Goal: Task Accomplishment & Management: Use online tool/utility

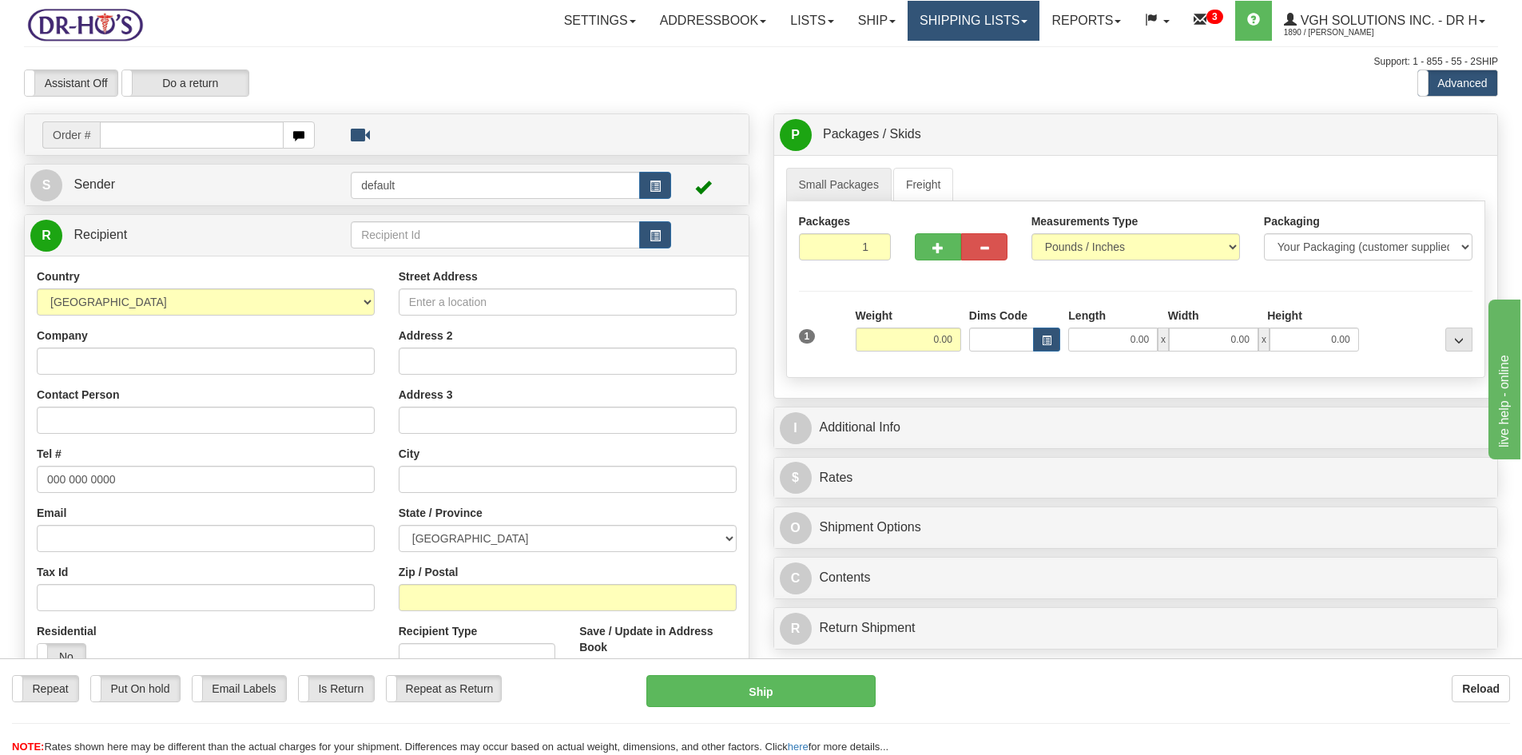
click at [983, 25] on link "Shipping lists" at bounding box center [973, 21] width 132 height 40
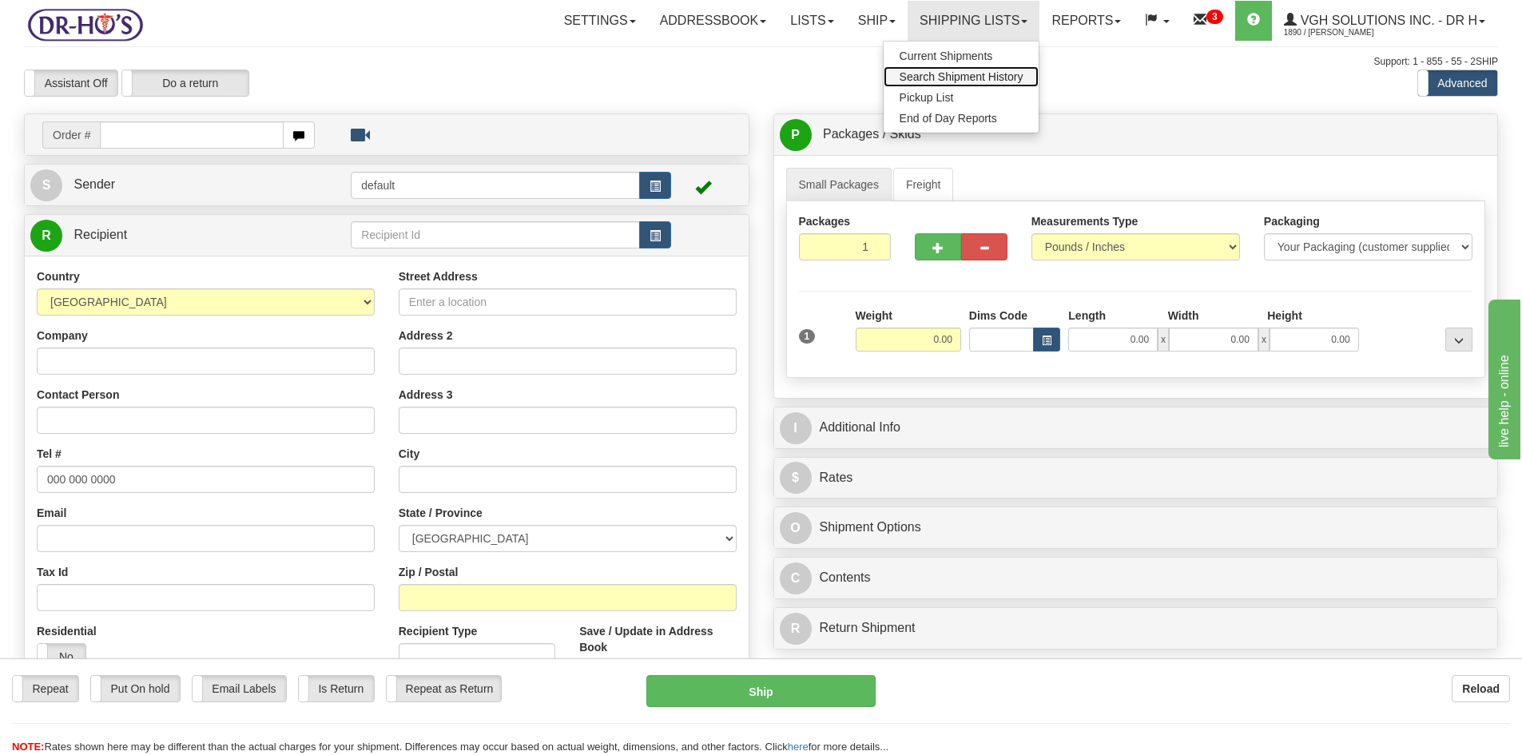
click at [940, 71] on span "Search Shipment History" at bounding box center [962, 76] width 124 height 13
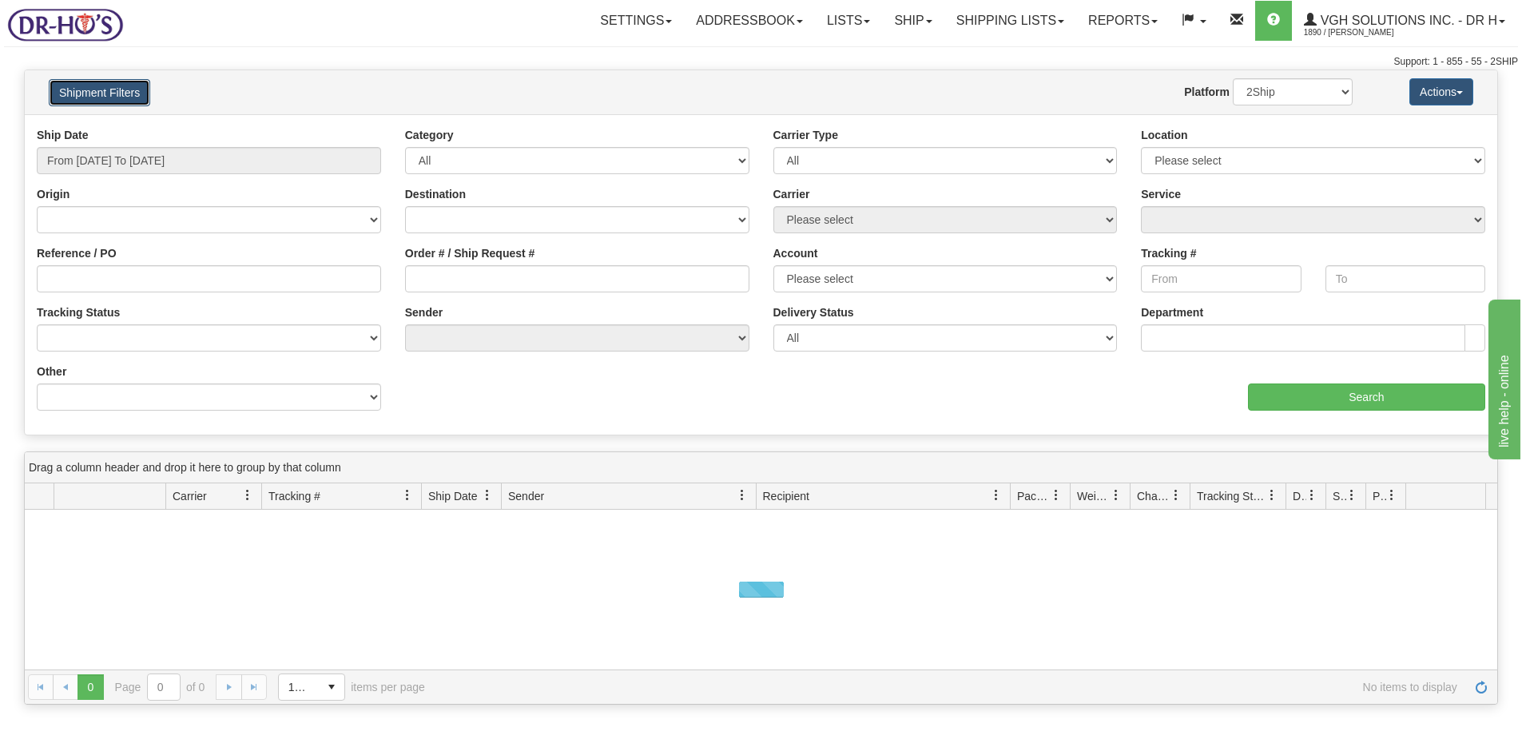
click at [107, 89] on button "Shipment Filters" at bounding box center [99, 92] width 101 height 27
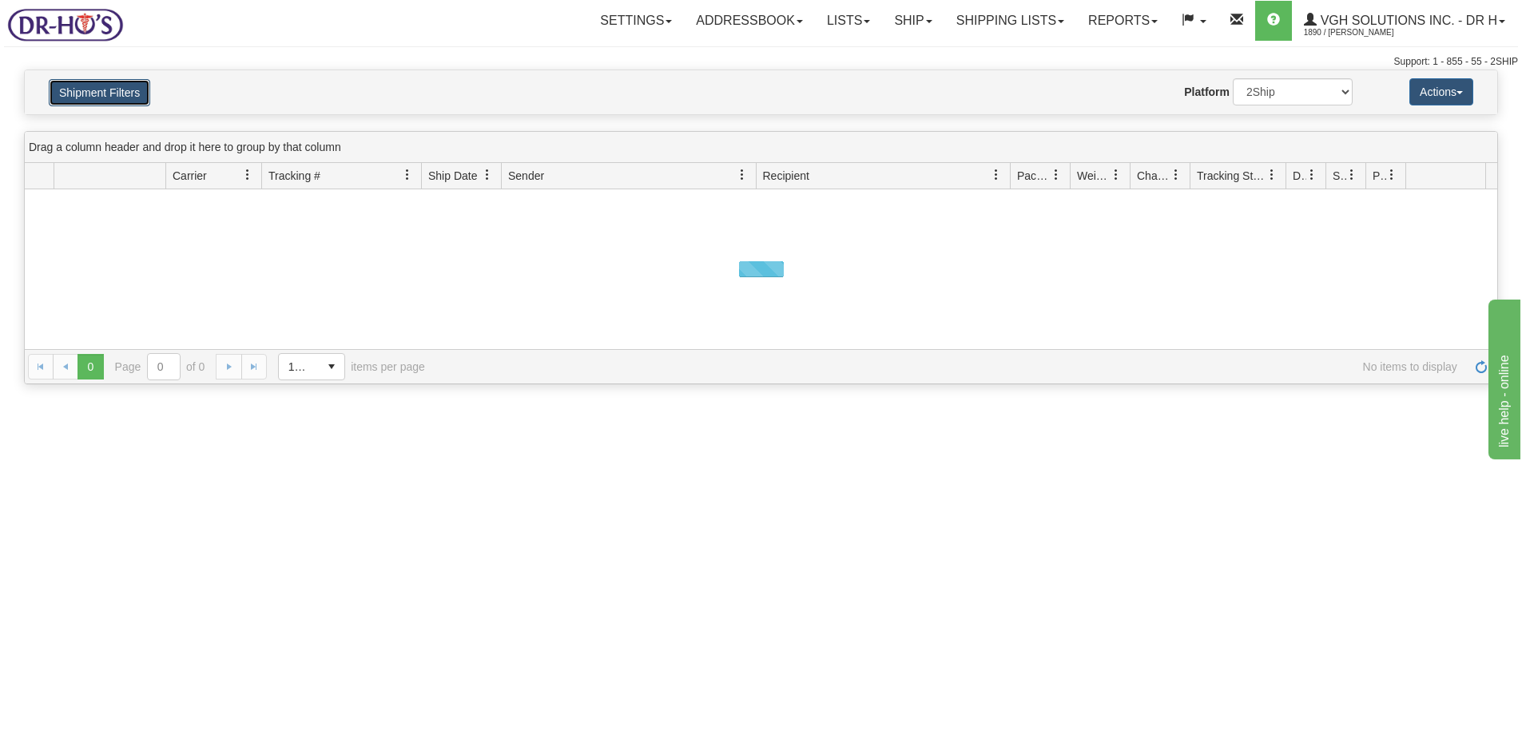
click at [108, 91] on button "Shipment Filters" at bounding box center [99, 92] width 101 height 27
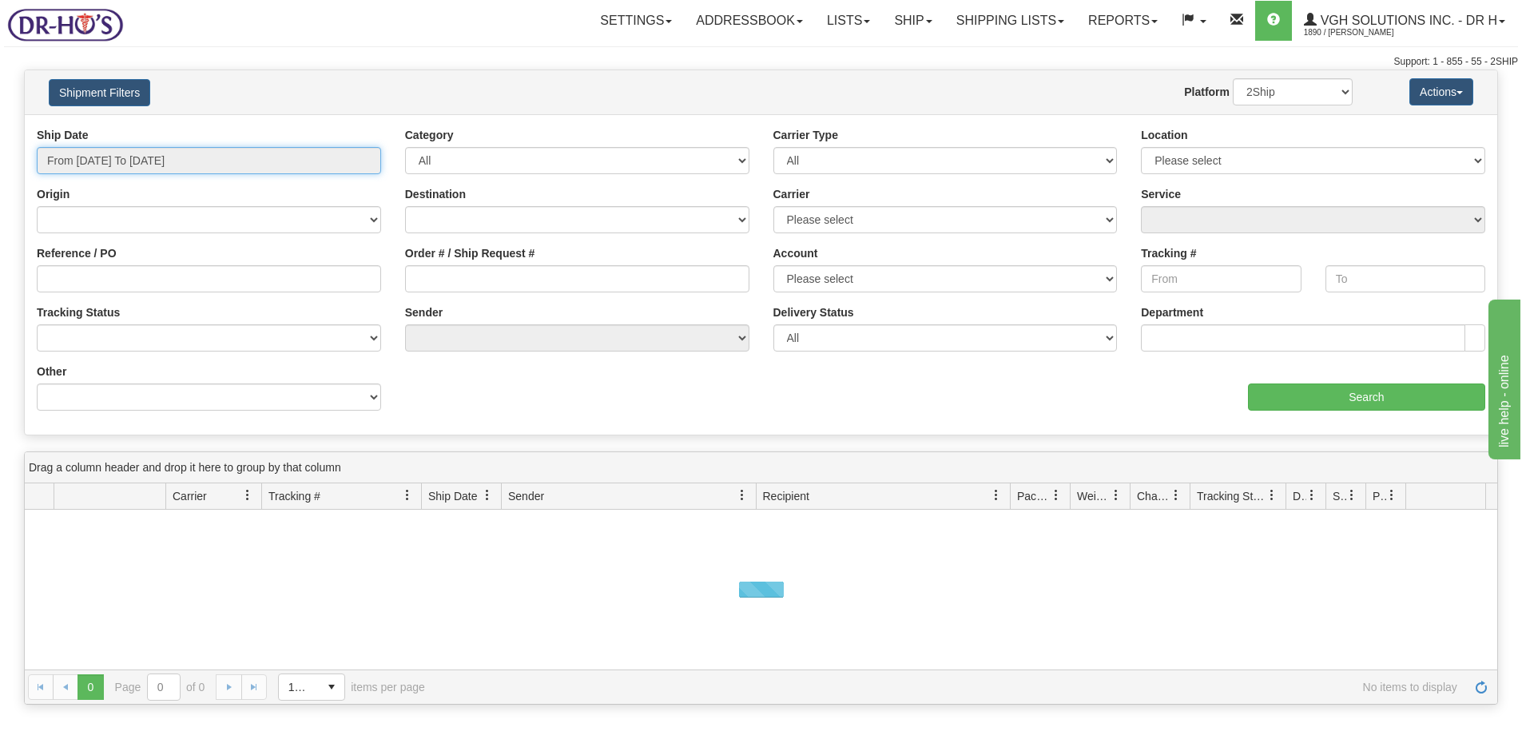
click at [125, 162] on input "From 08/25/2025 To 08/26/2025" at bounding box center [209, 160] width 344 height 27
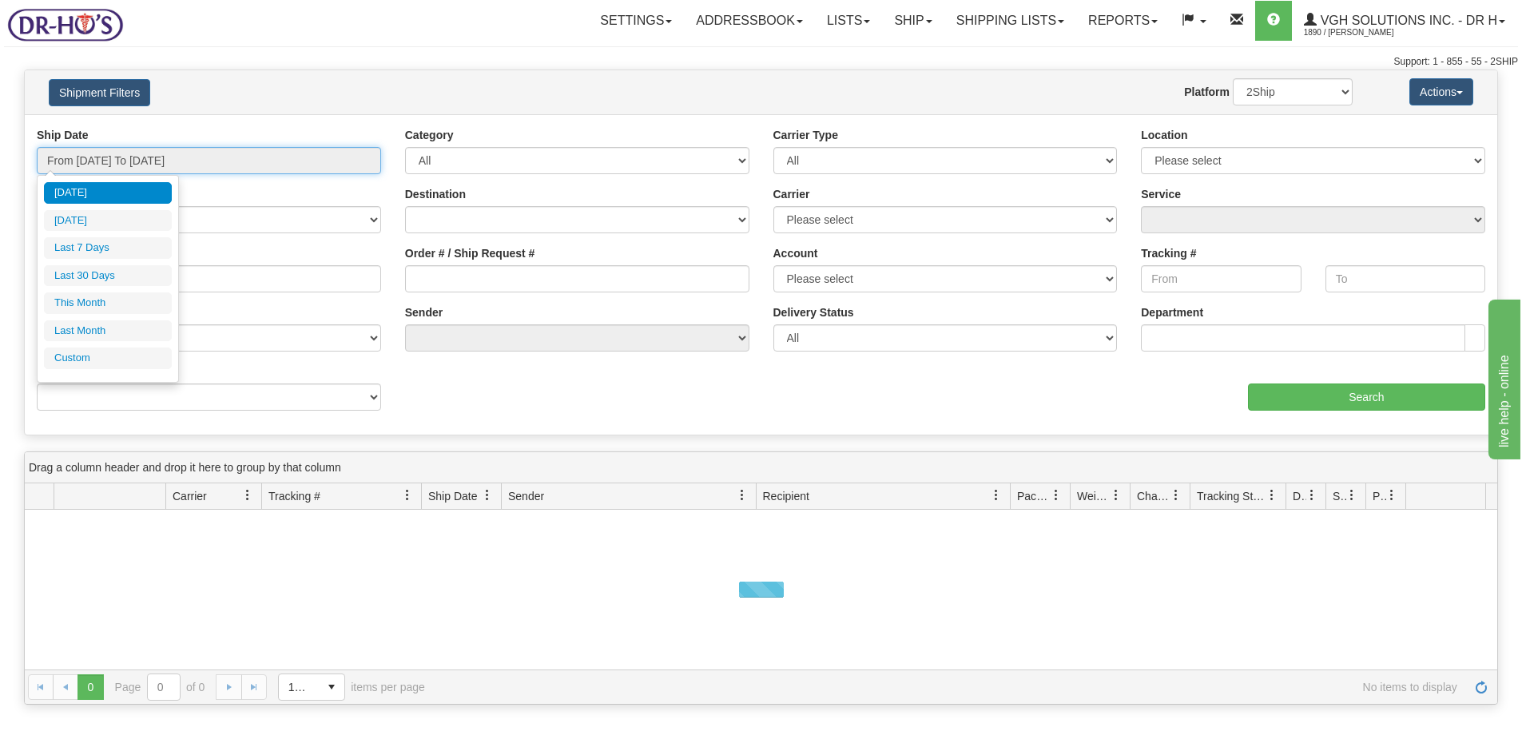
type input "[DATE]"
click at [93, 357] on li "Custom" at bounding box center [108, 358] width 128 height 22
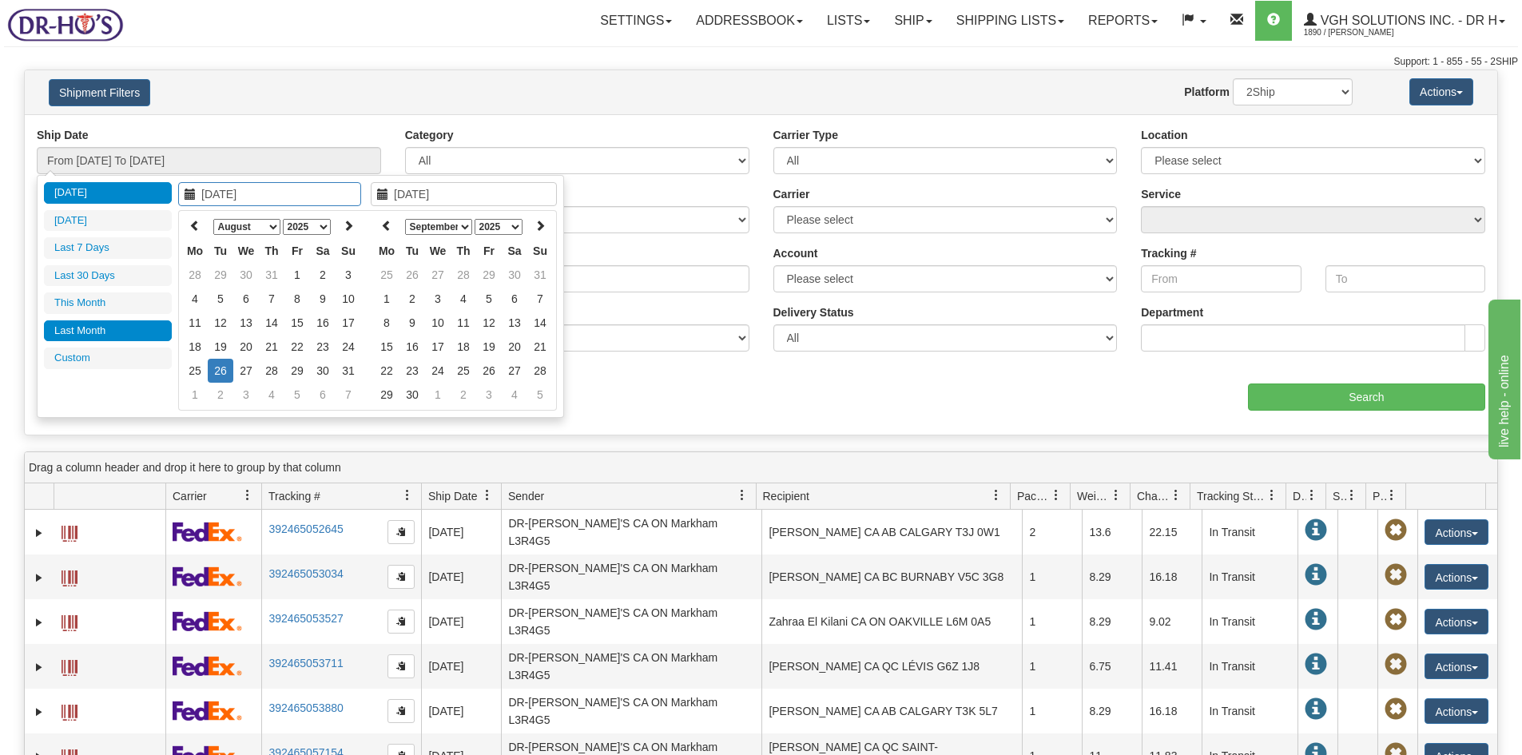
type input "07/01/2025"
type input "07/31/2025"
type input "[DATE]"
click at [198, 226] on icon at bounding box center [194, 225] width 11 height 11
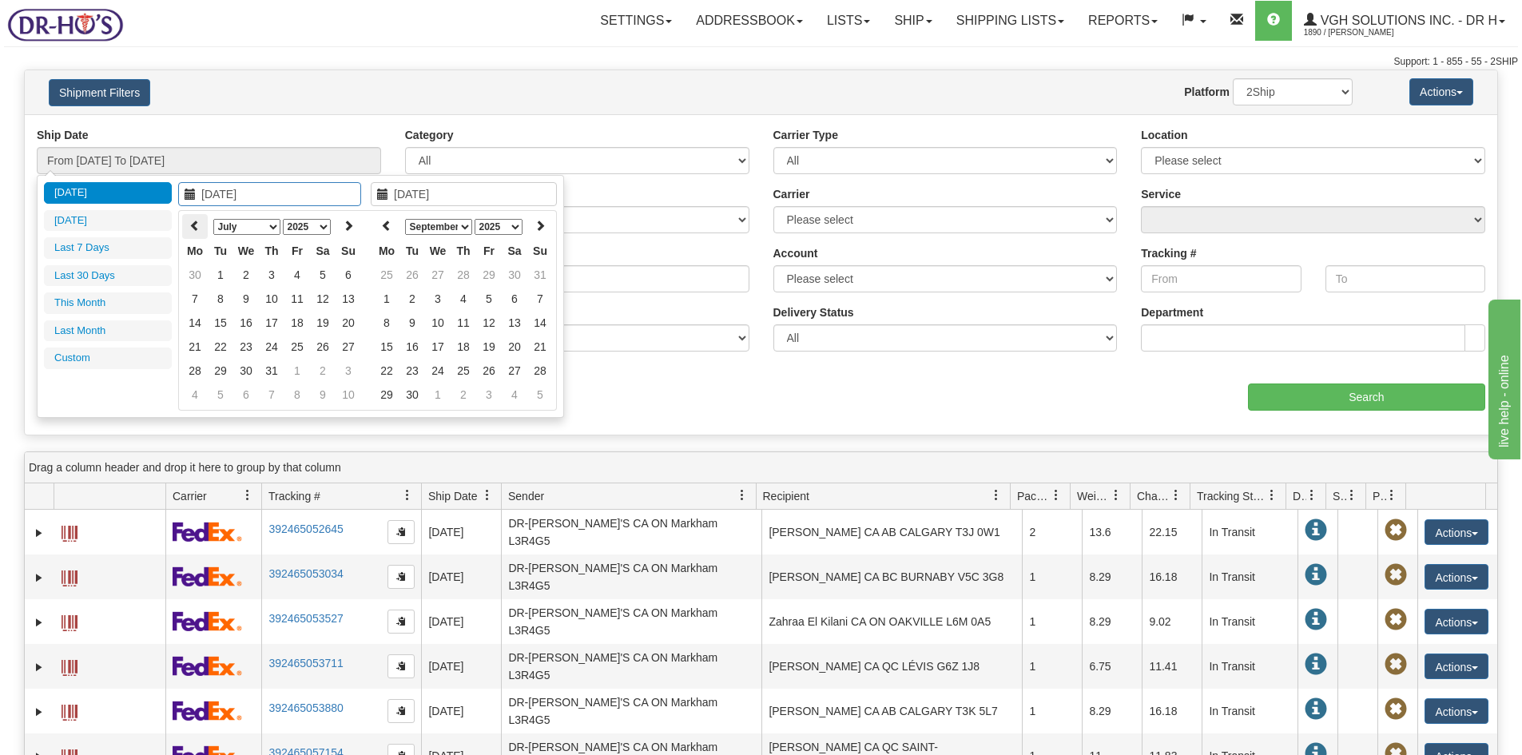
click at [197, 226] on icon at bounding box center [194, 225] width 11 height 11
click at [197, 225] on icon at bounding box center [194, 225] width 11 height 11
type input "04/01/2025"
click at [216, 275] on td "1" at bounding box center [221, 275] width 26 height 24
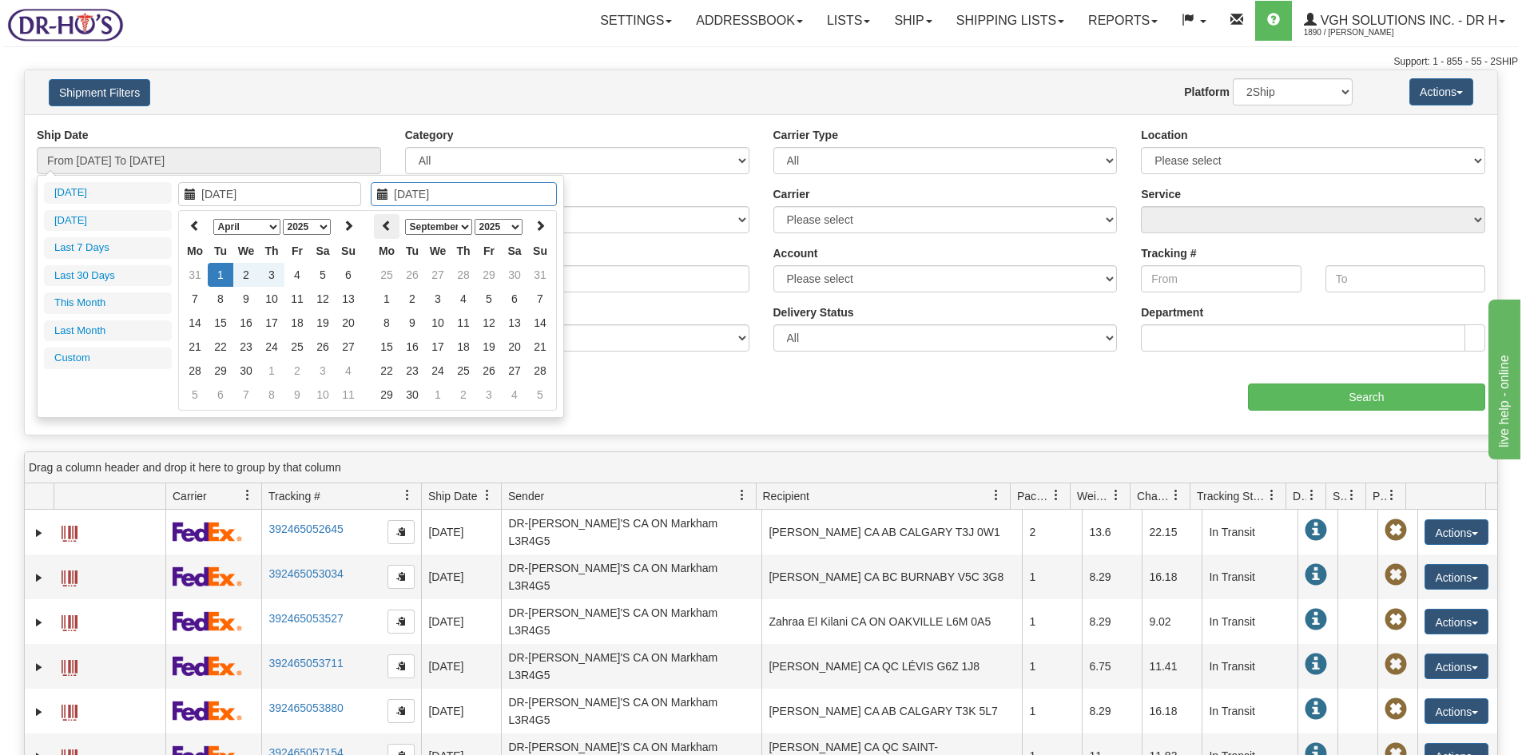
click at [385, 221] on icon at bounding box center [386, 225] width 11 height 11
click at [391, 228] on icon at bounding box center [386, 225] width 11 height 11
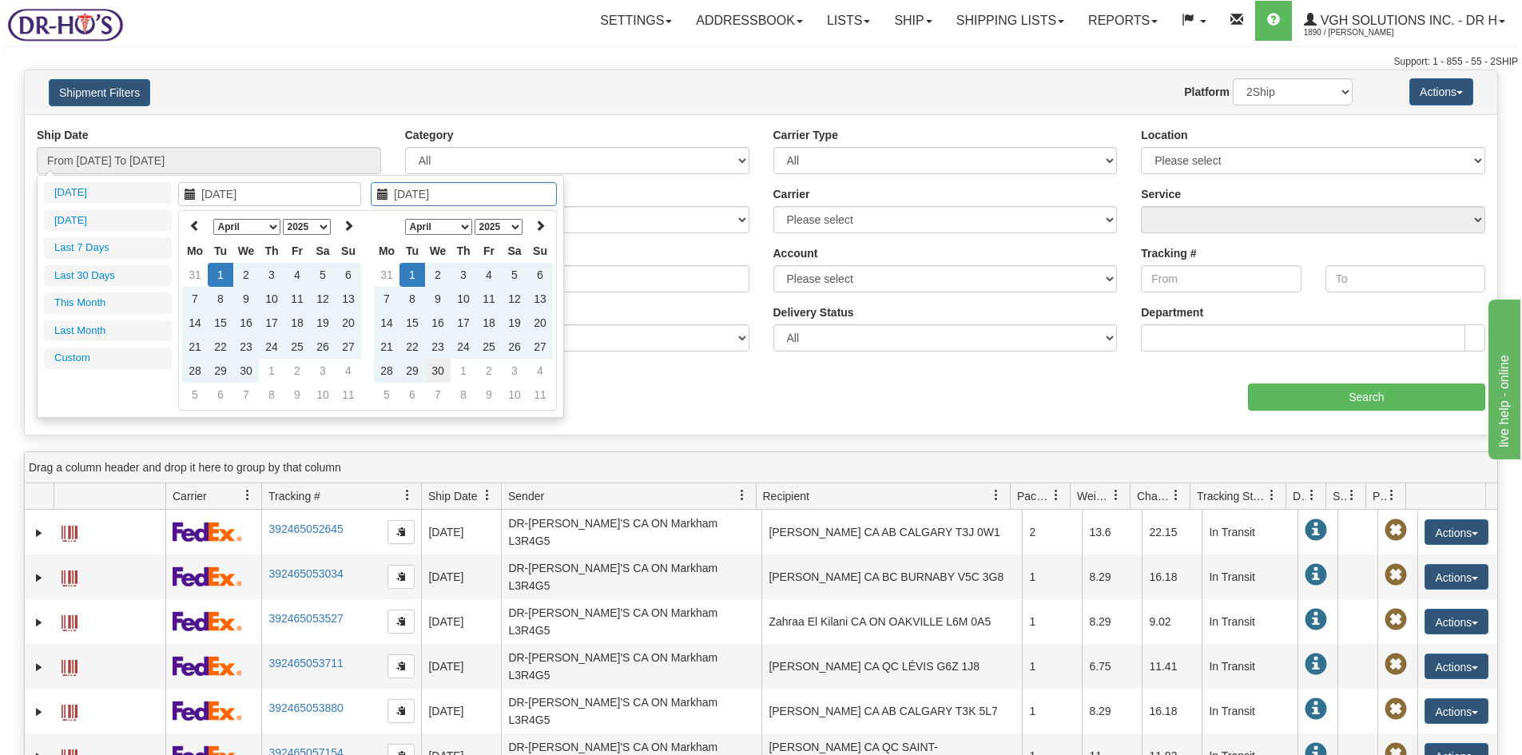
type input "04/30/2025"
click at [439, 371] on td "30" at bounding box center [438, 371] width 26 height 24
type input "From 04/01/2025 To 04/30/2025"
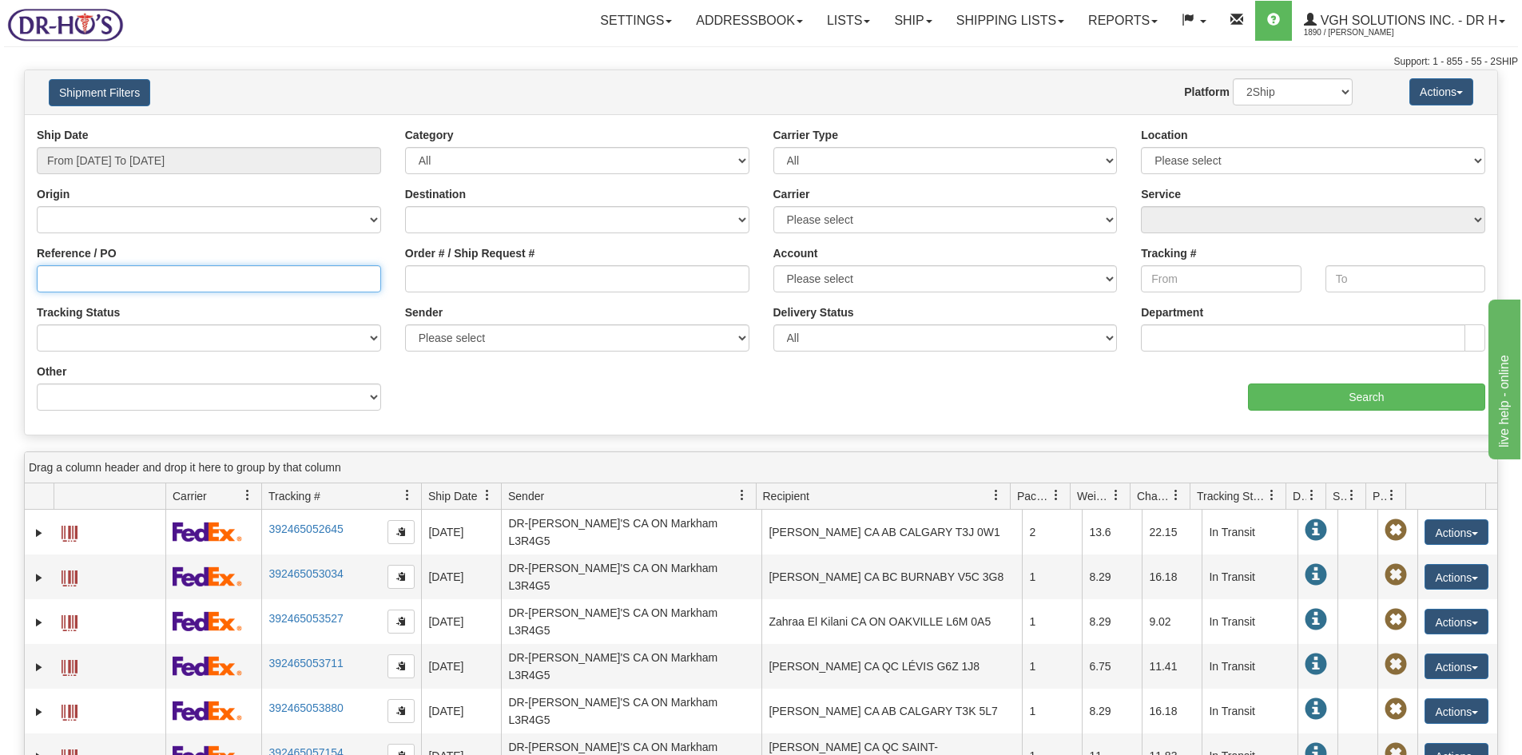
click at [56, 280] on input "Reference / PO" at bounding box center [209, 278] width 344 height 27
paste input "1165428"
type input "1165428"
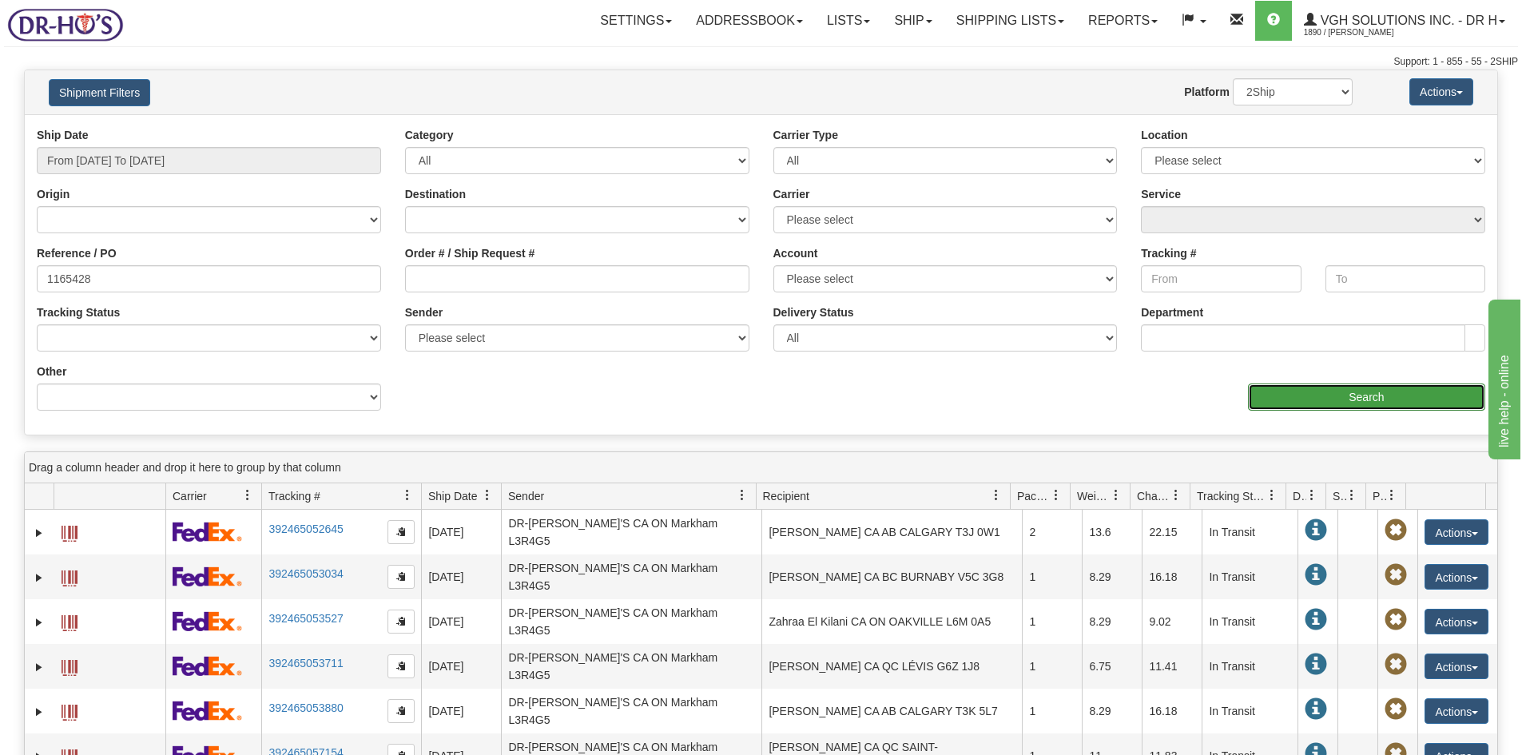
click at [1389, 403] on input "Search" at bounding box center [1366, 396] width 237 height 27
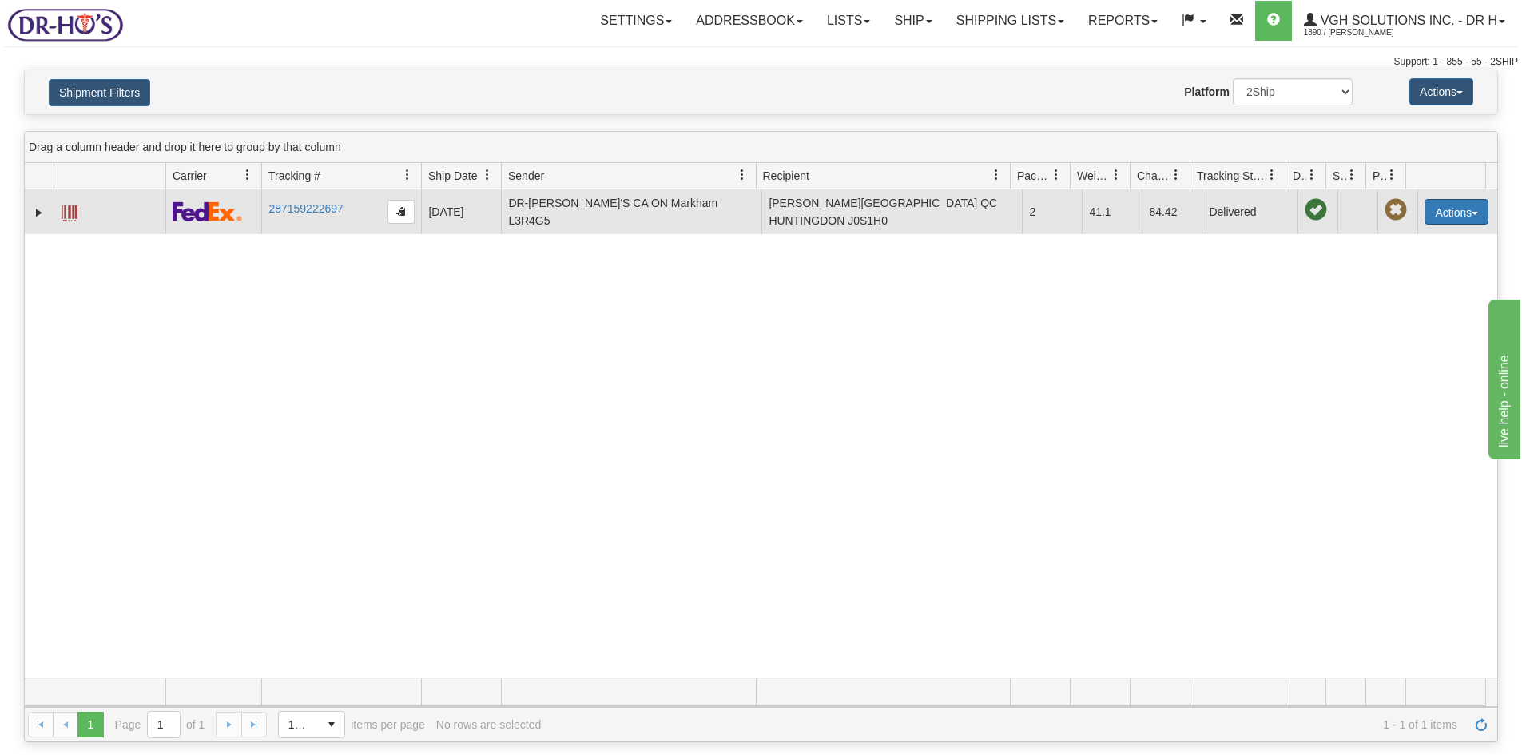
click at [1435, 205] on button "Actions" at bounding box center [1456, 212] width 64 height 26
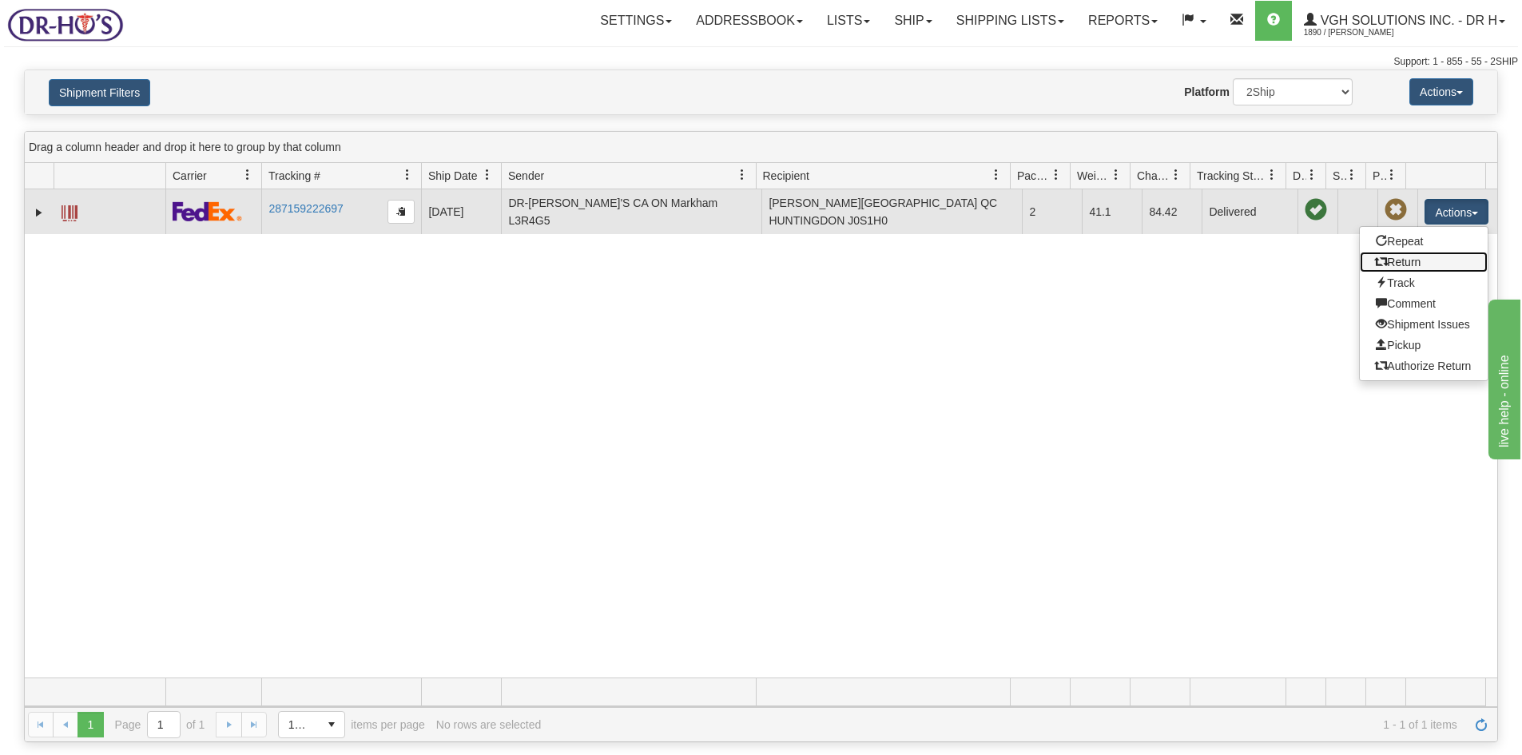
click at [1388, 260] on link "Return" at bounding box center [1424, 262] width 128 height 21
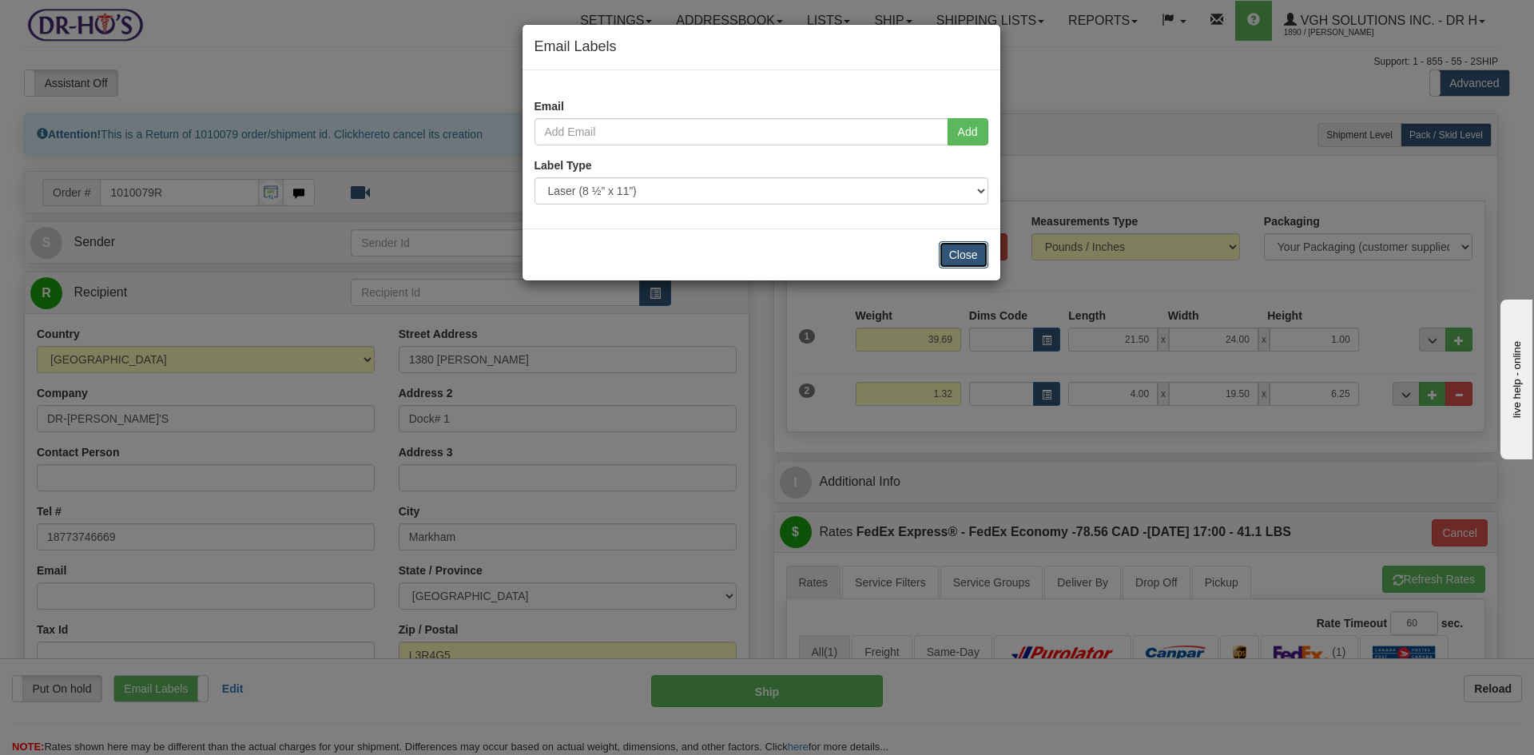
click at [965, 253] on button "Close" at bounding box center [964, 254] width 50 height 27
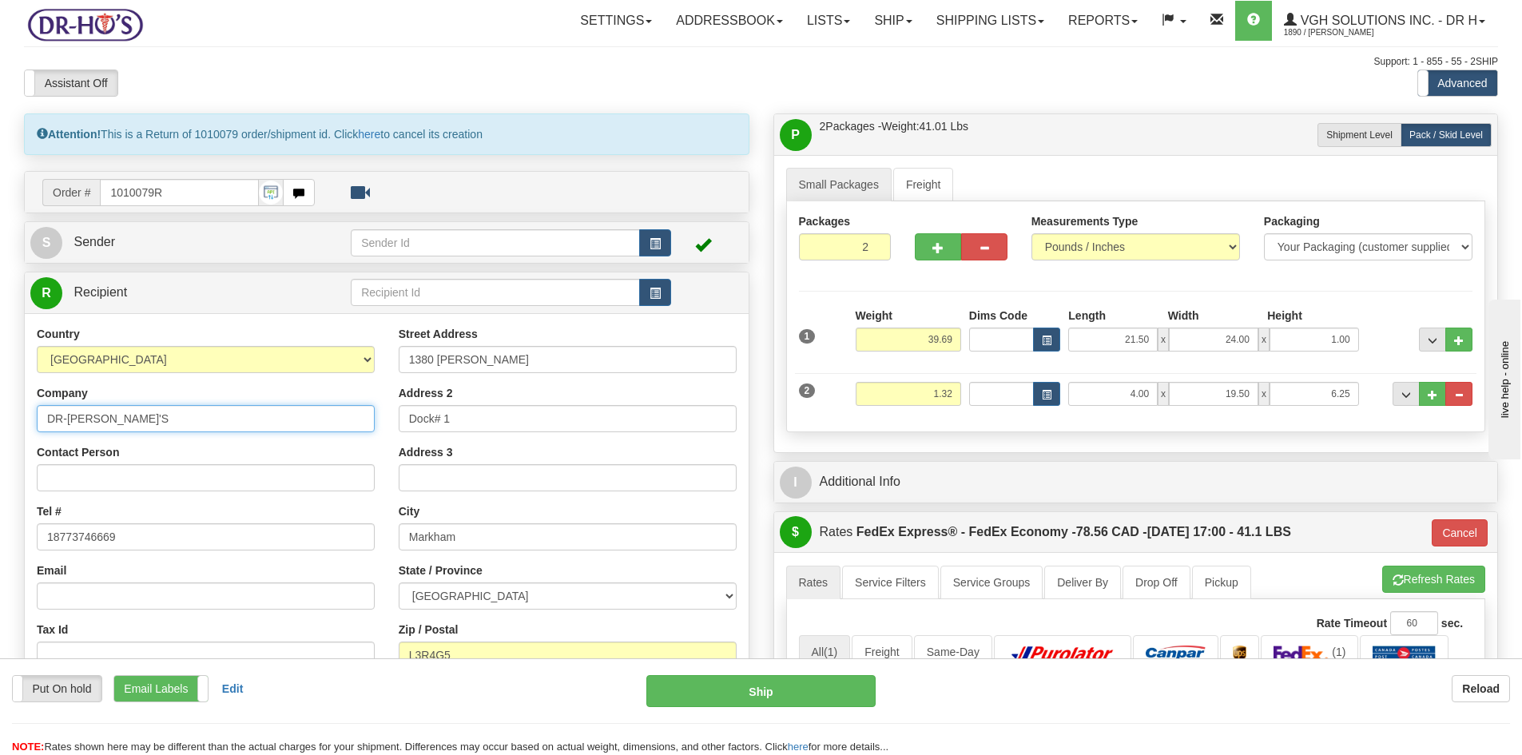
drag, startPoint x: 131, startPoint y: 415, endPoint x: 24, endPoint y: 425, distance: 107.5
click at [36, 424] on div "Country AFGHANISTAN ALAND ISLANDS ALBANIA ALGERIA AMERICAN SAMOA ANDORRA ANGOLA…" at bounding box center [206, 533] width 362 height 414
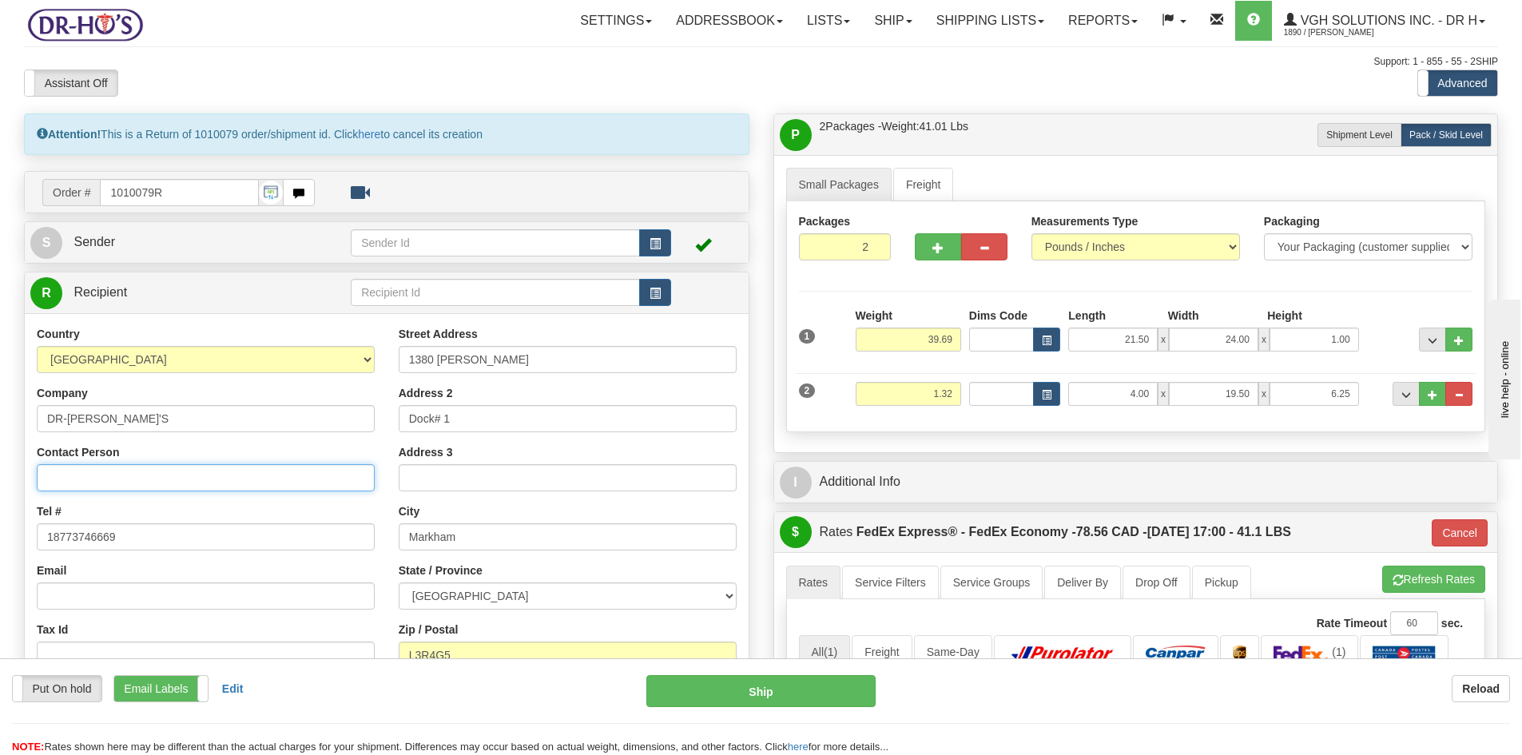
click at [105, 477] on input "Contact Person" at bounding box center [206, 477] width 338 height 27
paste input "DR-[PERSON_NAME]'S"
type input "DR-[PERSON_NAME]'S"
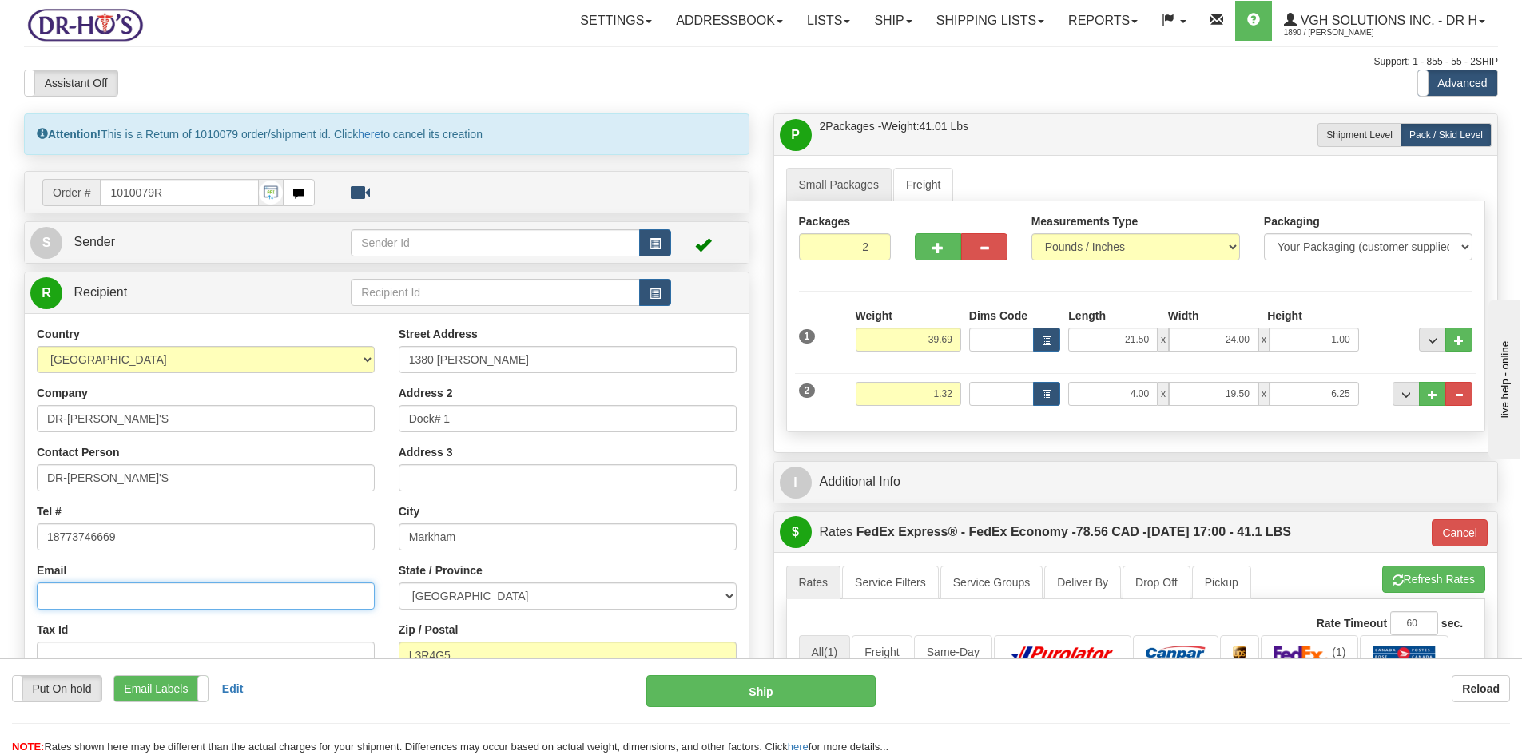
click at [85, 598] on input "Email" at bounding box center [206, 595] width 338 height 27
type input "[PERSON_NAME][EMAIL_ADDRESS][DOMAIN_NAME]"
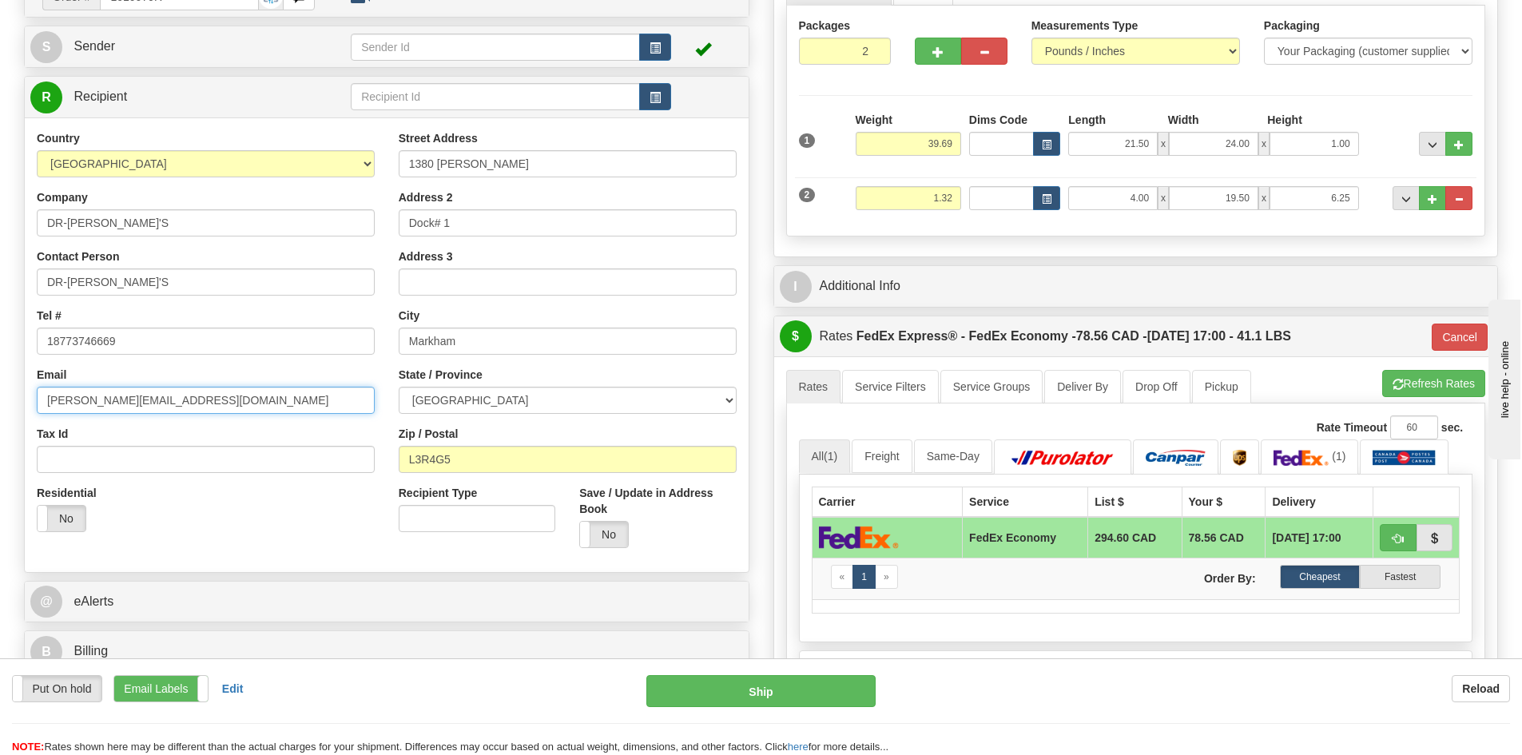
scroll to position [240, 0]
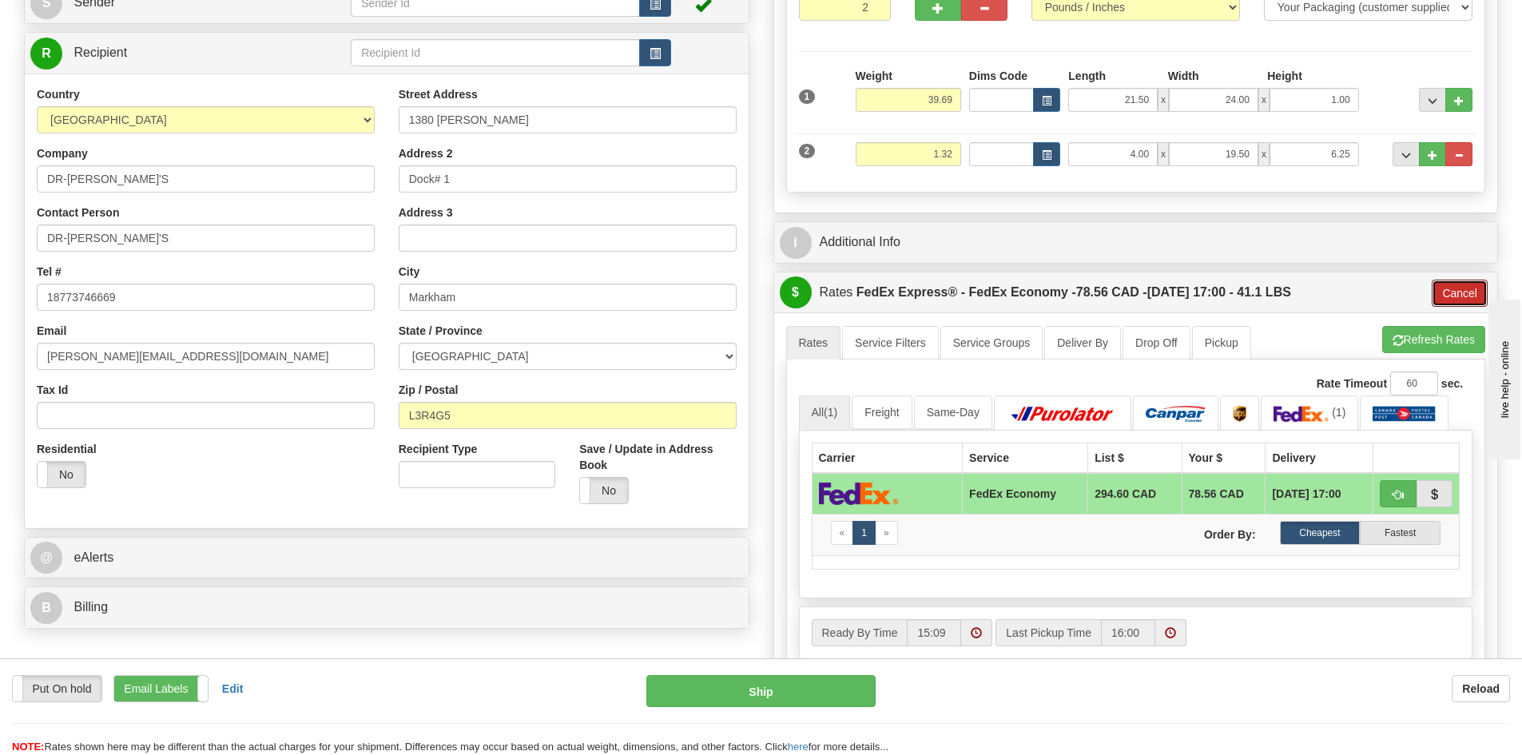
click at [1463, 288] on button "Cancel" at bounding box center [1460, 293] width 56 height 27
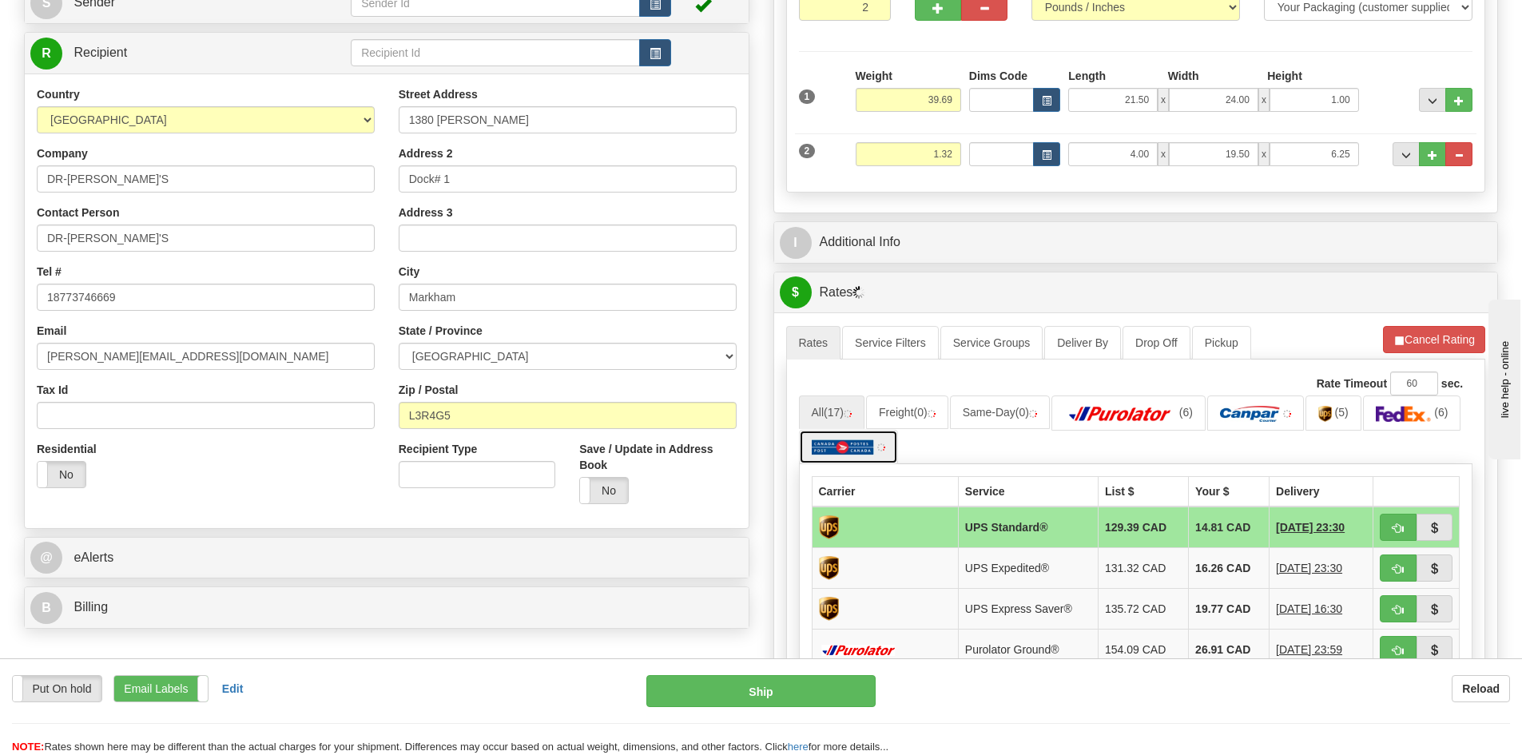
click at [841, 449] on img at bounding box center [843, 447] width 63 height 16
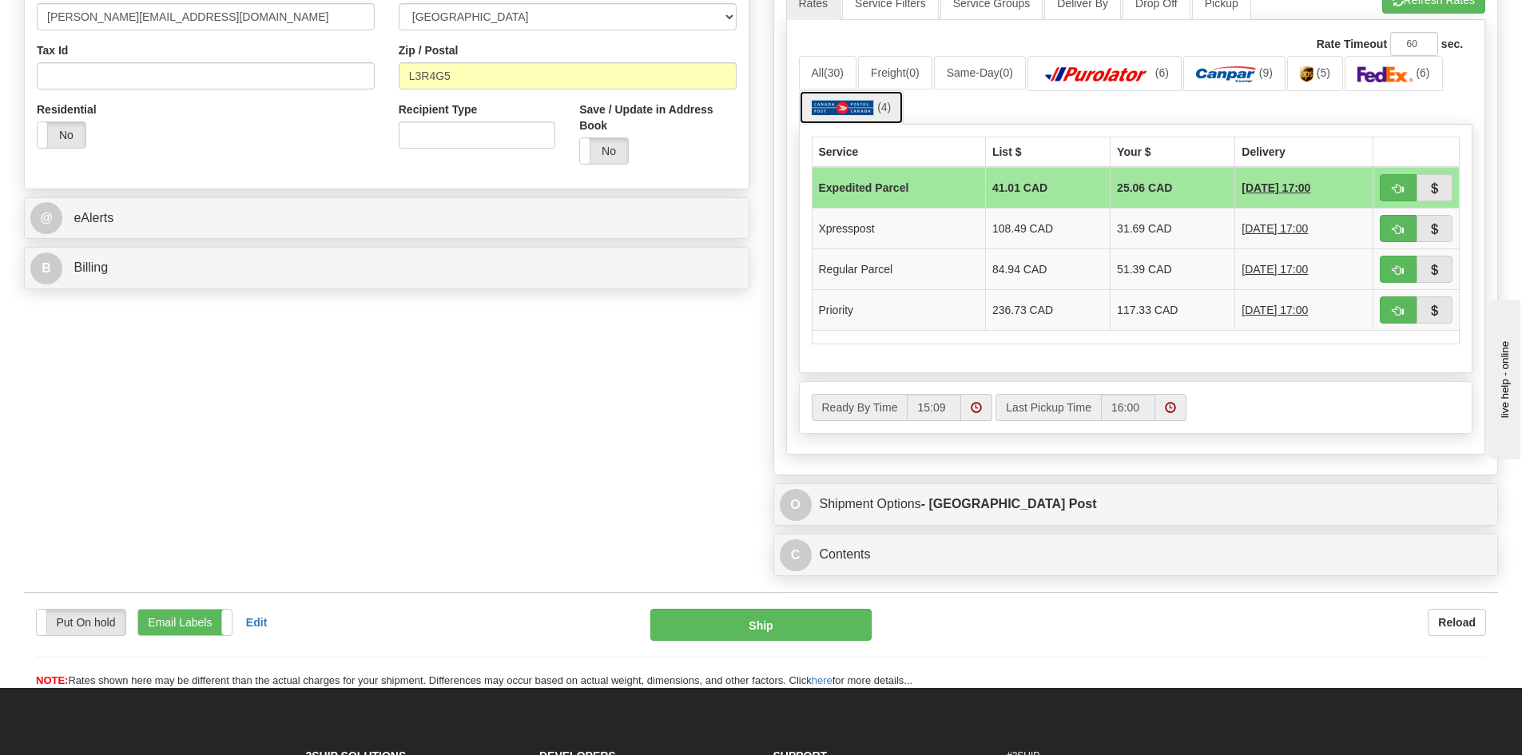
scroll to position [639, 0]
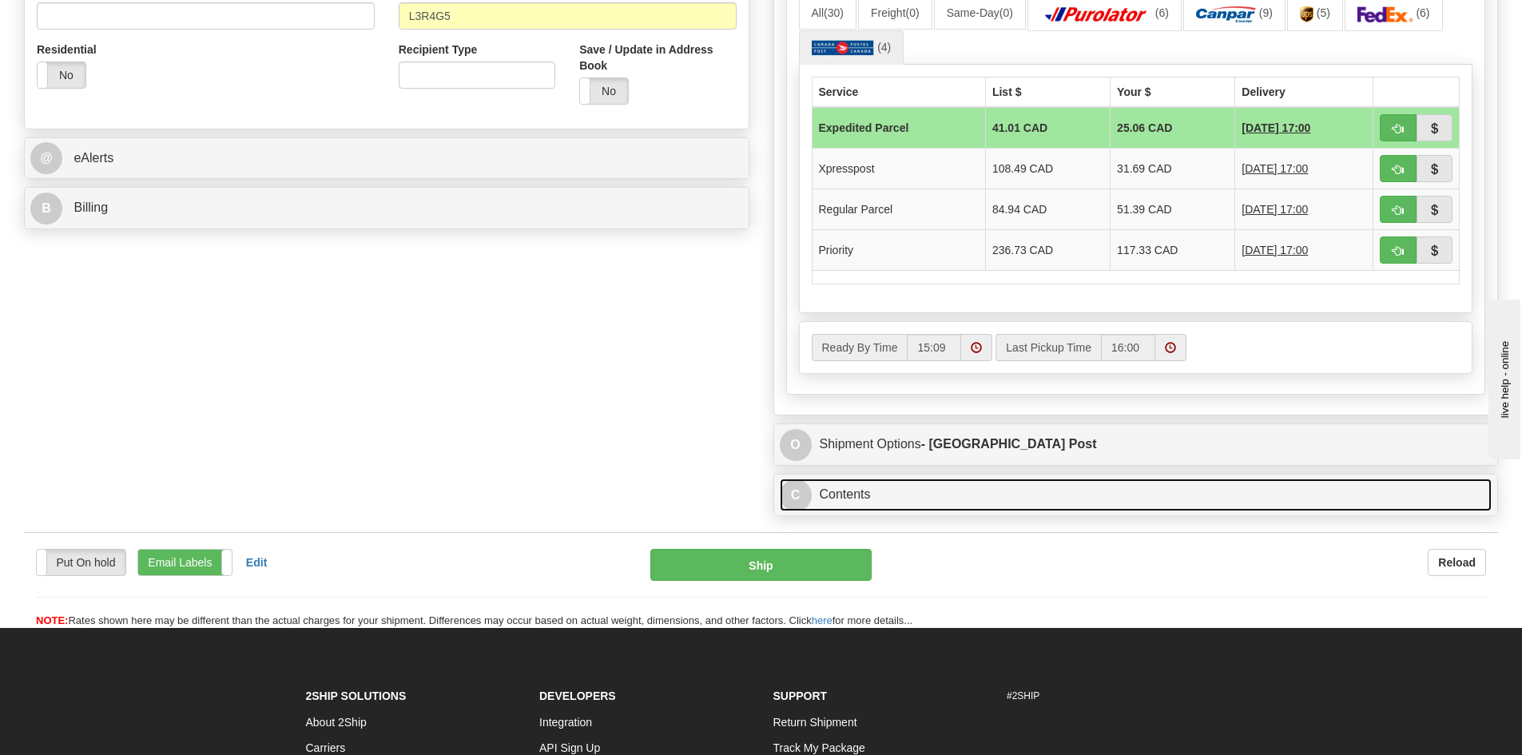
click at [908, 494] on link "C Contents" at bounding box center [1136, 495] width 713 height 33
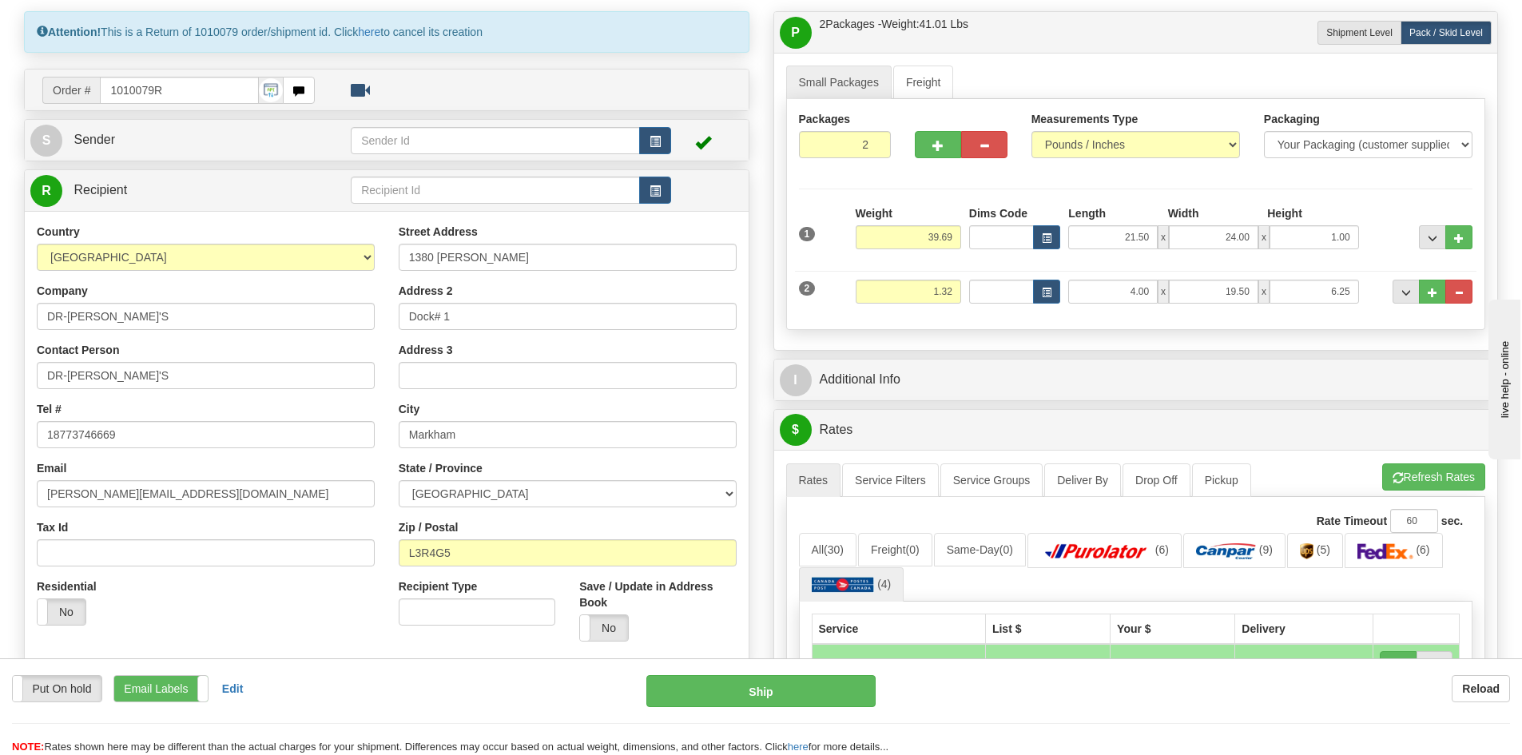
scroll to position [80, 0]
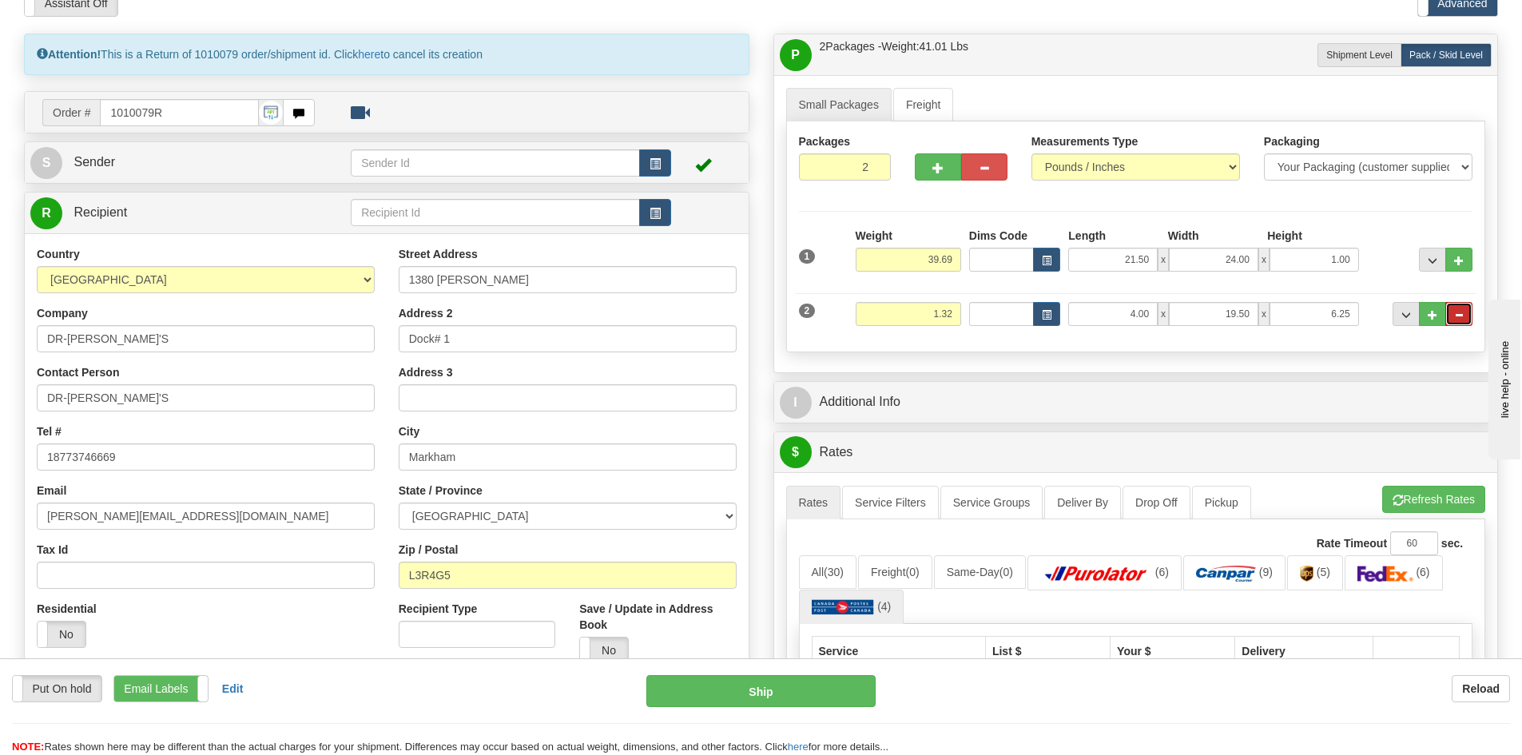
click at [1456, 312] on span "..." at bounding box center [1459, 315] width 10 height 9
type input "1"
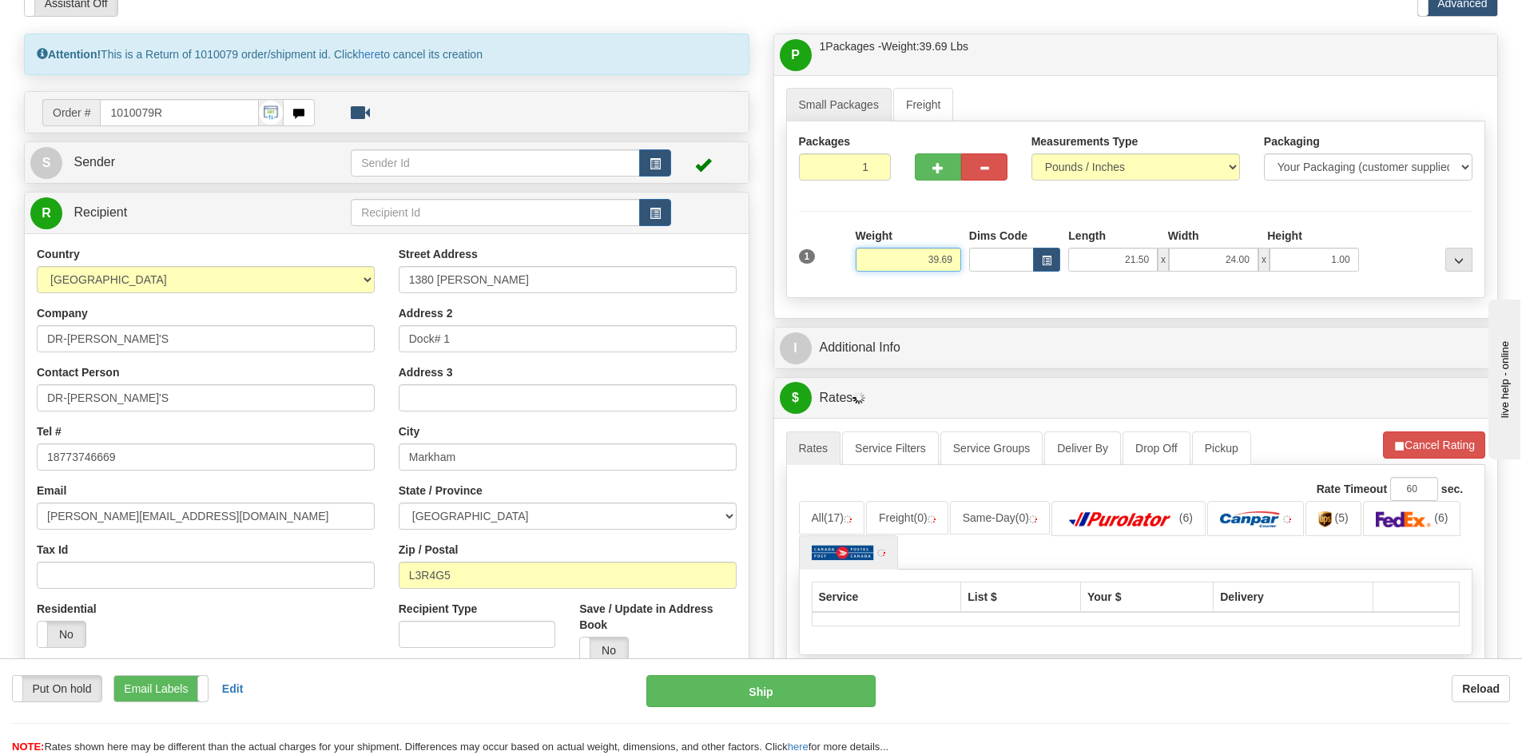
drag, startPoint x: 919, startPoint y: 257, endPoint x: 1015, endPoint y: 260, distance: 95.9
click at [1015, 260] on div "1 Weight 39.69 Dims Code x x" at bounding box center [1136, 256] width 682 height 57
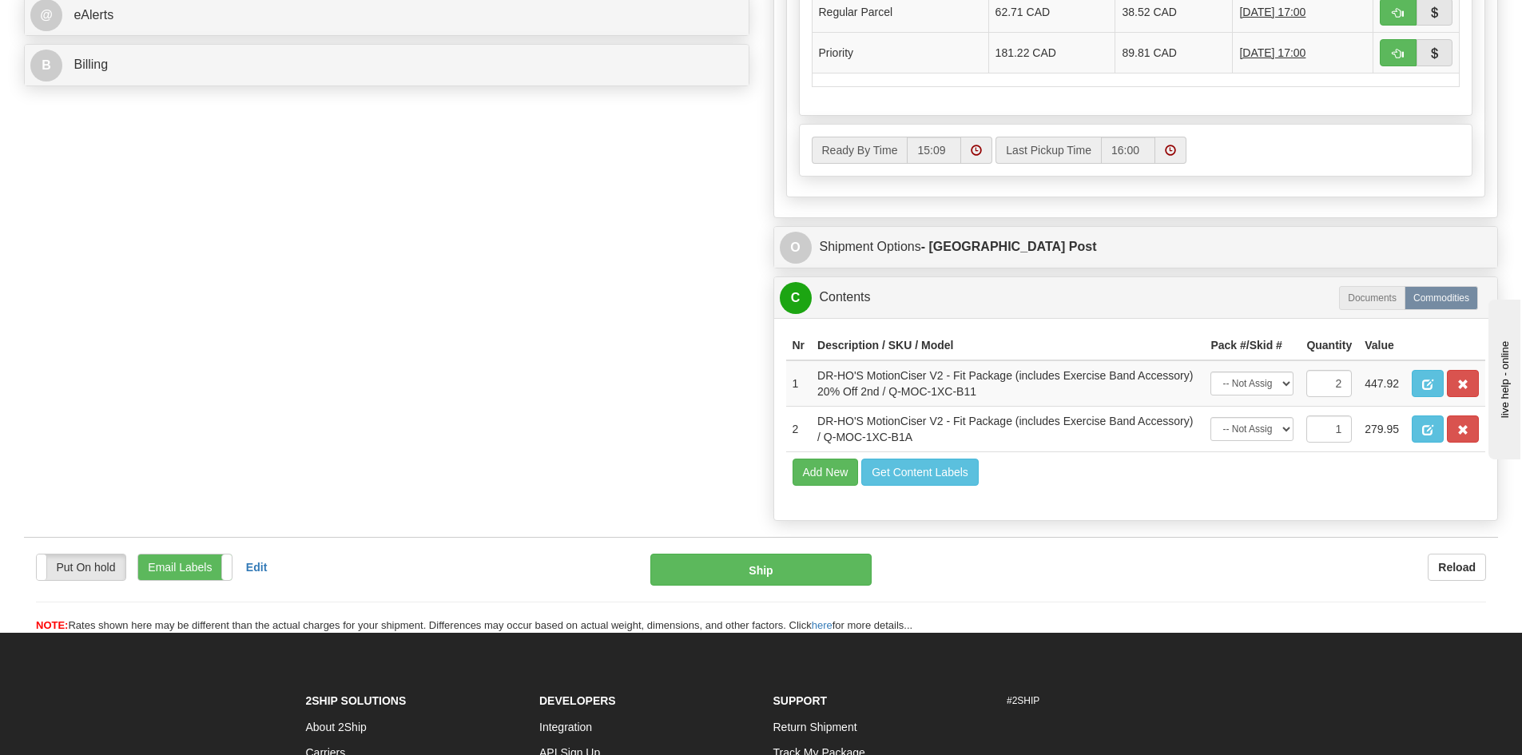
scroll to position [799, 0]
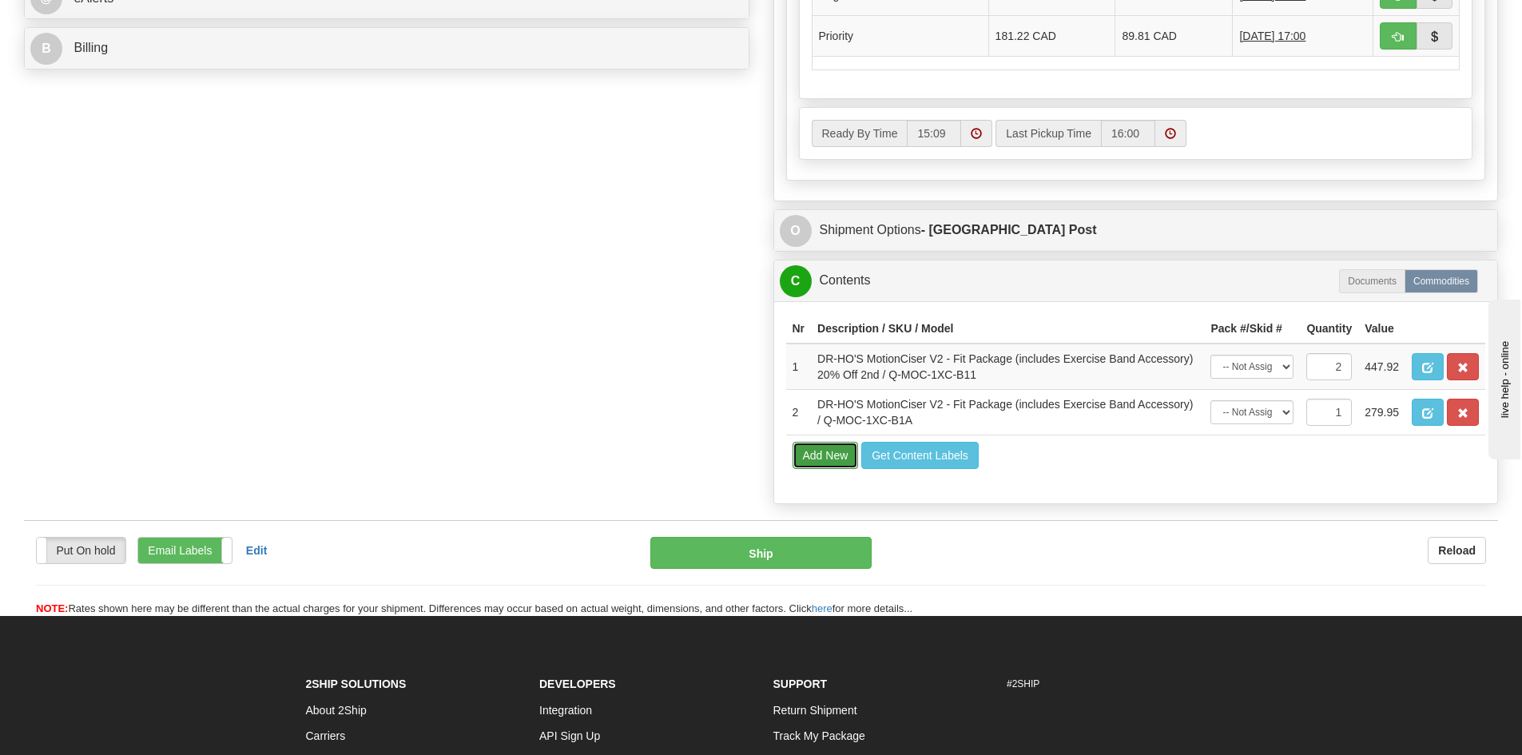
type input "10.00"
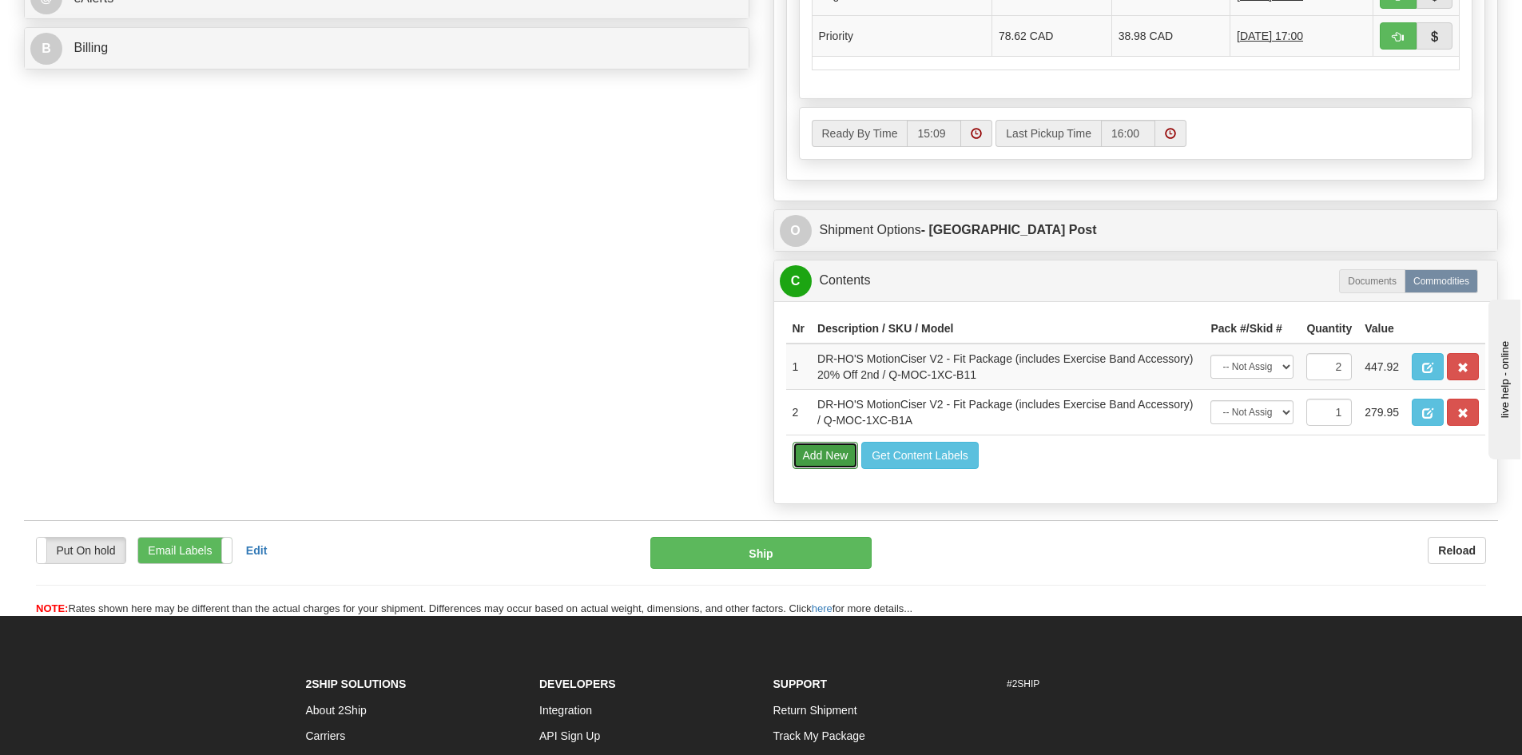
click at [829, 455] on button "Add New" at bounding box center [825, 455] width 66 height 27
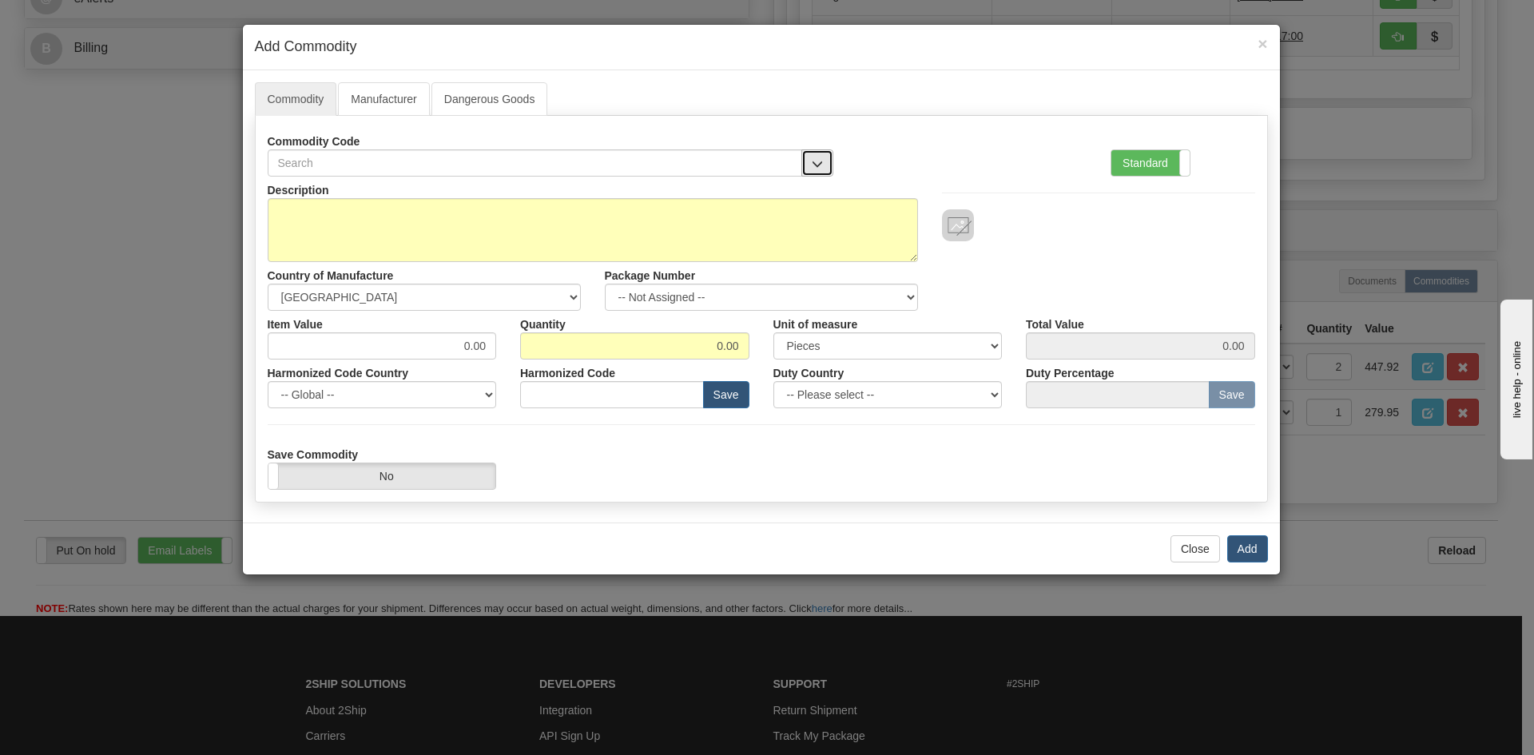
click at [820, 168] on span "button" at bounding box center [817, 164] width 11 height 10
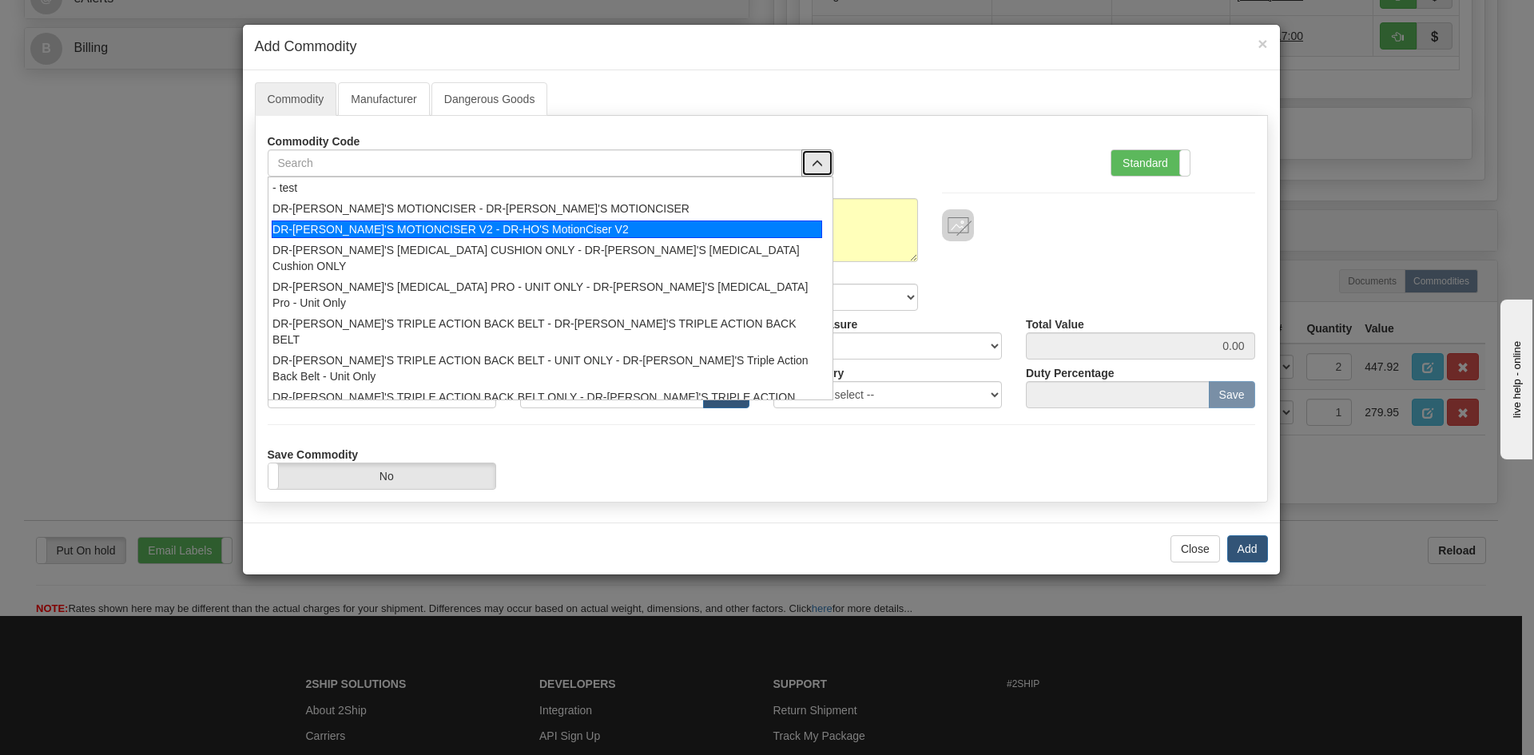
click at [504, 228] on div "DR-[PERSON_NAME]'S MOTIONCISER V2 - DR-HO'S MotionCiser V2" at bounding box center [547, 229] width 550 height 18
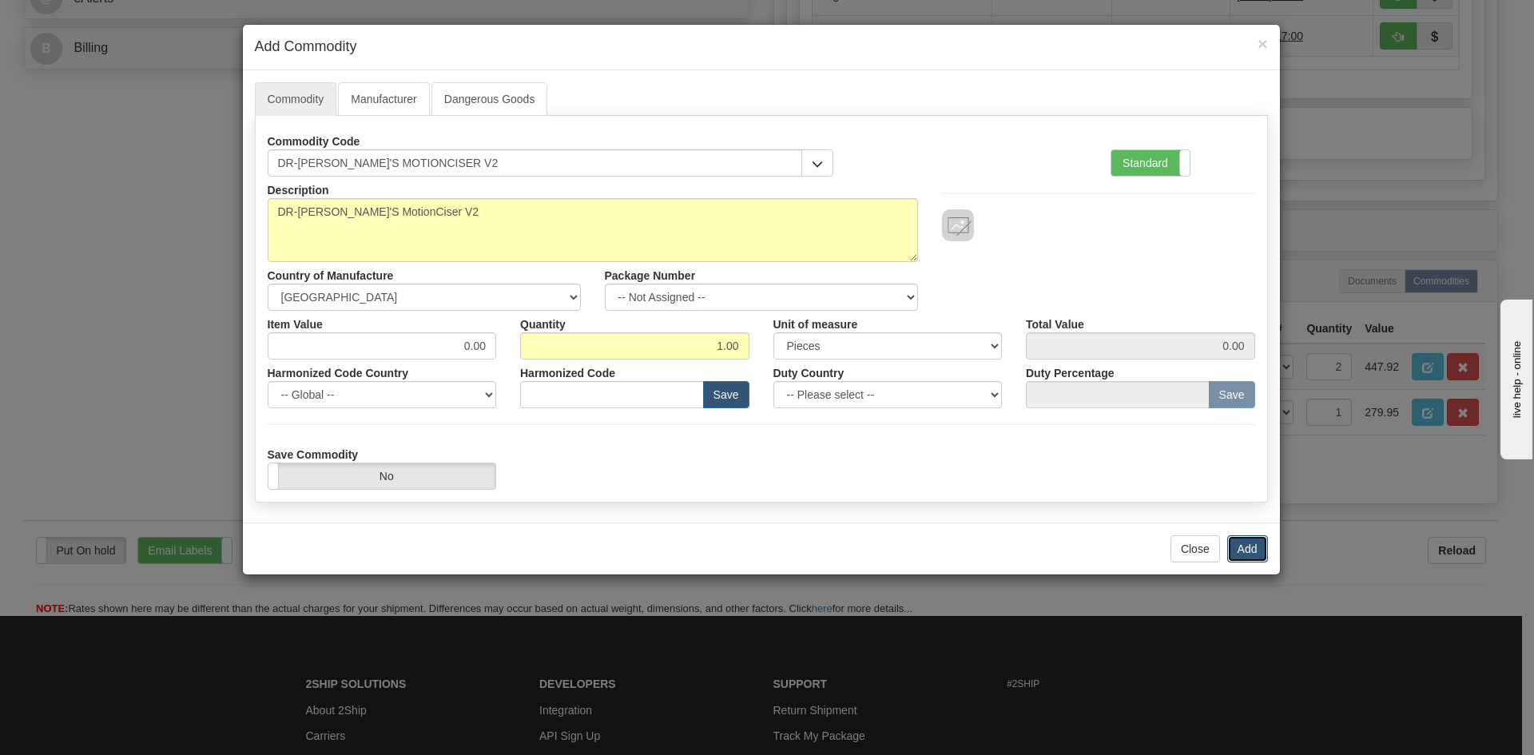
click at [1253, 550] on button "Add" at bounding box center [1247, 548] width 41 height 27
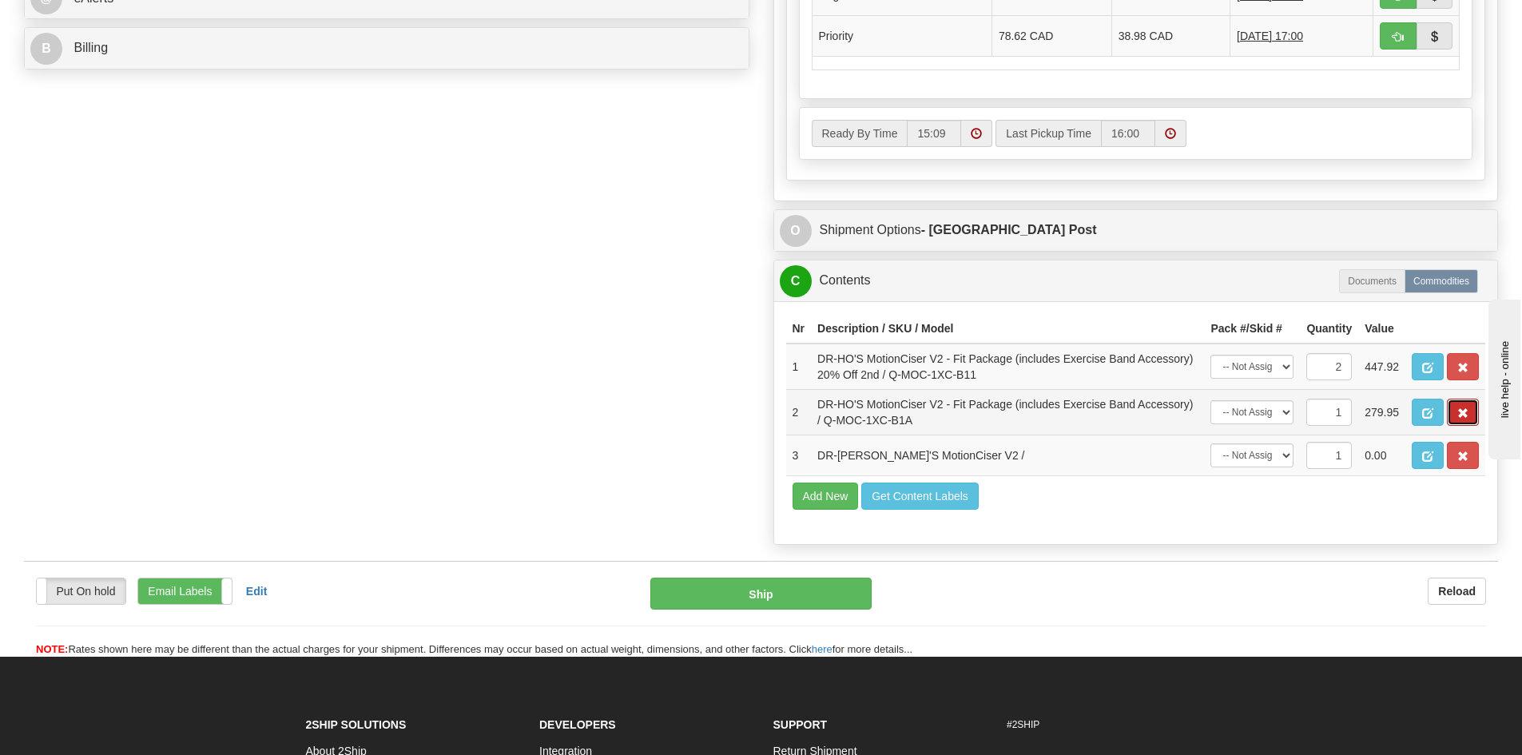
click at [1464, 408] on span "button" at bounding box center [1462, 413] width 11 height 10
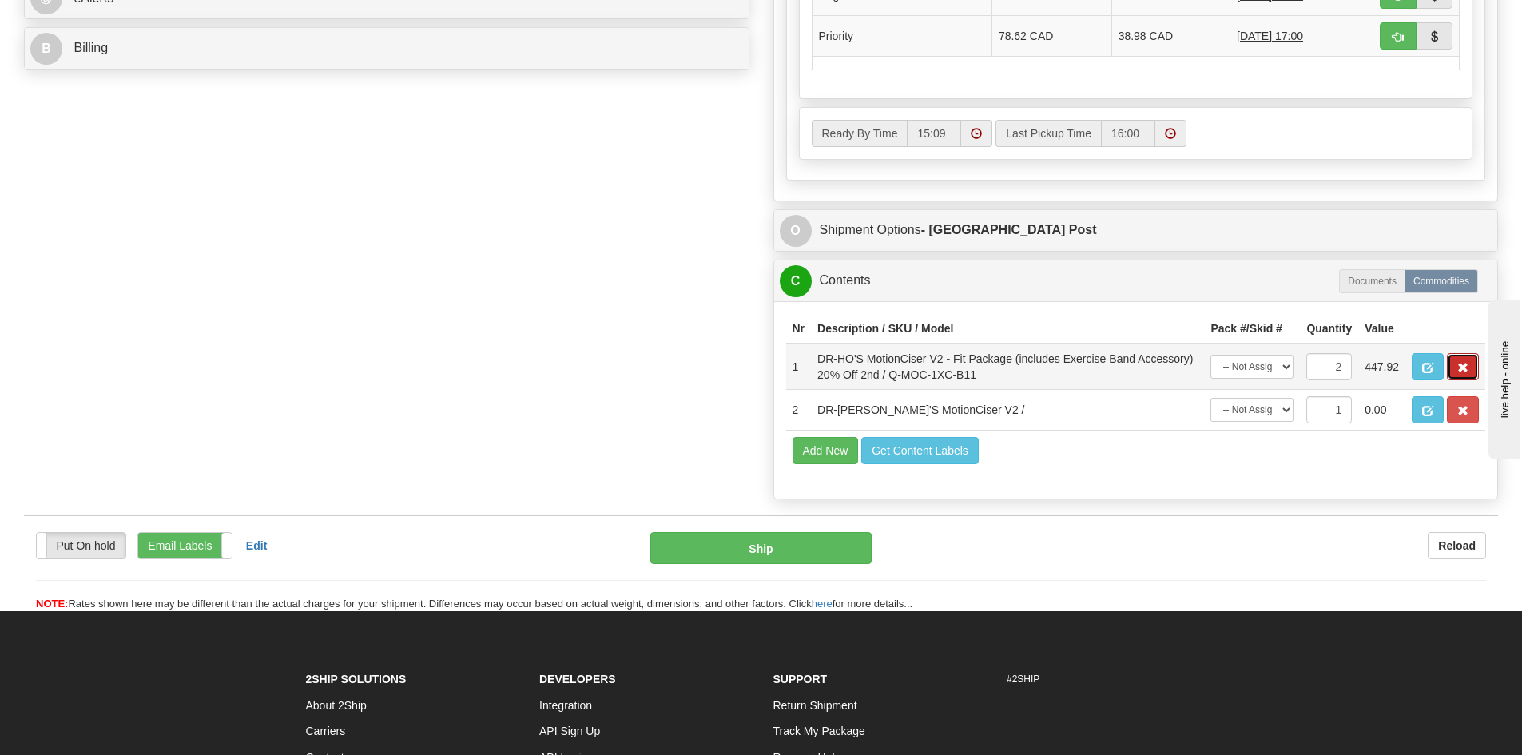
click at [1463, 369] on span "button" at bounding box center [1462, 368] width 11 height 10
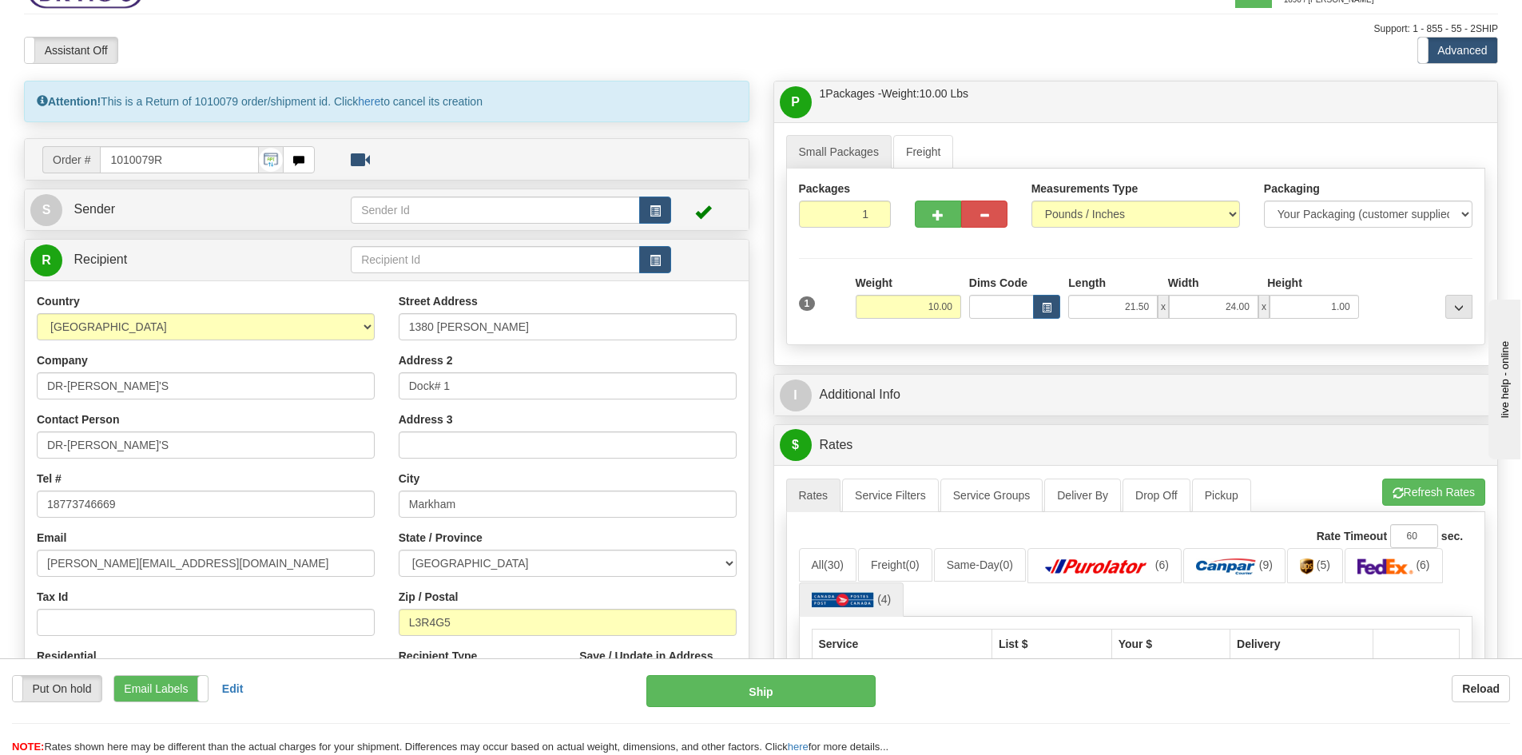
scroll to position [0, 0]
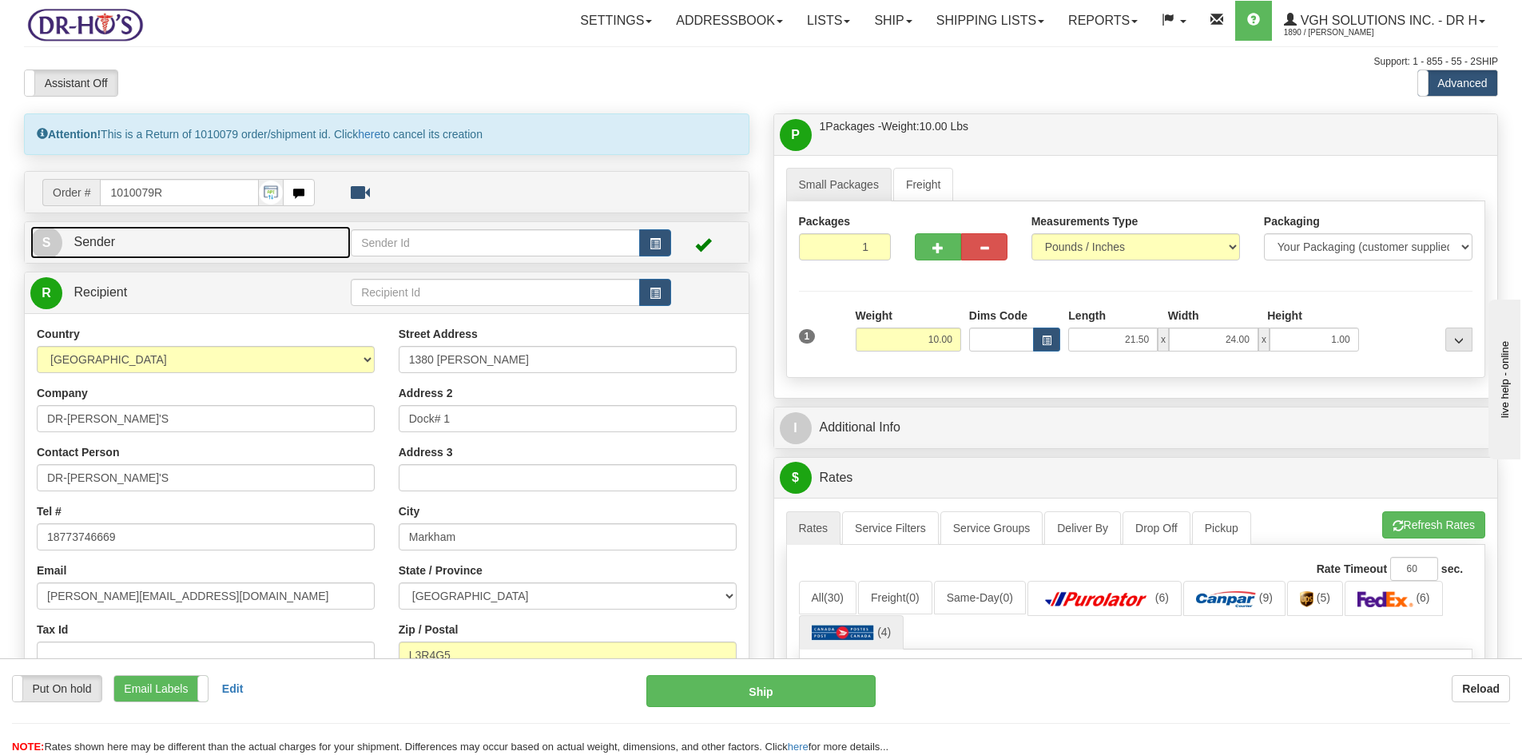
click at [122, 248] on link "S Sender" at bounding box center [190, 242] width 320 height 33
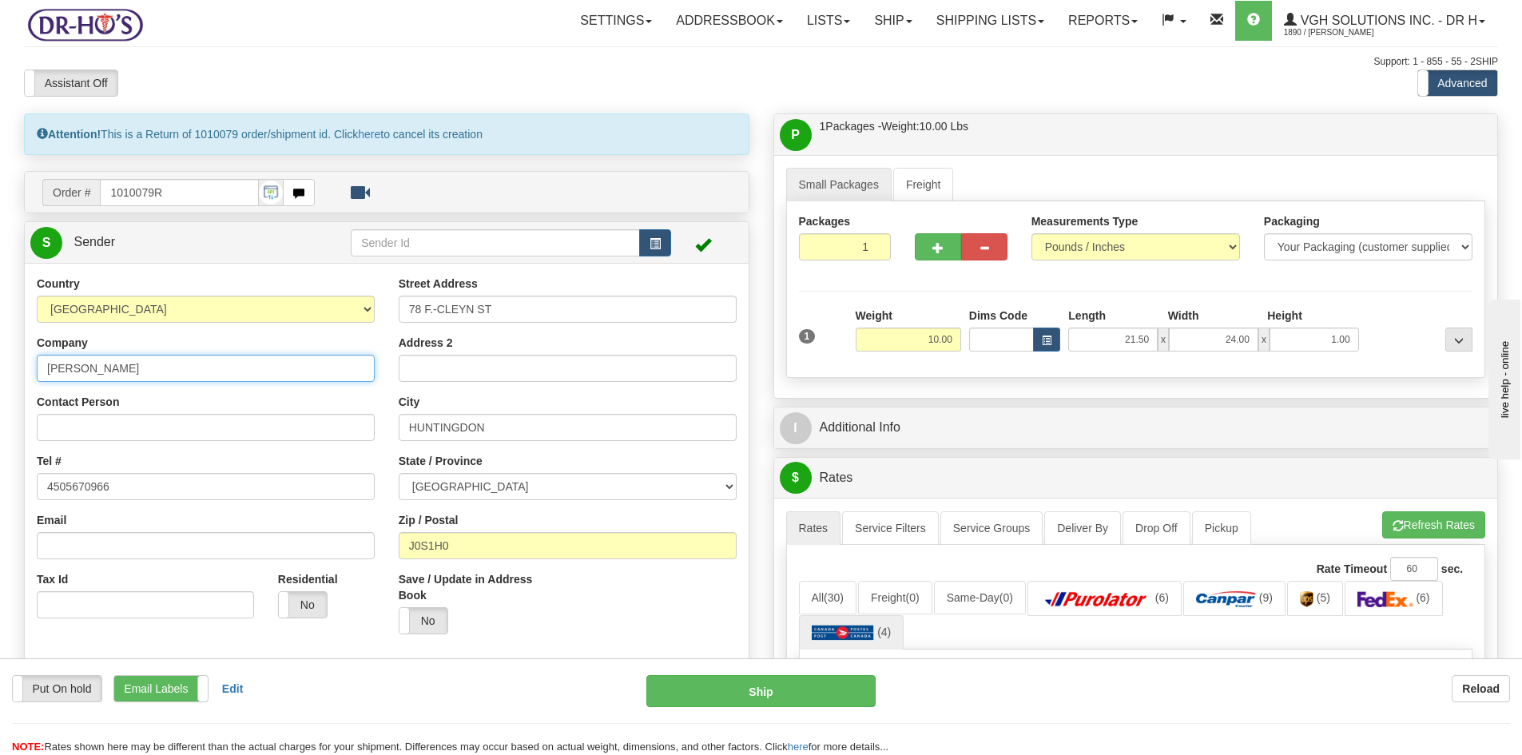
drag, startPoint x: 115, startPoint y: 359, endPoint x: 25, endPoint y: 372, distance: 91.3
click at [25, 372] on div "Country AFGHANISTAN ALAND ISLANDS ALBANIA ALGERIA AMERICAN SAMOA ANDORRA ANGOLA…" at bounding box center [206, 453] width 362 height 355
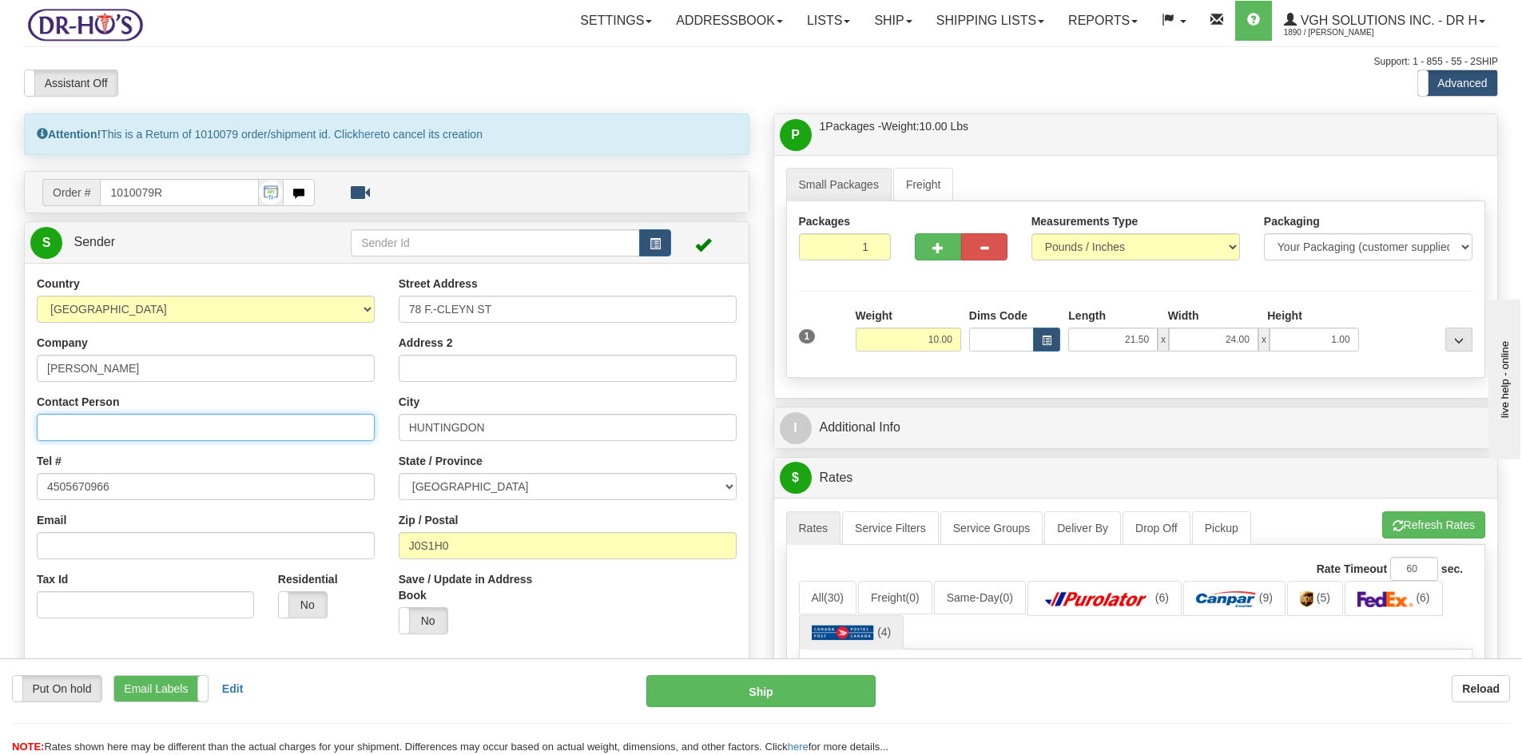
click at [74, 427] on input "Contact Person" at bounding box center [206, 427] width 338 height 27
paste input "Gaetan Viau"
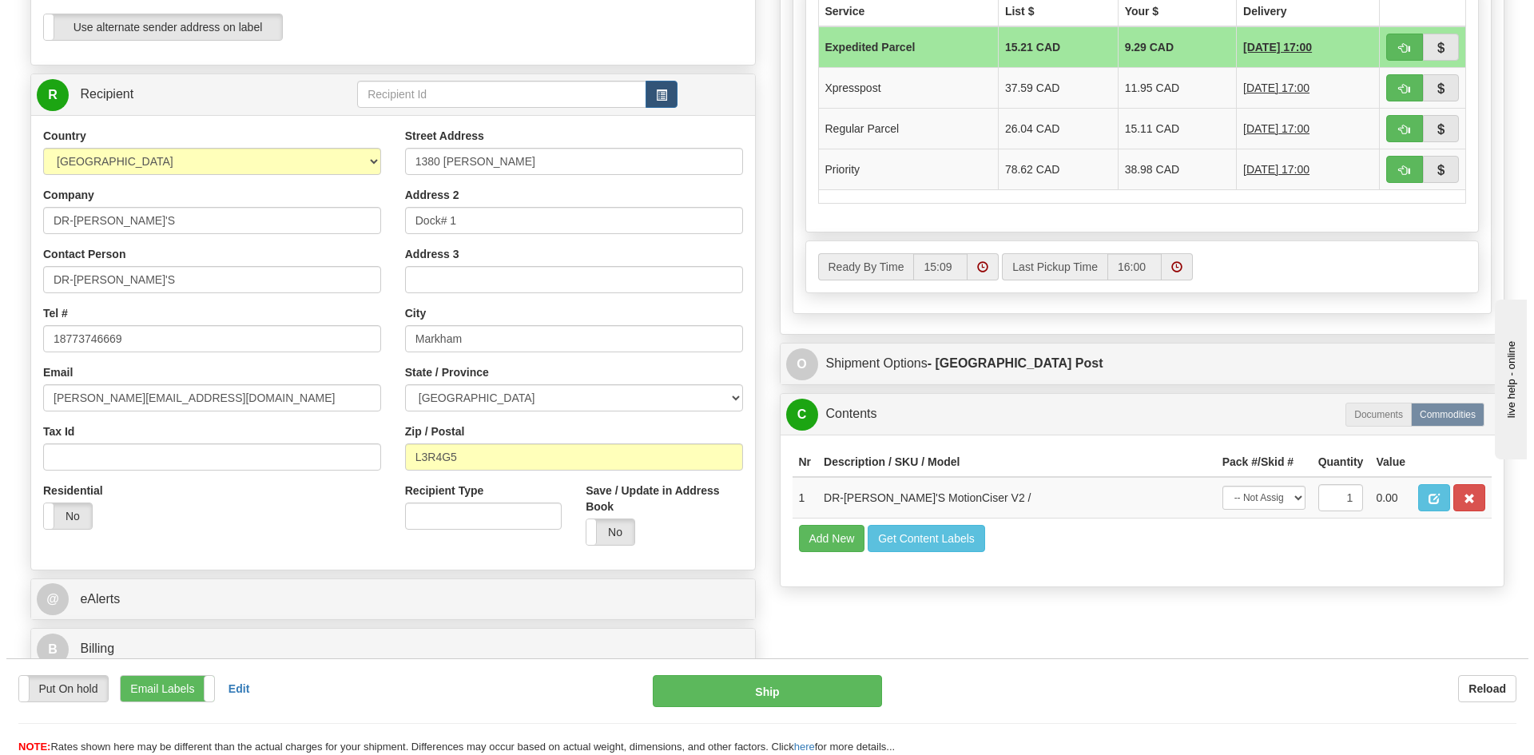
scroll to position [719, 0]
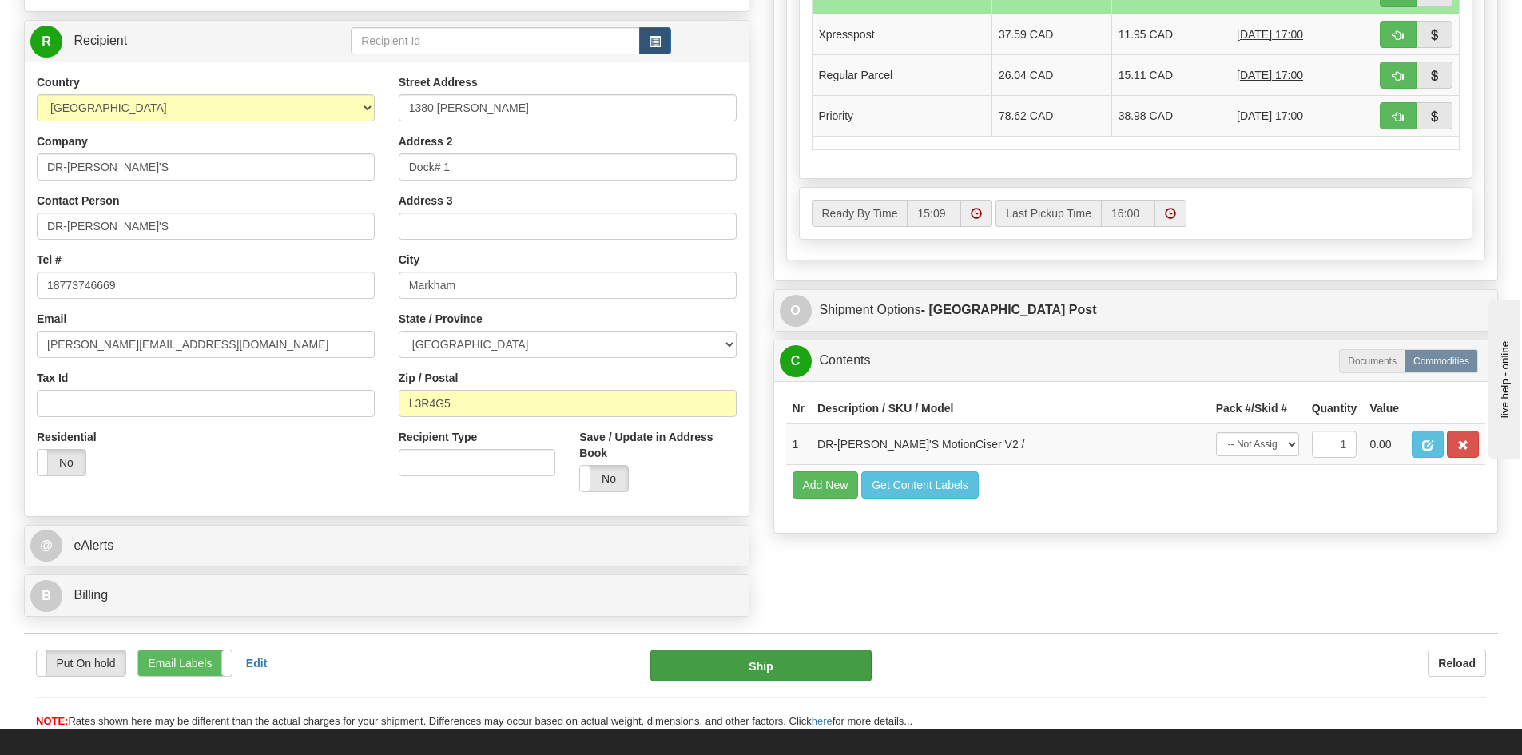
type input "Gaetan Viau"
click at [790, 673] on button "Ship" at bounding box center [760, 665] width 221 height 32
type input "DOM.EP"
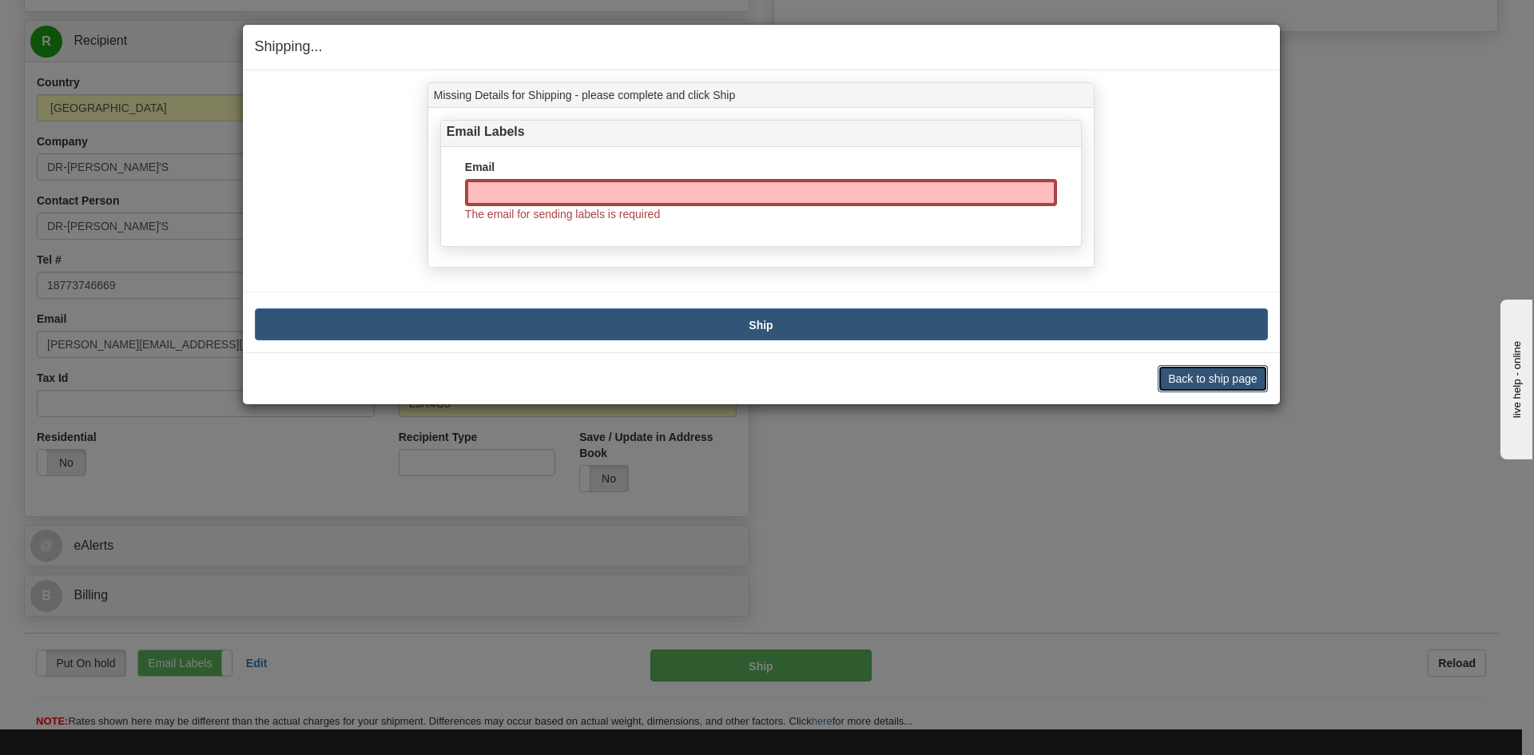
click at [1217, 378] on button "Back to ship page" at bounding box center [1212, 378] width 109 height 27
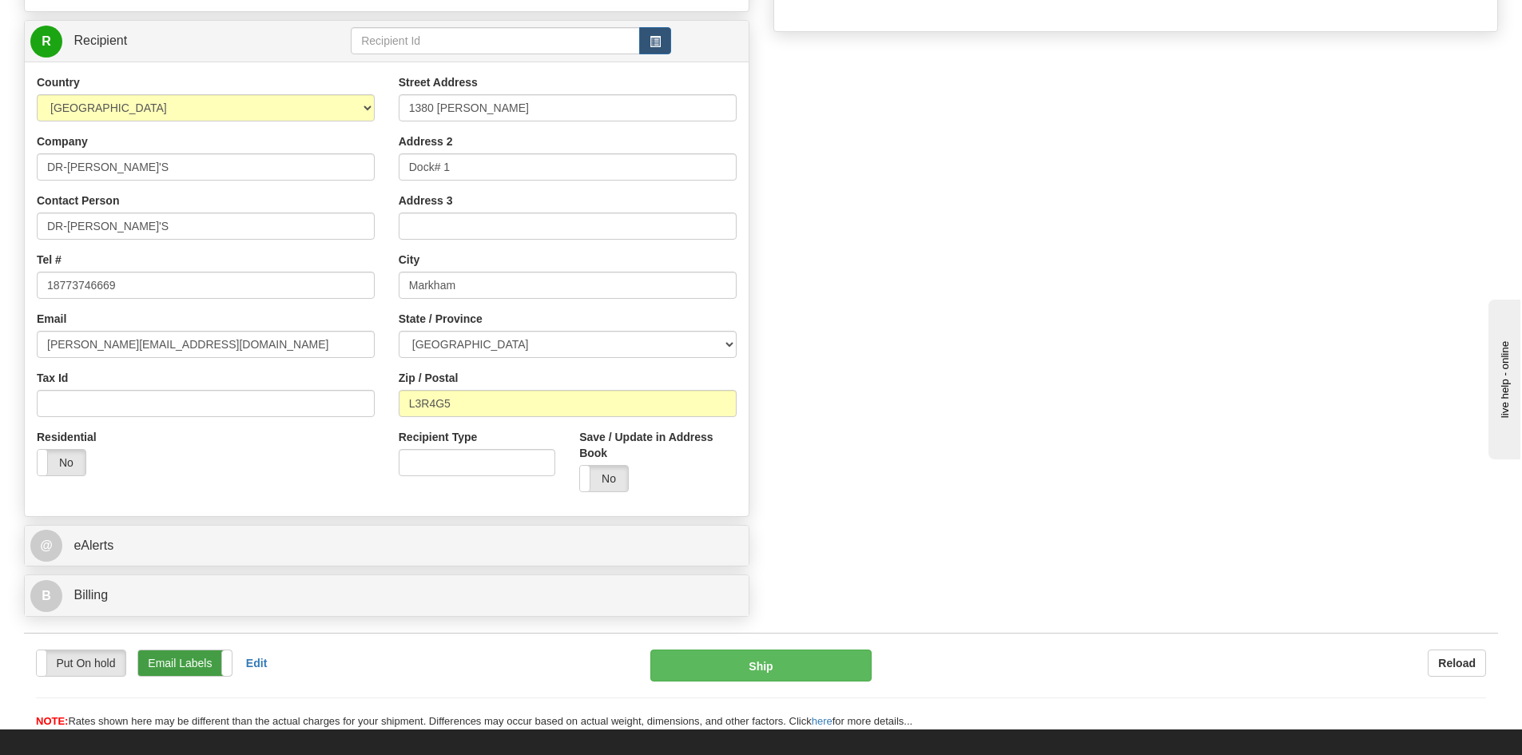
click at [185, 666] on label "Email Labels" at bounding box center [184, 663] width 93 height 26
click at [780, 666] on button "Ship" at bounding box center [760, 665] width 221 height 32
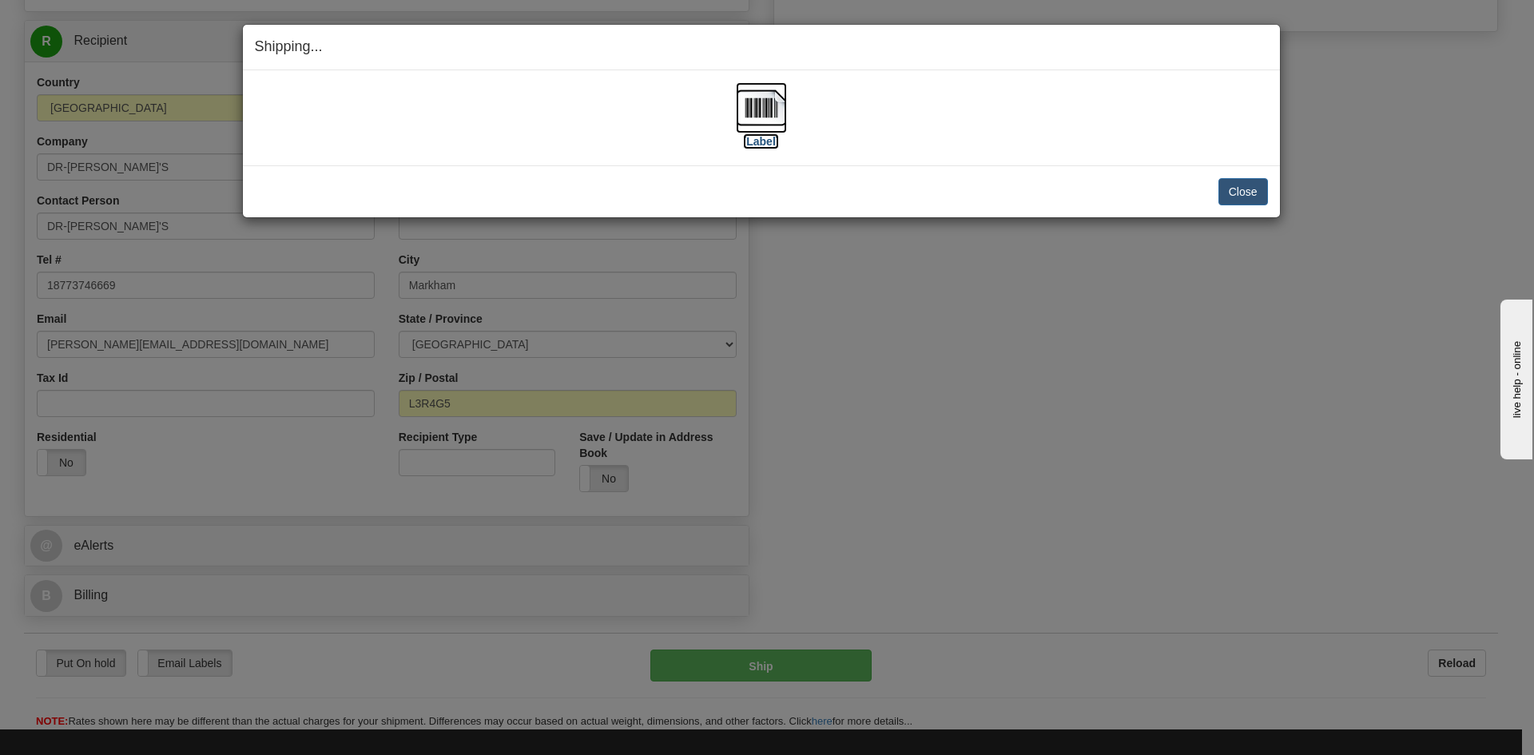
click at [764, 99] on img at bounding box center [761, 107] width 51 height 51
click at [1253, 187] on button "Close" at bounding box center [1243, 191] width 50 height 27
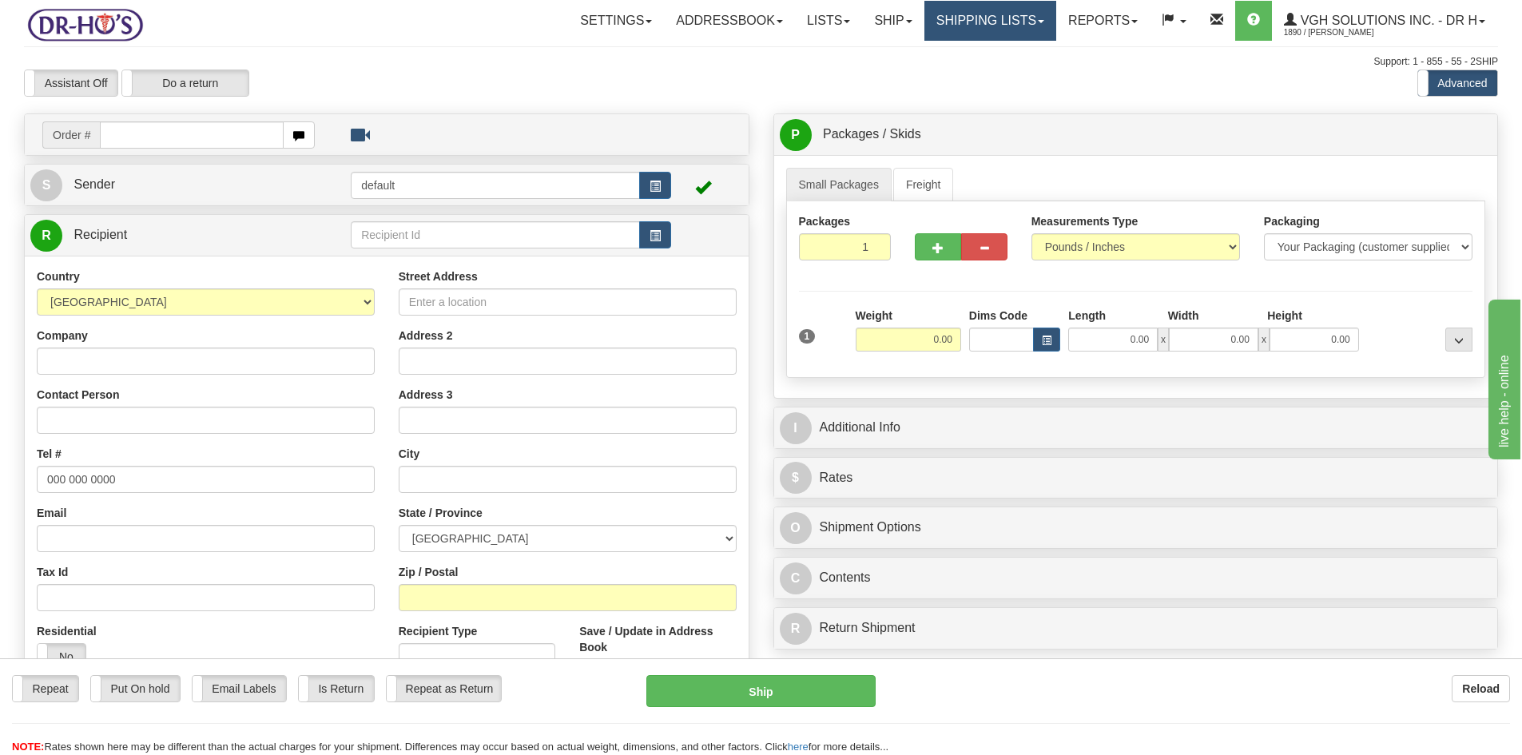
click at [987, 23] on link "Shipping lists" at bounding box center [990, 21] width 132 height 40
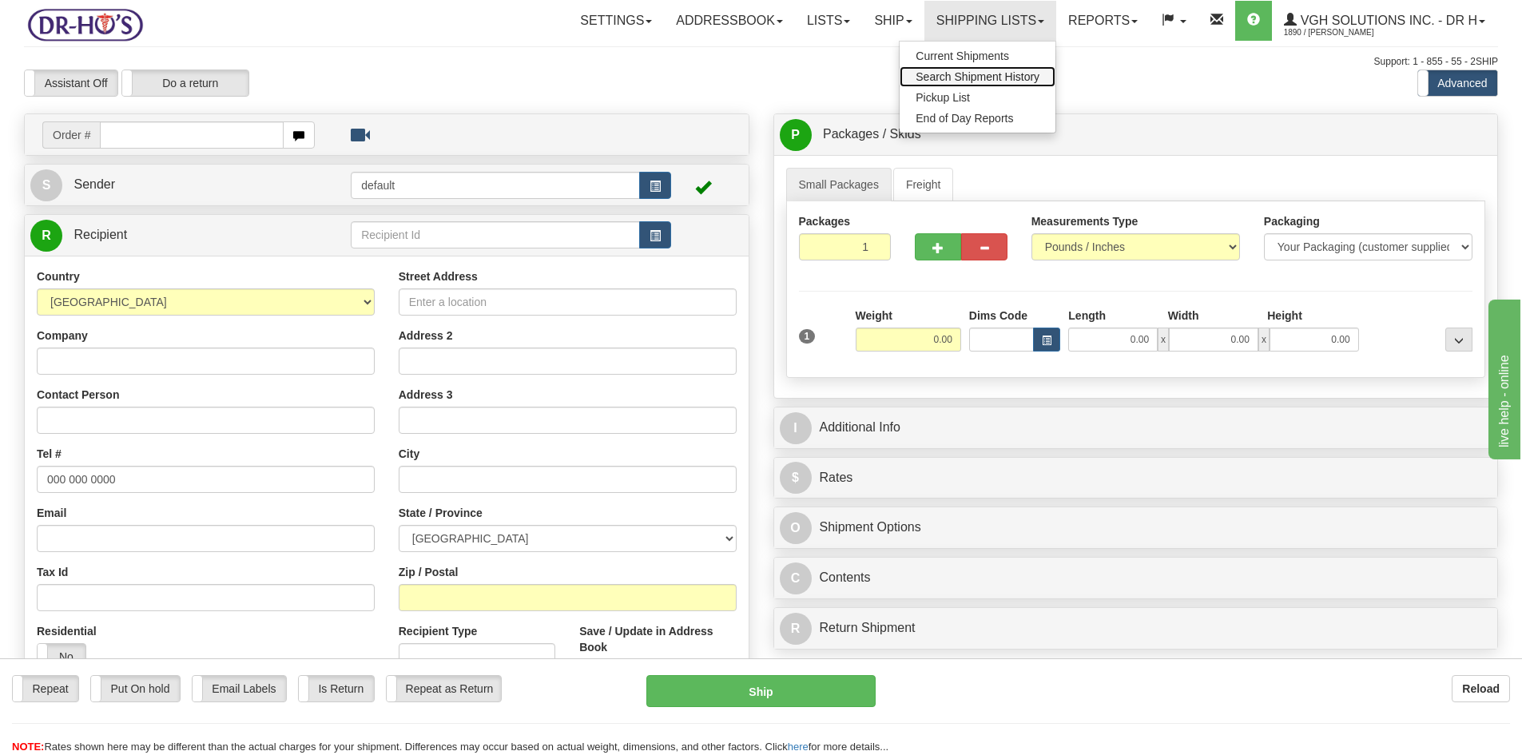
click at [935, 73] on span "Search Shipment History" at bounding box center [977, 76] width 124 height 13
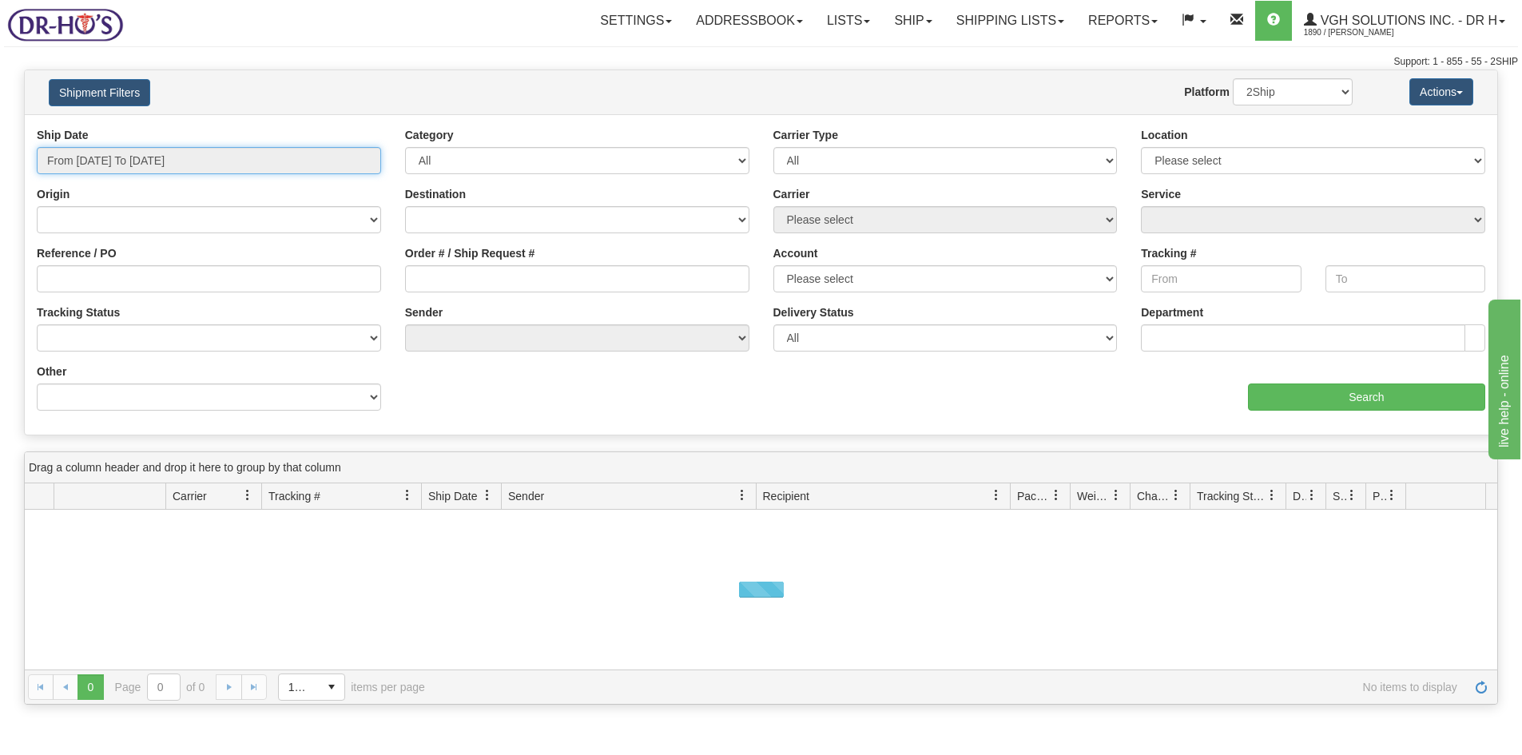
click at [218, 153] on input "From 08/25/2025 To 08/26/2025" at bounding box center [209, 160] width 344 height 27
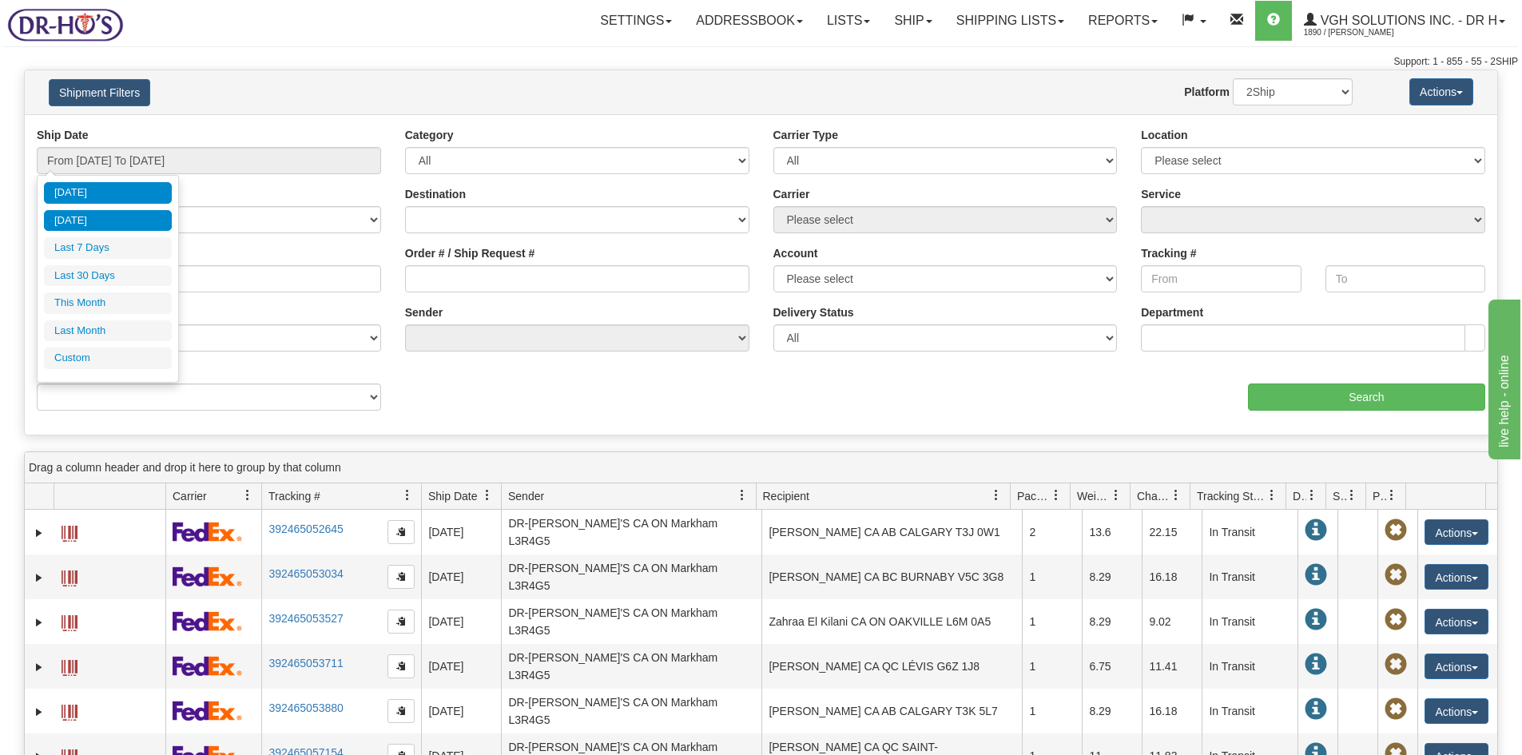
click at [74, 352] on li "Custom" at bounding box center [108, 358] width 128 height 22
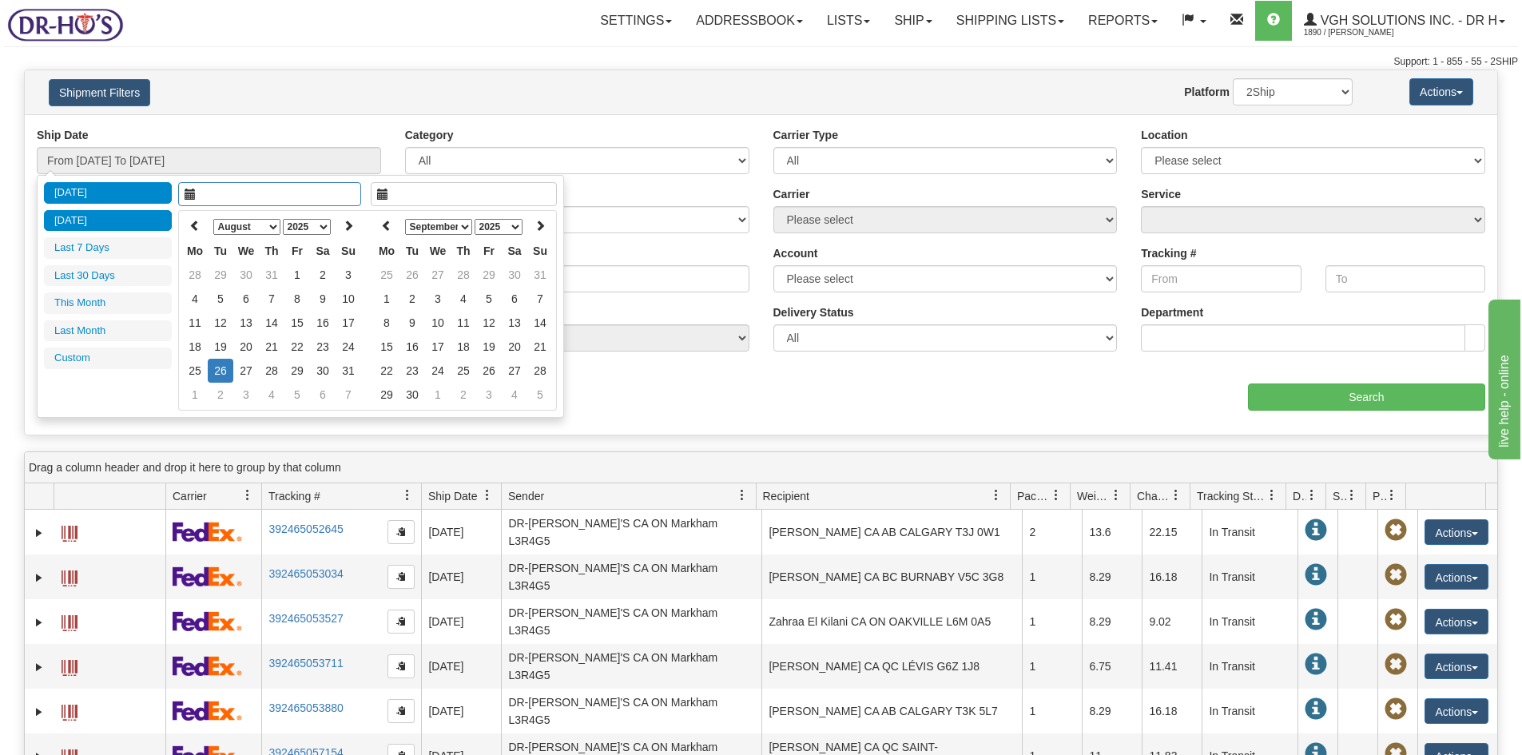
type input "08/25/2025"
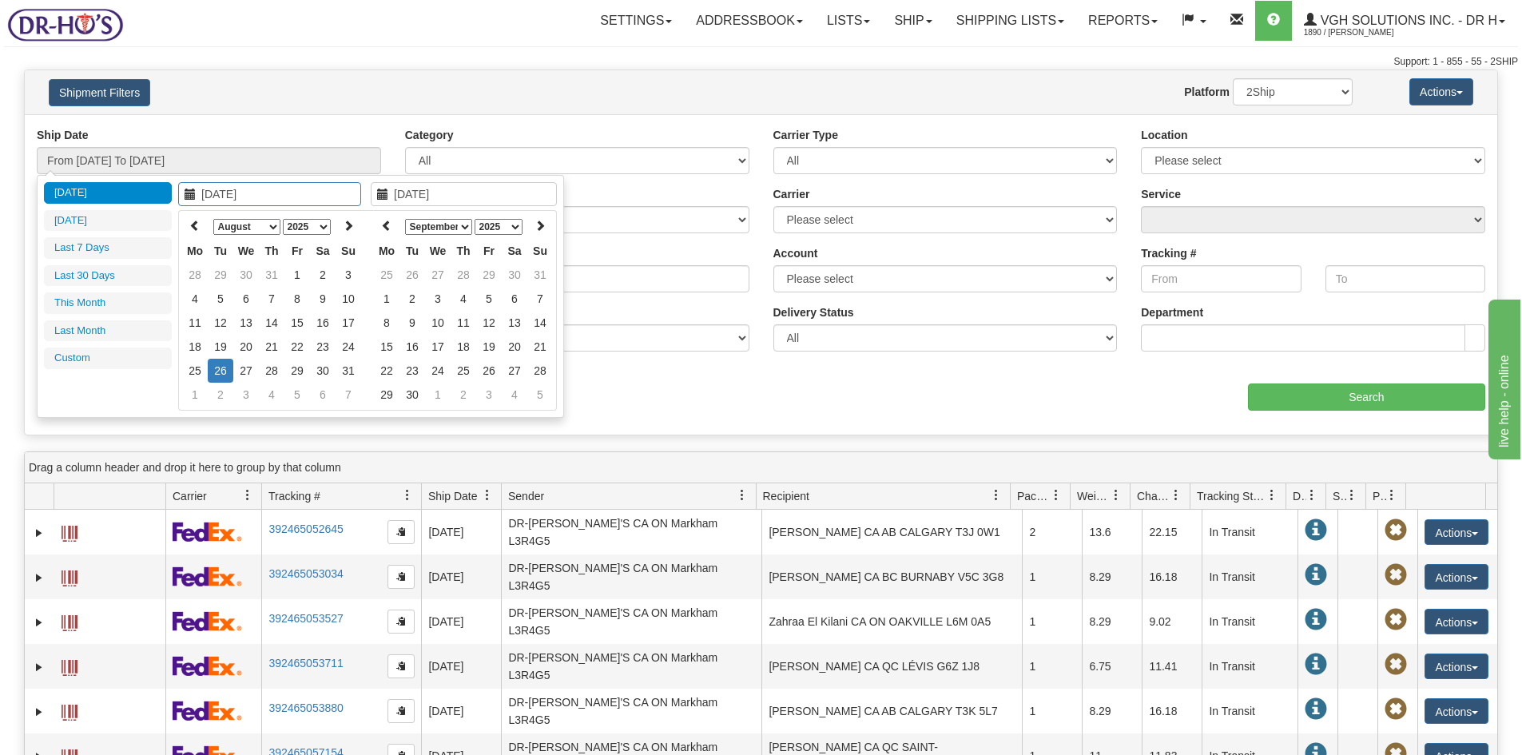
type input "[DATE]"
click at [197, 227] on icon at bounding box center [194, 225] width 11 height 11
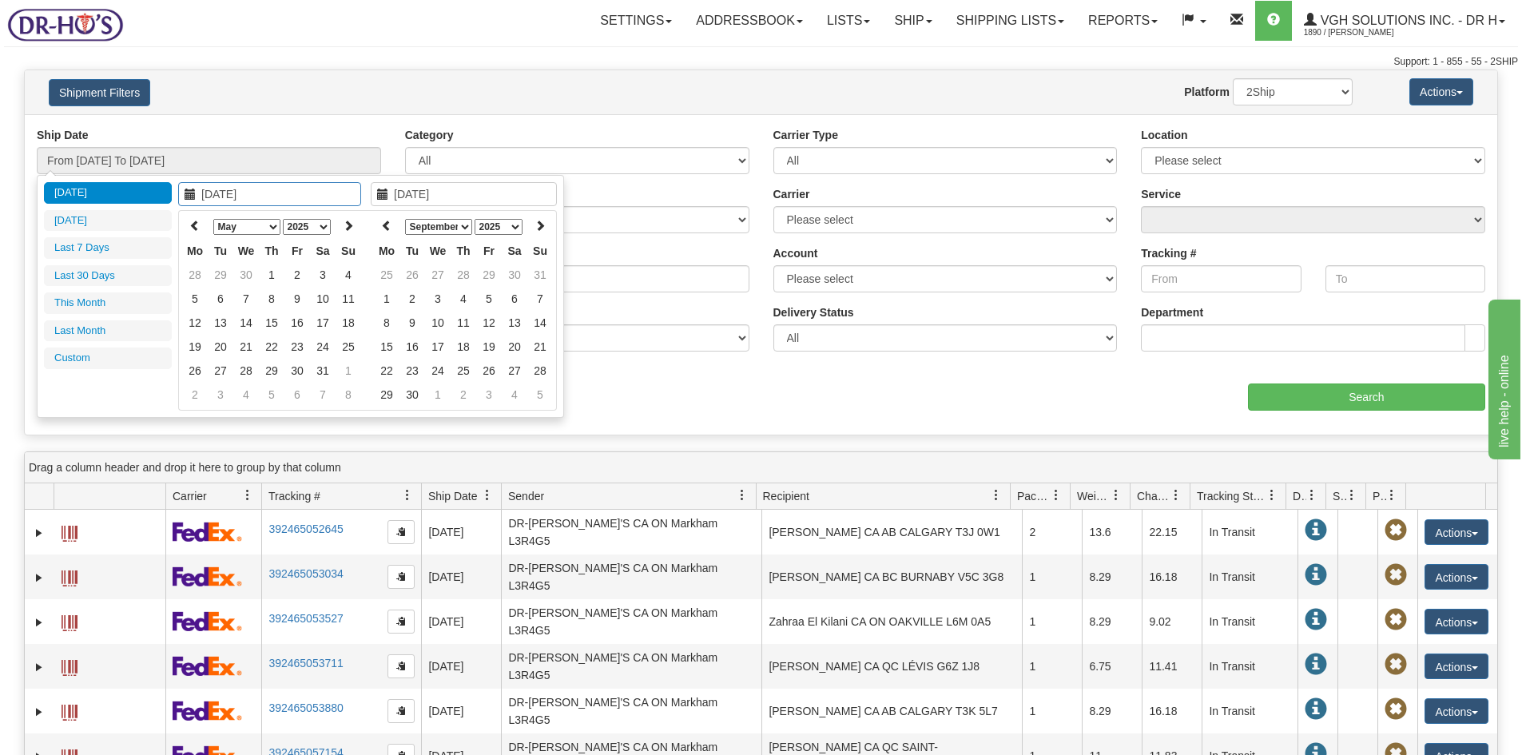
click at [197, 227] on icon at bounding box center [194, 225] width 11 height 11
type input "04/01/2025"
click at [218, 270] on td "1" at bounding box center [221, 275] width 26 height 24
click at [388, 228] on icon at bounding box center [386, 225] width 11 height 11
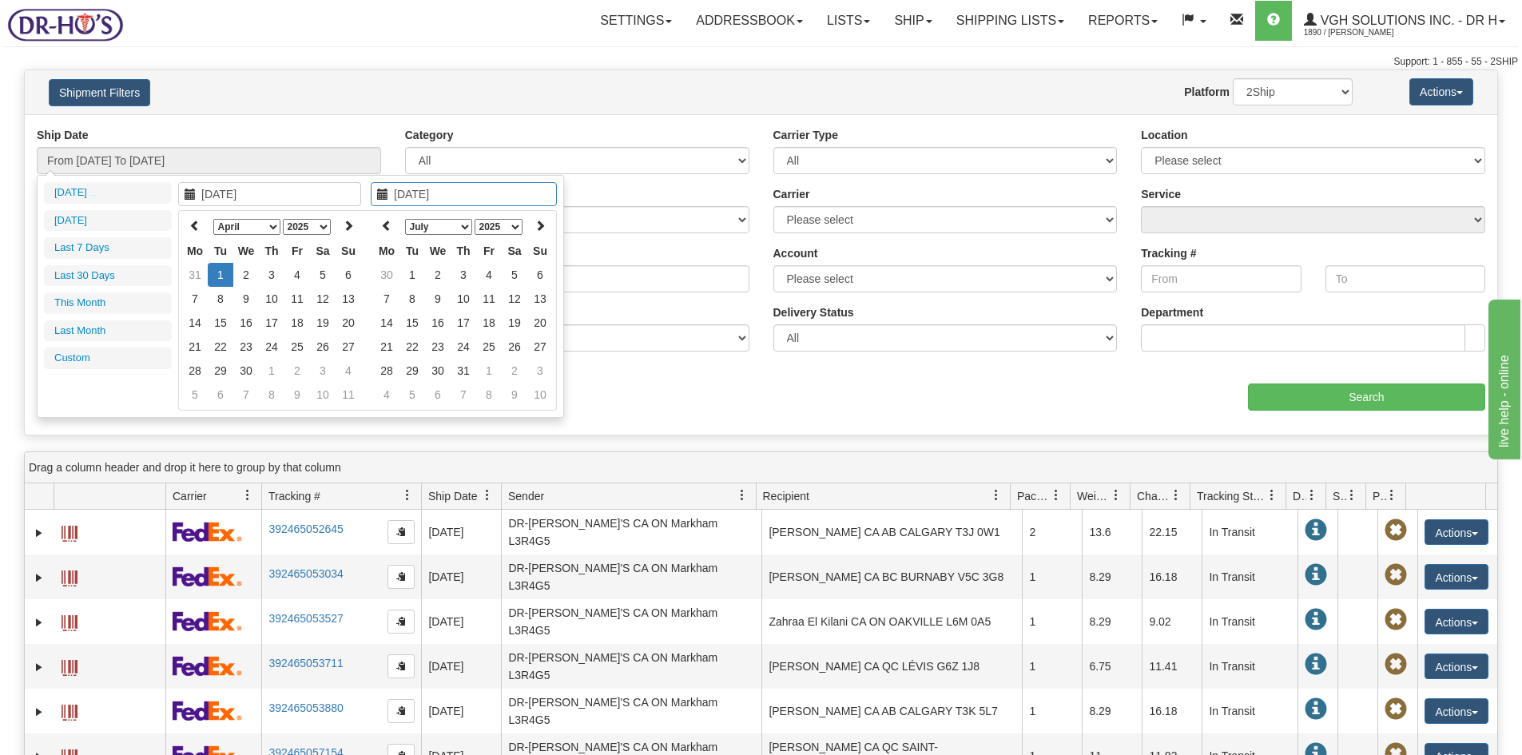
click at [388, 228] on icon at bounding box center [386, 225] width 11 height 11
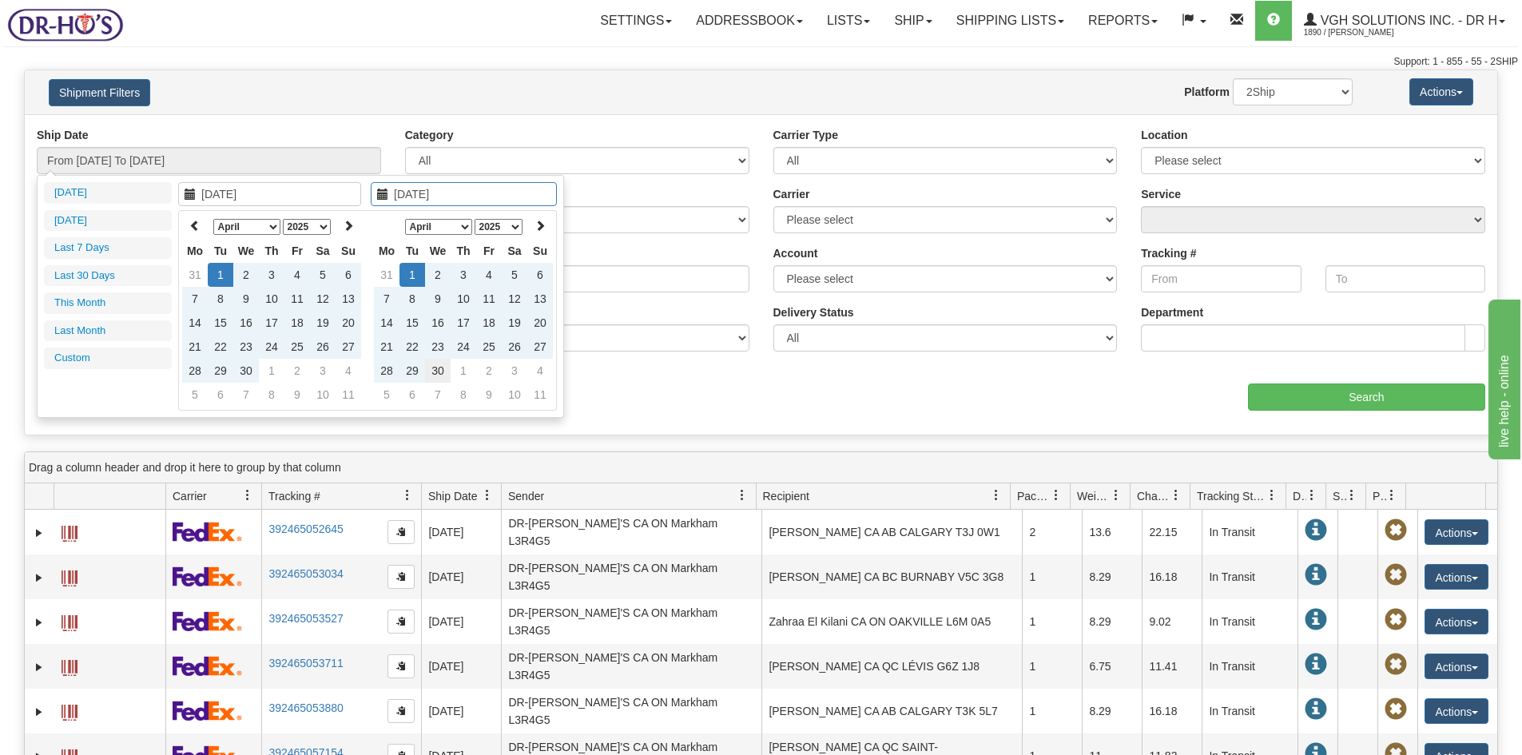
type input "04/30/2025"
click at [436, 369] on td "30" at bounding box center [438, 371] width 26 height 24
type input "From 04/01/2025 To 04/30/2025"
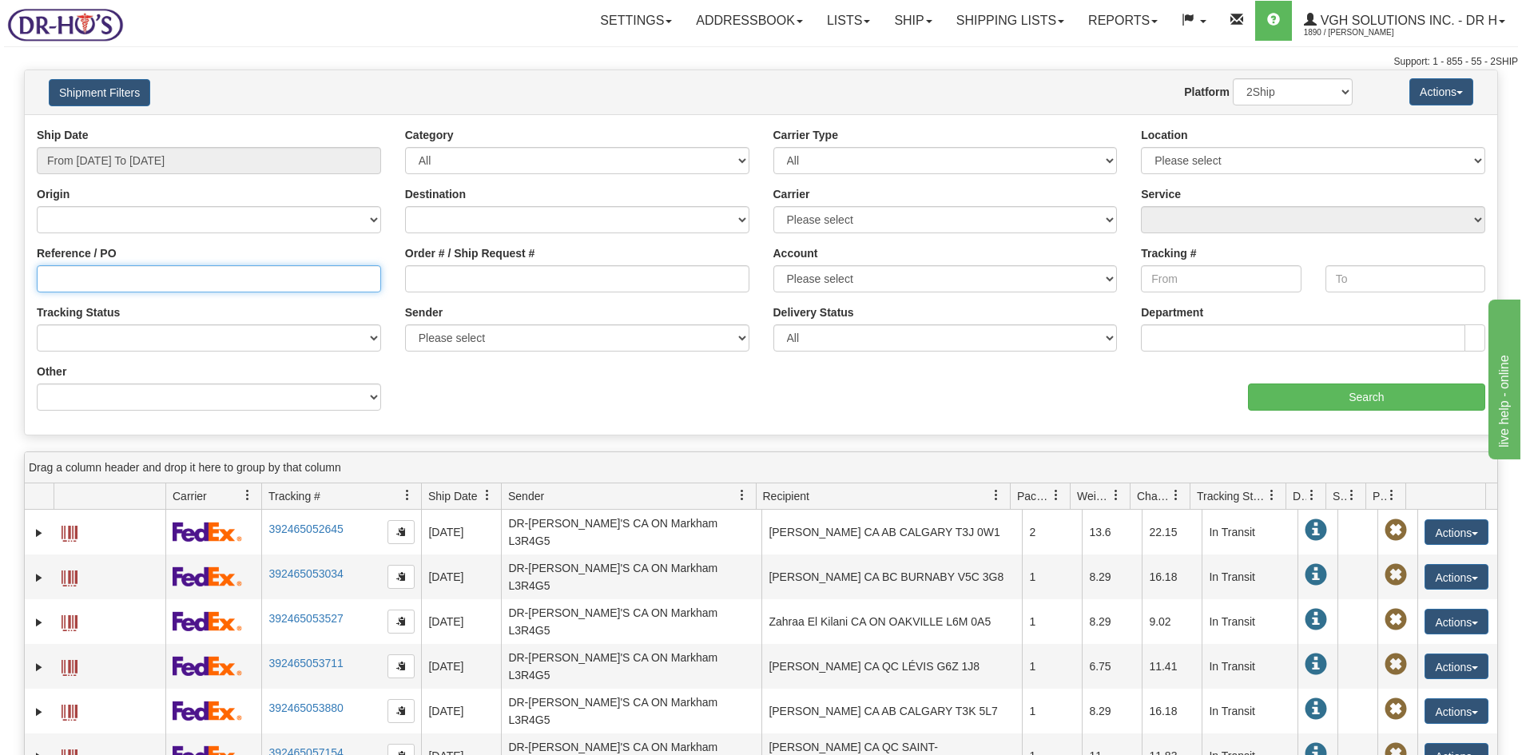
click at [84, 275] on input "Reference / PO" at bounding box center [209, 278] width 344 height 27
paste input "1168855"
type input "1168855"
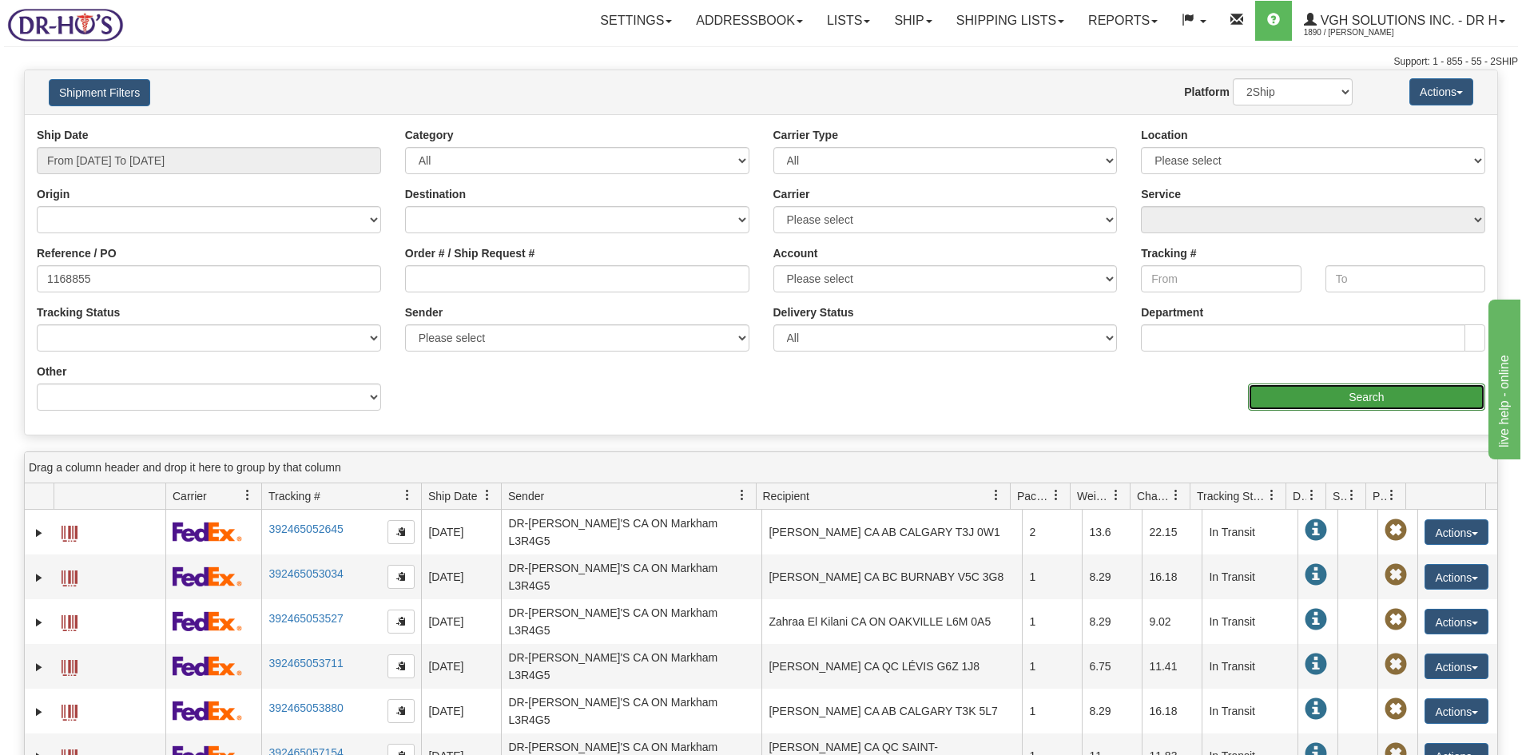
click at [1351, 391] on input "Search" at bounding box center [1366, 396] width 237 height 27
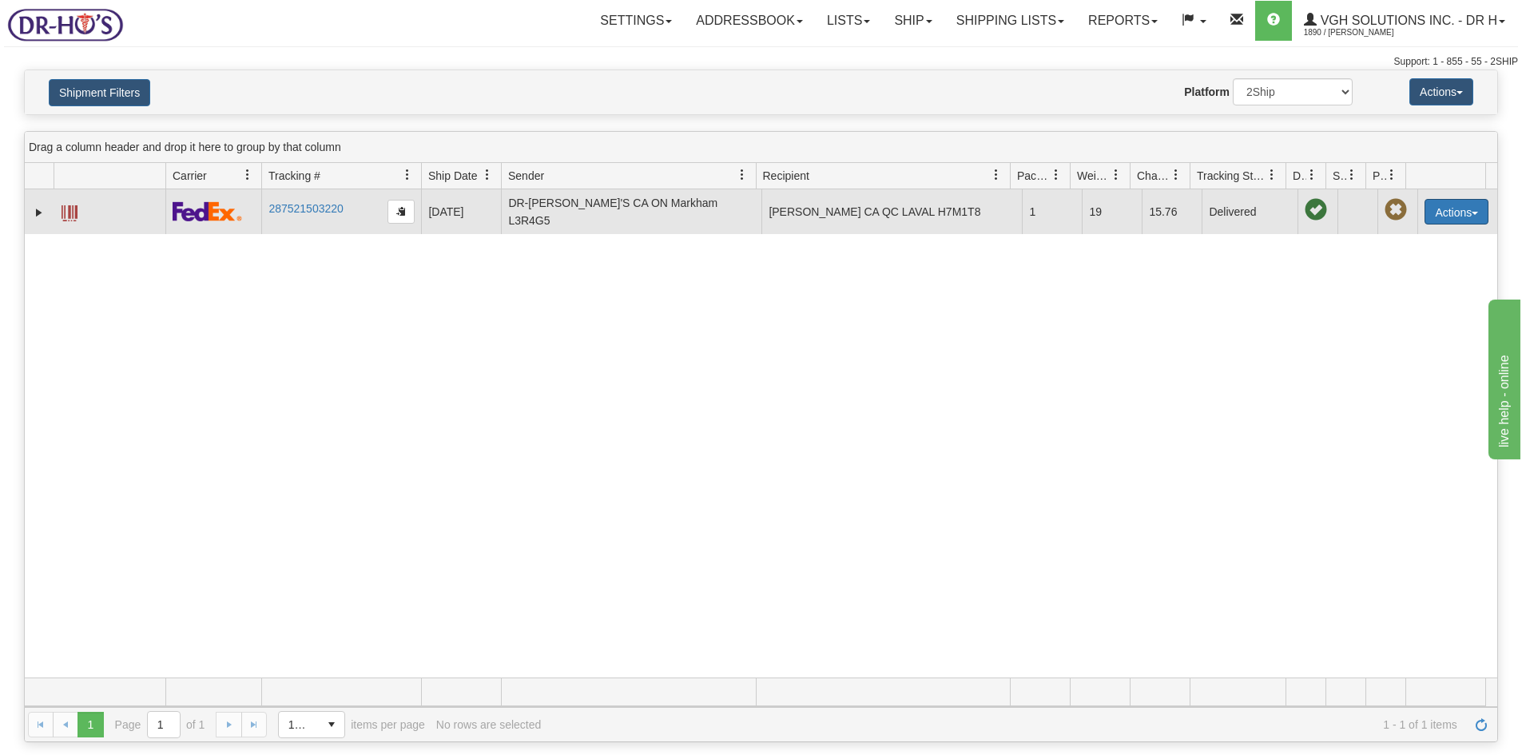
click at [1433, 209] on button "Actions" at bounding box center [1456, 212] width 64 height 26
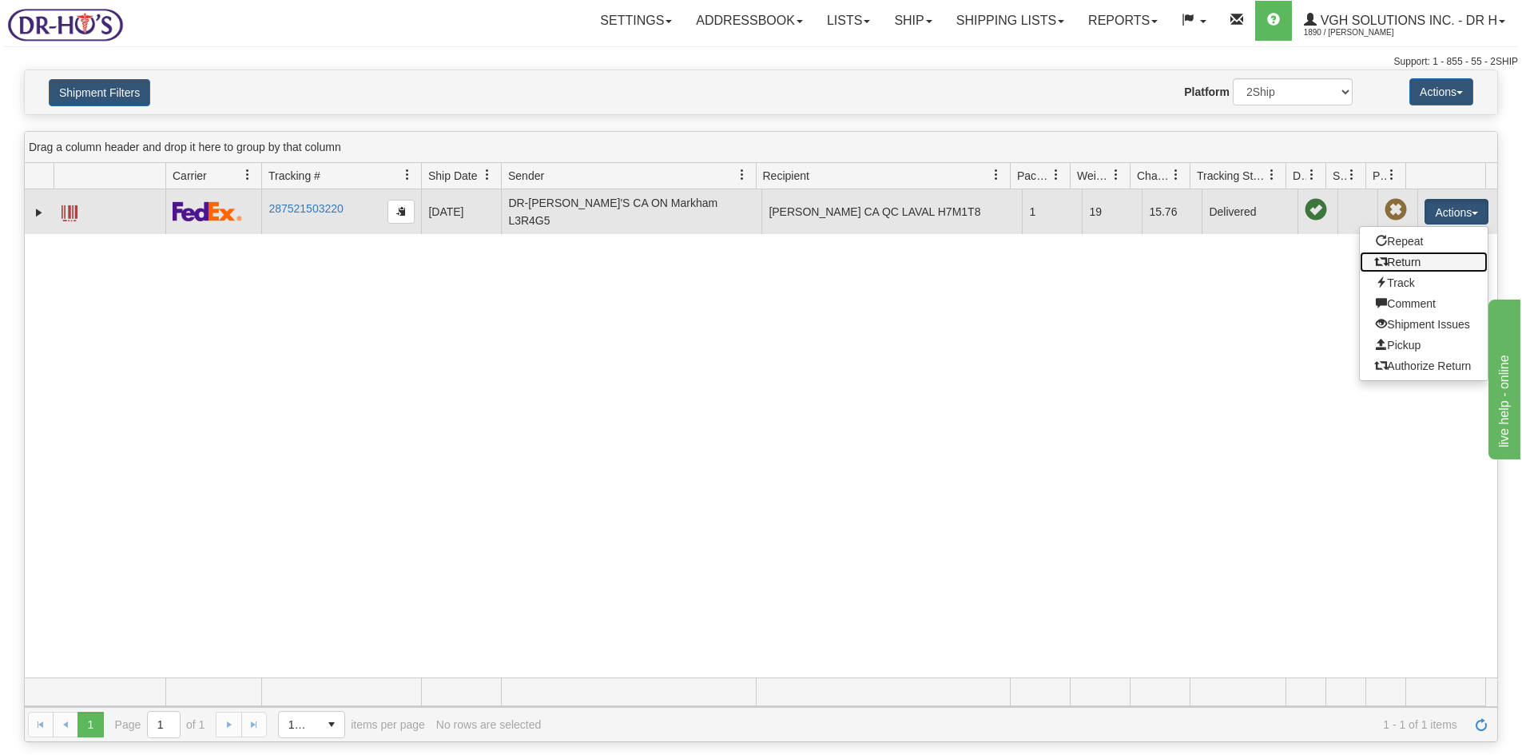
click at [1400, 260] on link "Return" at bounding box center [1424, 262] width 128 height 21
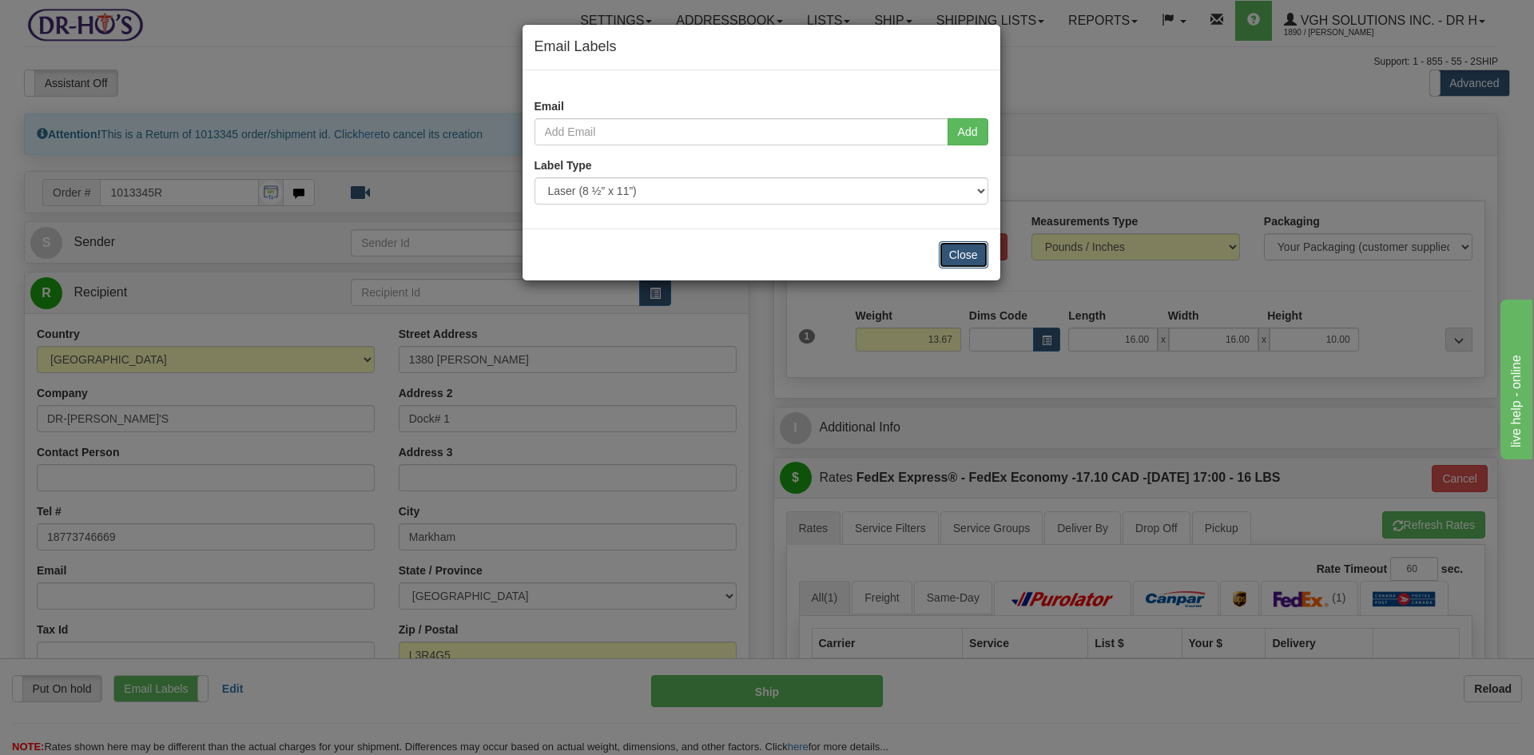
click at [970, 245] on button "Close" at bounding box center [964, 254] width 50 height 27
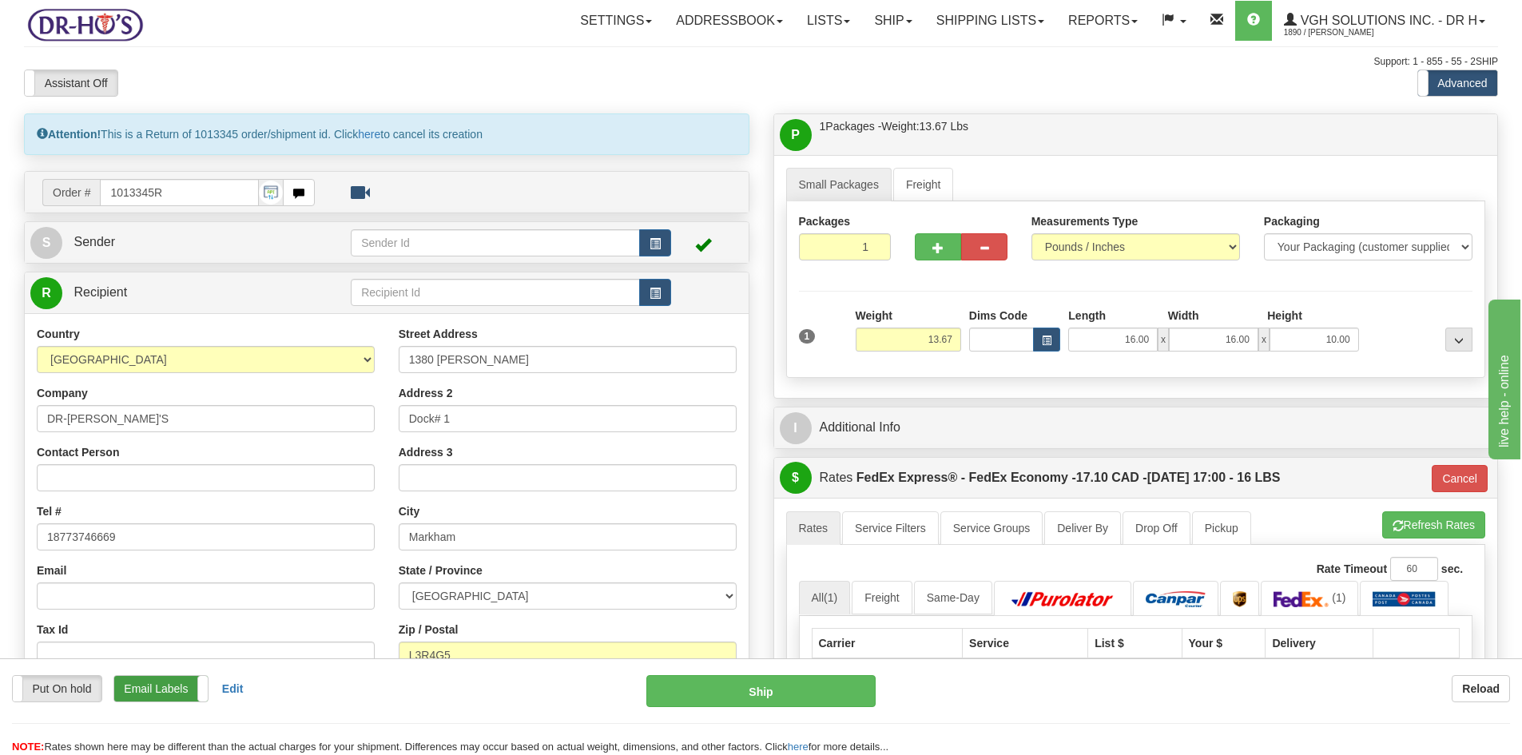
click at [165, 686] on label "Email Labels" at bounding box center [160, 689] width 93 height 26
drag, startPoint x: 102, startPoint y: 415, endPoint x: -5, endPoint y: 426, distance: 107.5
click at [0, 426] on html "Training Course Close Toggle navigation Settings Shipping Preferences New Sende…" at bounding box center [761, 377] width 1522 height 755
click at [73, 483] on input "Contact Person" at bounding box center [206, 477] width 338 height 27
paste input "DR-[PERSON_NAME]'S"
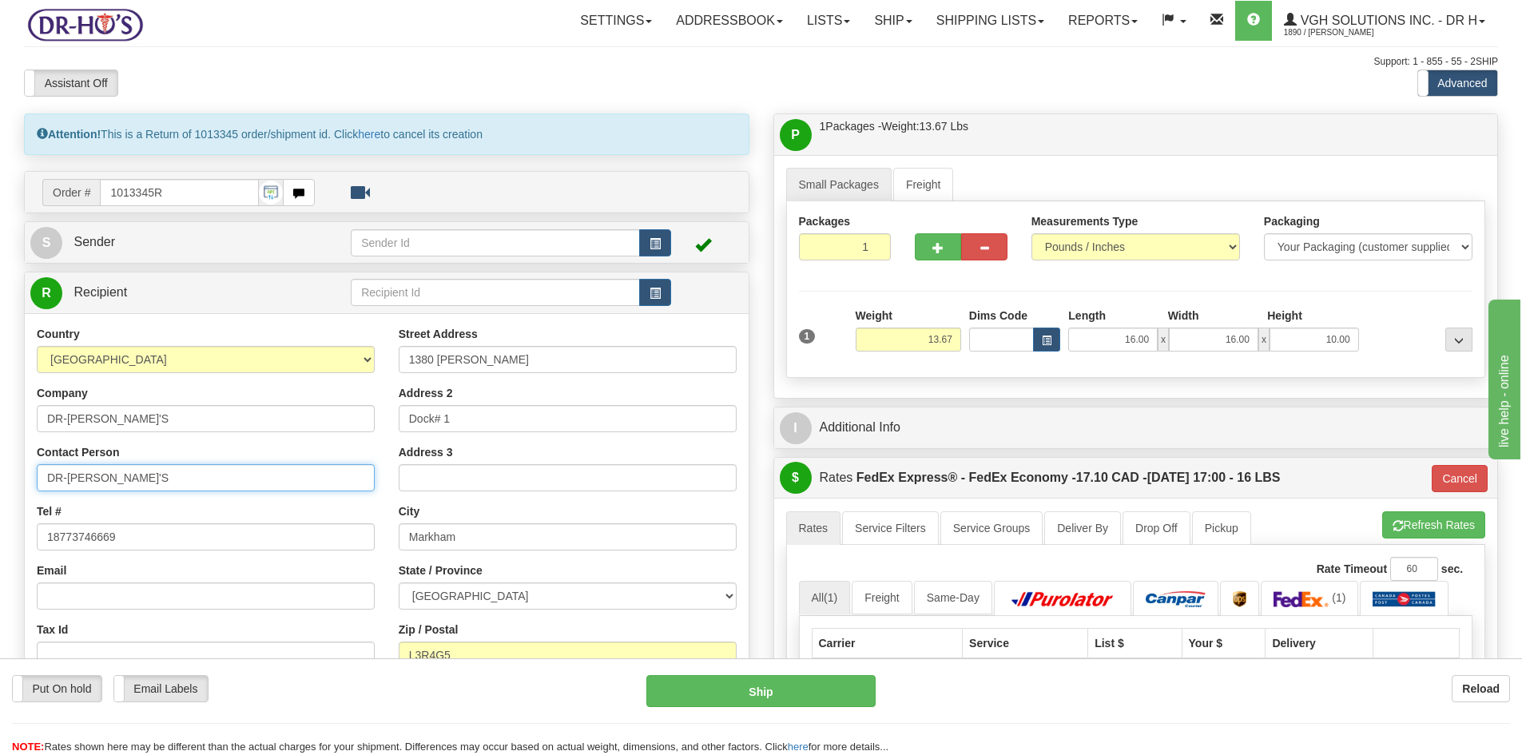
type input "DR-[PERSON_NAME]'S"
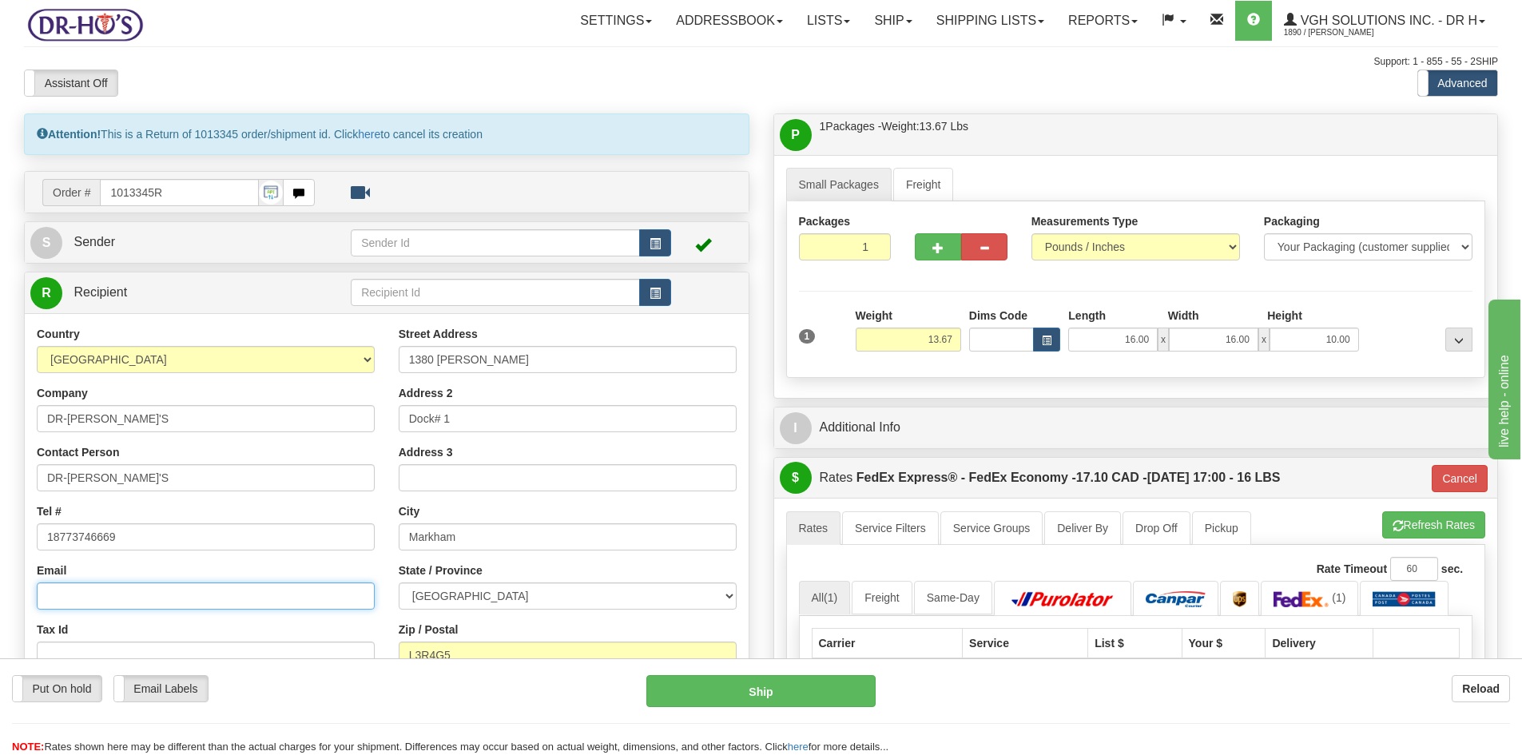
drag, startPoint x: 60, startPoint y: 595, endPoint x: 68, endPoint y: 592, distance: 8.6
click at [60, 596] on input "Email" at bounding box center [206, 595] width 338 height 27
type input "[PERSON_NAME][EMAIL_ADDRESS][DOMAIN_NAME]"
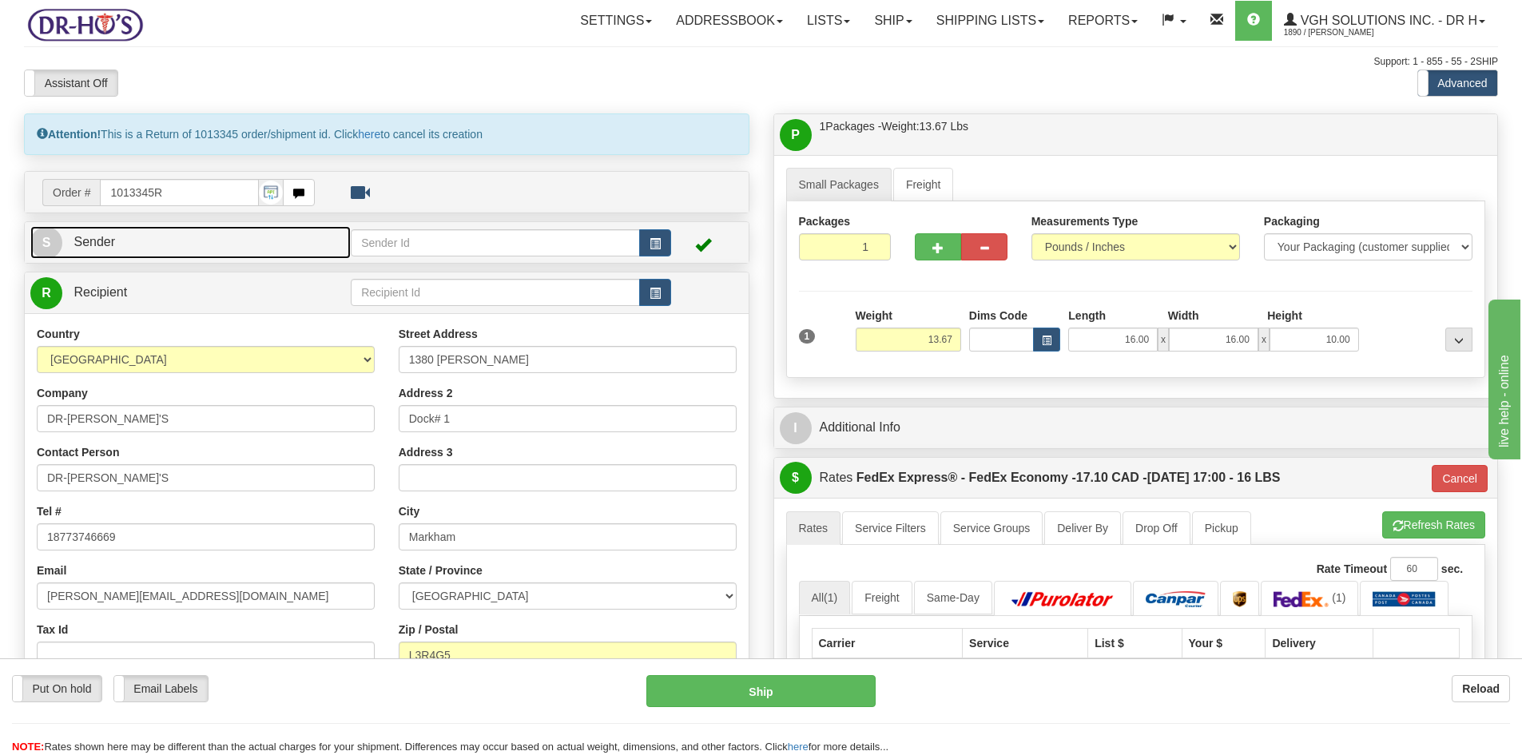
click at [139, 256] on link "S Sender" at bounding box center [190, 242] width 320 height 33
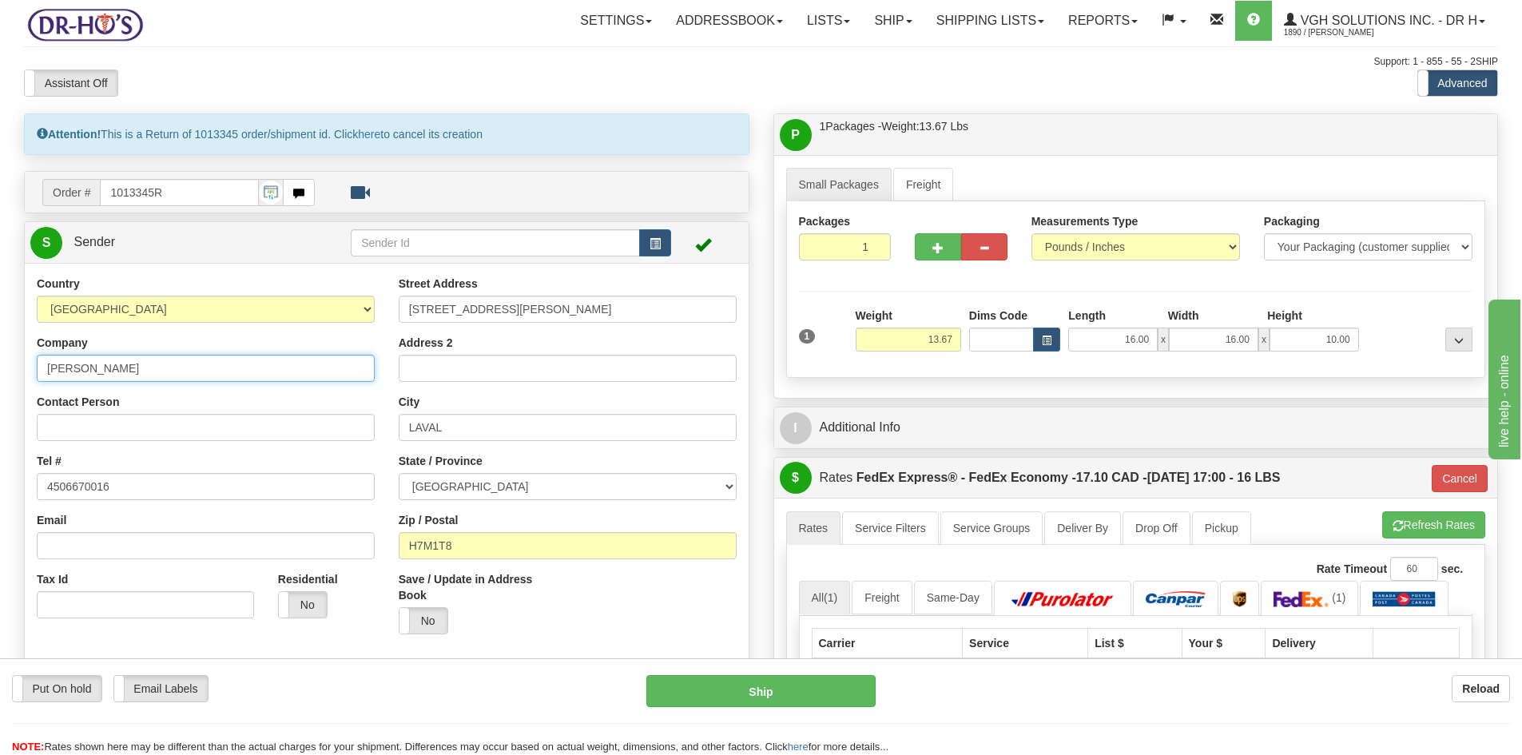
drag, startPoint x: 105, startPoint y: 370, endPoint x: 22, endPoint y: 377, distance: 82.6
click at [25, 377] on div "Country [GEOGRAPHIC_DATA] [GEOGRAPHIC_DATA] [GEOGRAPHIC_DATA] [GEOGRAPHIC_DATA]…" at bounding box center [387, 497] width 724 height 443
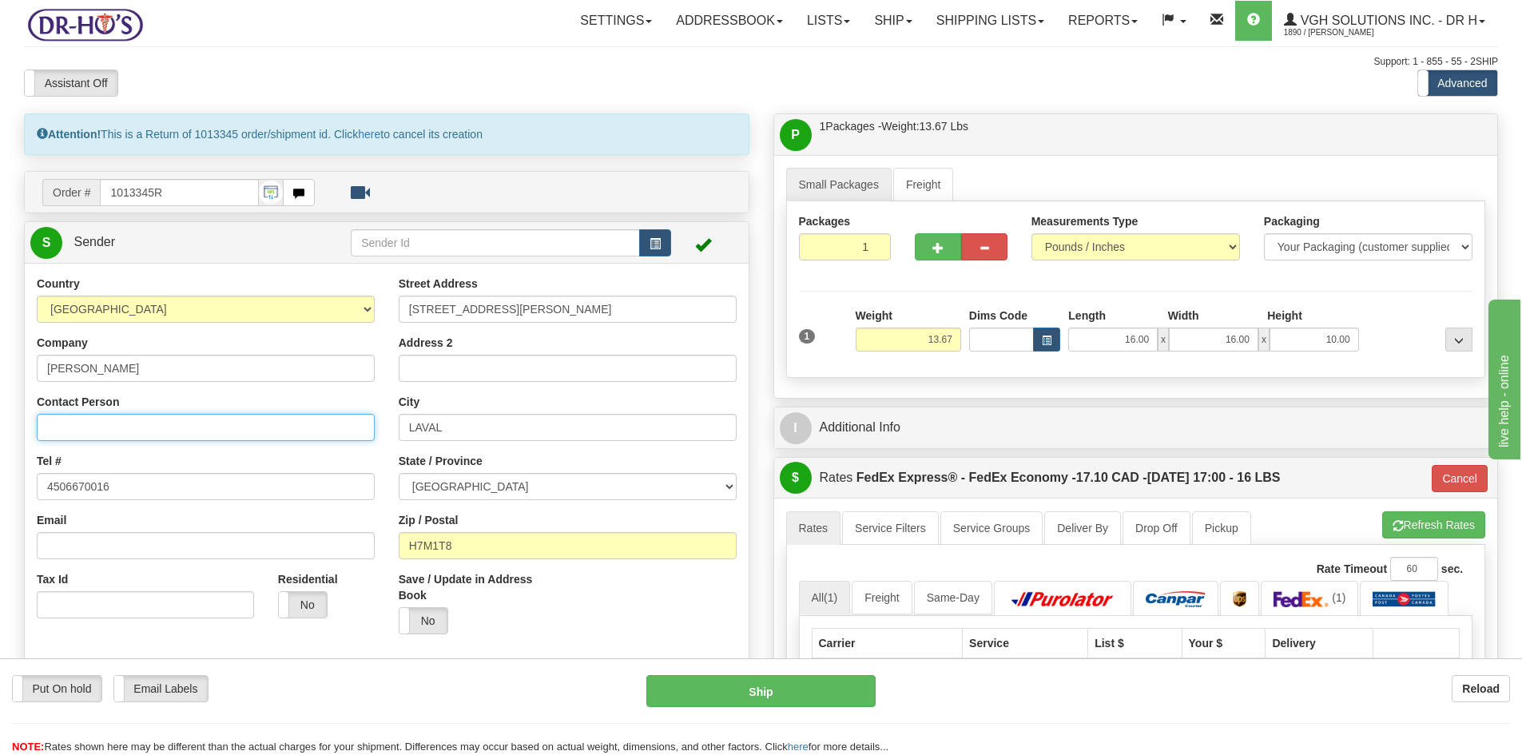
click at [84, 423] on input "Contact Person" at bounding box center [206, 427] width 338 height 27
paste input "[PERSON_NAME]"
type input "[PERSON_NAME]"
click at [1445, 477] on button "Cancel" at bounding box center [1460, 478] width 56 height 27
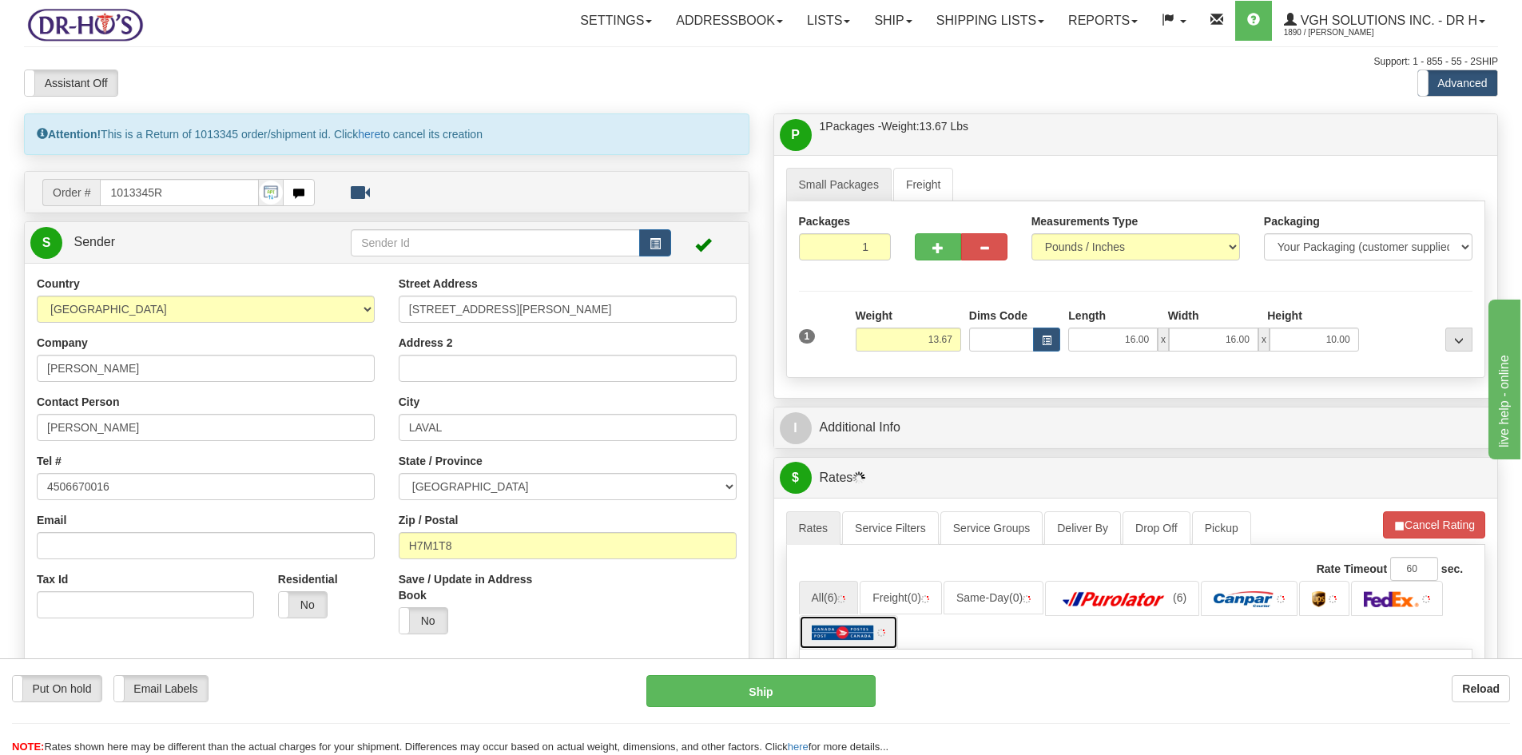
click at [832, 630] on img at bounding box center [843, 633] width 63 height 16
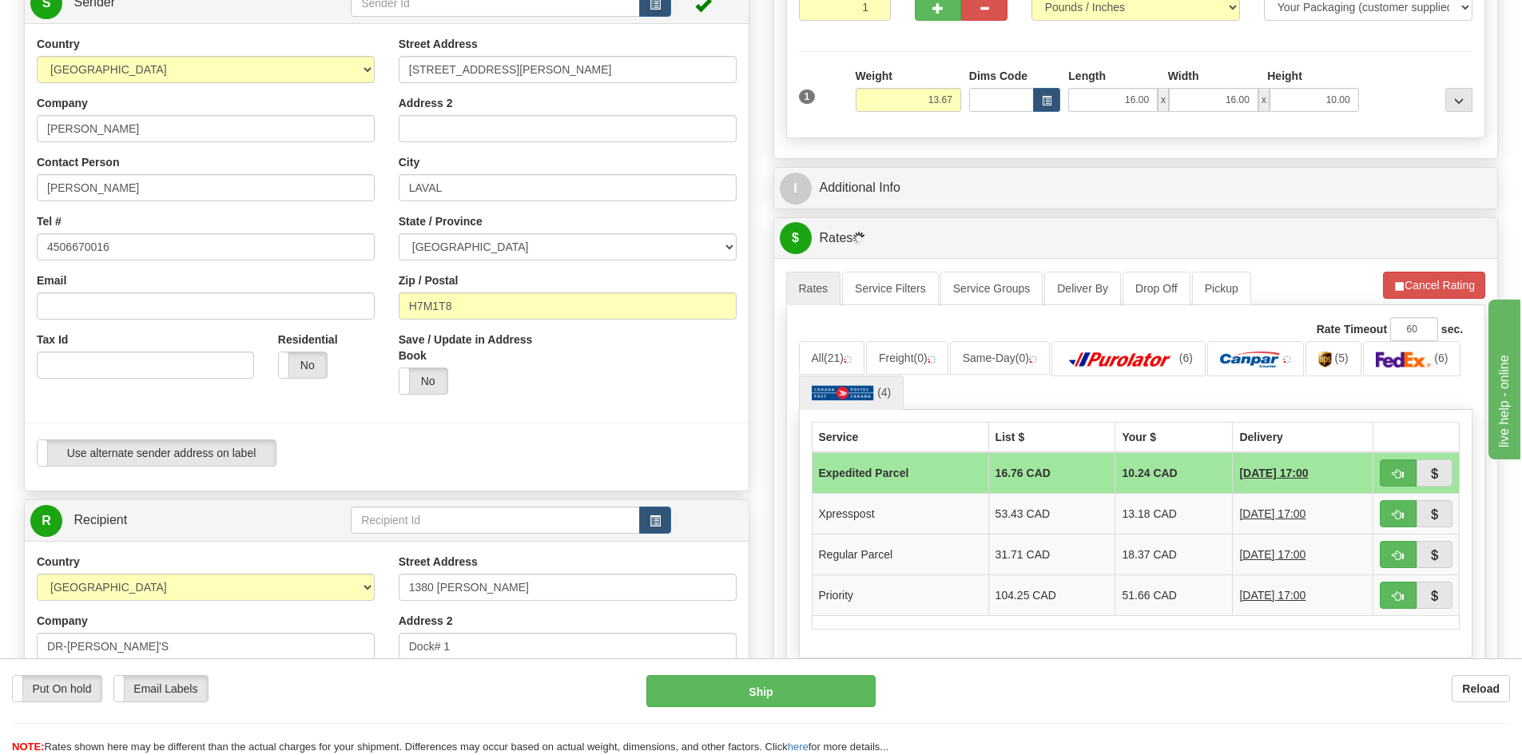
click at [852, 477] on td "Expedited Parcel" at bounding box center [900, 473] width 177 height 42
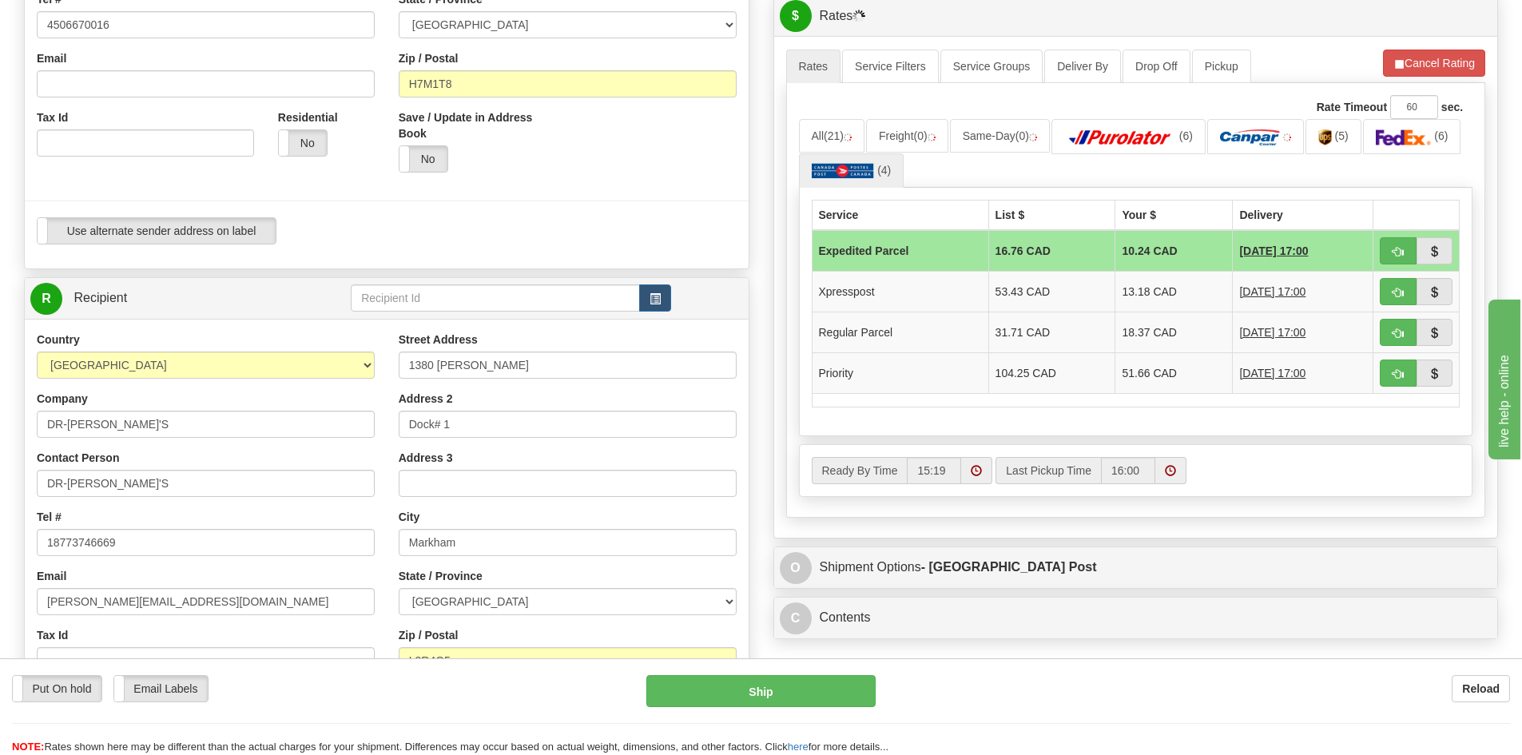
scroll to position [479, 0]
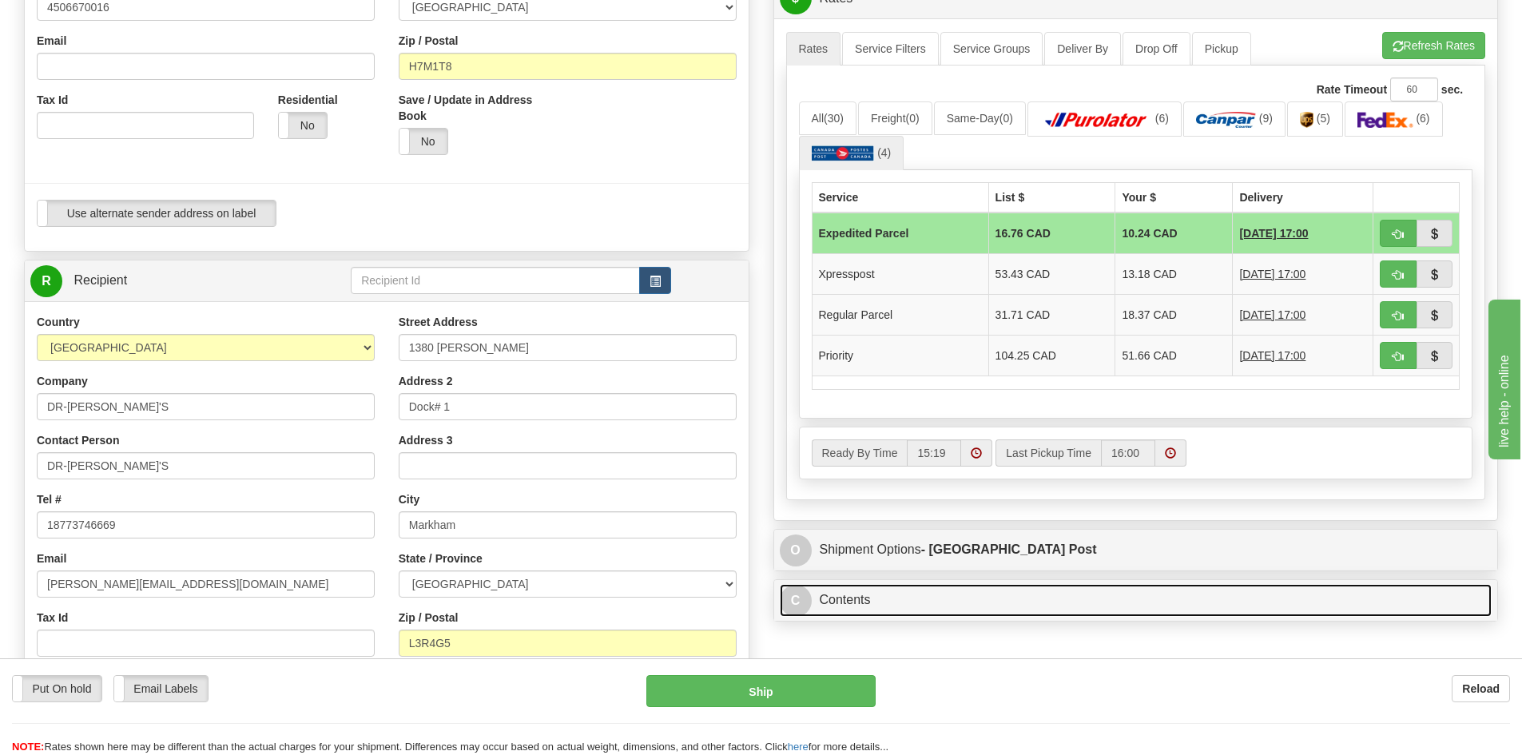
click at [915, 599] on link "C Contents" at bounding box center [1136, 600] width 713 height 33
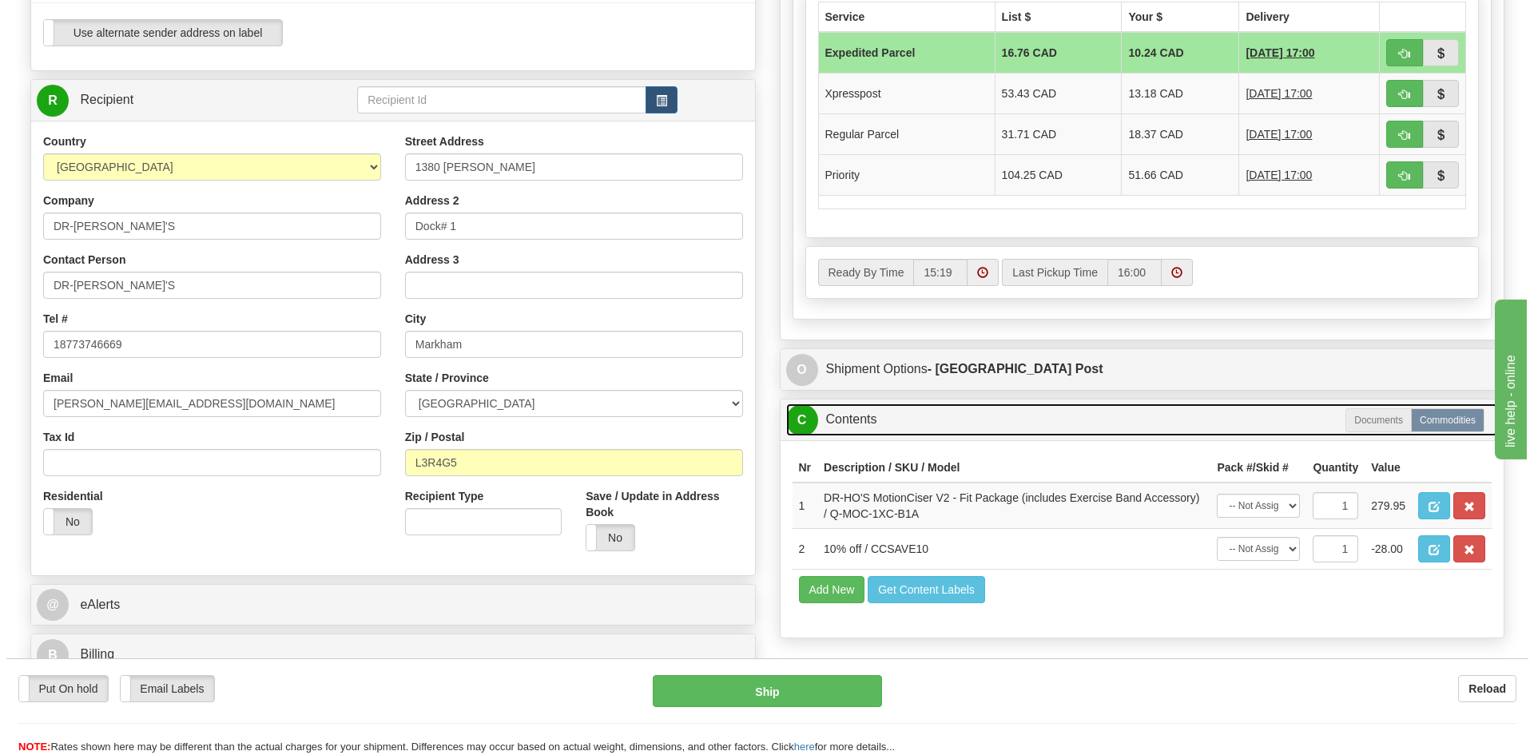
scroll to position [719, 0]
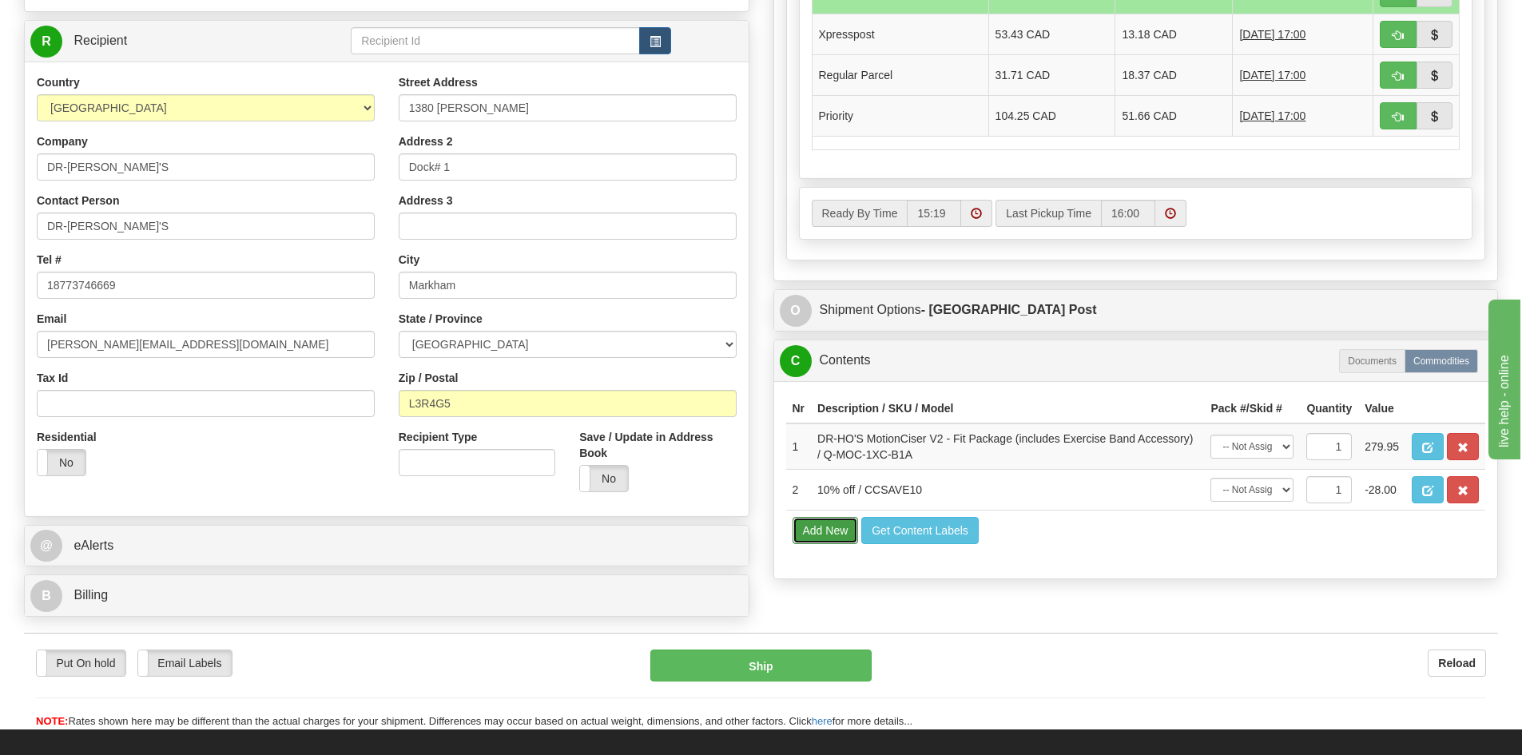
click at [820, 534] on button "Add New" at bounding box center [825, 530] width 66 height 27
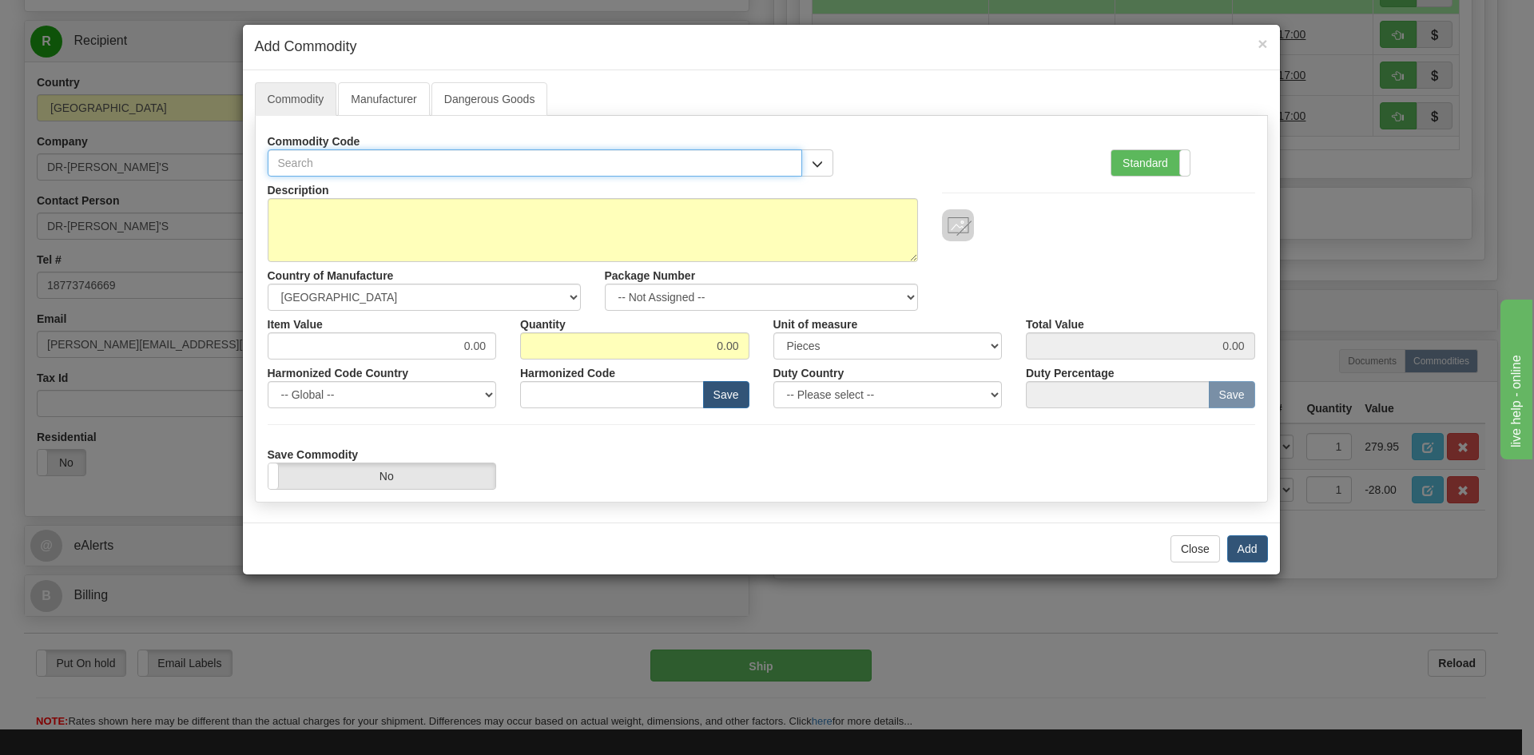
click at [494, 164] on input "text" at bounding box center [535, 162] width 535 height 27
type input "mo"
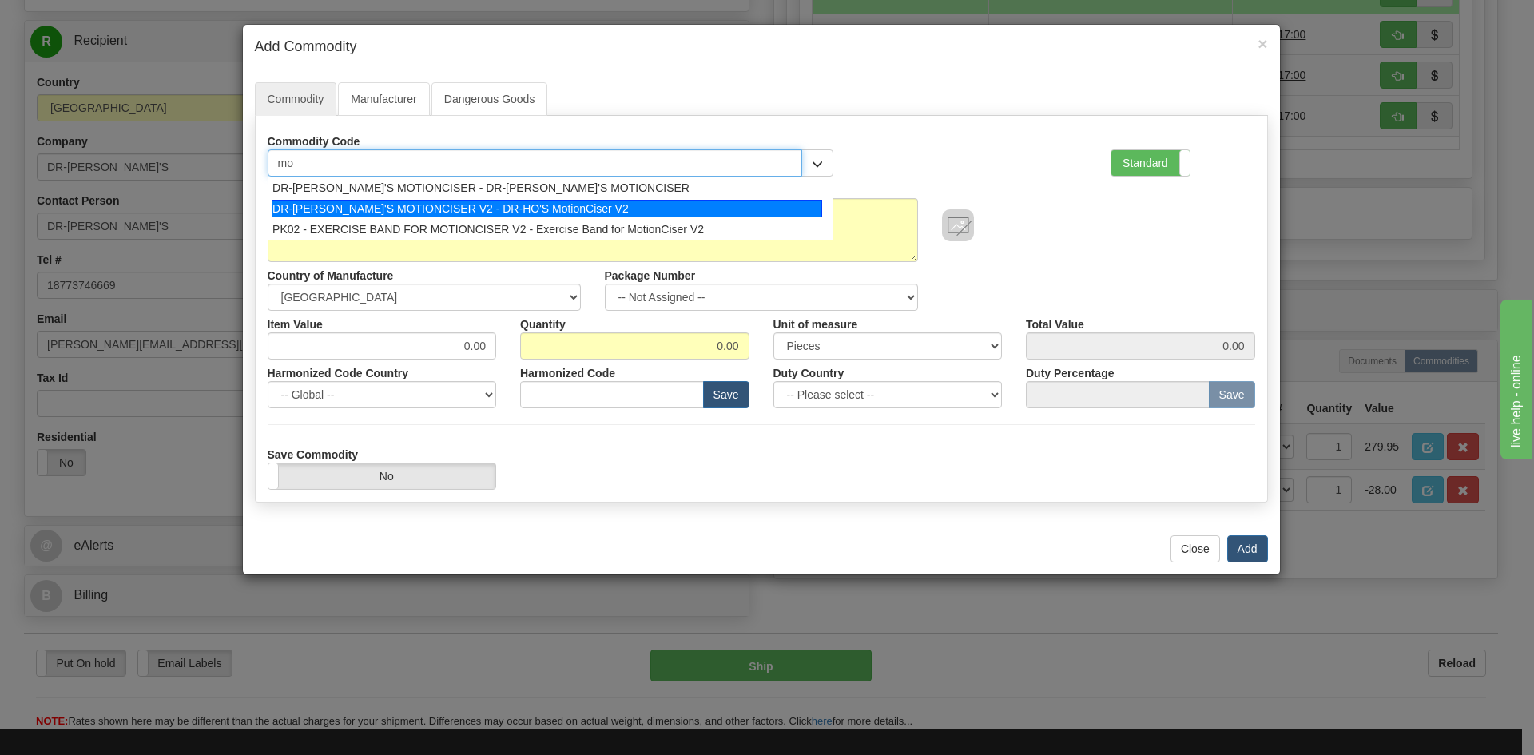
click at [482, 211] on div "DR-[PERSON_NAME]'S MOTIONCISER V2 - DR-HO'S MotionCiser V2" at bounding box center [547, 209] width 550 height 18
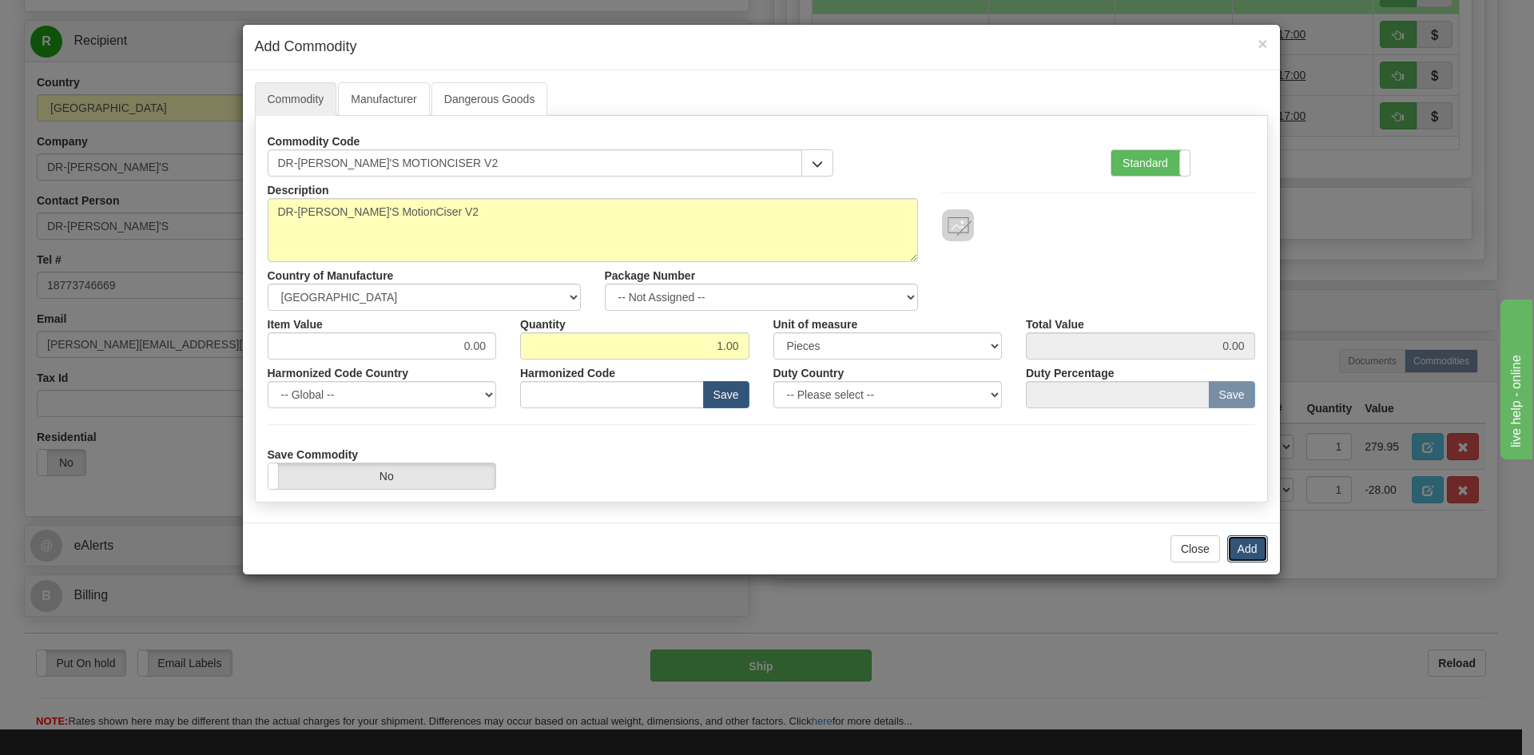
click at [1242, 546] on button "Add" at bounding box center [1247, 548] width 41 height 27
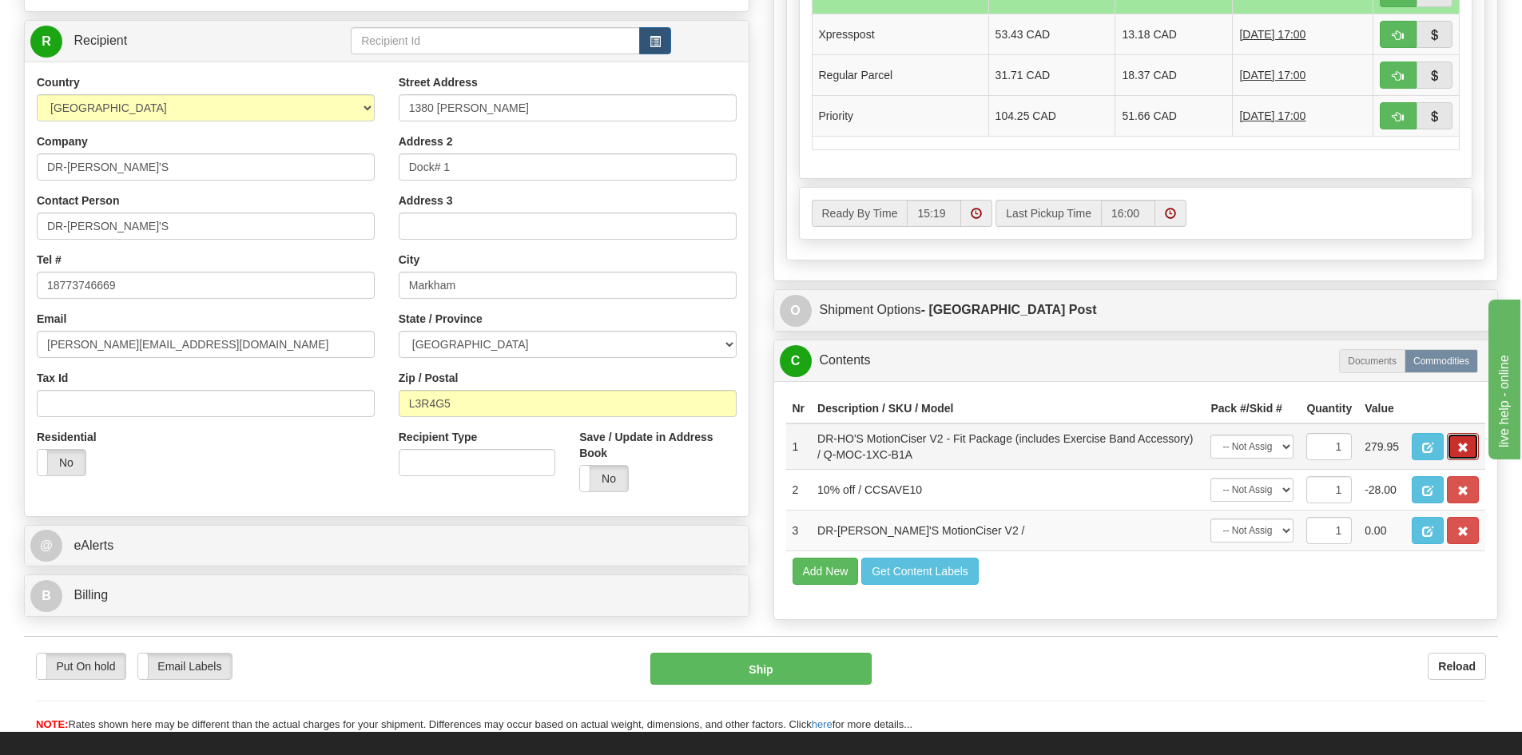
click at [1468, 452] on button "button" at bounding box center [1463, 446] width 32 height 27
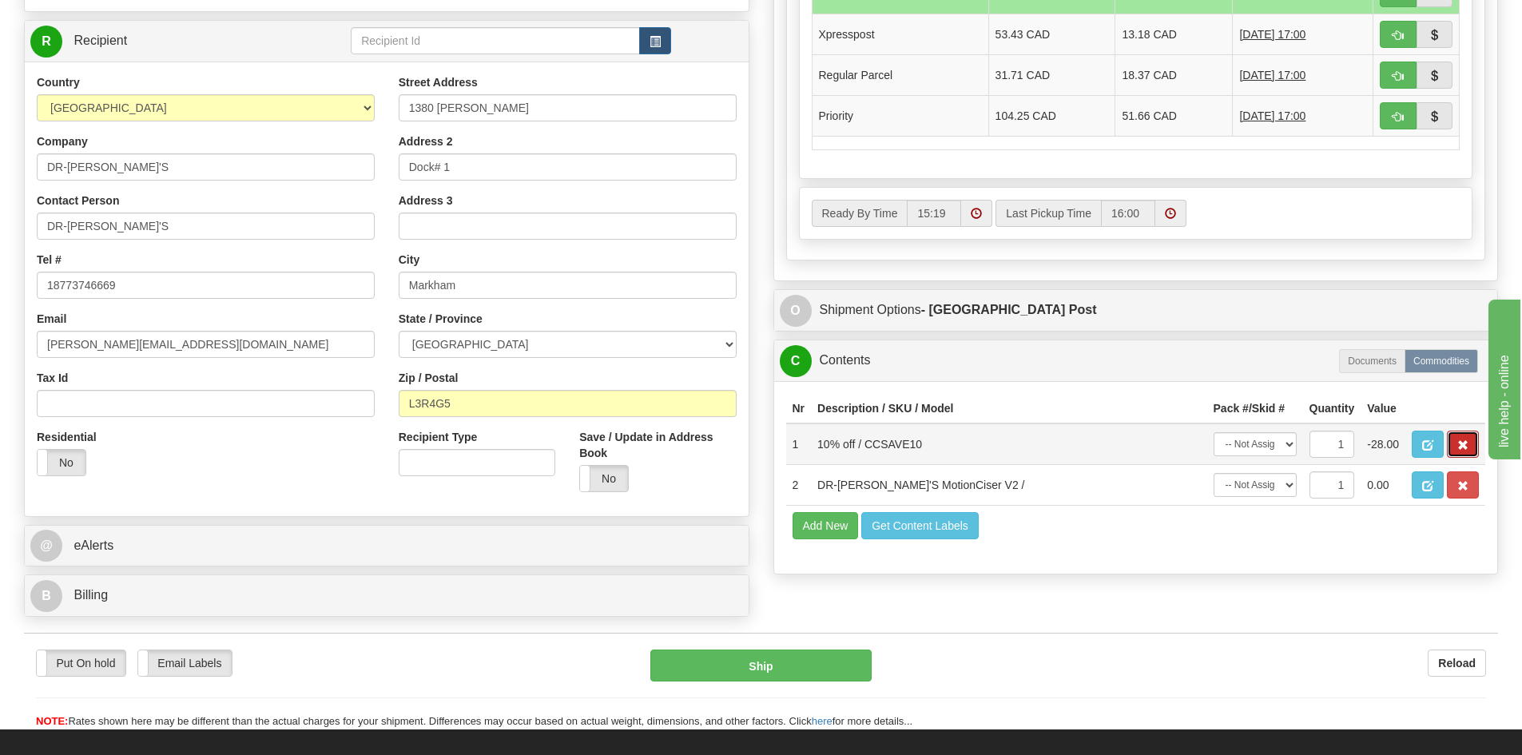
click at [1459, 444] on span "button" at bounding box center [1462, 445] width 11 height 10
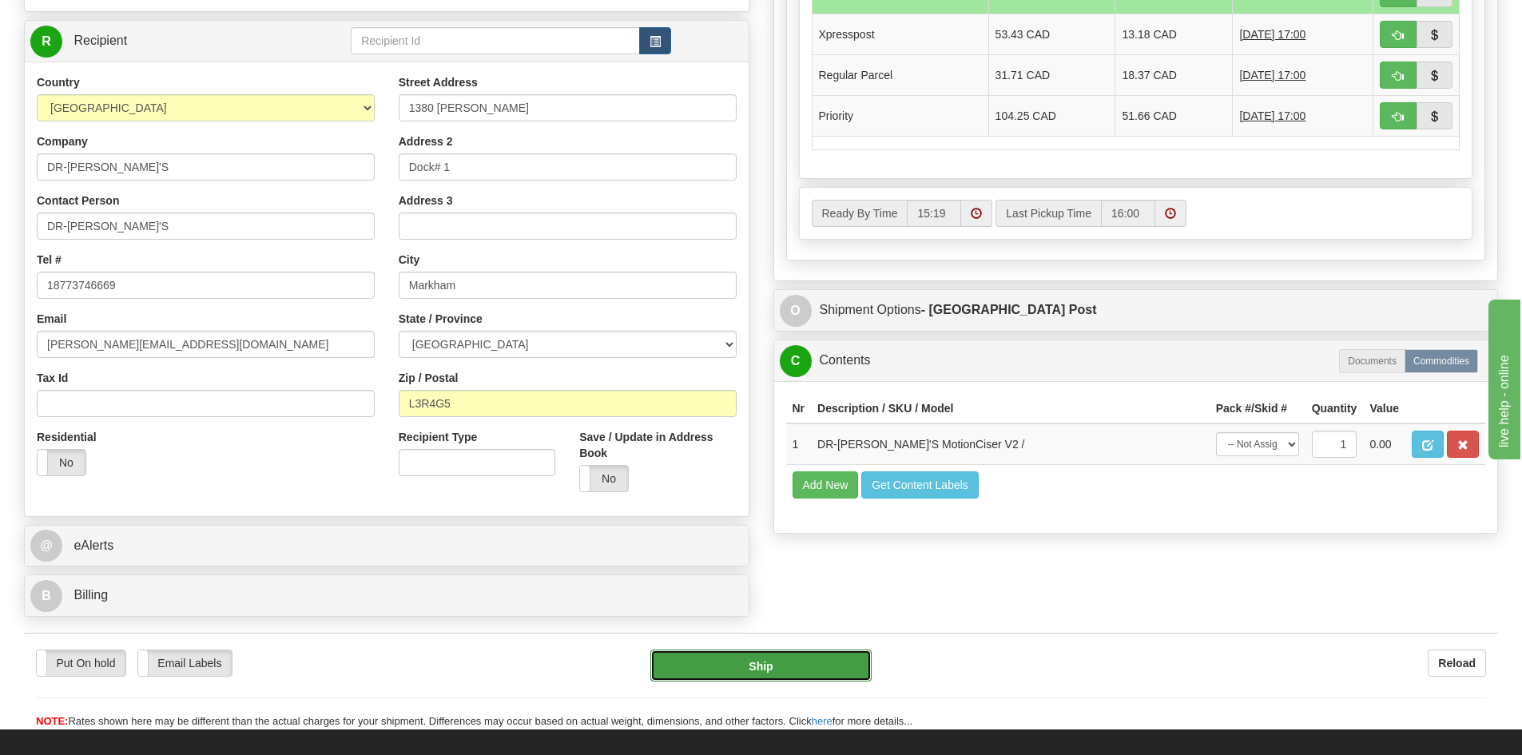
click at [757, 666] on button "Ship" at bounding box center [760, 665] width 221 height 32
type input "DOM.EP"
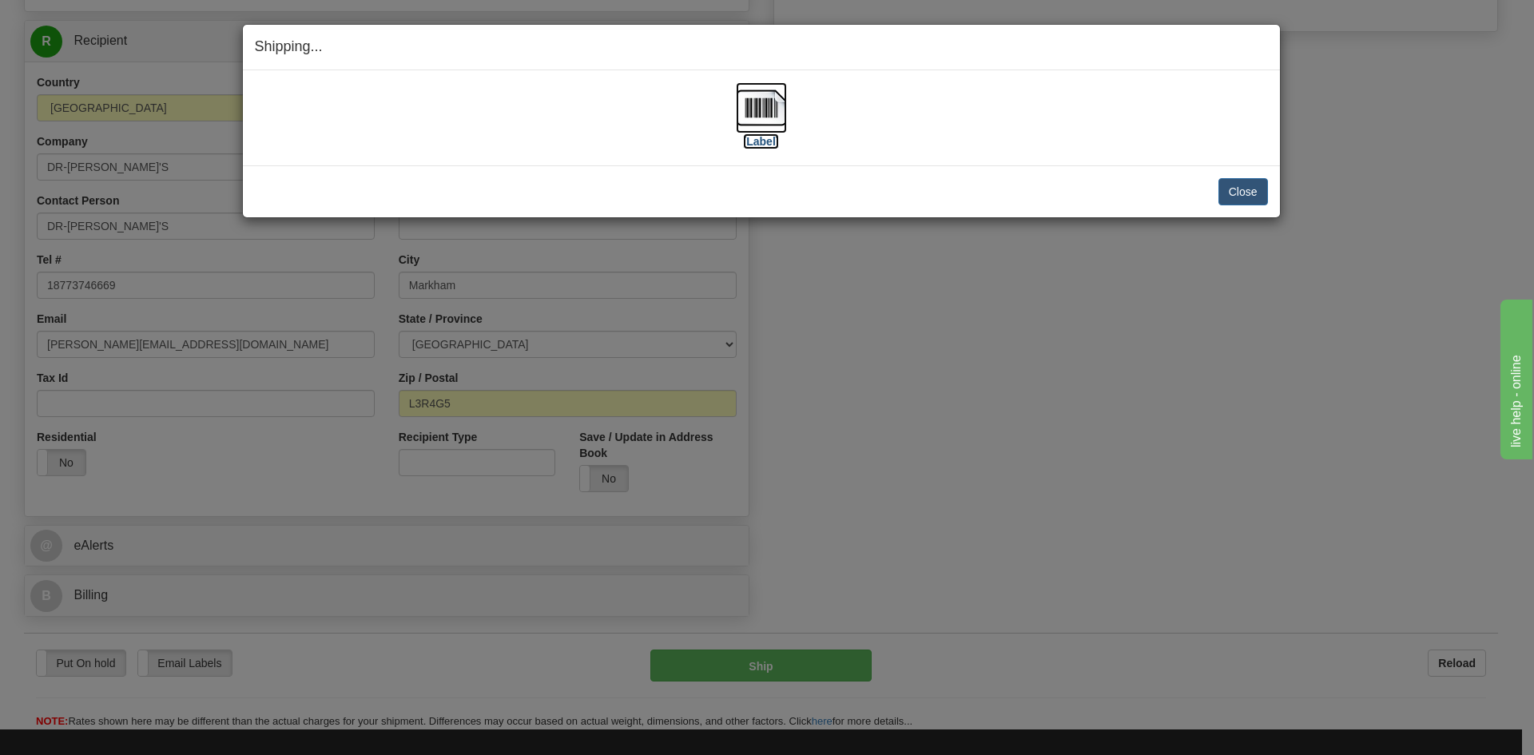
click at [757, 109] on img at bounding box center [761, 107] width 51 height 51
drag, startPoint x: 1260, startPoint y: 191, endPoint x: 1234, endPoint y: 181, distance: 27.6
click at [1257, 191] on button "Close" at bounding box center [1243, 191] width 50 height 27
click at [1239, 197] on button "Close" at bounding box center [1243, 191] width 50 height 27
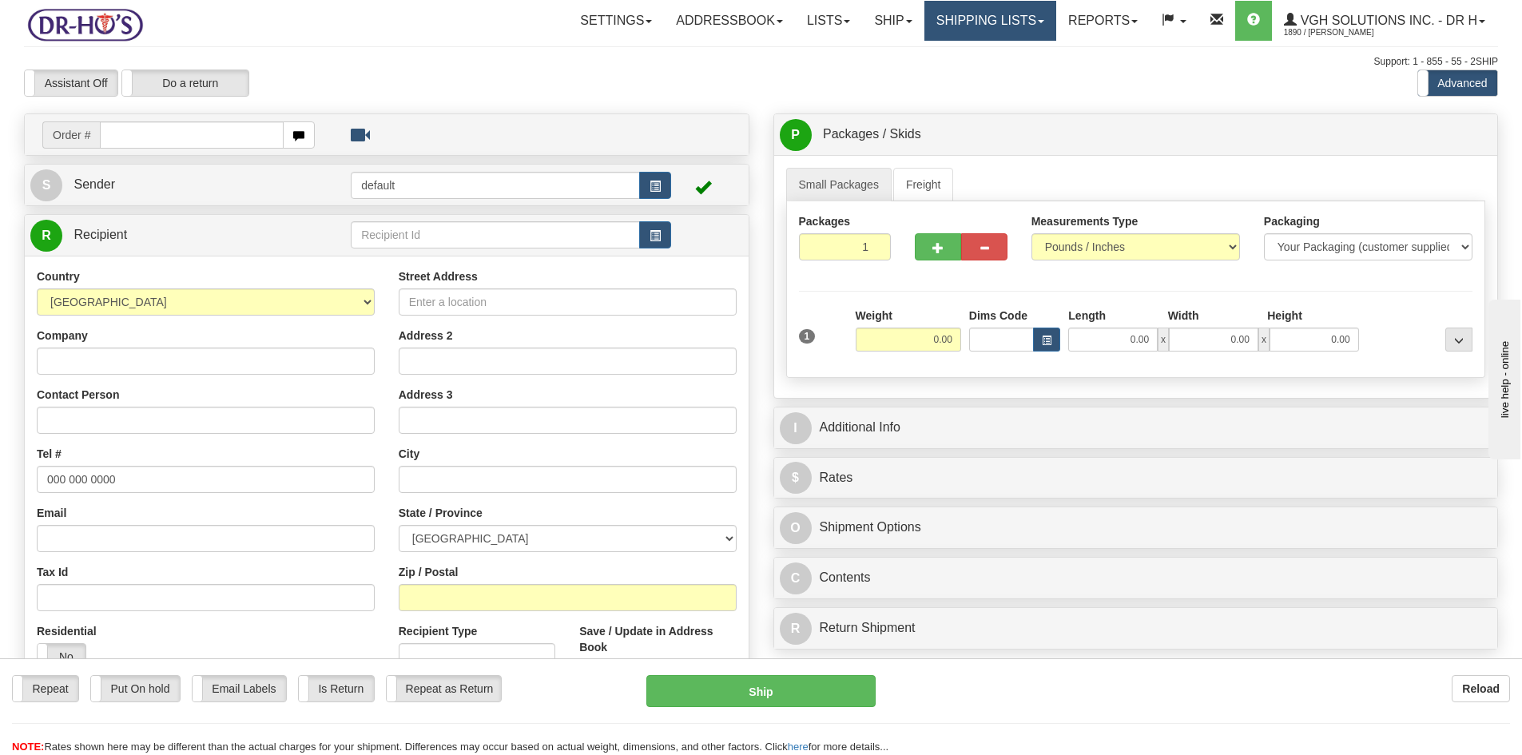
click at [987, 19] on link "Shipping lists" at bounding box center [990, 21] width 132 height 40
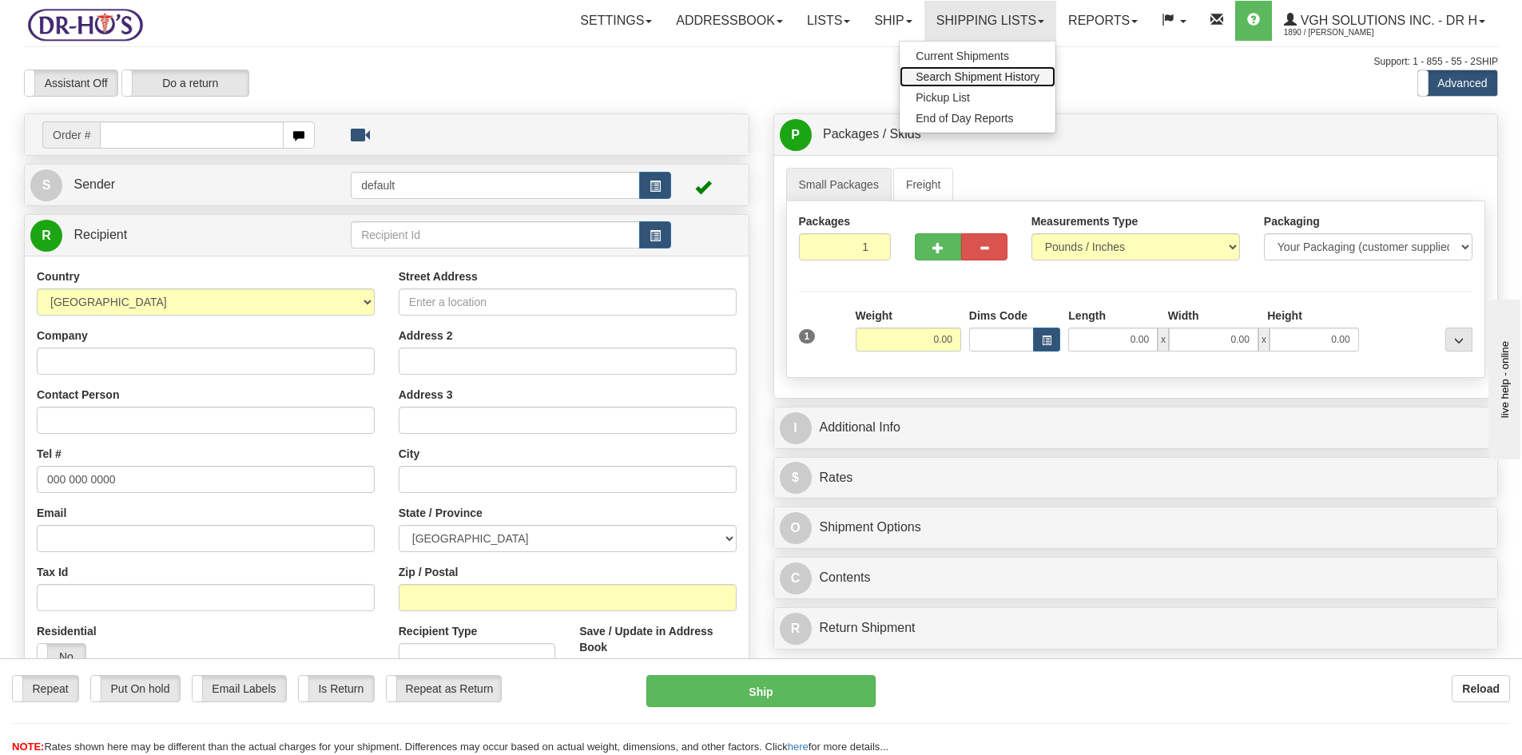
click at [929, 77] on span "Search Shipment History" at bounding box center [977, 76] width 124 height 13
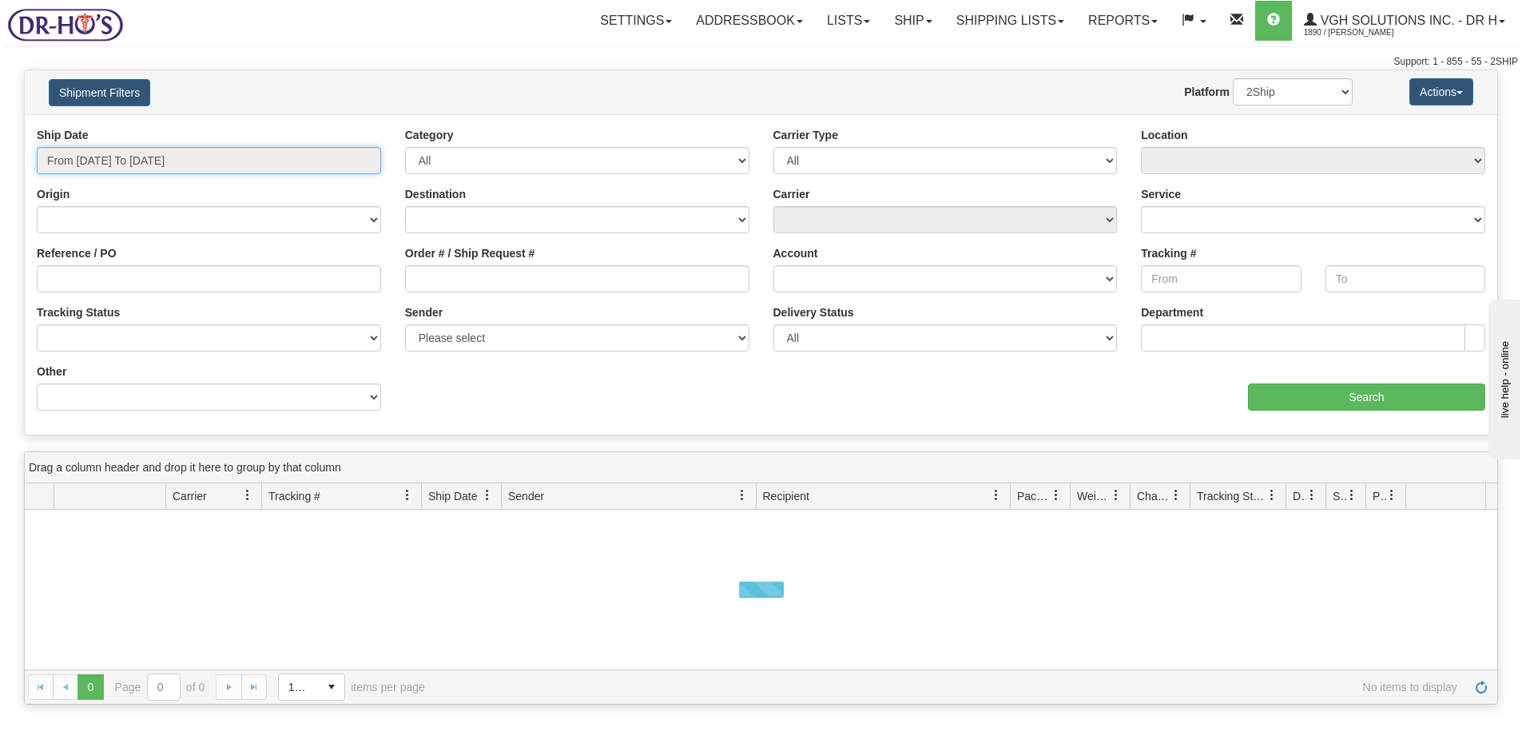
click at [98, 161] on input "From [DATE] To [DATE]" at bounding box center [209, 160] width 344 height 27
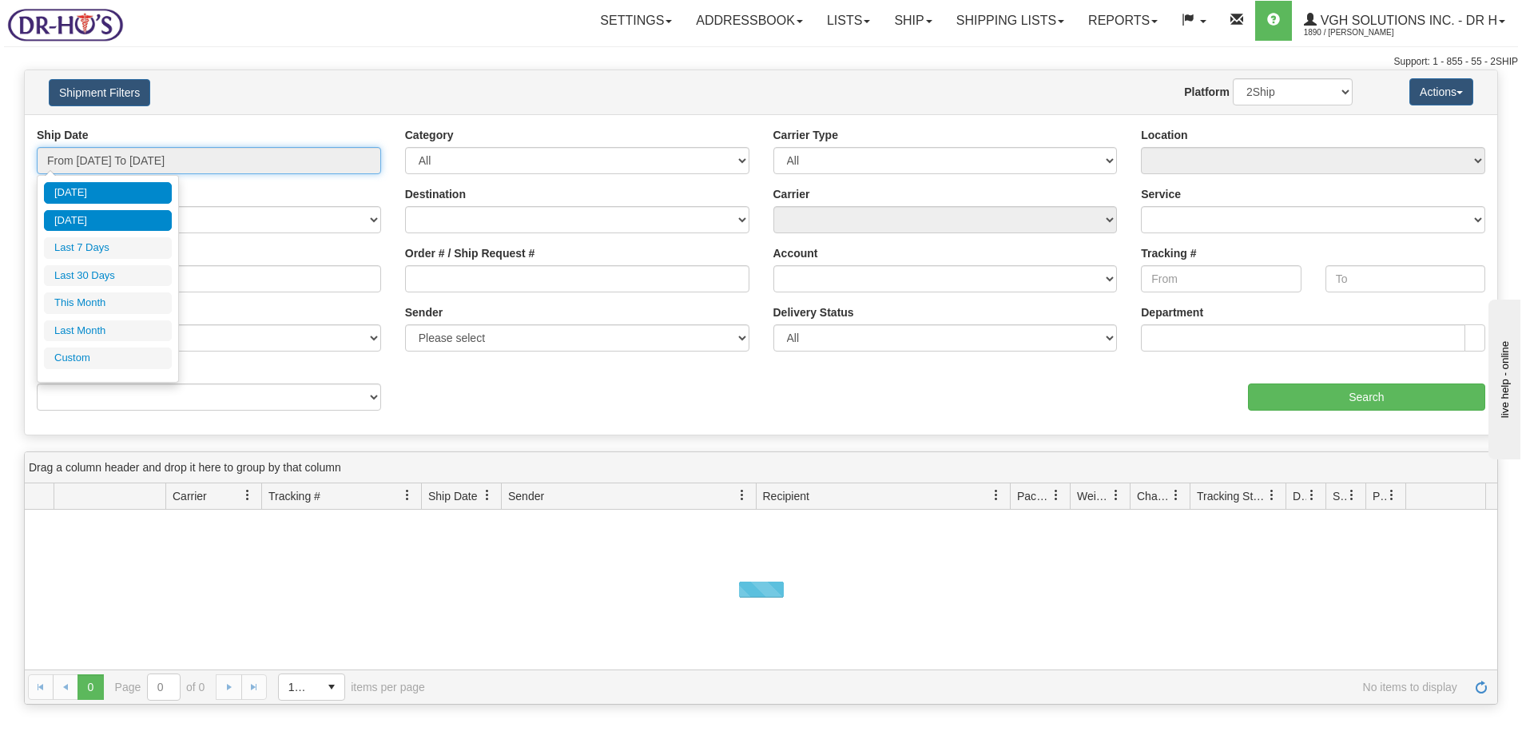
type input "[DATE]"
type input "08/25/2025"
type input "08/20/2025"
type input "[DATE]"
type input "08/01/2025"
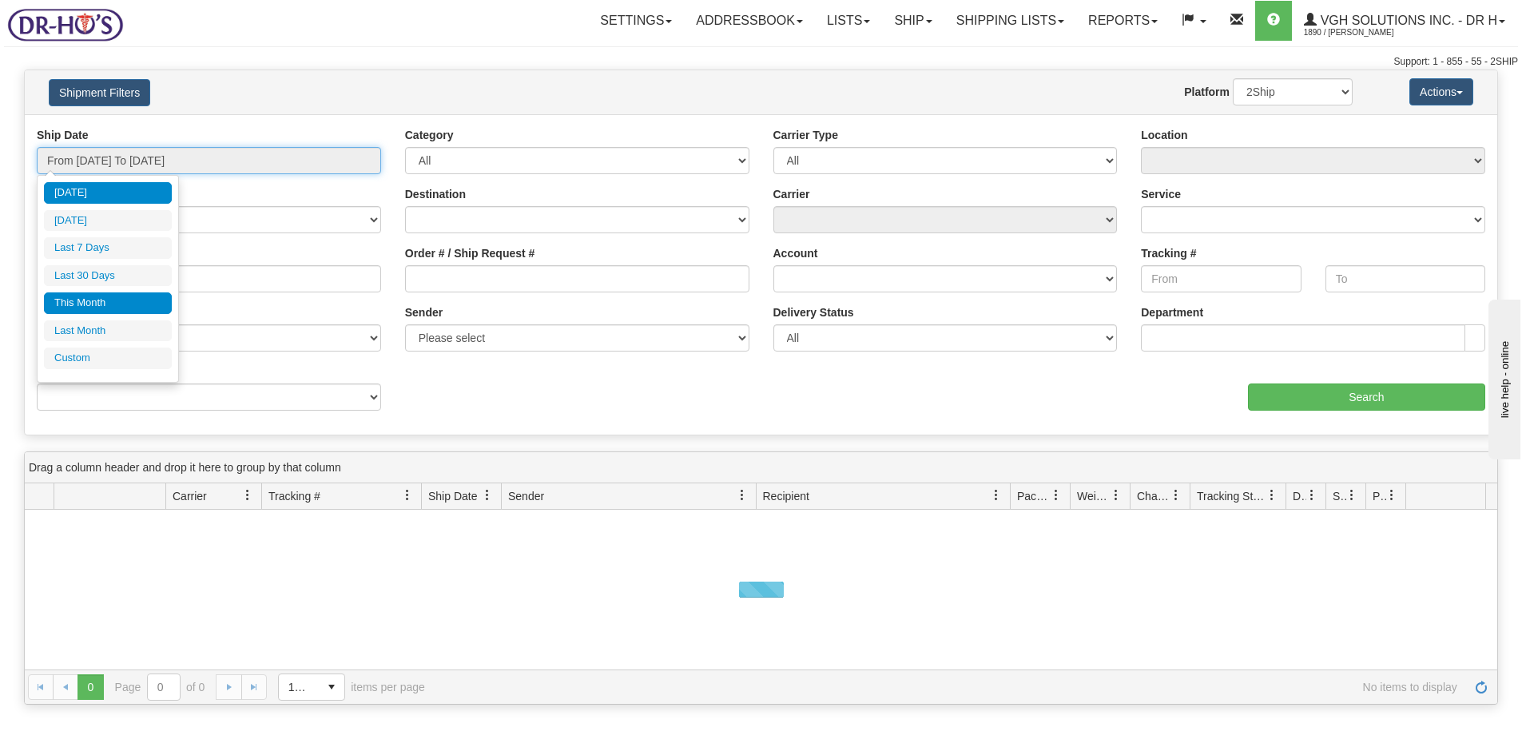
type input "08/31/2025"
type input "[DATE]"
type input "07/01/2025"
type input "07/31/2025"
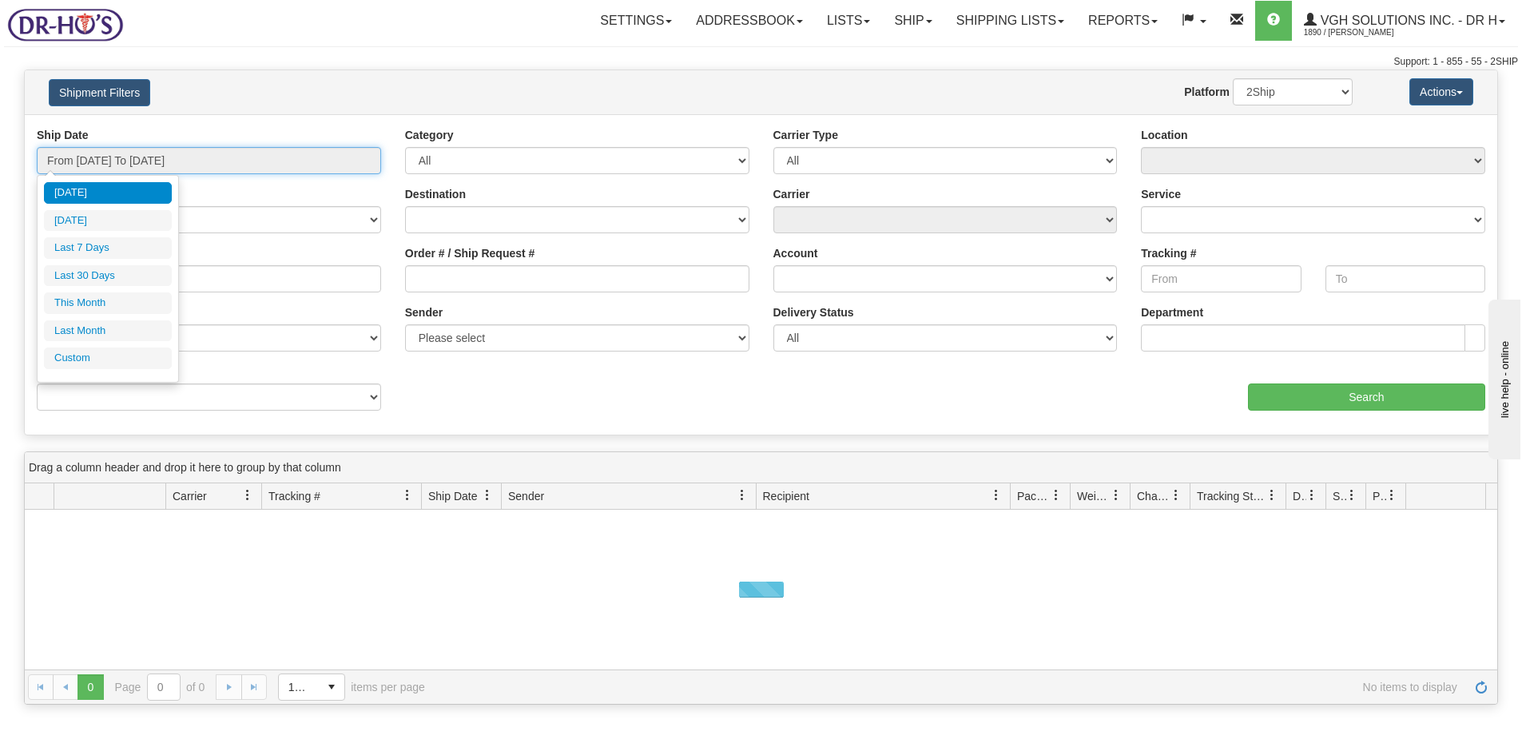
type input "[DATE]"
click at [81, 351] on li "Custom" at bounding box center [108, 358] width 128 height 22
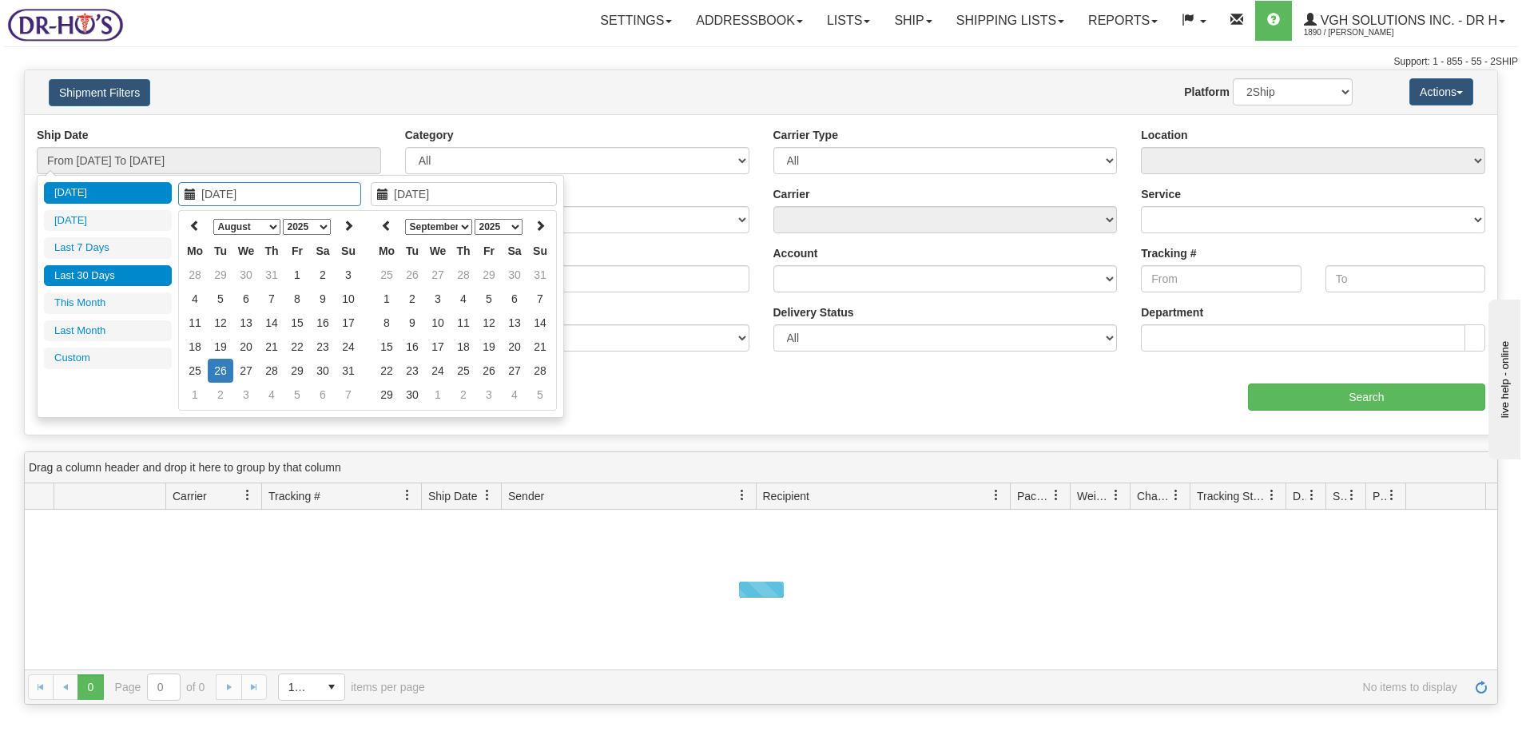
type input "07/01/2025"
type input "07/31/2025"
type input "[DATE]"
type input "08/01/2025"
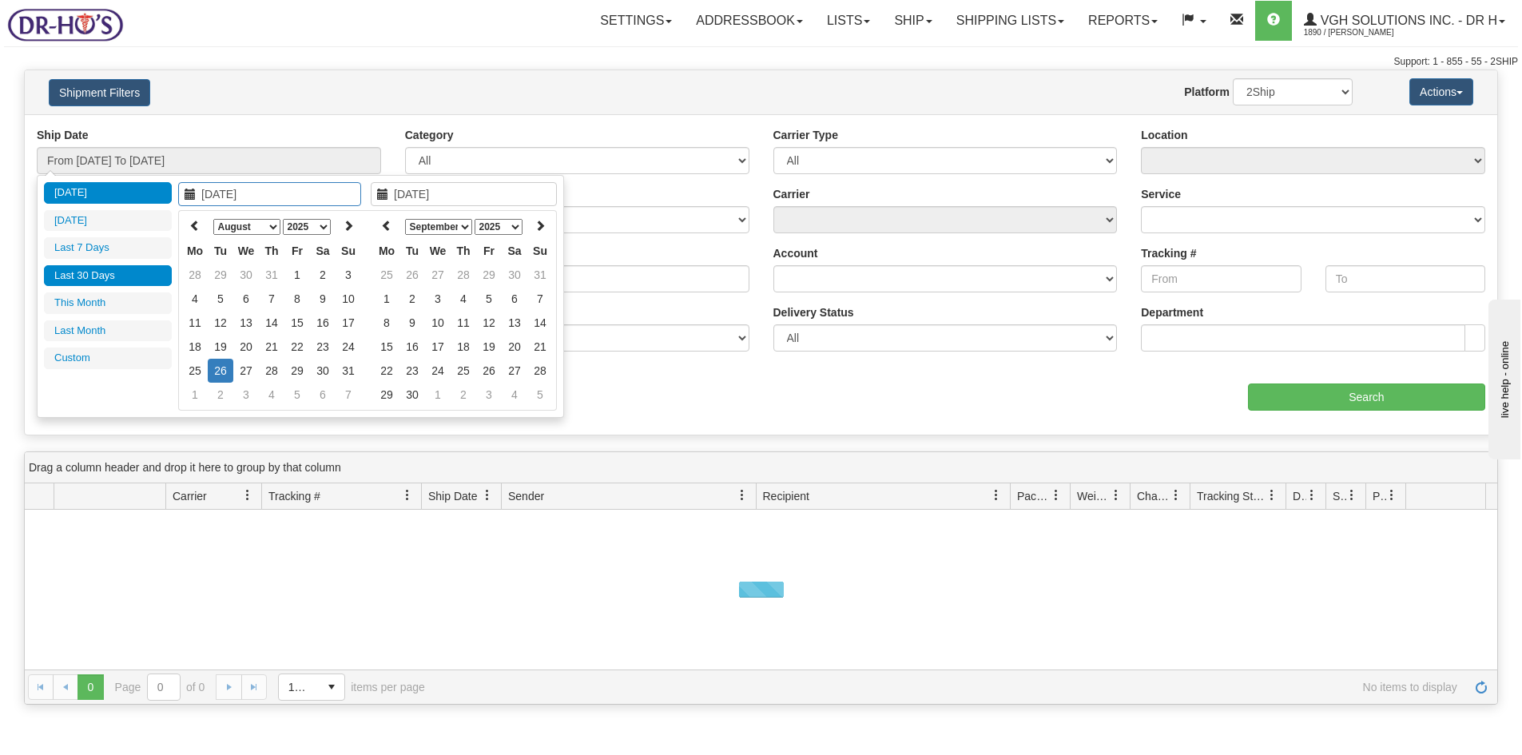
type input "08/31/2025"
type input "07/28/2025"
type input "[DATE]"
type input "08/25/2025"
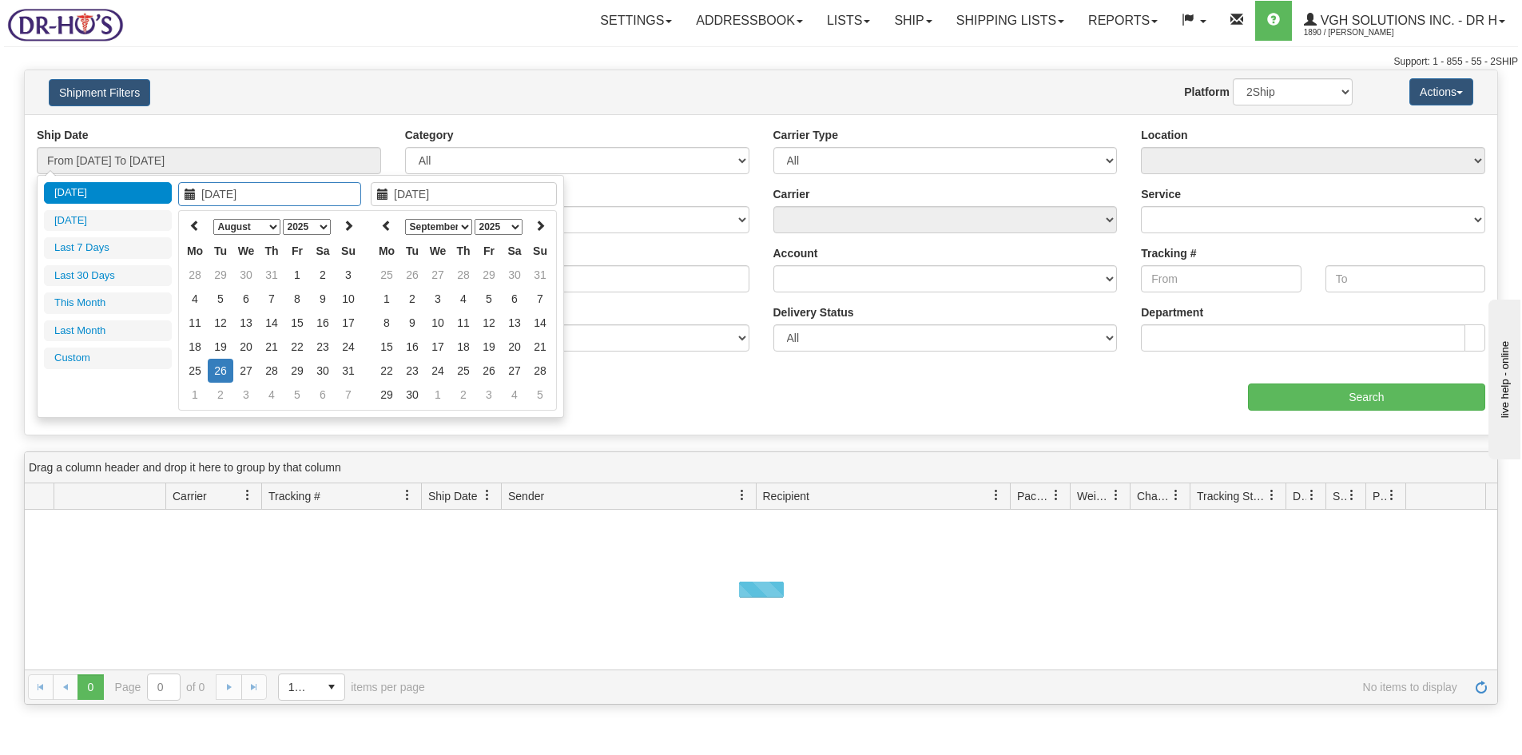
type input "[DATE]"
click at [190, 225] on icon at bounding box center [194, 225] width 11 height 11
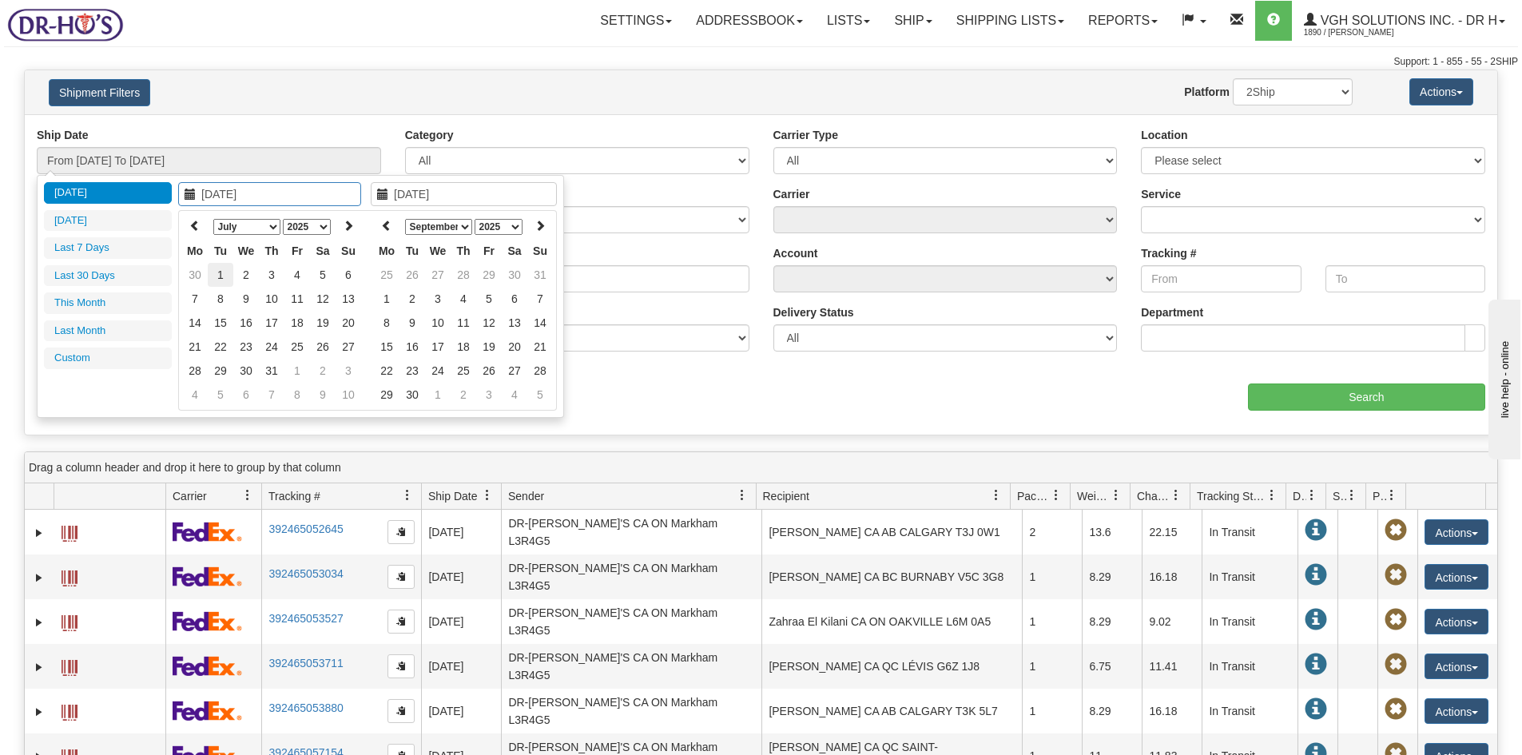
type input "07/01/2025"
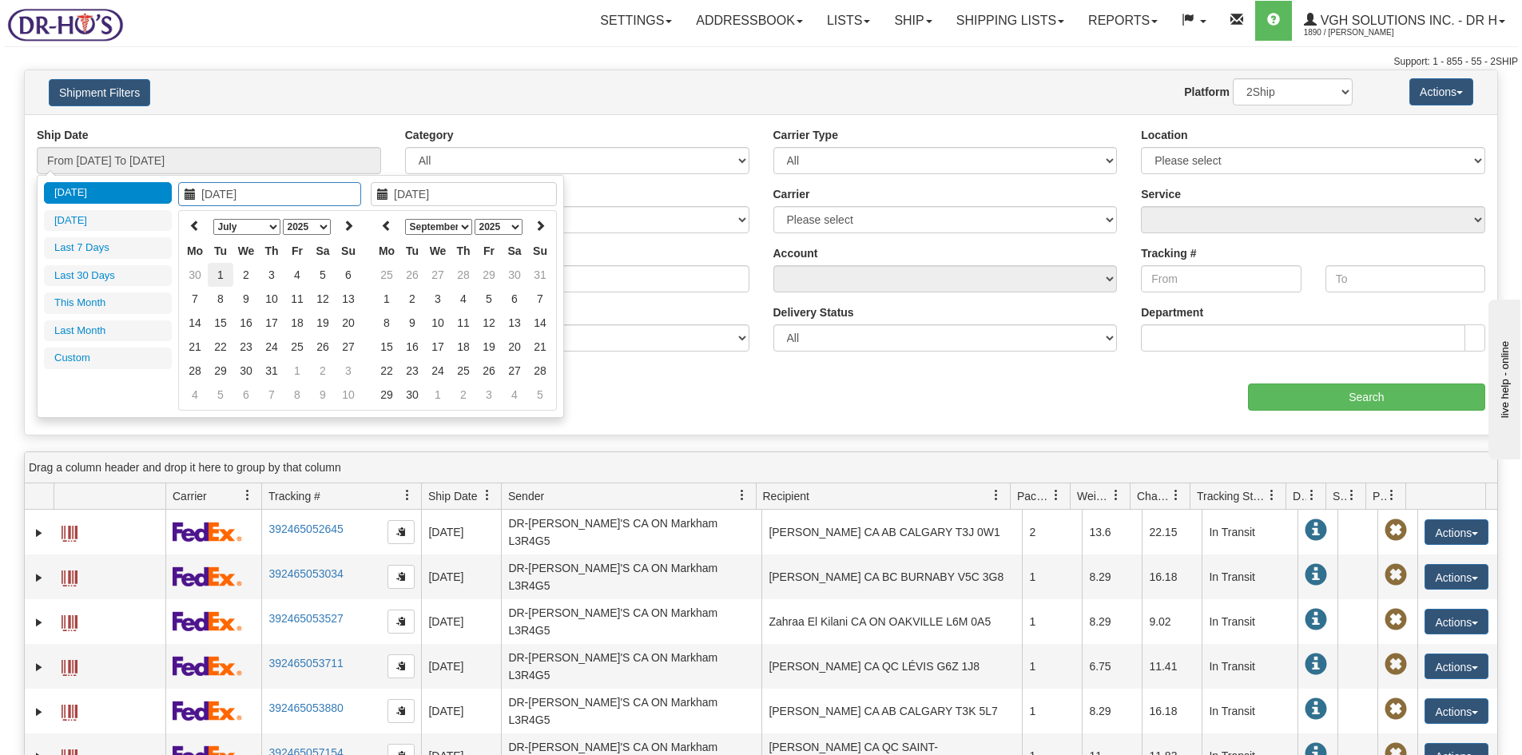
click at [220, 273] on td "1" at bounding box center [221, 275] width 26 height 24
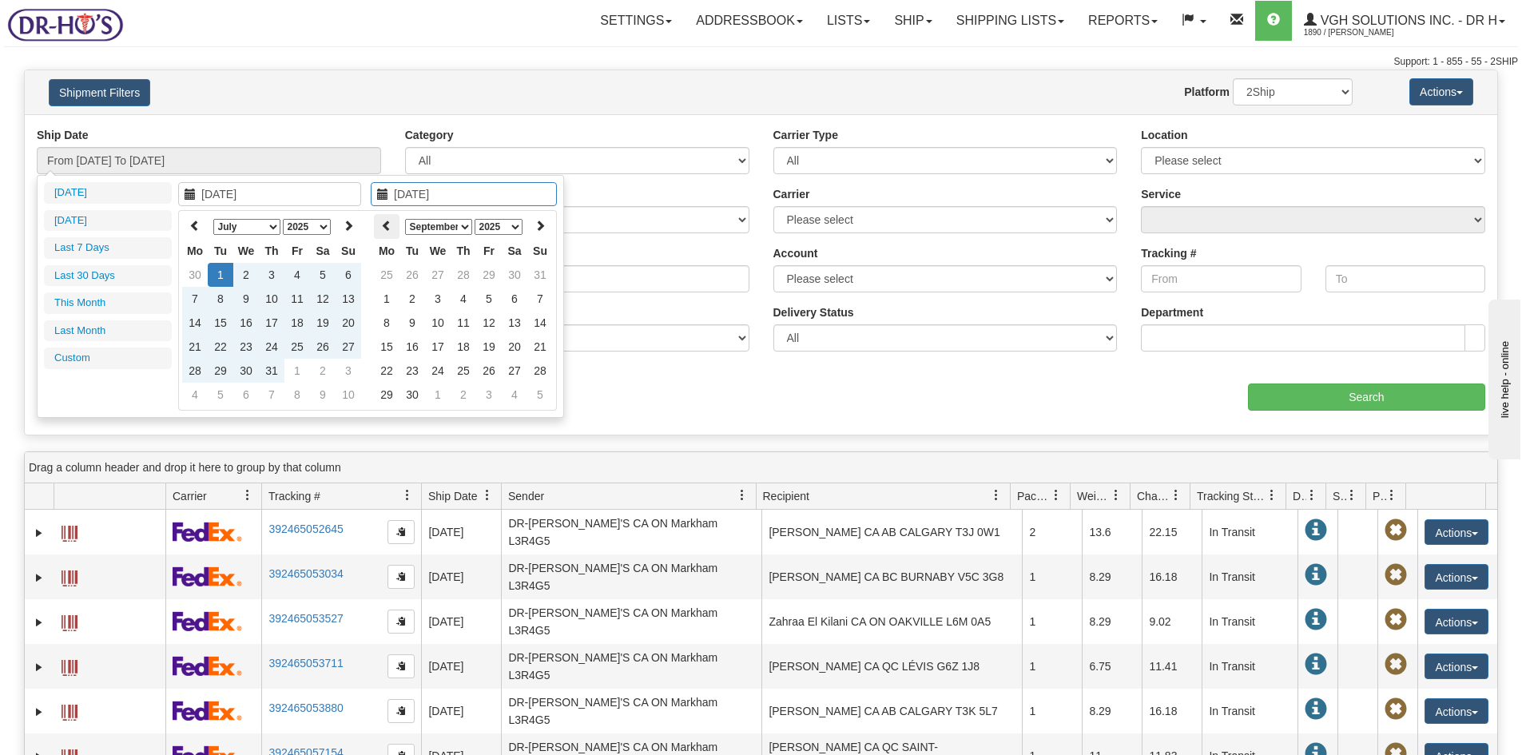
click at [387, 226] on icon at bounding box center [386, 225] width 11 height 11
type input "08/25/2025"
click at [387, 369] on td "25" at bounding box center [387, 371] width 26 height 24
type input "From 07/01/2025 To 08/25/2025"
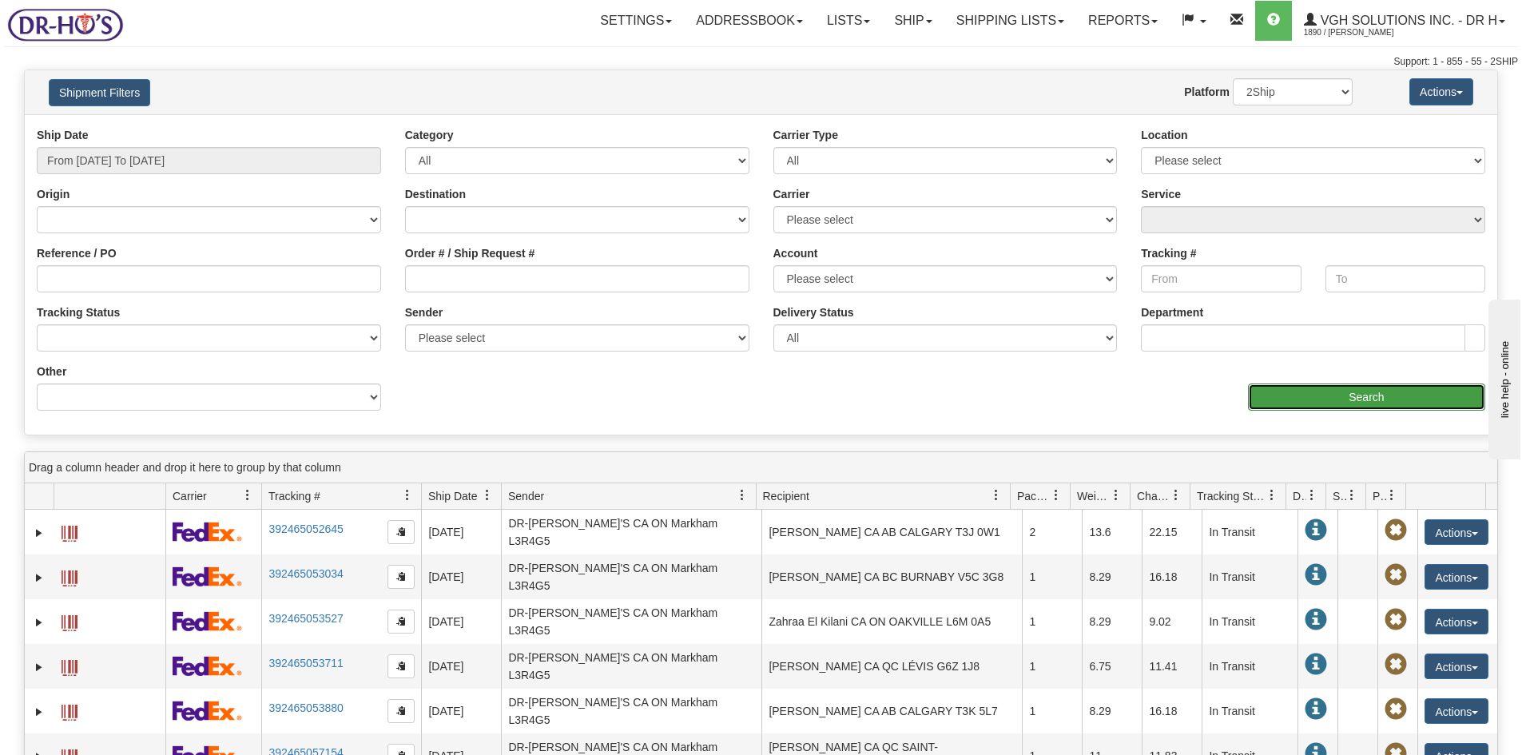
click at [1372, 395] on input "Search" at bounding box center [1366, 396] width 237 height 27
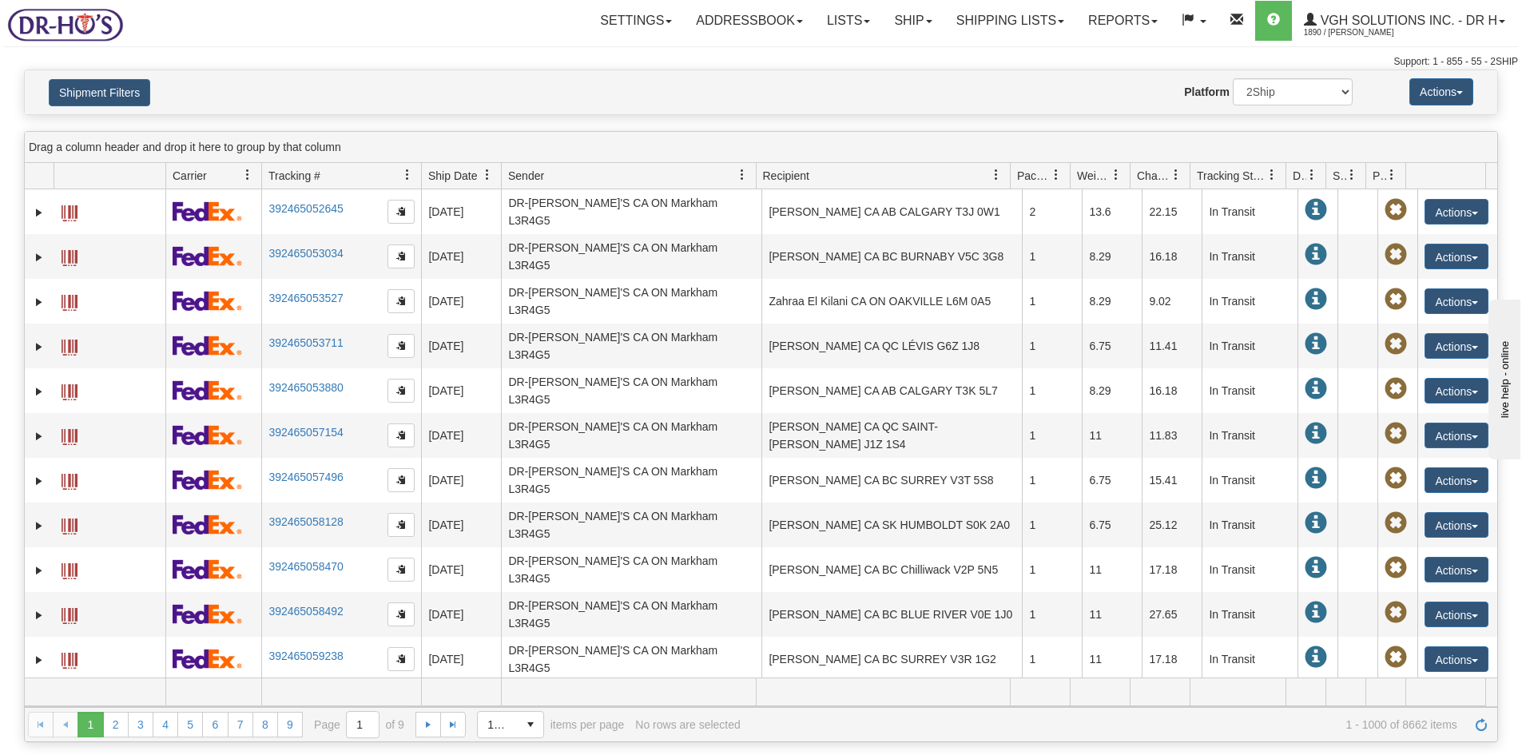
click at [657, 97] on div "Website Agent Nothing selected Client User Platform 2Ship Imported" at bounding box center [821, 91] width 1086 height 27
click at [112, 722] on link "2" at bounding box center [116, 725] width 26 height 26
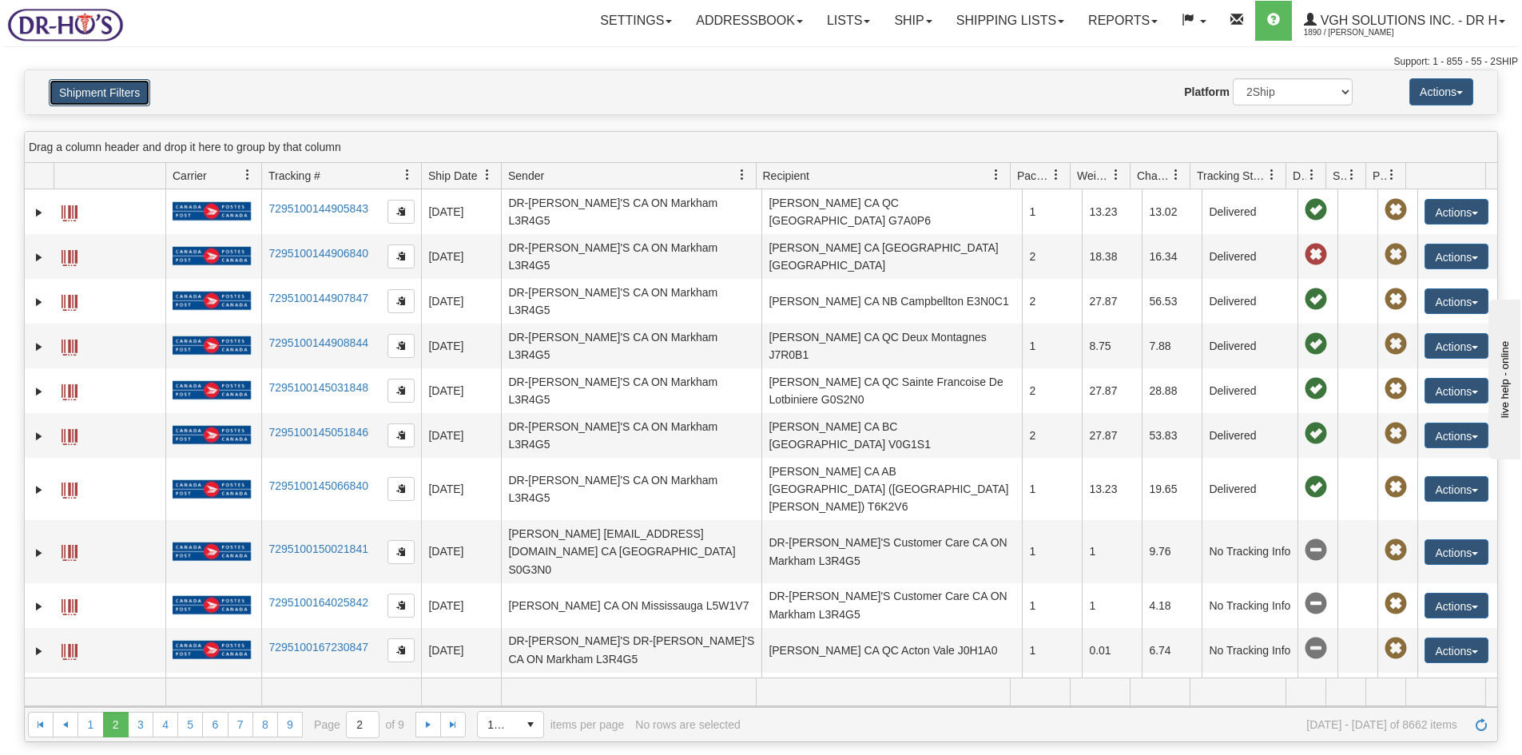
click at [64, 98] on button "Shipment Filters" at bounding box center [99, 92] width 101 height 27
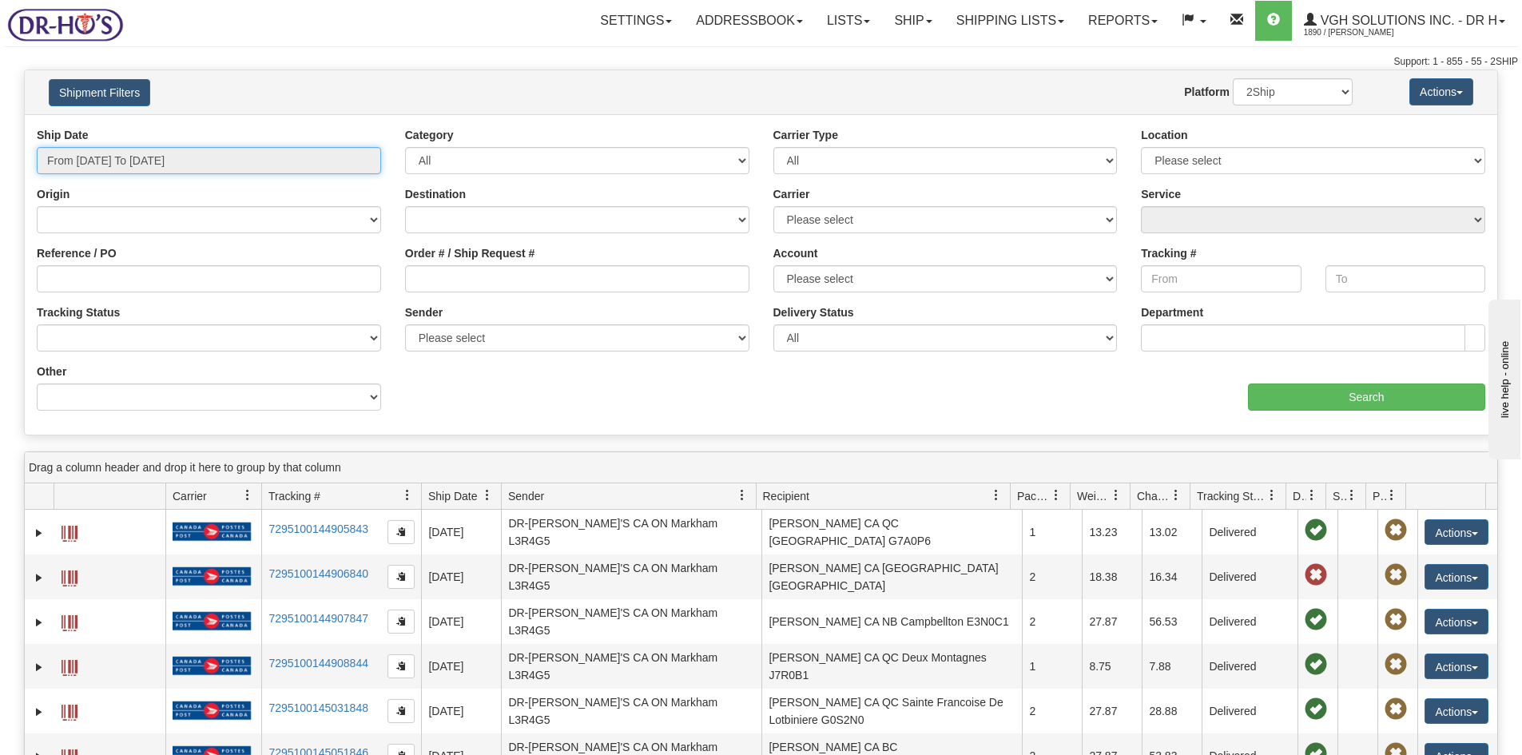
click at [231, 160] on input "From 07/01/2025 To 08/25/2025" at bounding box center [209, 160] width 344 height 27
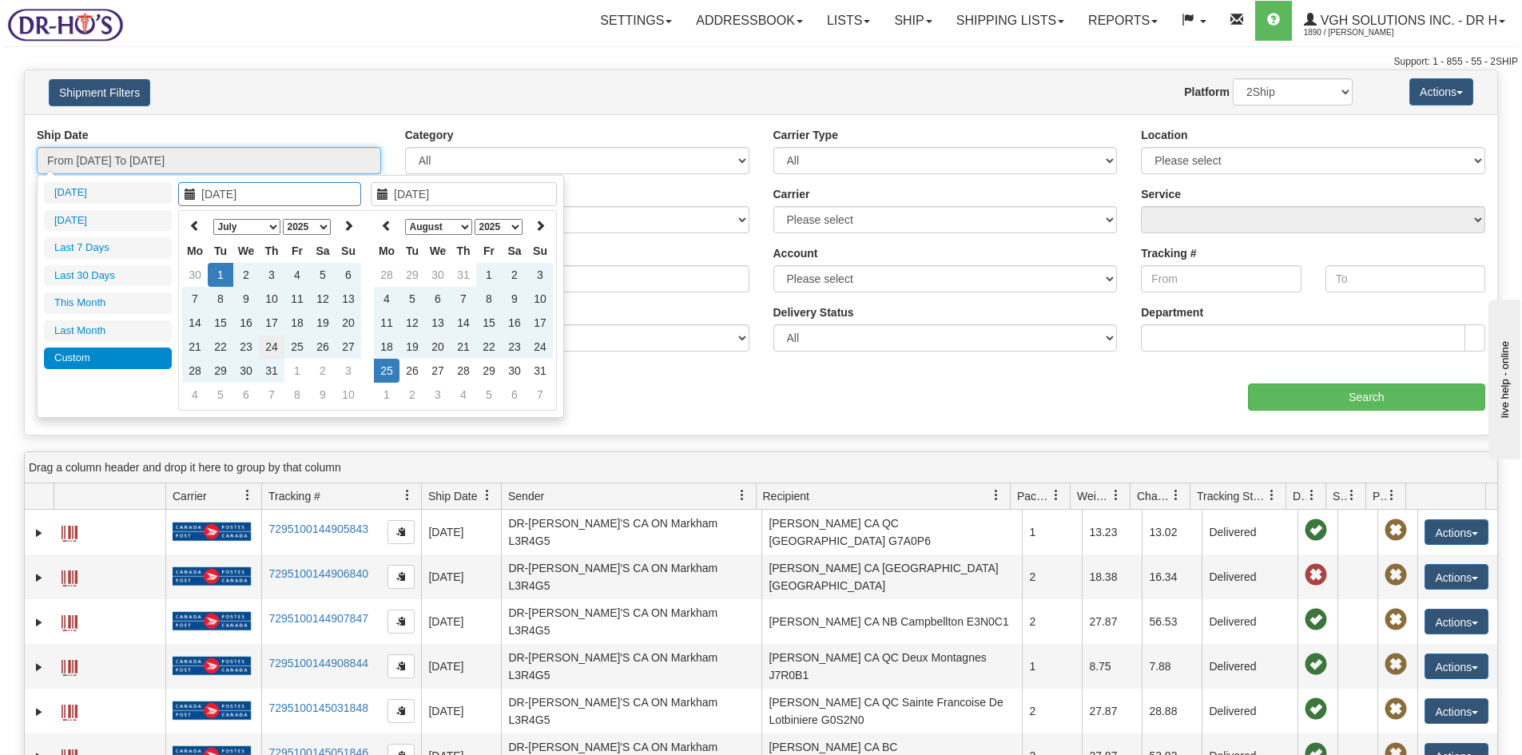
type input "07/24/2025"
click at [269, 347] on td "24" at bounding box center [272, 347] width 26 height 24
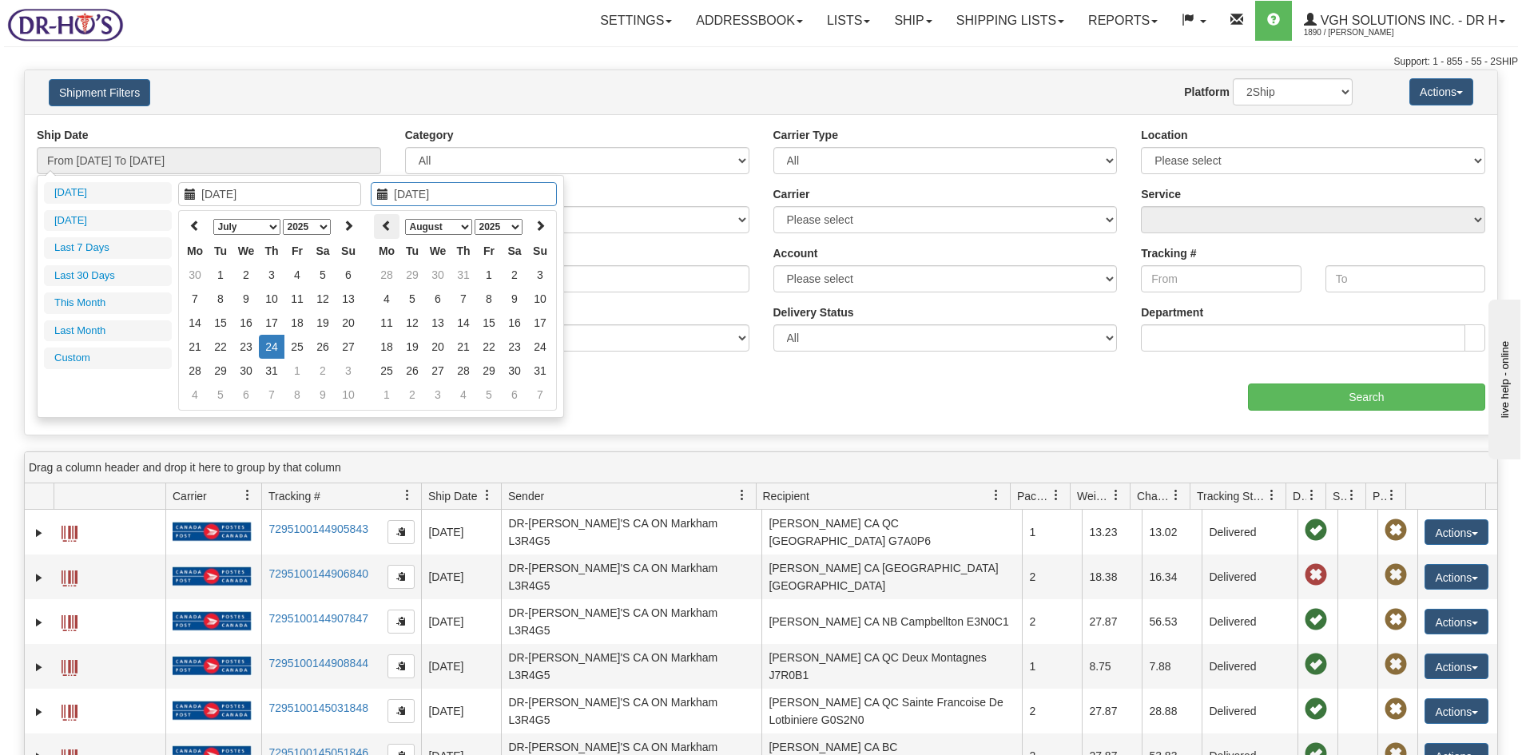
click at [383, 228] on icon at bounding box center [386, 225] width 11 height 11
click at [538, 226] on icon at bounding box center [539, 225] width 11 height 11
type input "08/03/2025"
click at [540, 274] on td "3" at bounding box center [540, 275] width 26 height 24
type input "From 07/24/2025 To 08/03/2025"
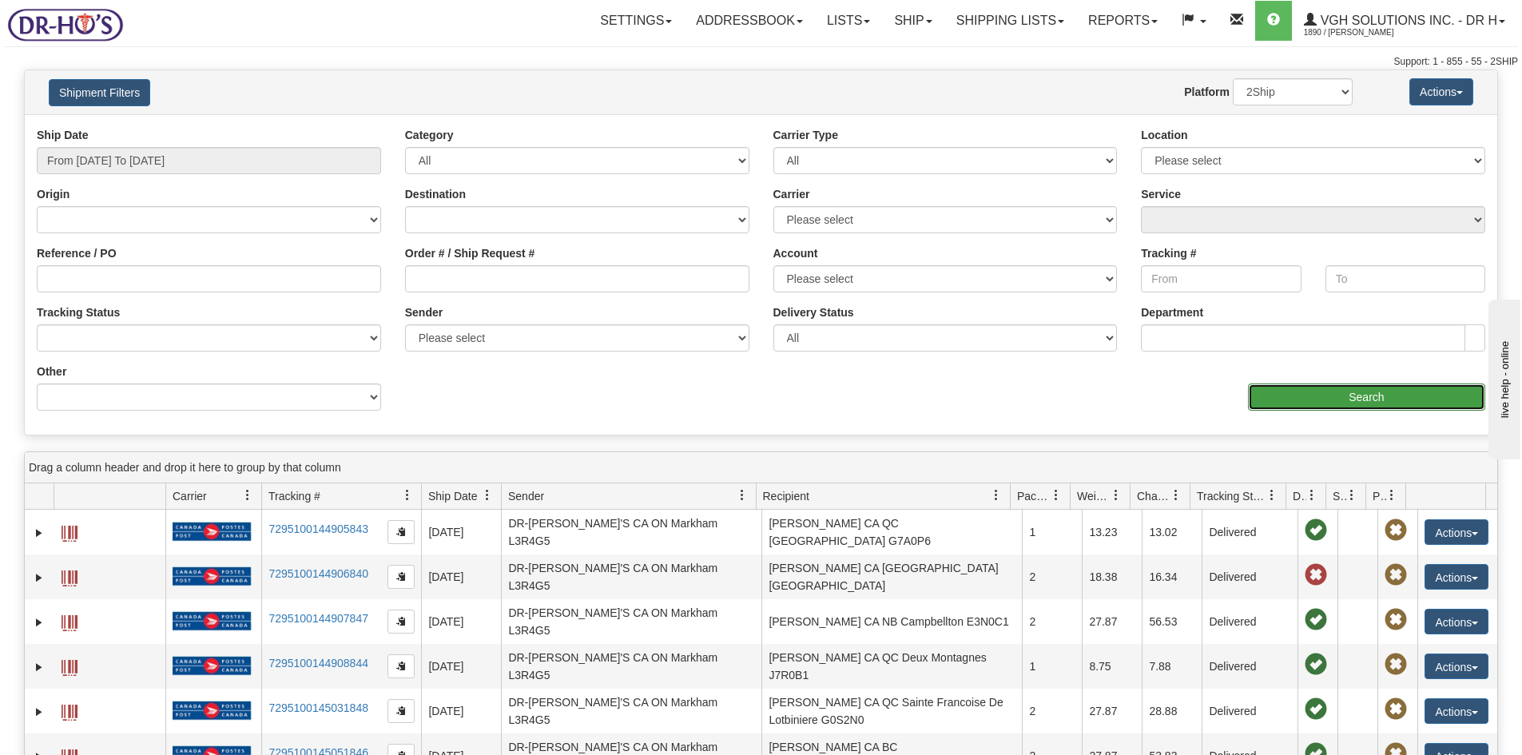
click at [1372, 386] on input "Search" at bounding box center [1366, 396] width 237 height 27
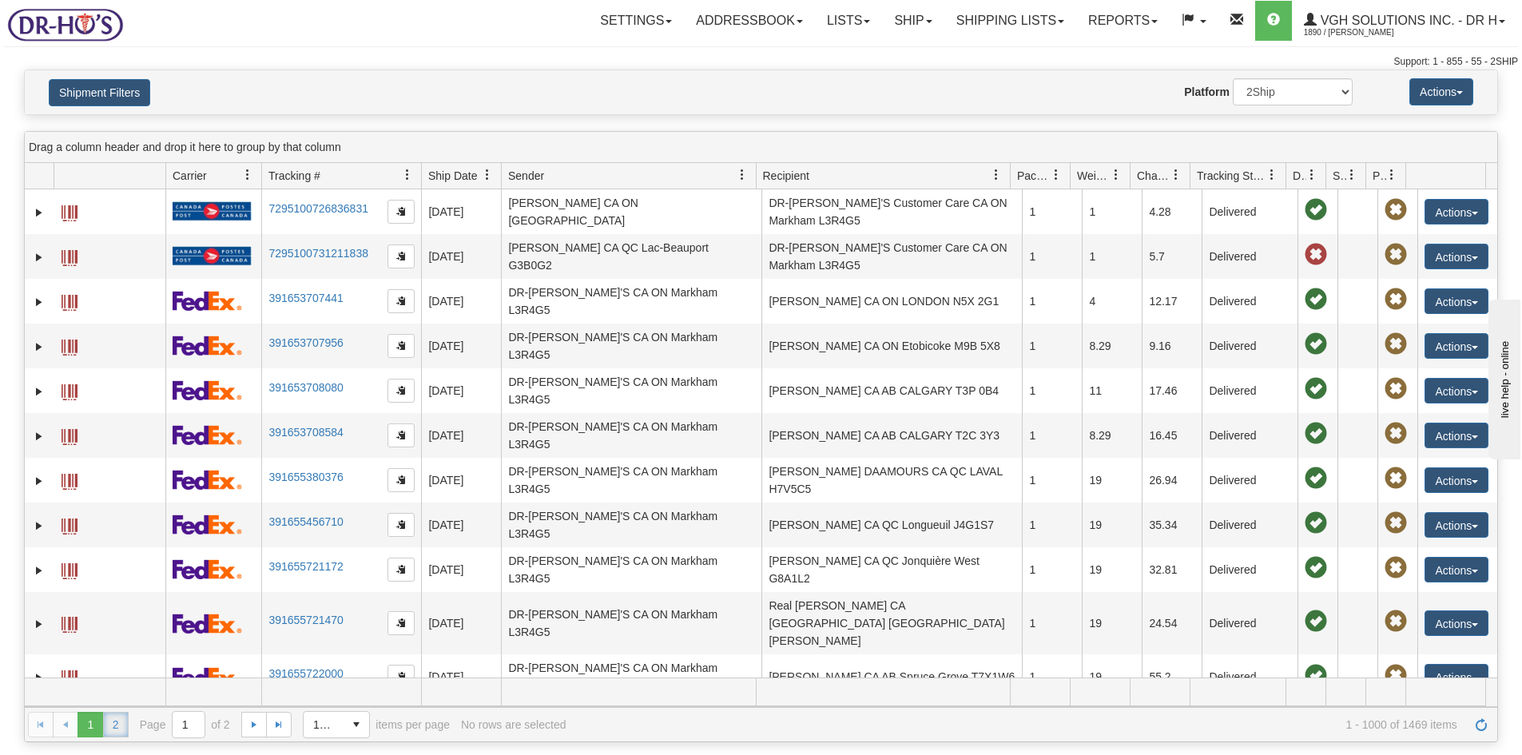
click at [112, 724] on link "2" at bounding box center [116, 725] width 26 height 26
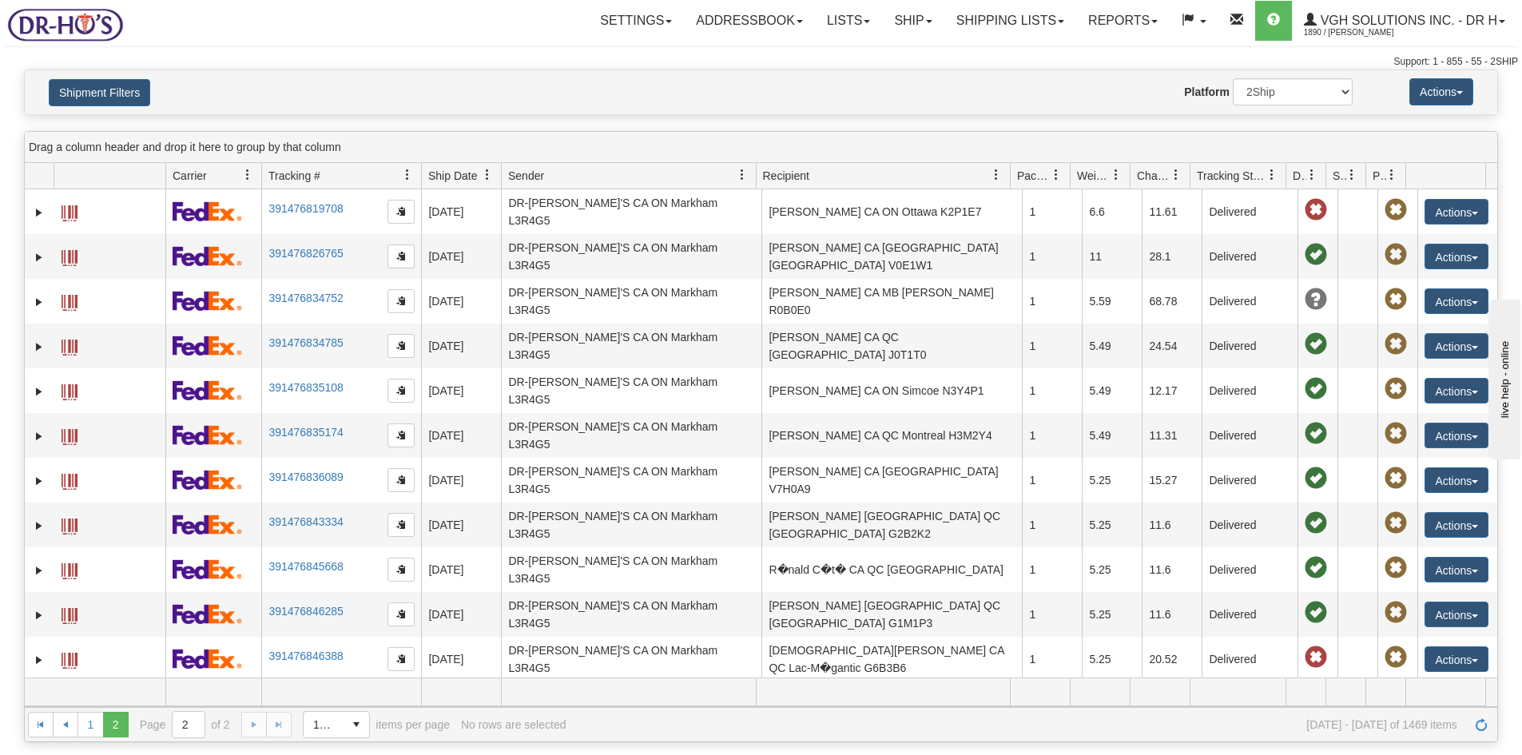
scroll to position [8086, 0]
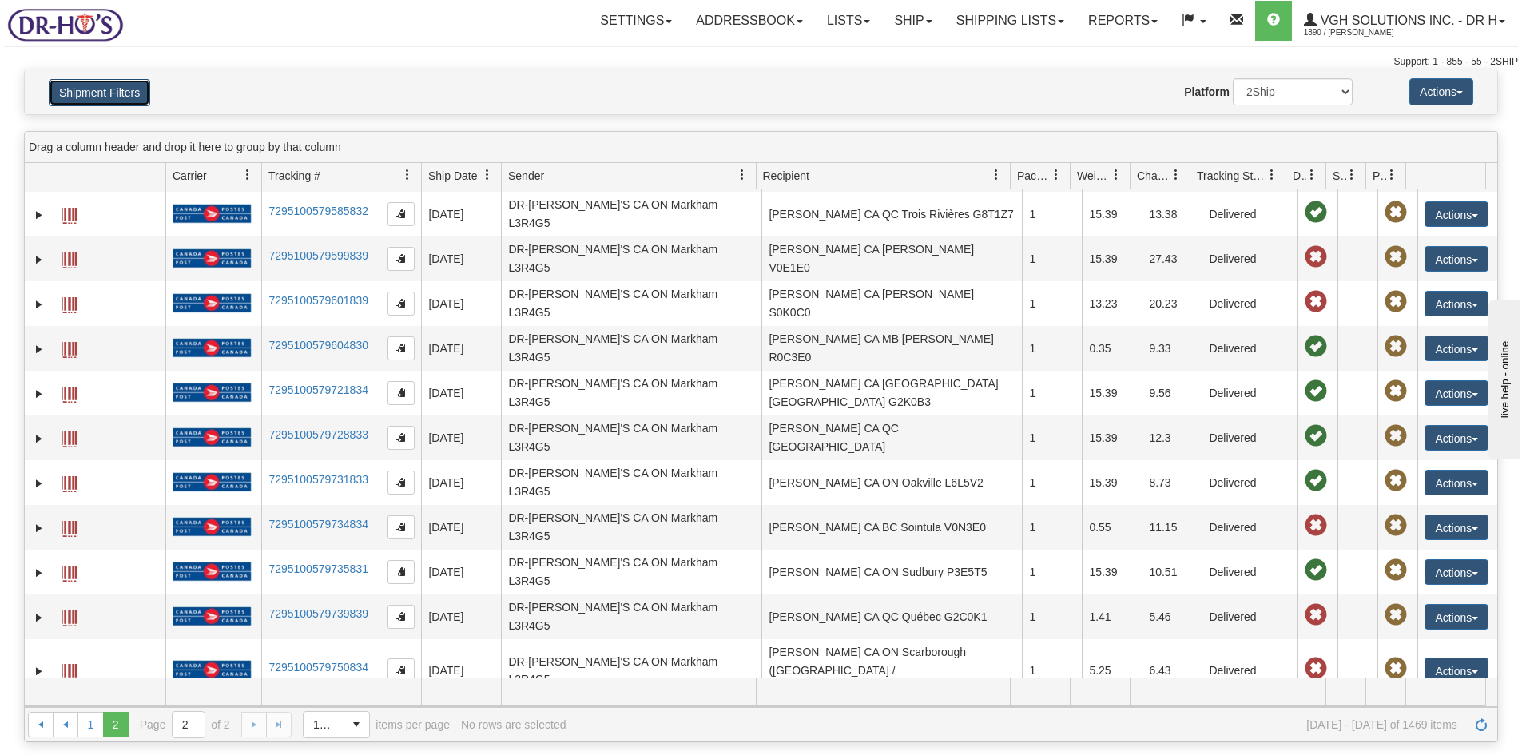
click at [89, 93] on button "Shipment Filters" at bounding box center [99, 92] width 101 height 27
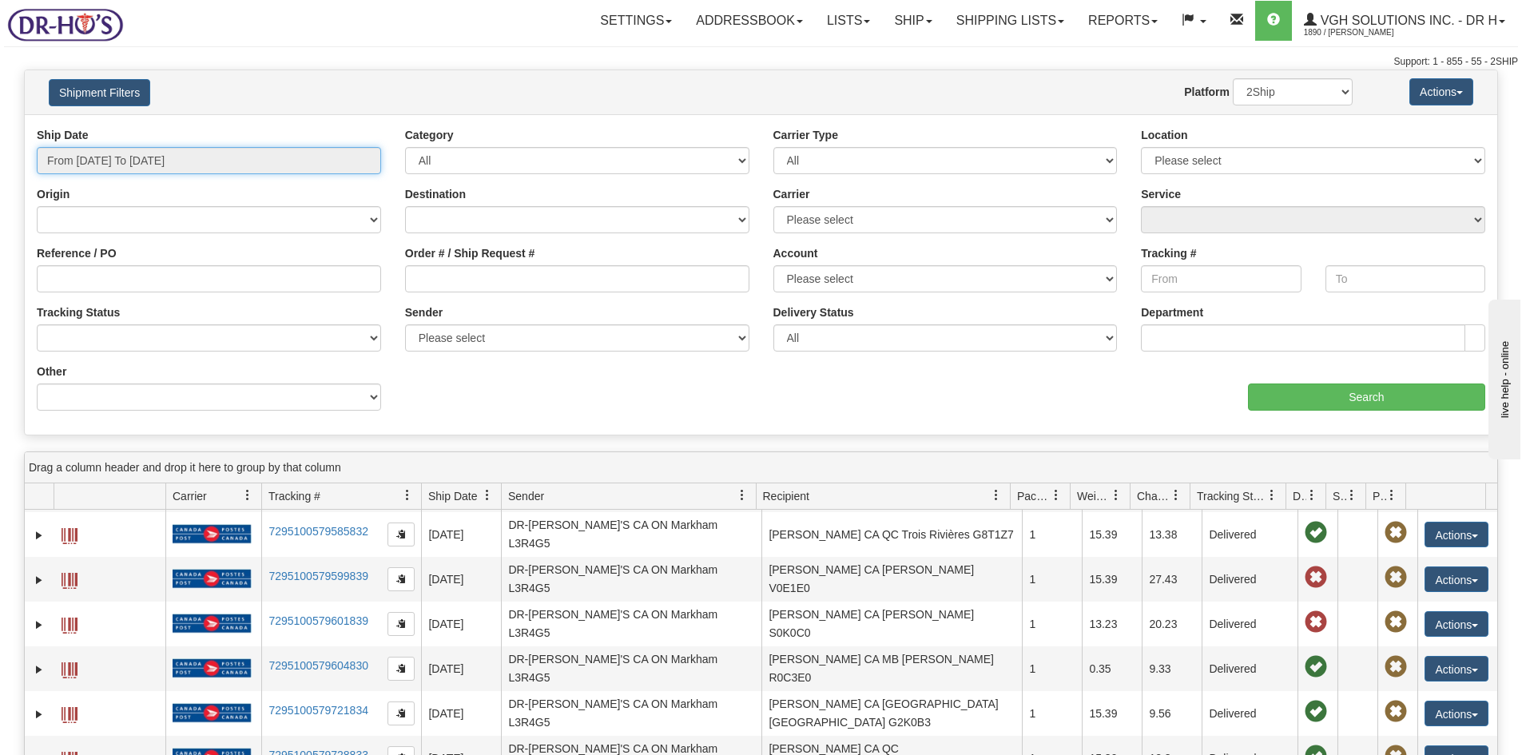
drag, startPoint x: 113, startPoint y: 156, endPoint x: 135, endPoint y: 215, distance: 62.9
click at [114, 156] on input "From 07/24/2025 To 08/03/2025" at bounding box center [209, 160] width 344 height 27
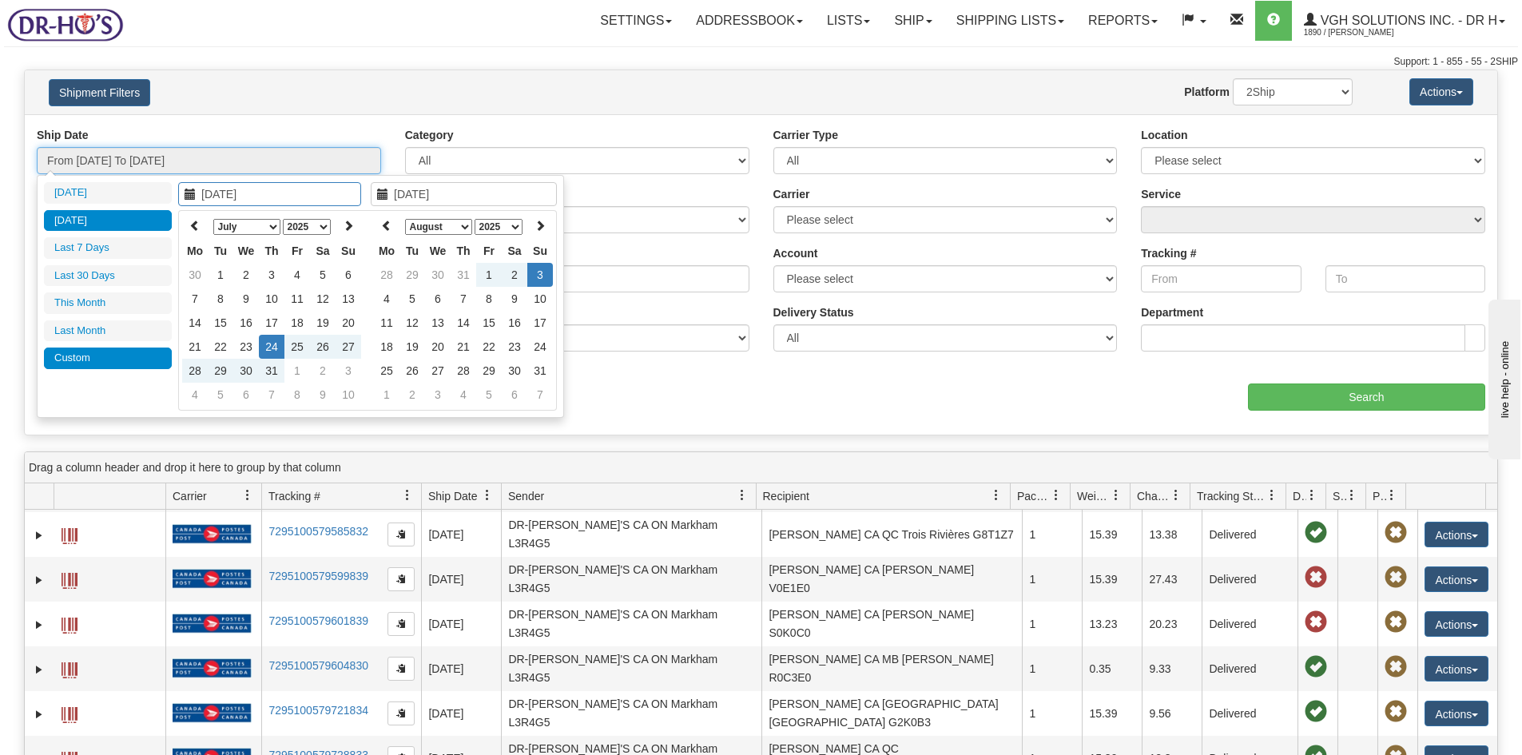
type input "08/25/2025"
type input "07/24/2025"
type input "08/03/2025"
click at [189, 223] on icon at bounding box center [194, 225] width 11 height 11
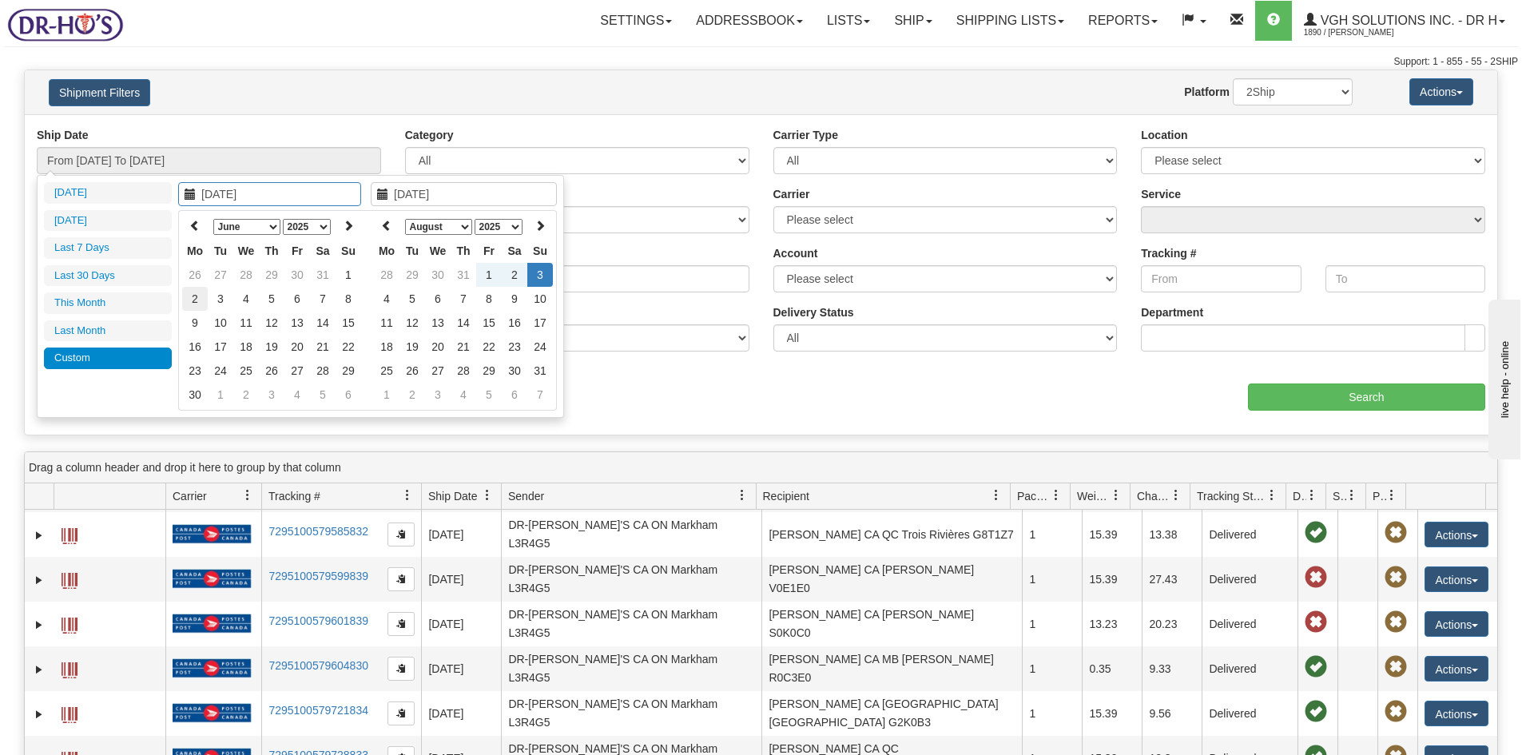
type input "06/02/2025"
click at [195, 296] on td "2" at bounding box center [195, 299] width 26 height 24
click at [387, 223] on icon at bounding box center [386, 225] width 11 height 11
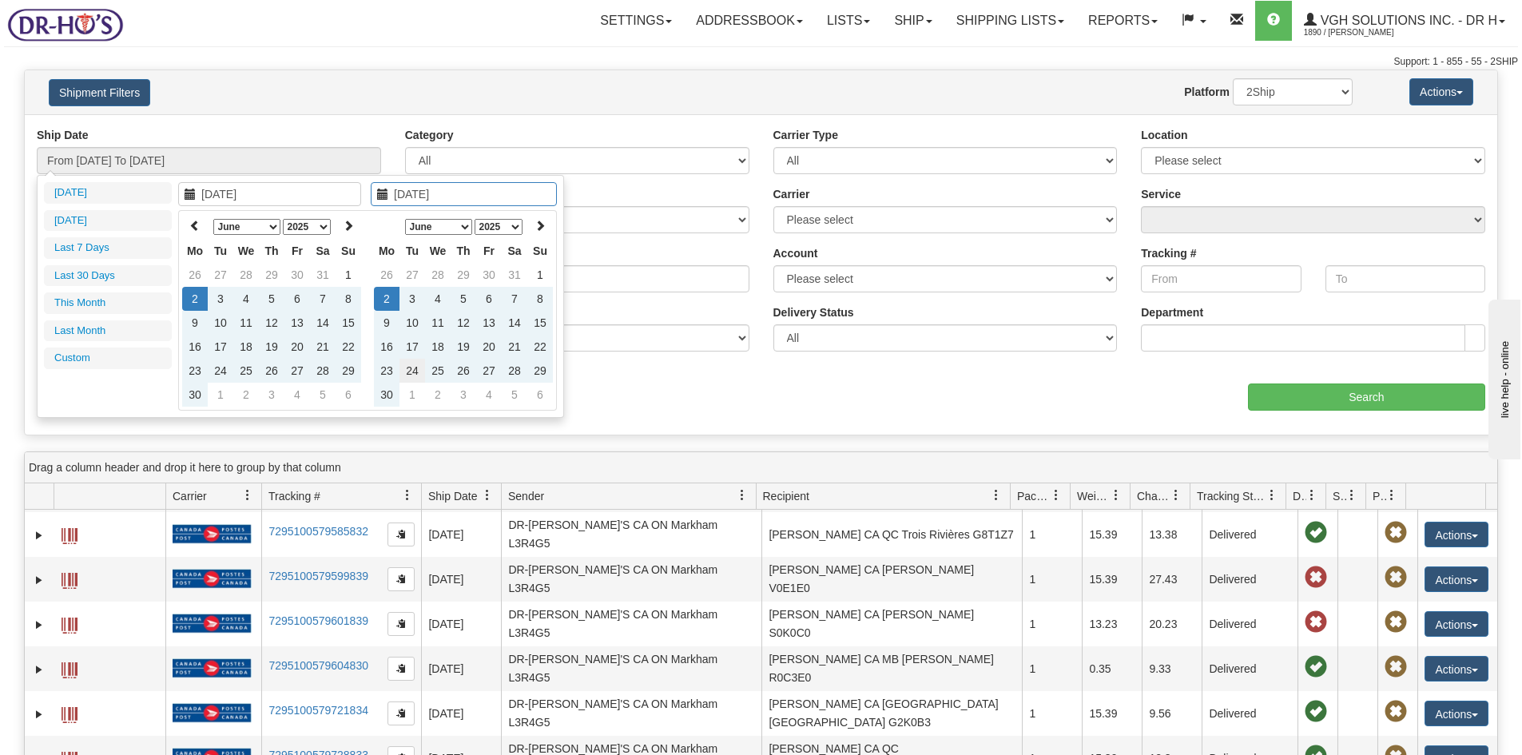
type input "06/24/2025"
click at [415, 369] on td "24" at bounding box center [412, 371] width 26 height 24
type input "From 06/02/2025 To 06/24/2025"
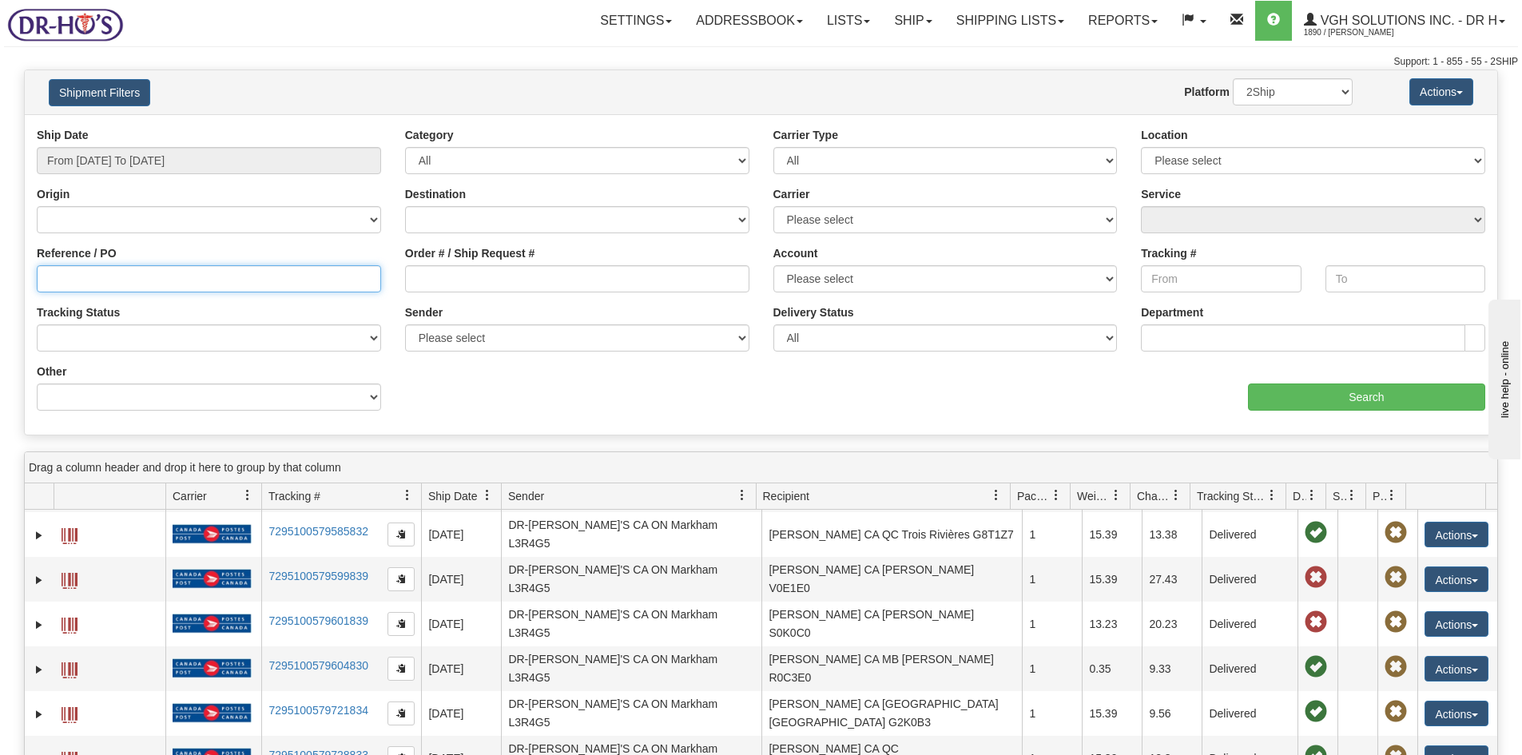
click at [57, 275] on input "Reference / PO" at bounding box center [209, 278] width 344 height 27
paste input "1183817"
type input "1183817"
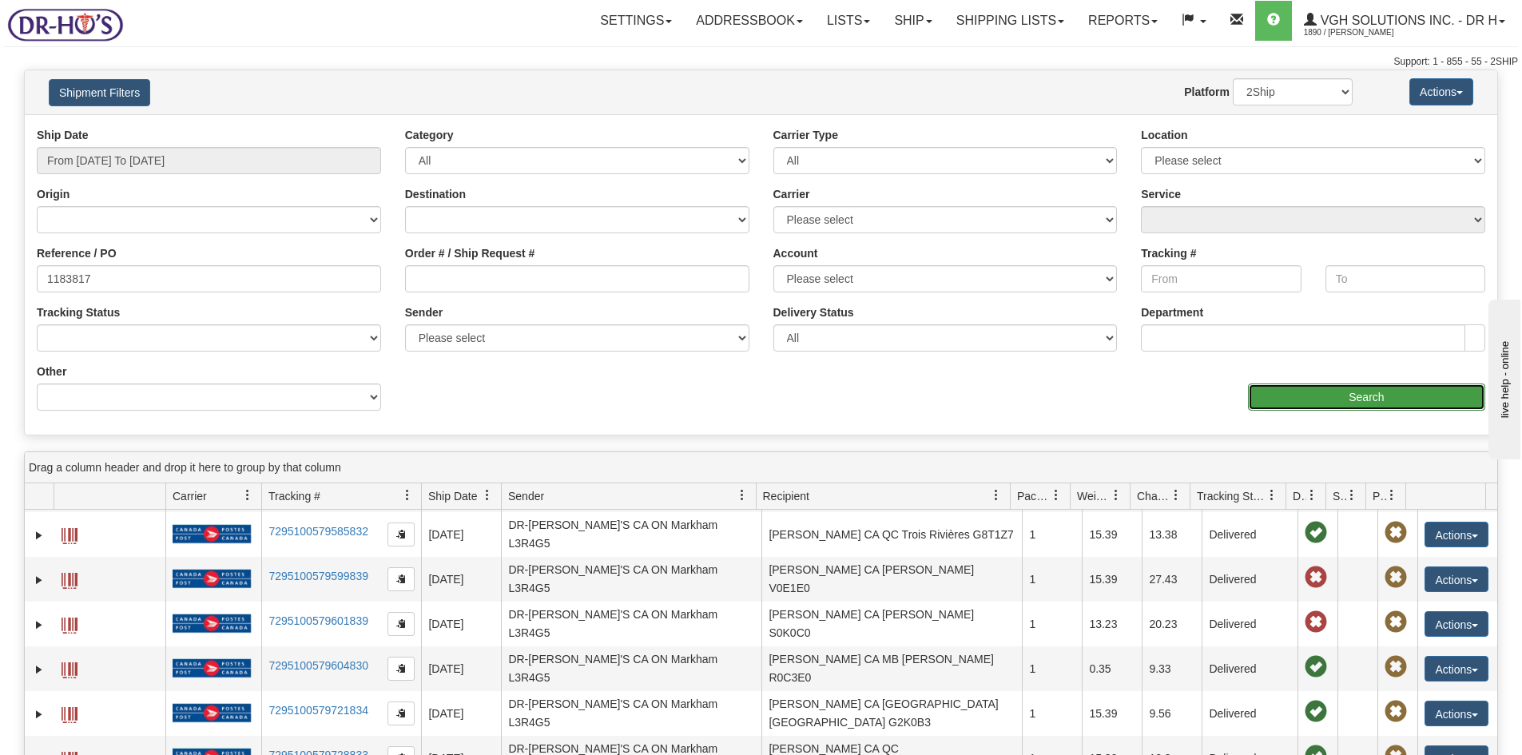
click at [1364, 403] on input "Search" at bounding box center [1366, 396] width 237 height 27
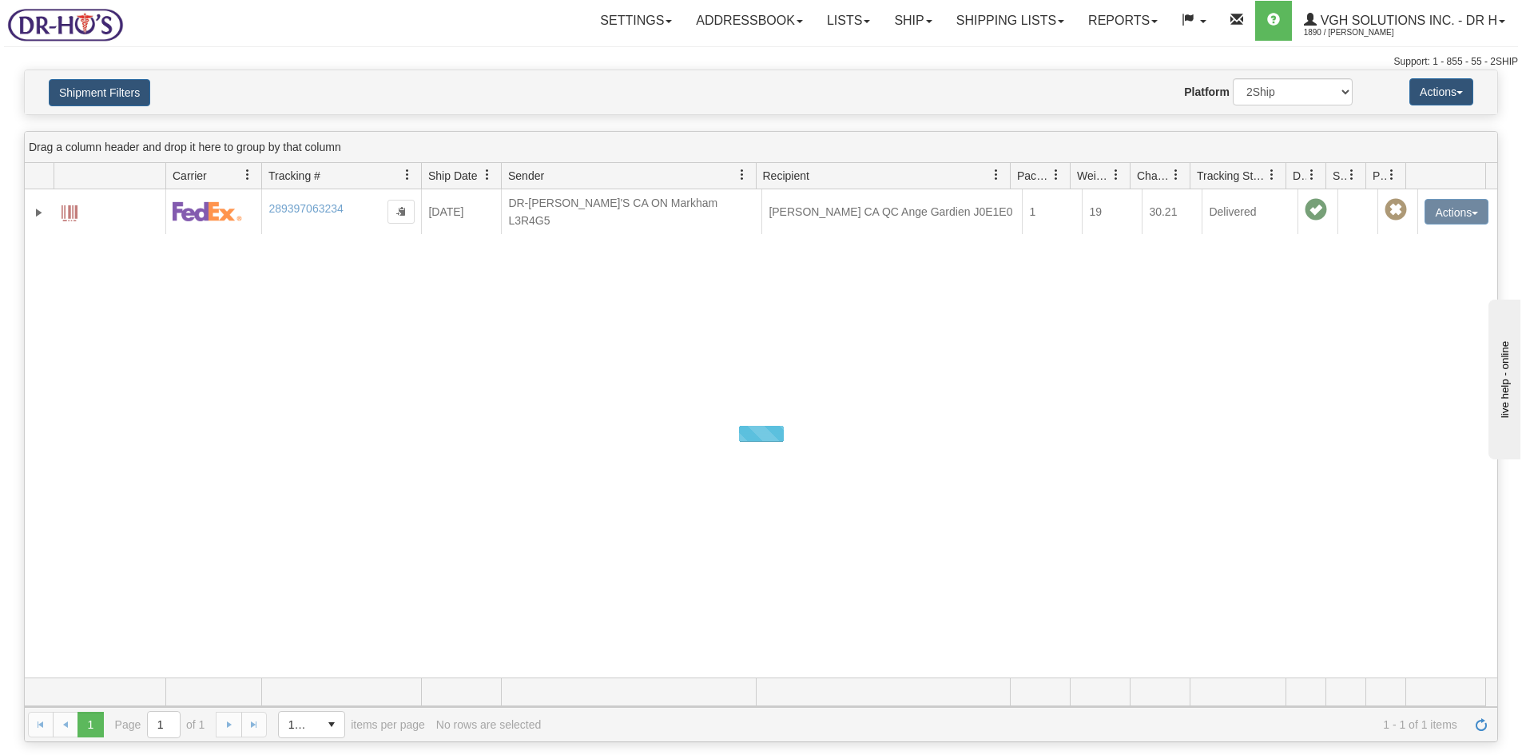
scroll to position [0, 0]
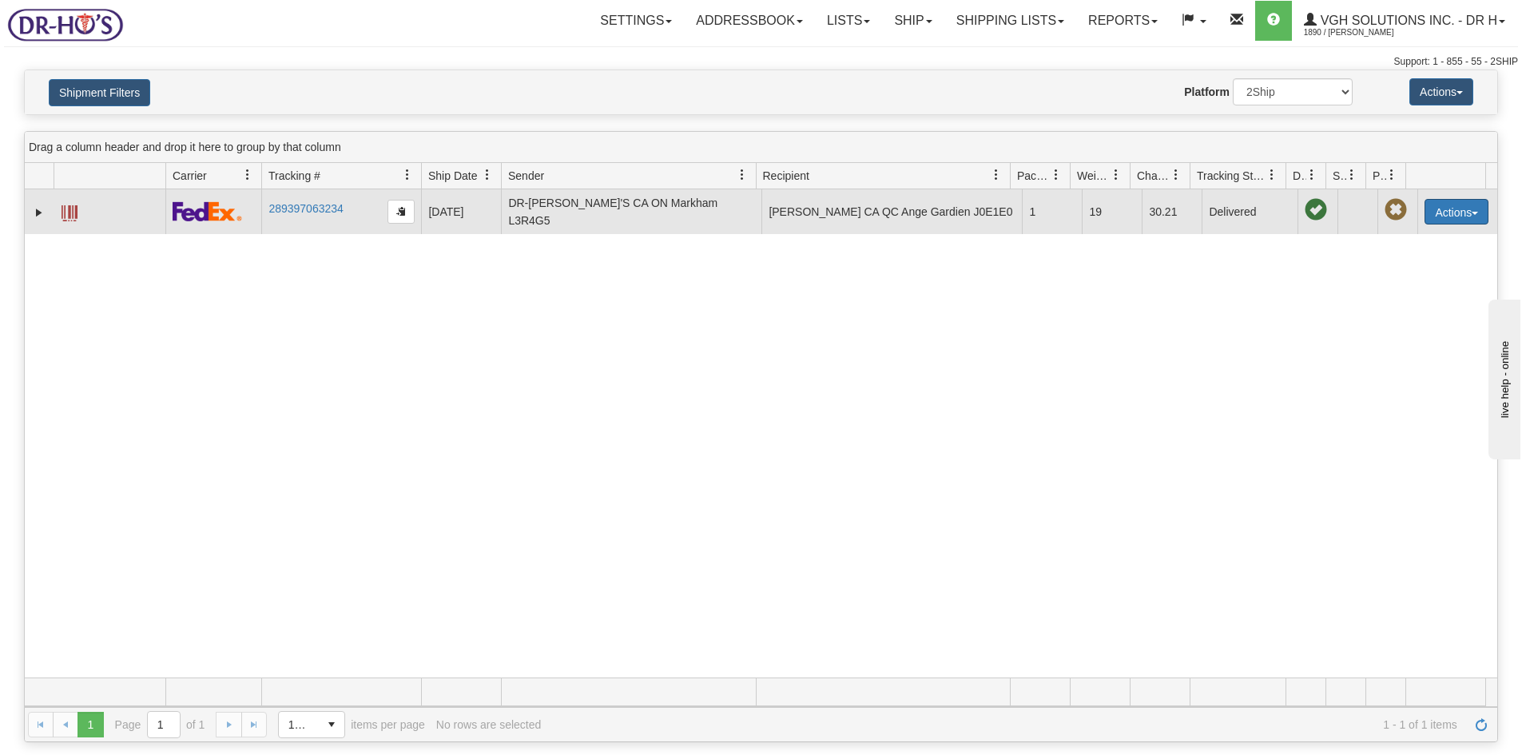
click at [1439, 212] on button "Actions" at bounding box center [1456, 212] width 64 height 26
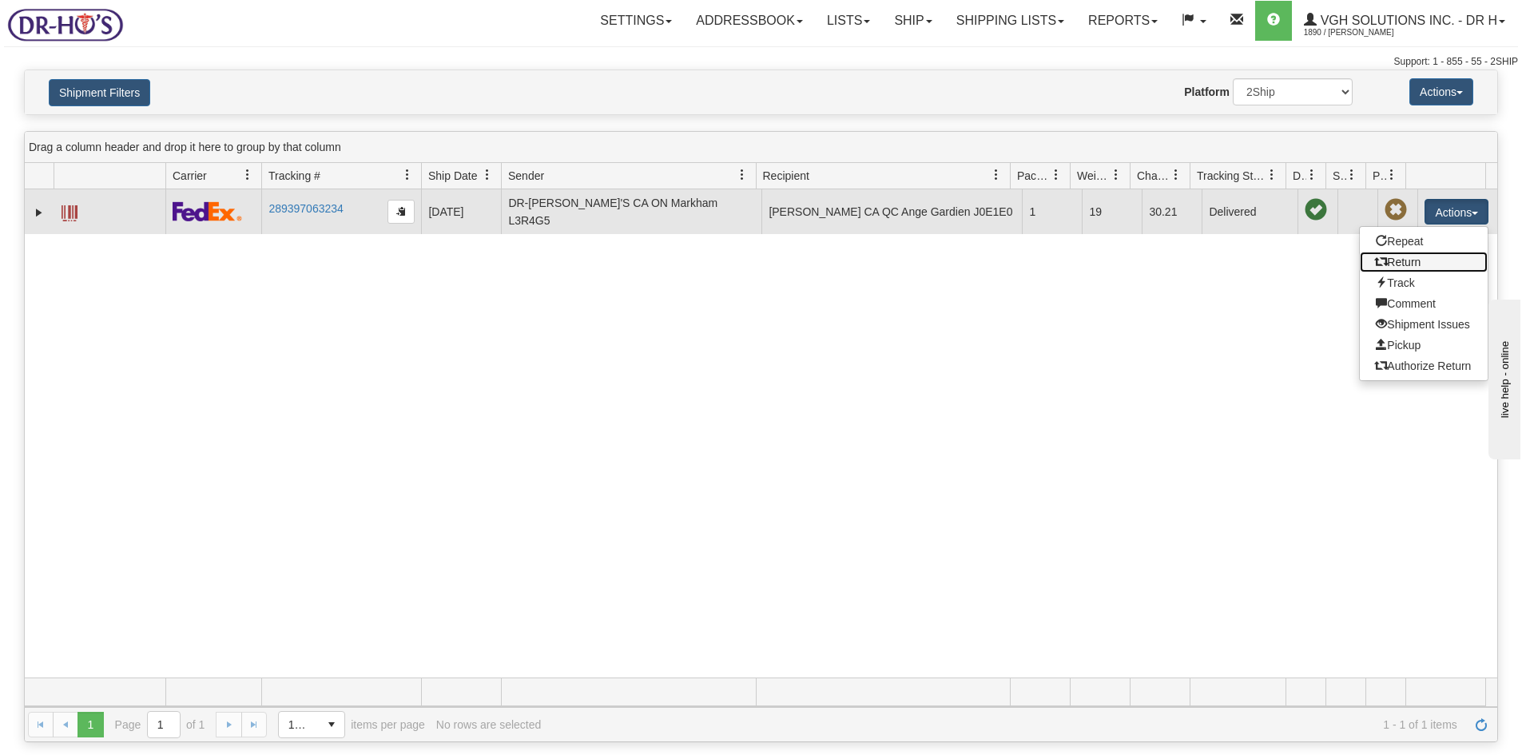
click at [1393, 261] on link "Return" at bounding box center [1424, 262] width 128 height 21
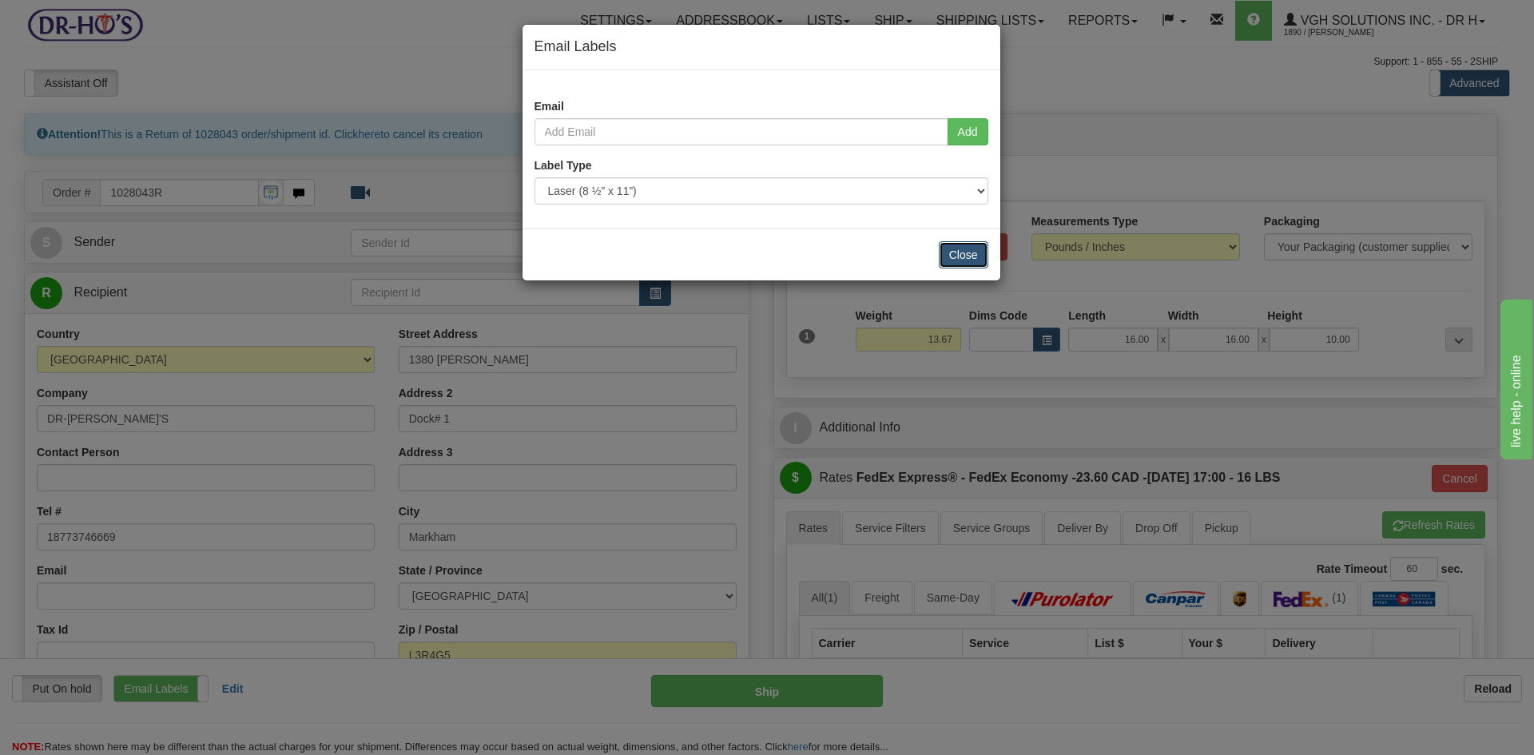
click at [966, 260] on button "Close" at bounding box center [964, 254] width 50 height 27
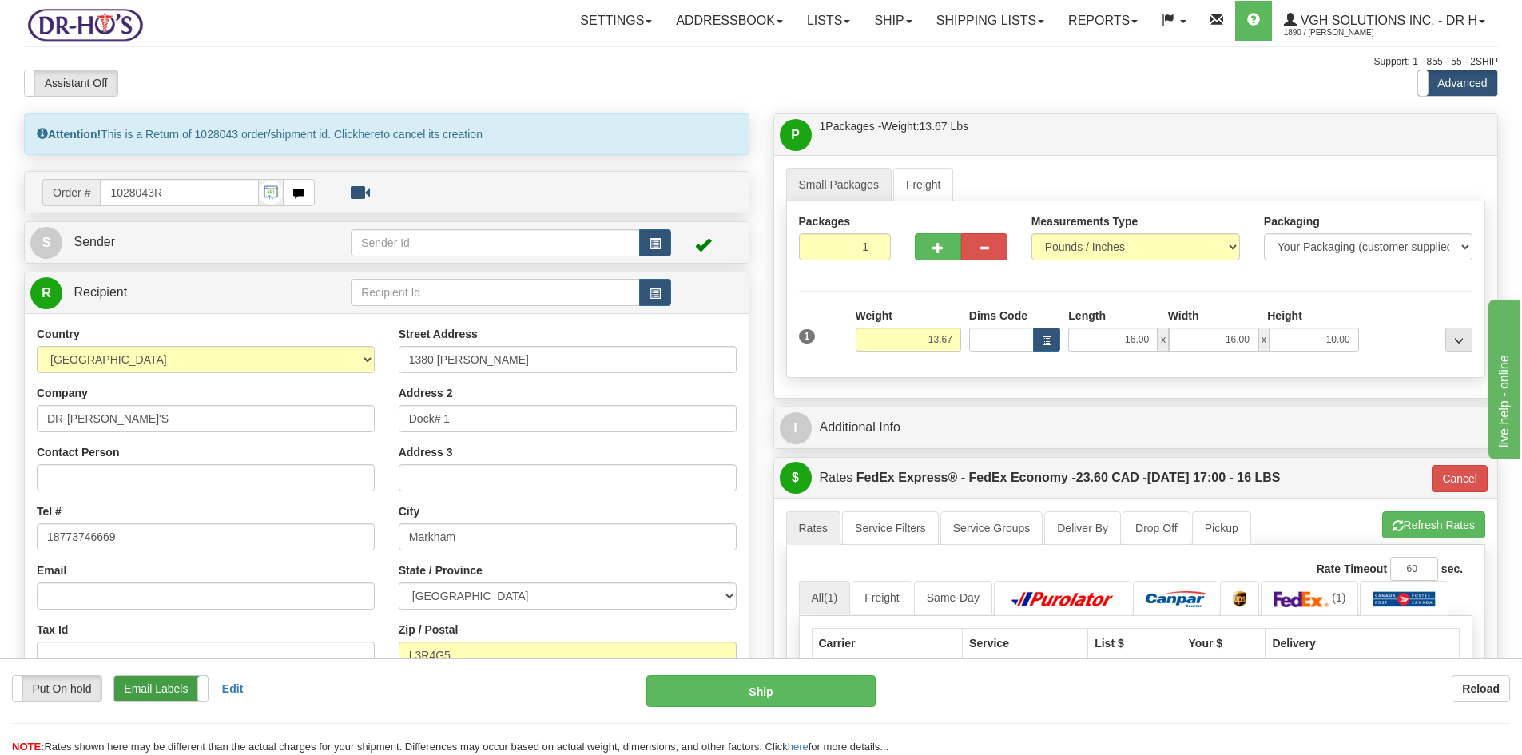
drag, startPoint x: 150, startPoint y: 685, endPoint x: 153, endPoint y: 677, distance: 9.4
click at [151, 683] on label "Email Labels" at bounding box center [160, 689] width 93 height 26
drag, startPoint x: 67, startPoint y: 411, endPoint x: -7, endPoint y: 411, distance: 74.3
click at [0, 411] on html "Training Course Close Toggle navigation Settings Shipping Preferences New Sende…" at bounding box center [761, 377] width 1522 height 755
click at [70, 487] on input "Contact Person" at bounding box center [206, 477] width 338 height 27
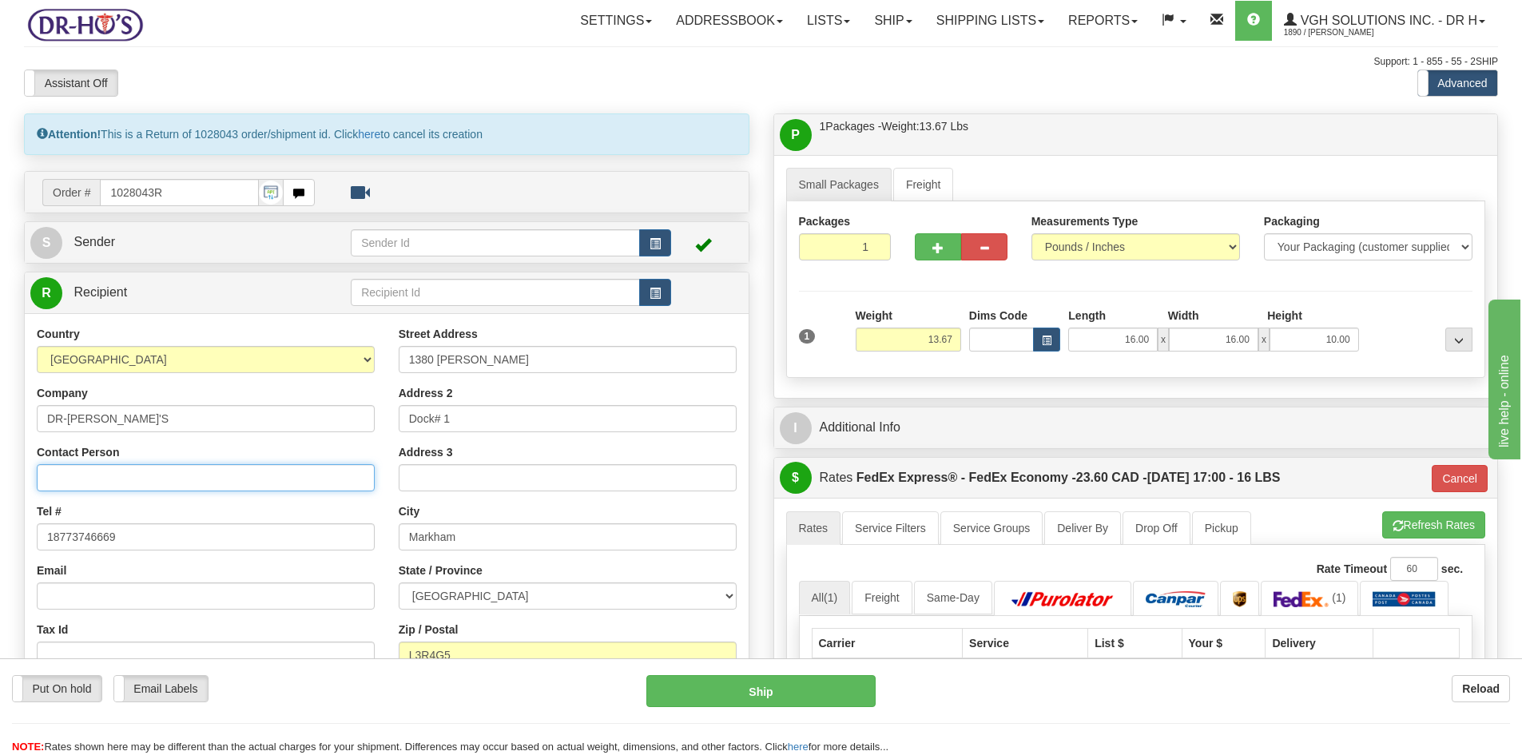
paste input "DR-[PERSON_NAME]'S"
type input "DR-[PERSON_NAME]'S"
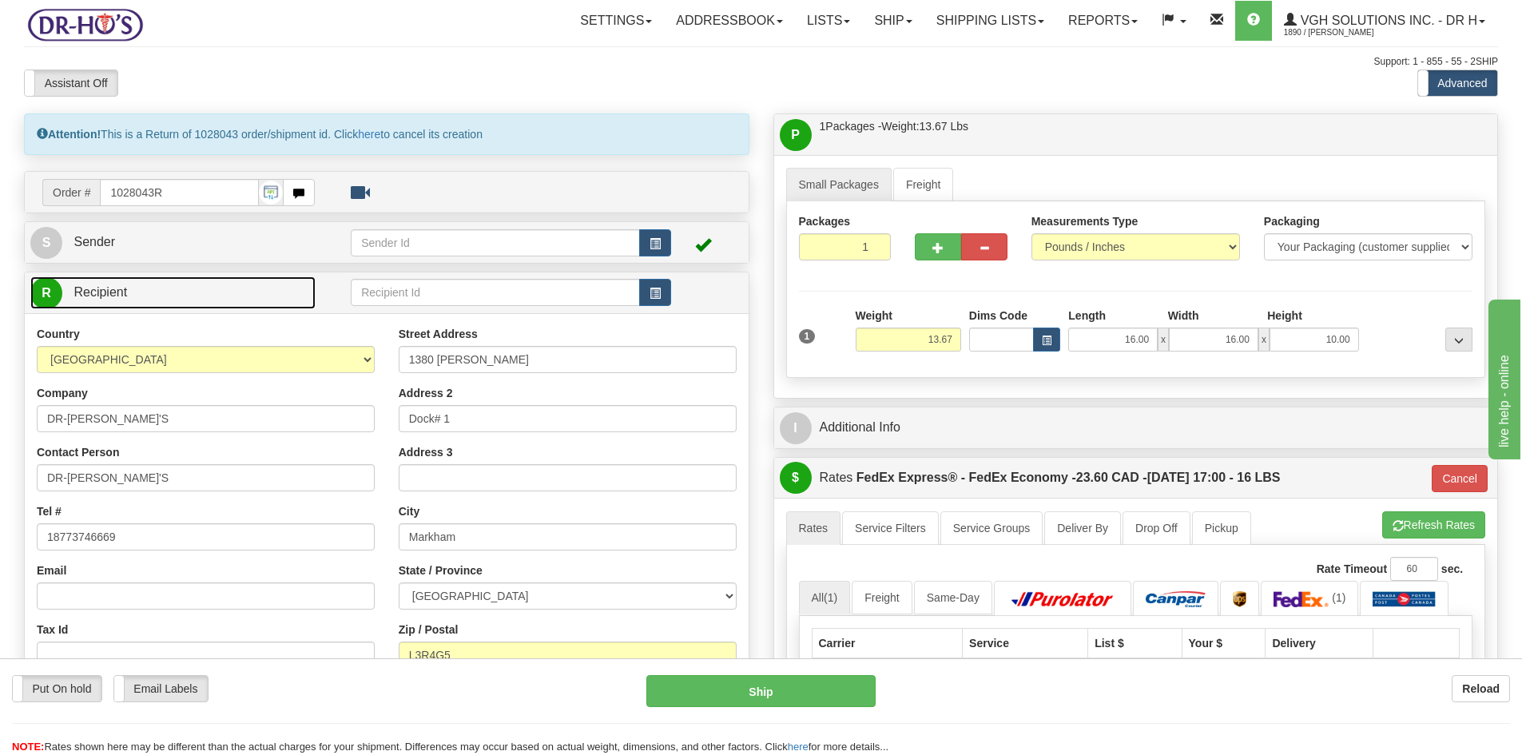
click at [110, 292] on span "Recipient" at bounding box center [100, 292] width 54 height 14
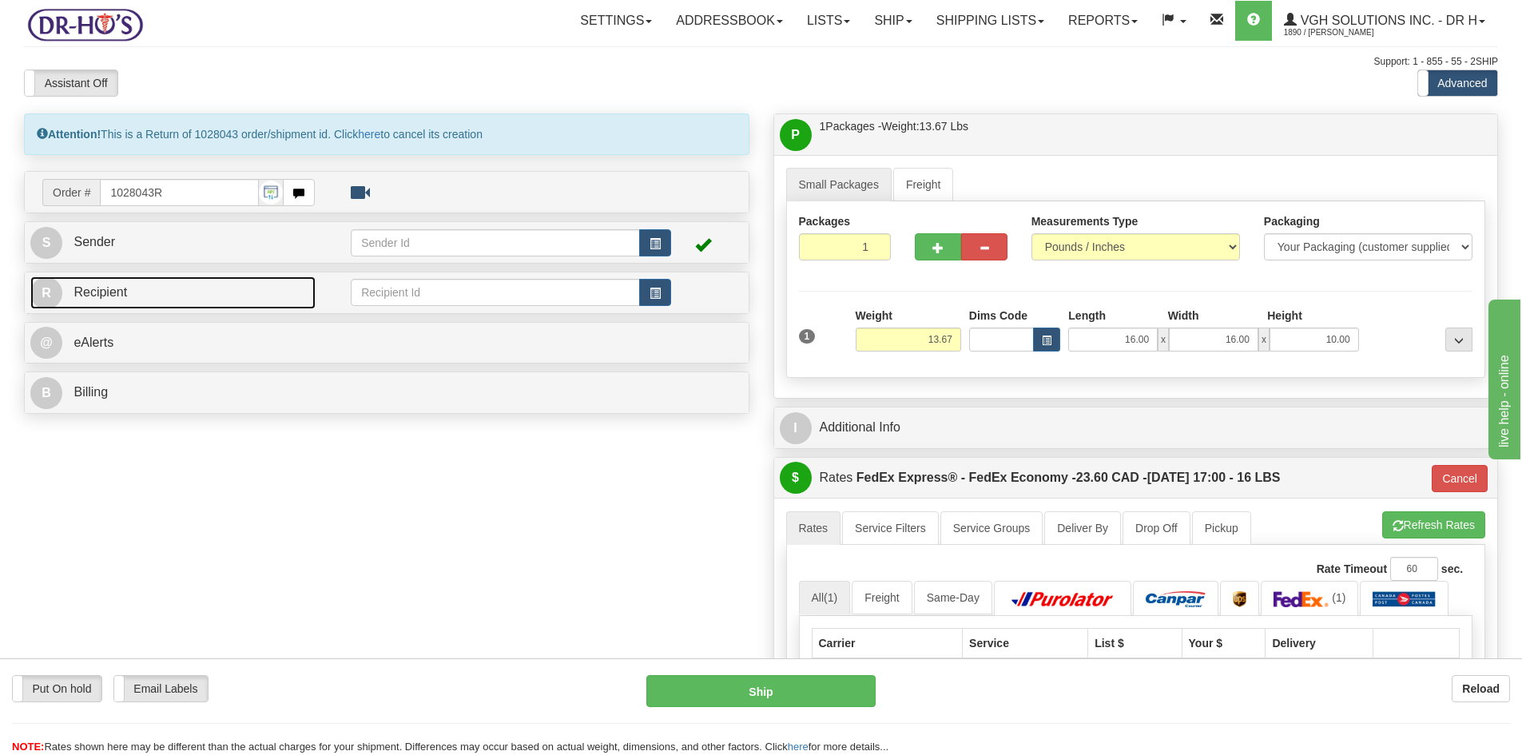
click at [106, 293] on span "Recipient" at bounding box center [100, 292] width 54 height 14
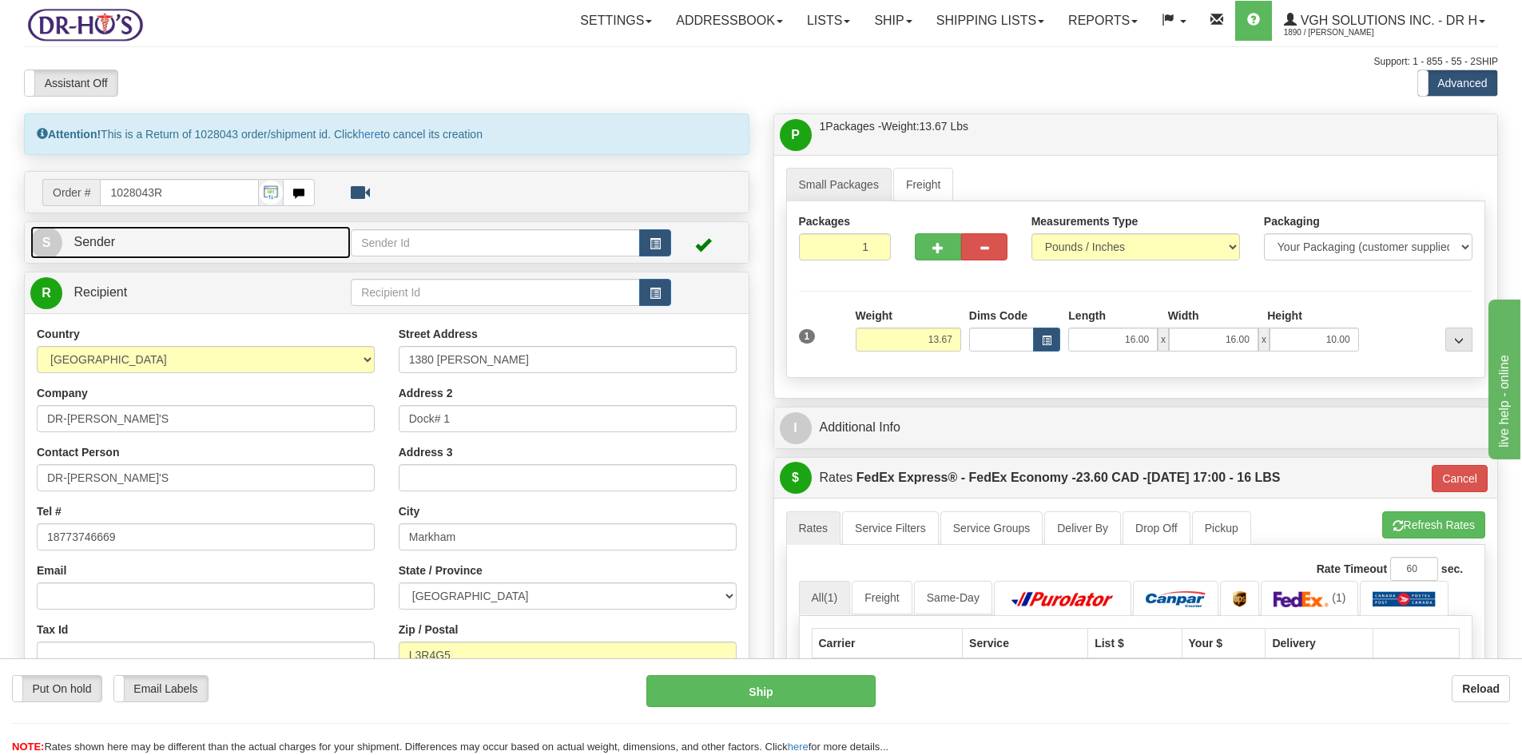
click at [113, 247] on span "Sender" at bounding box center [94, 242] width 42 height 14
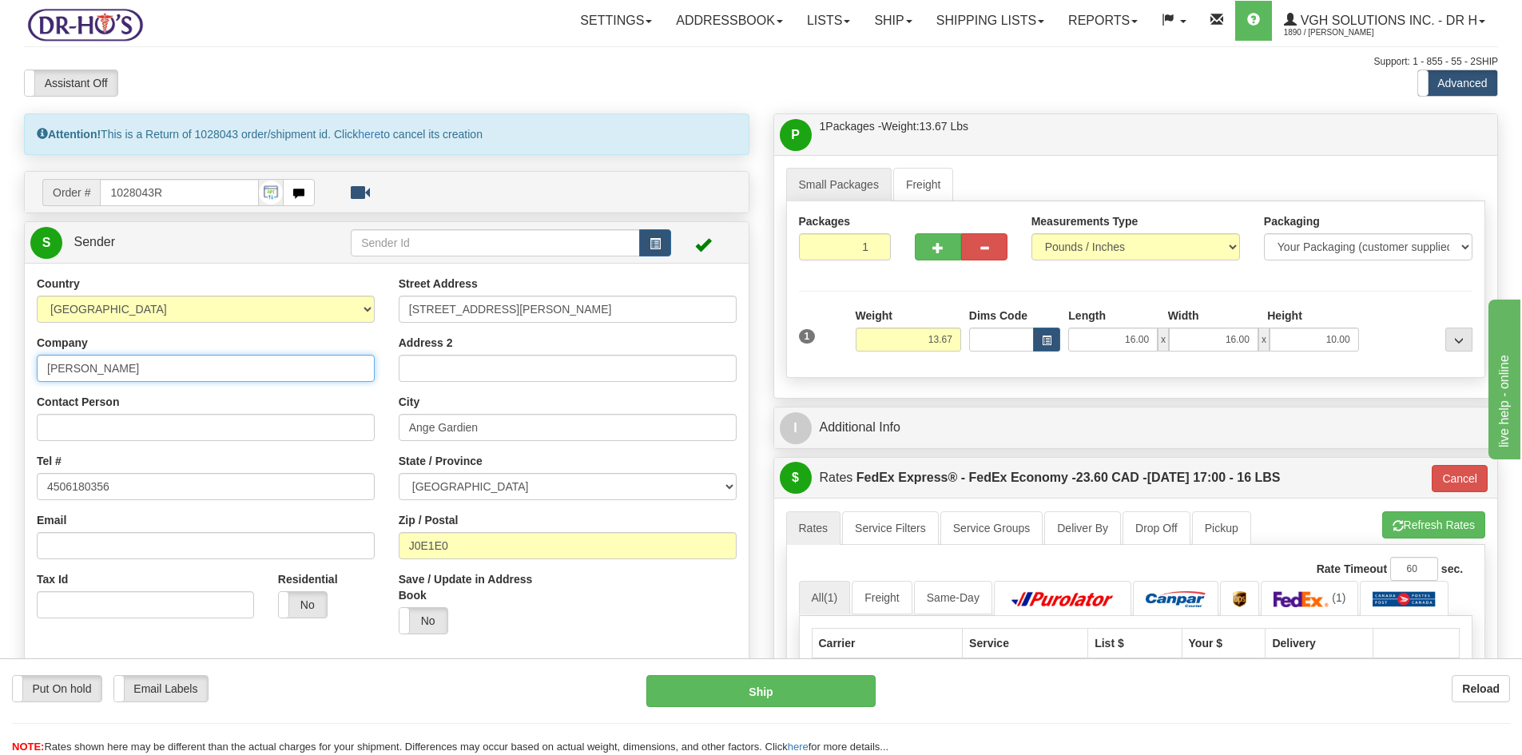
drag, startPoint x: 163, startPoint y: 367, endPoint x: 9, endPoint y: 377, distance: 154.5
click at [9, 377] on div "Toggle navigation Settings Shipping Preferences Fields Preferences New" at bounding box center [761, 712] width 1522 height 1425
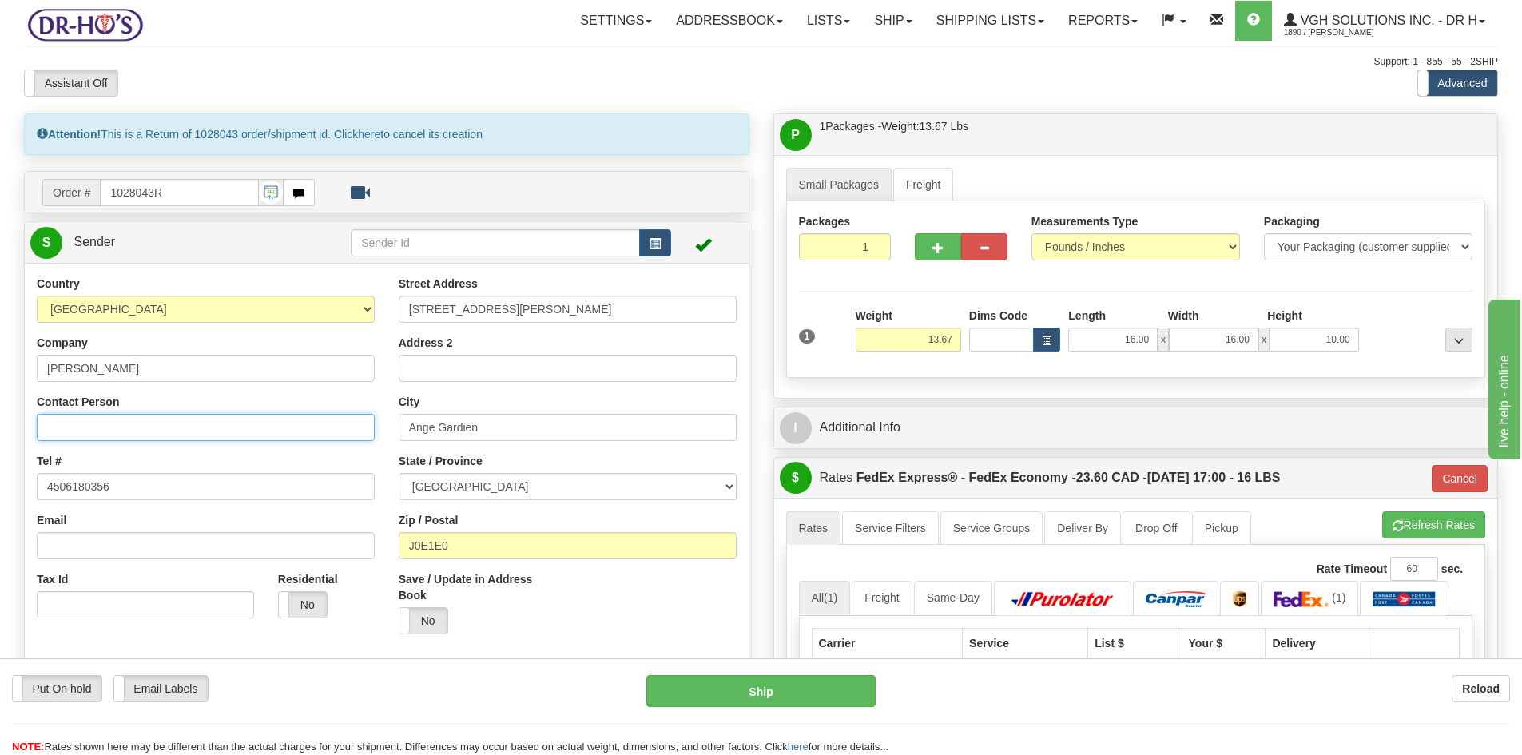
click at [69, 430] on input "Contact Person" at bounding box center [206, 427] width 338 height 27
paste input "[PERSON_NAME]"
type input "[PERSON_NAME]"
click at [1462, 476] on button "Cancel" at bounding box center [1460, 478] width 56 height 27
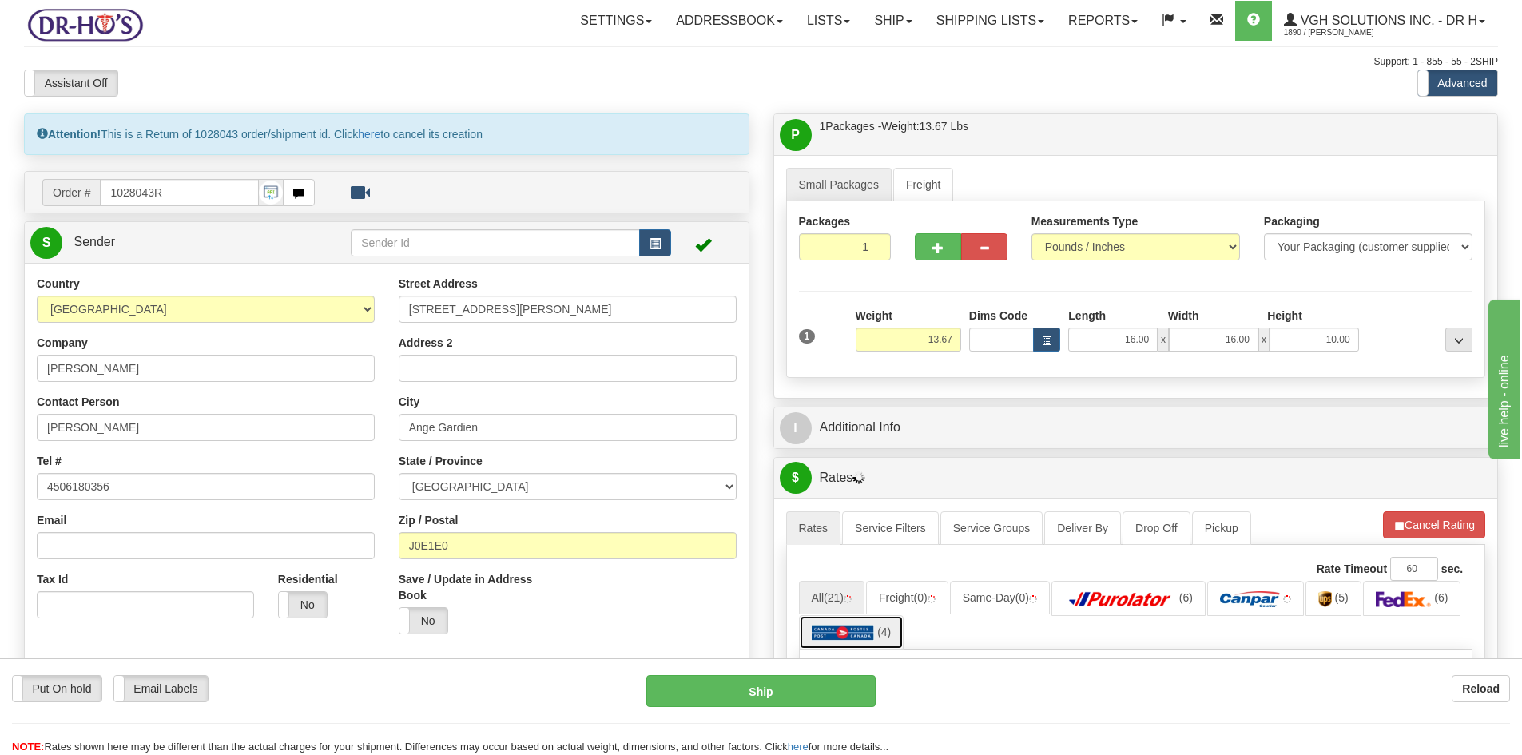
click at [860, 628] on img at bounding box center [843, 633] width 63 height 16
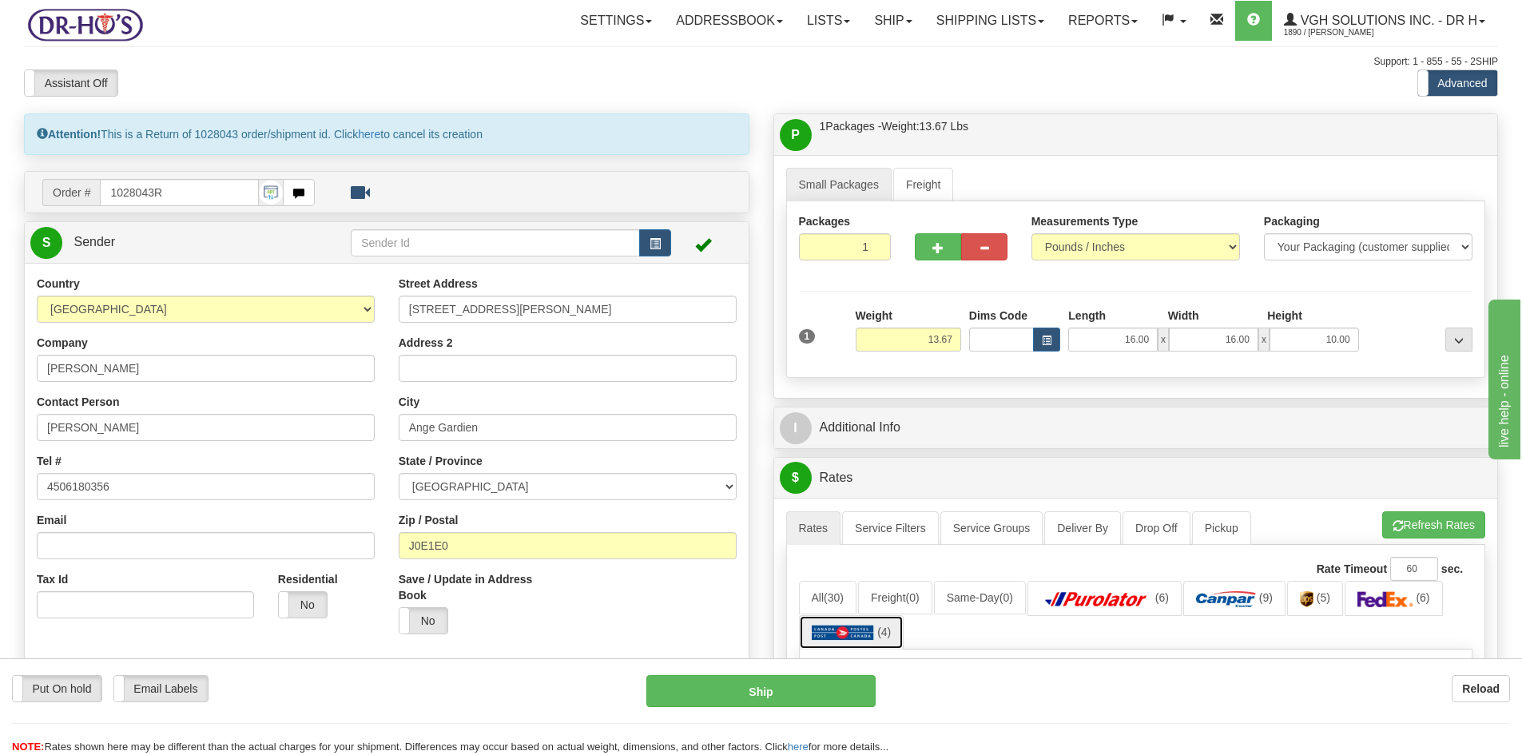
click at [834, 632] on img at bounding box center [843, 633] width 63 height 16
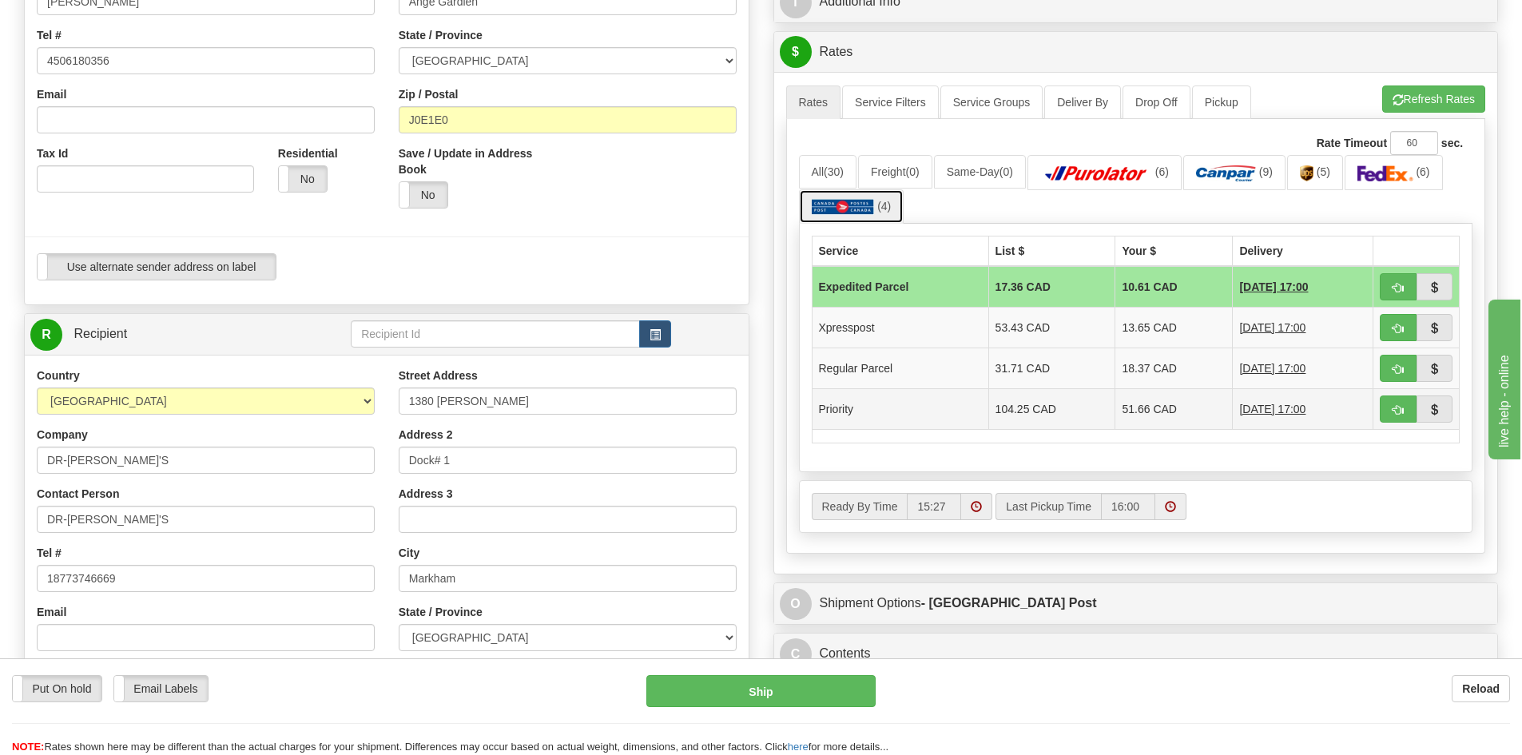
scroll to position [479, 0]
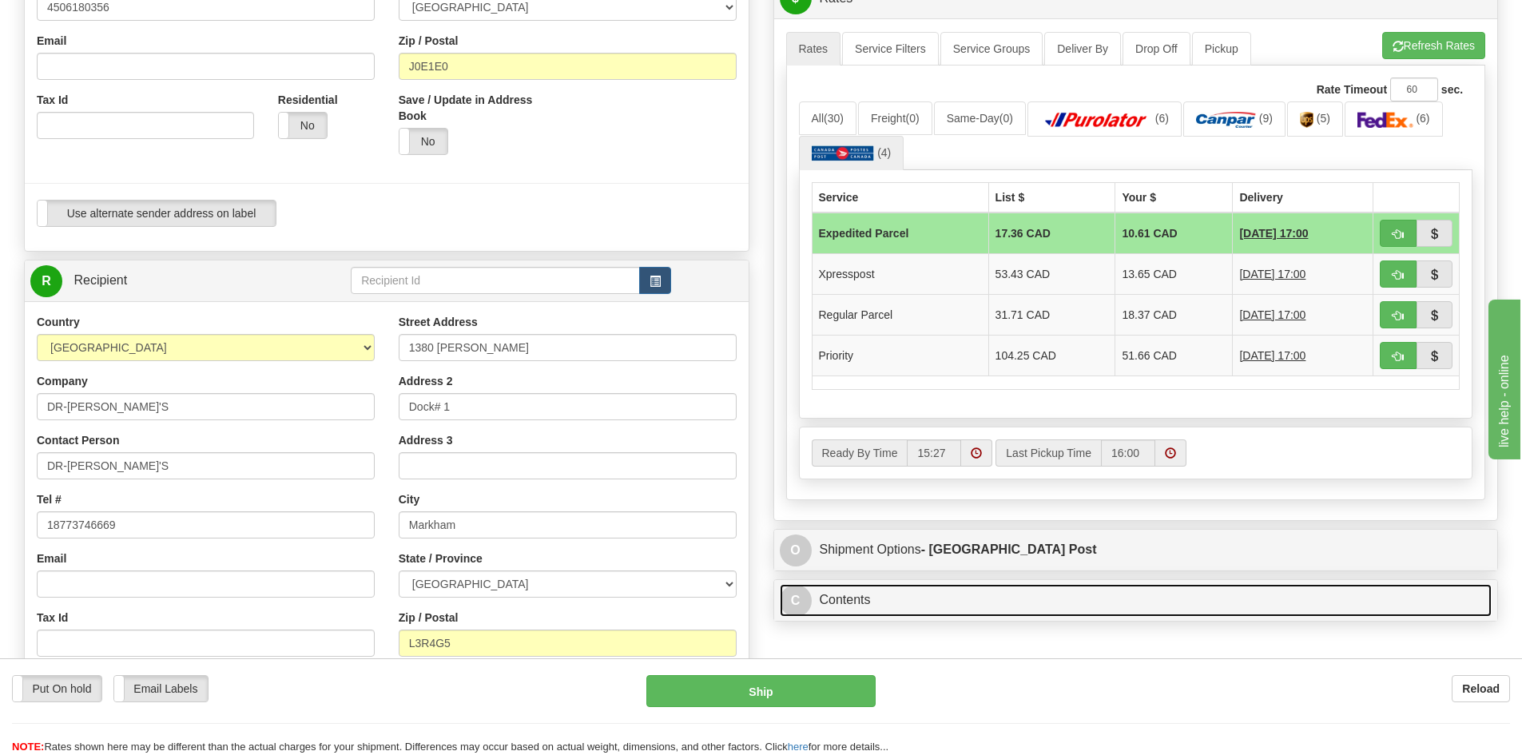
click at [993, 592] on link "C Contents" at bounding box center [1136, 600] width 713 height 33
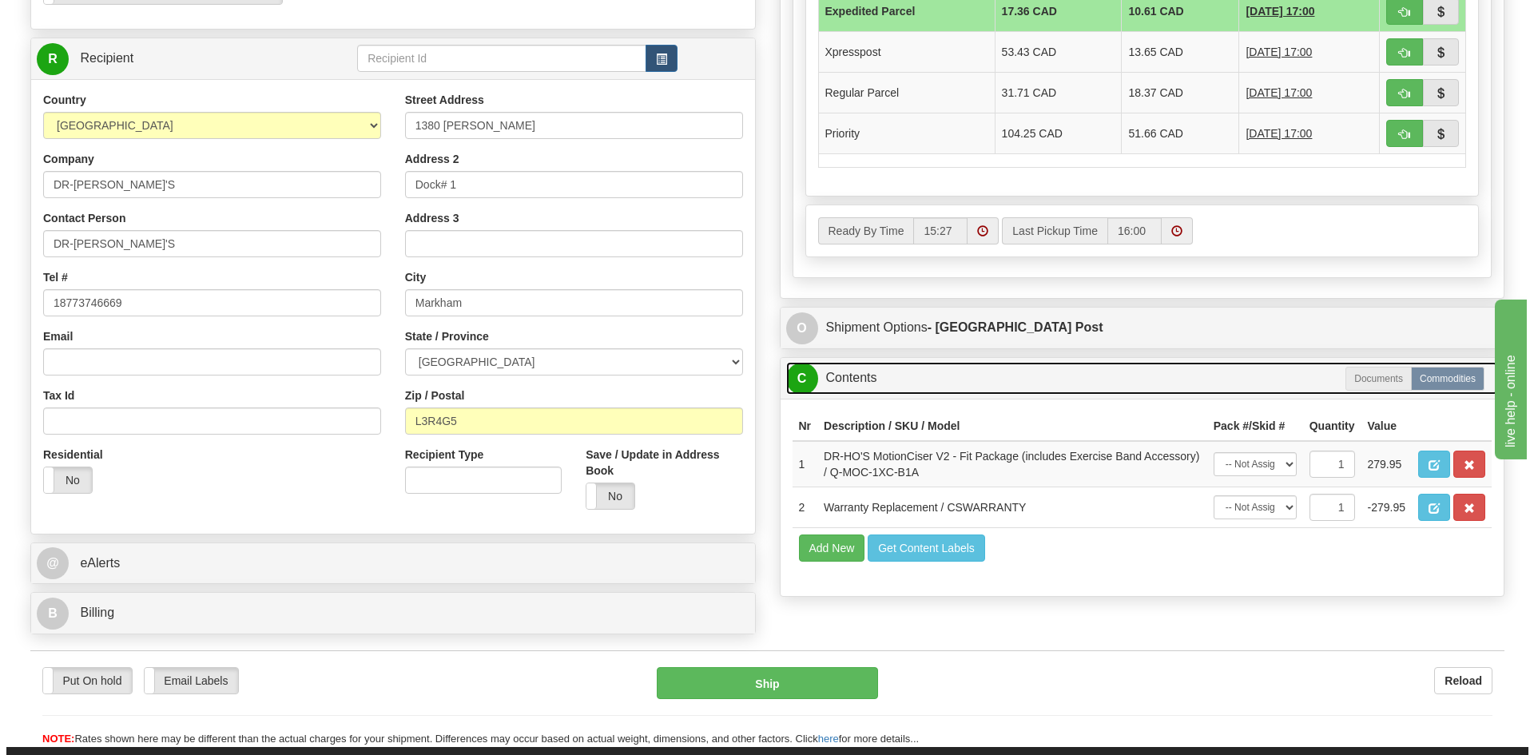
scroll to position [719, 0]
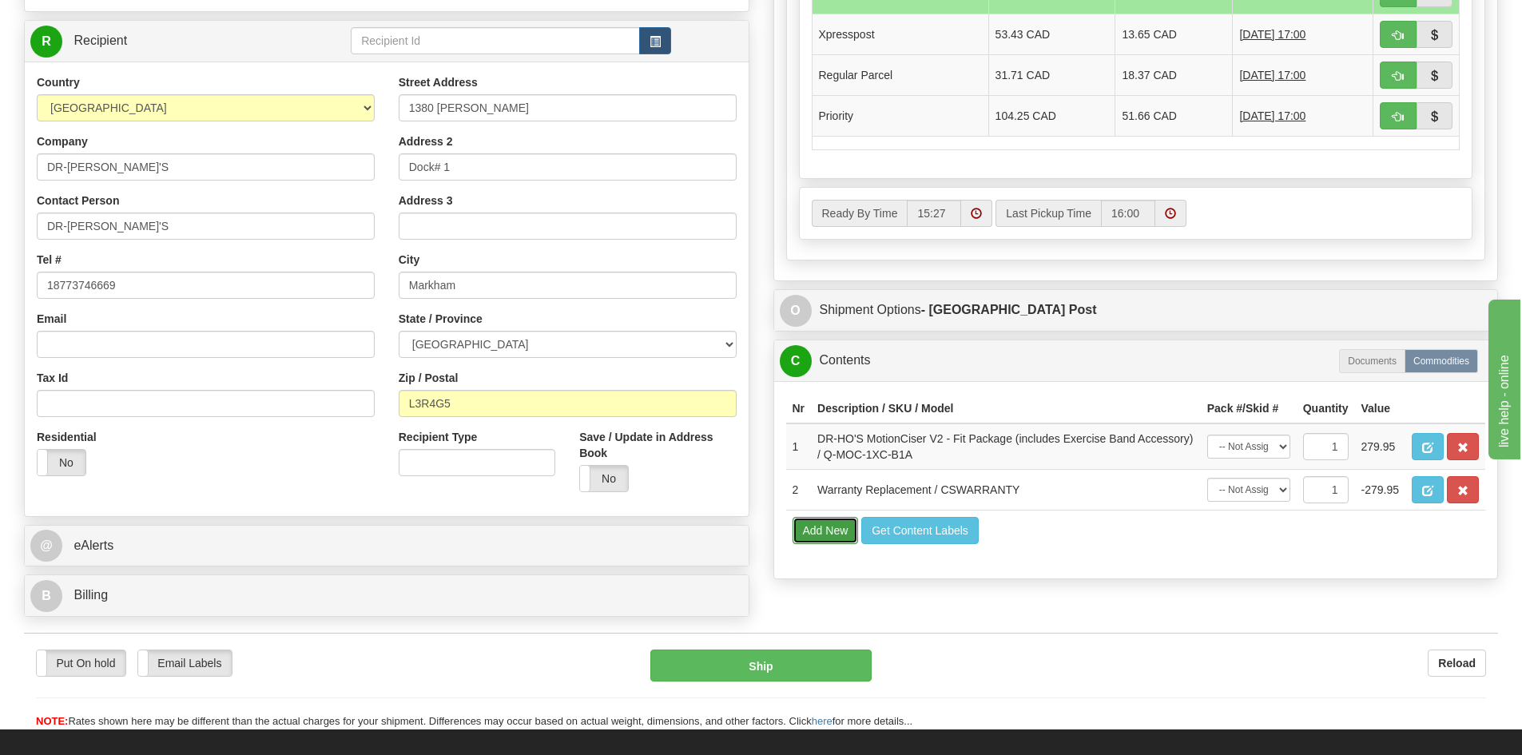
click at [826, 529] on button "Add New" at bounding box center [825, 530] width 66 height 27
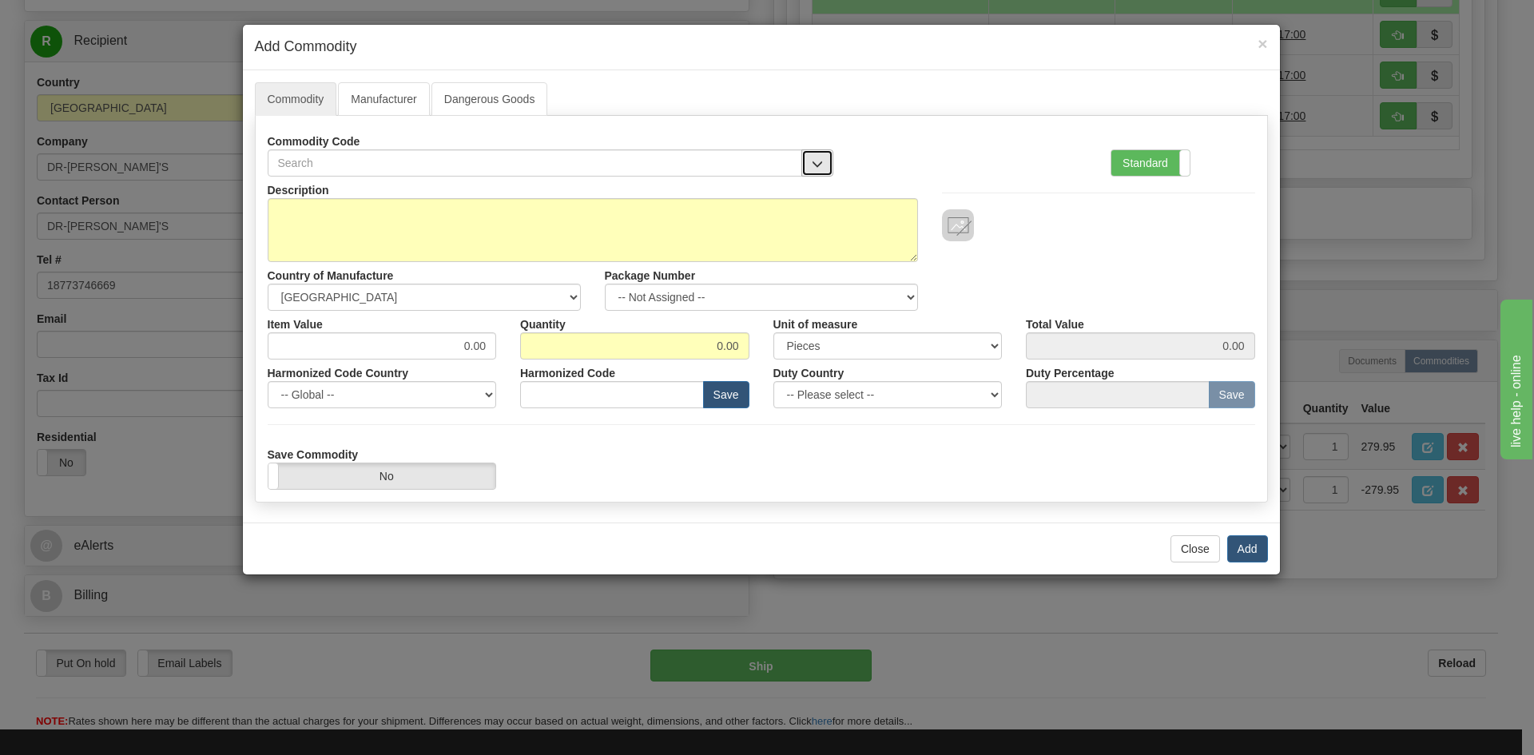
click at [815, 164] on span "button" at bounding box center [817, 164] width 11 height 10
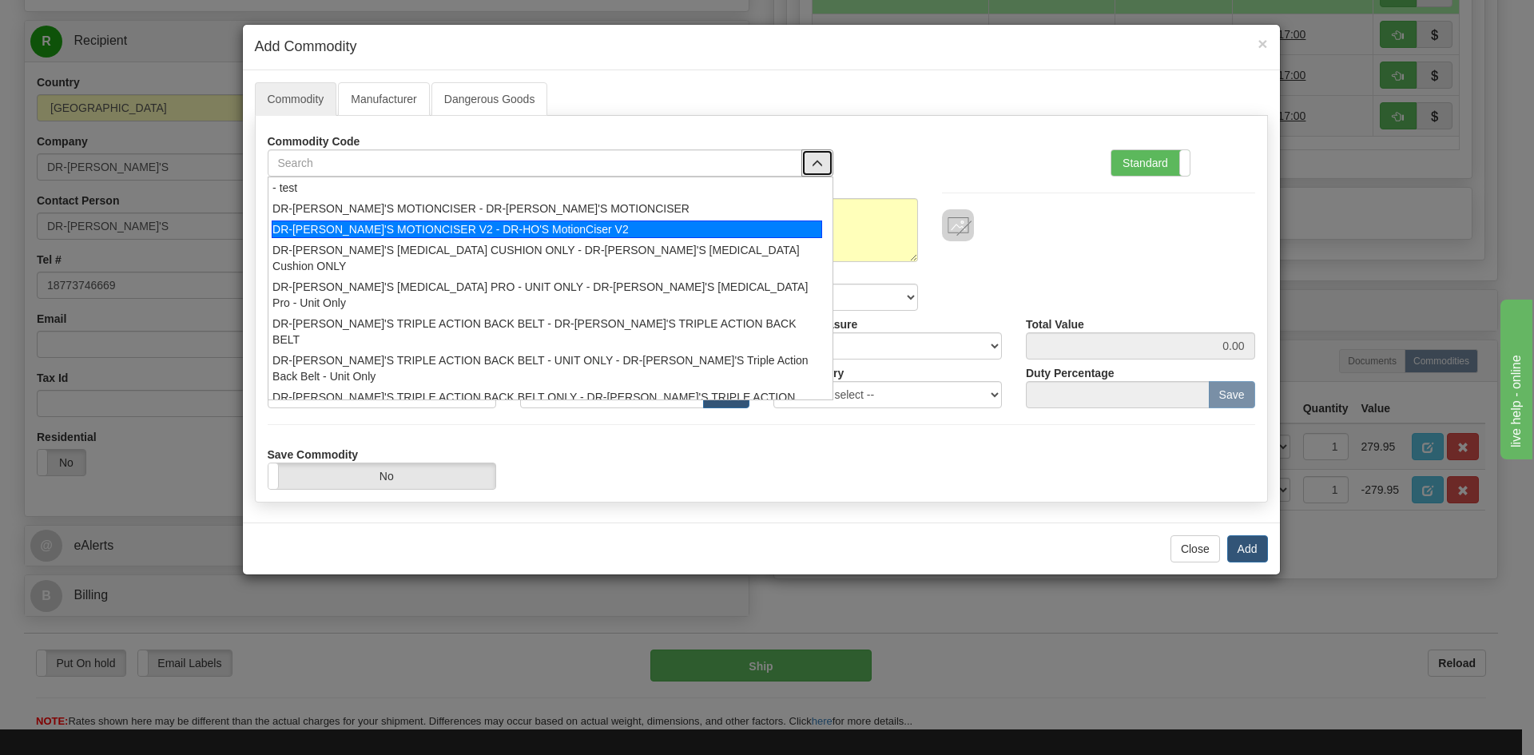
click at [510, 228] on div "DR-HO'S MOTIONCISER V2 - DR-HO'S MotionCiser V2" at bounding box center [547, 229] width 550 height 18
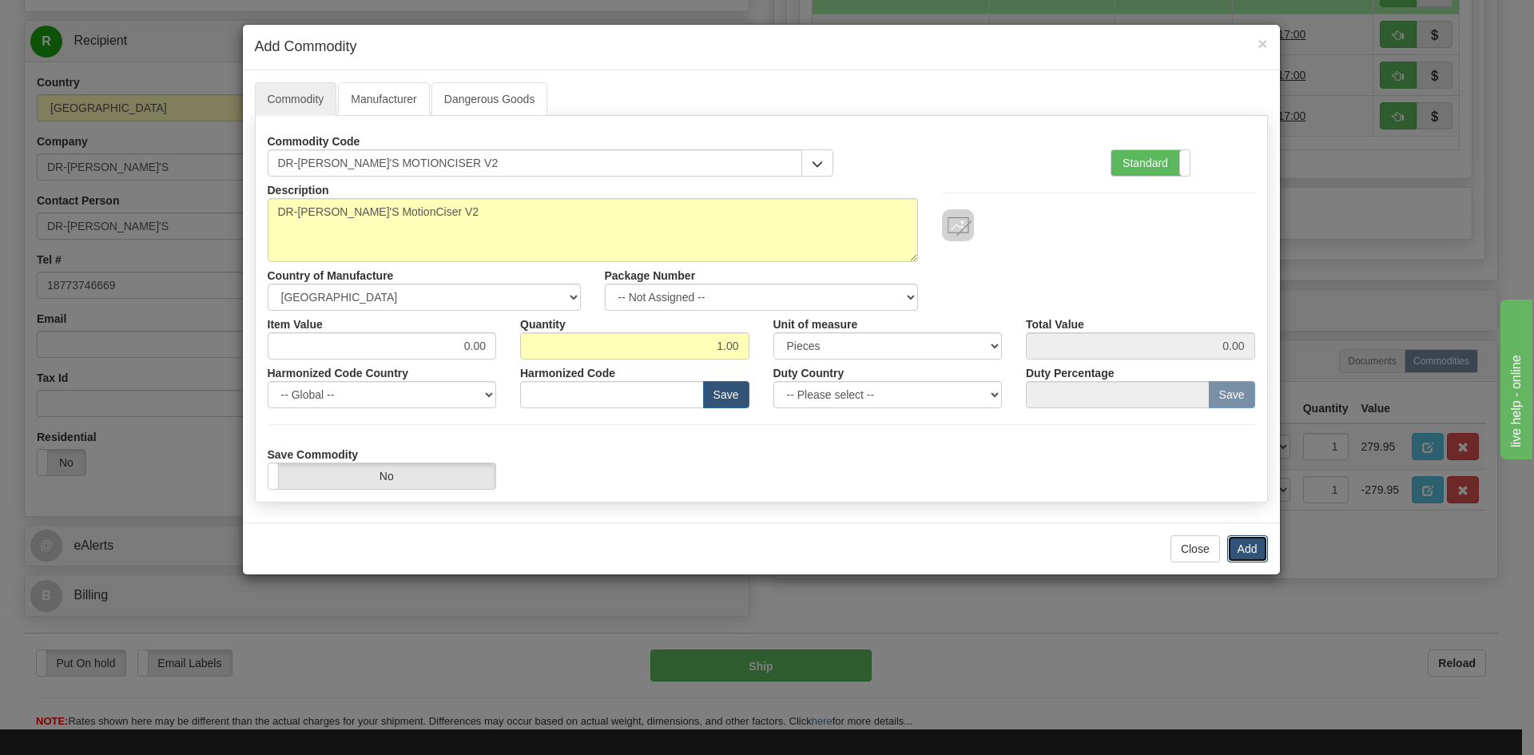
click at [1253, 546] on button "Add" at bounding box center [1247, 548] width 41 height 27
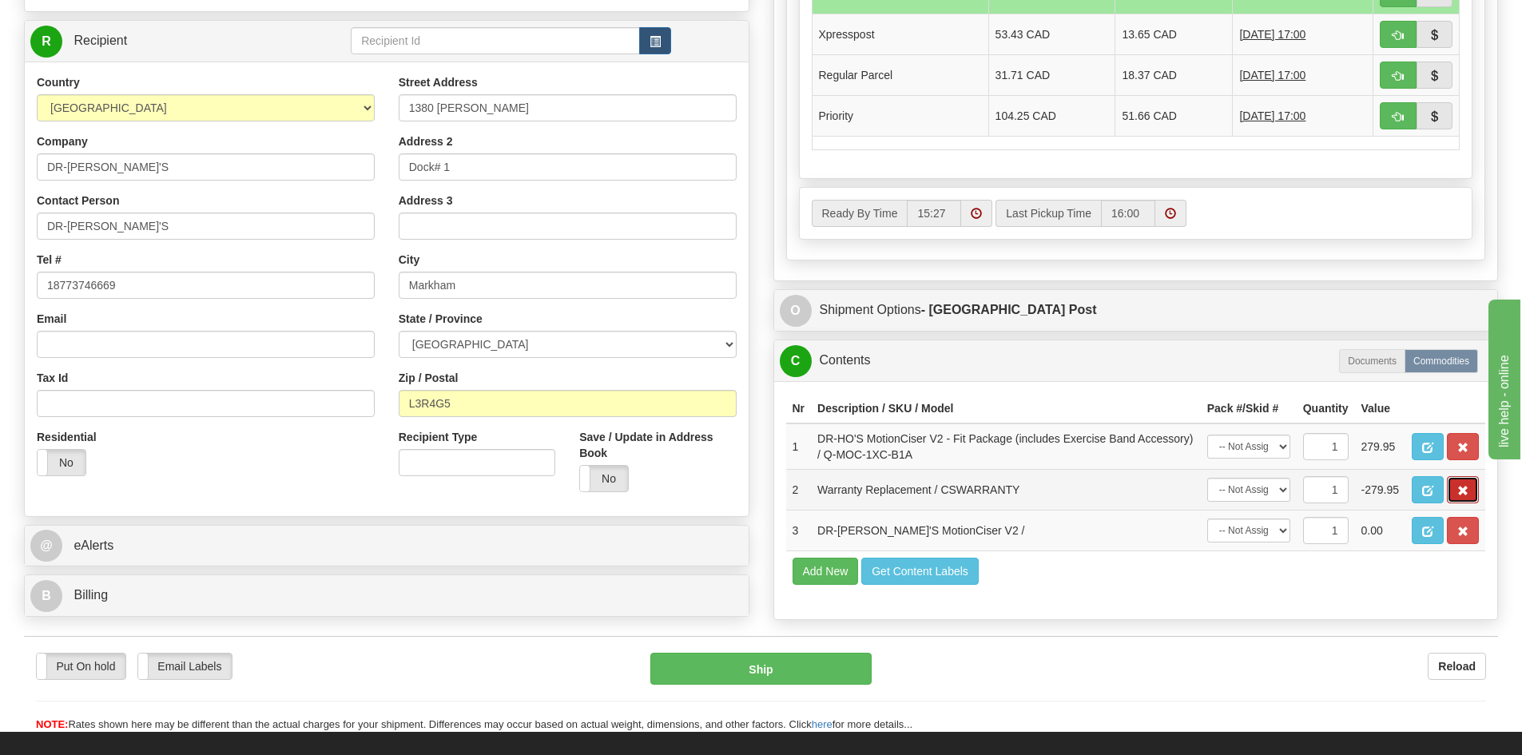
click at [1468, 483] on button "button" at bounding box center [1463, 489] width 32 height 27
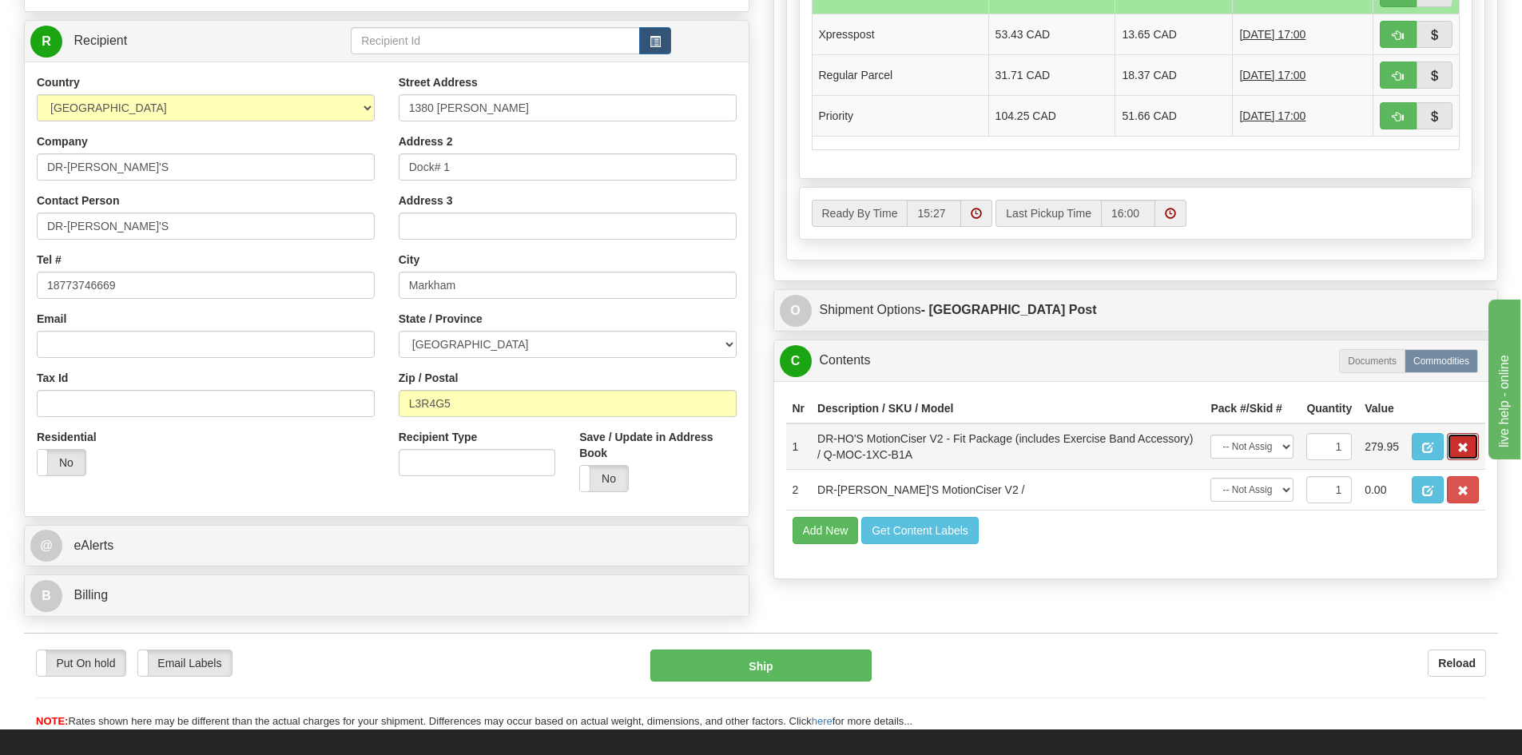
click at [1467, 454] on button "button" at bounding box center [1463, 446] width 32 height 27
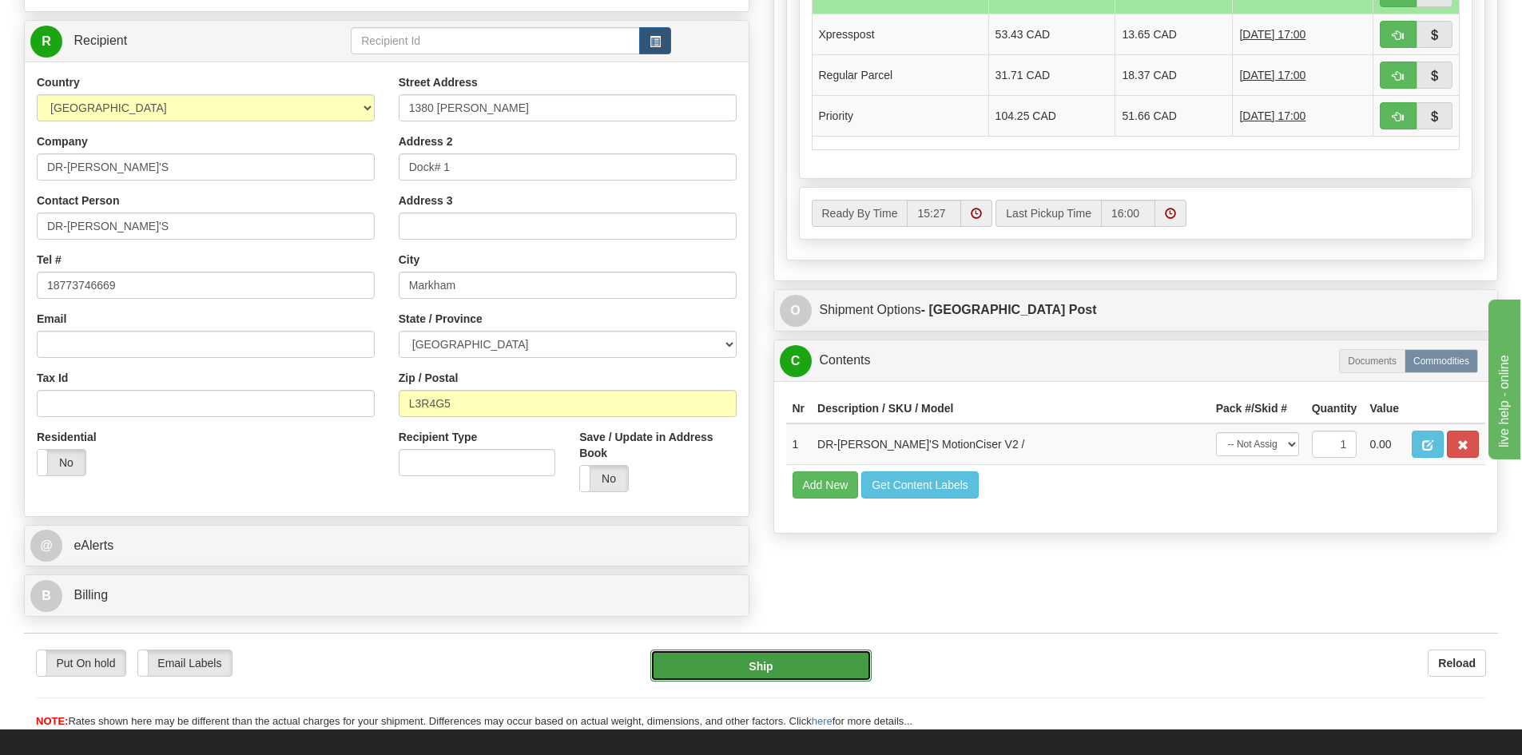
click at [750, 666] on button "Ship" at bounding box center [760, 665] width 221 height 32
type input "DOM.EP"
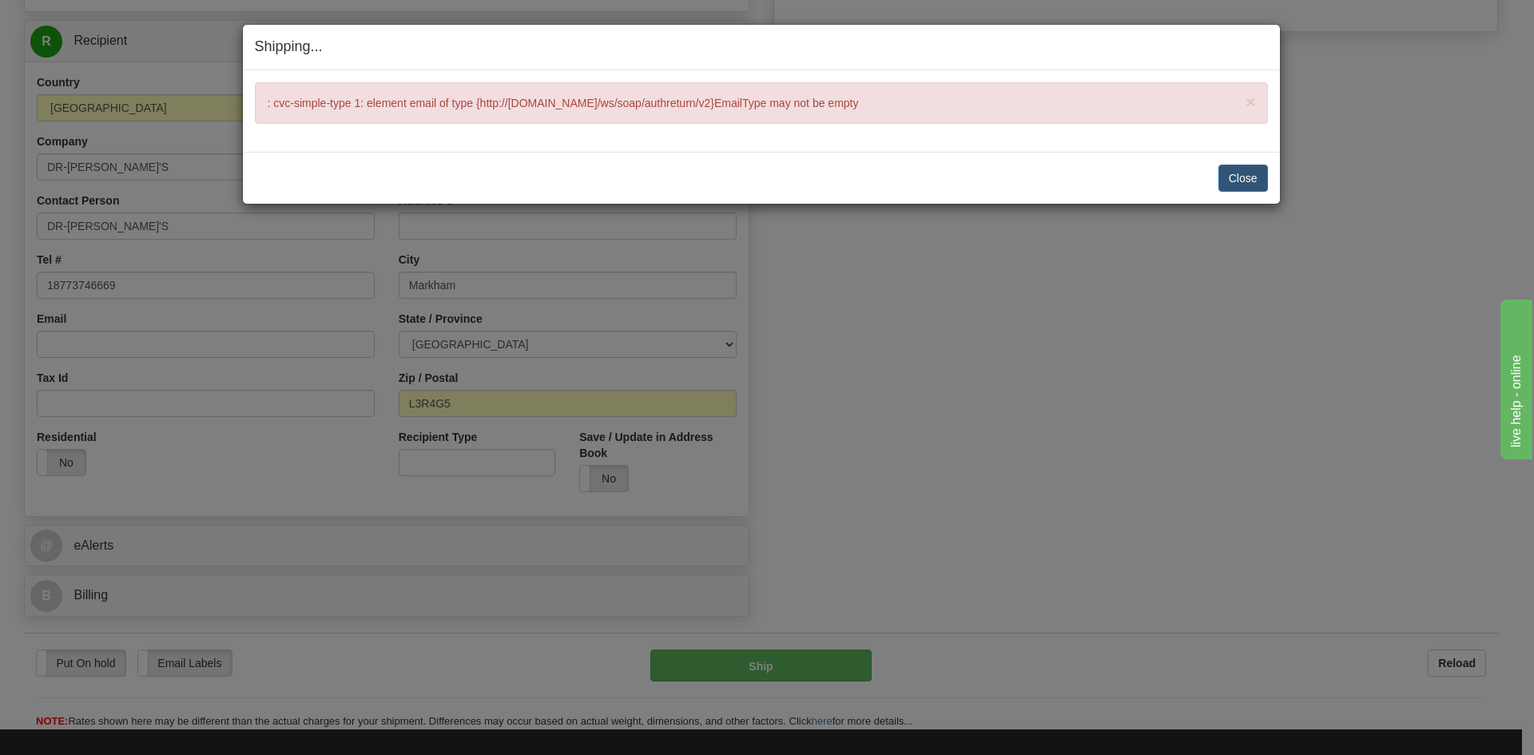
click at [887, 99] on div "× : cvc-simple-type 1: element email of type {http://www.canadapost.ca/ws/soap/…" at bounding box center [761, 103] width 1013 height 42
click at [1238, 179] on button "Close" at bounding box center [1243, 178] width 50 height 27
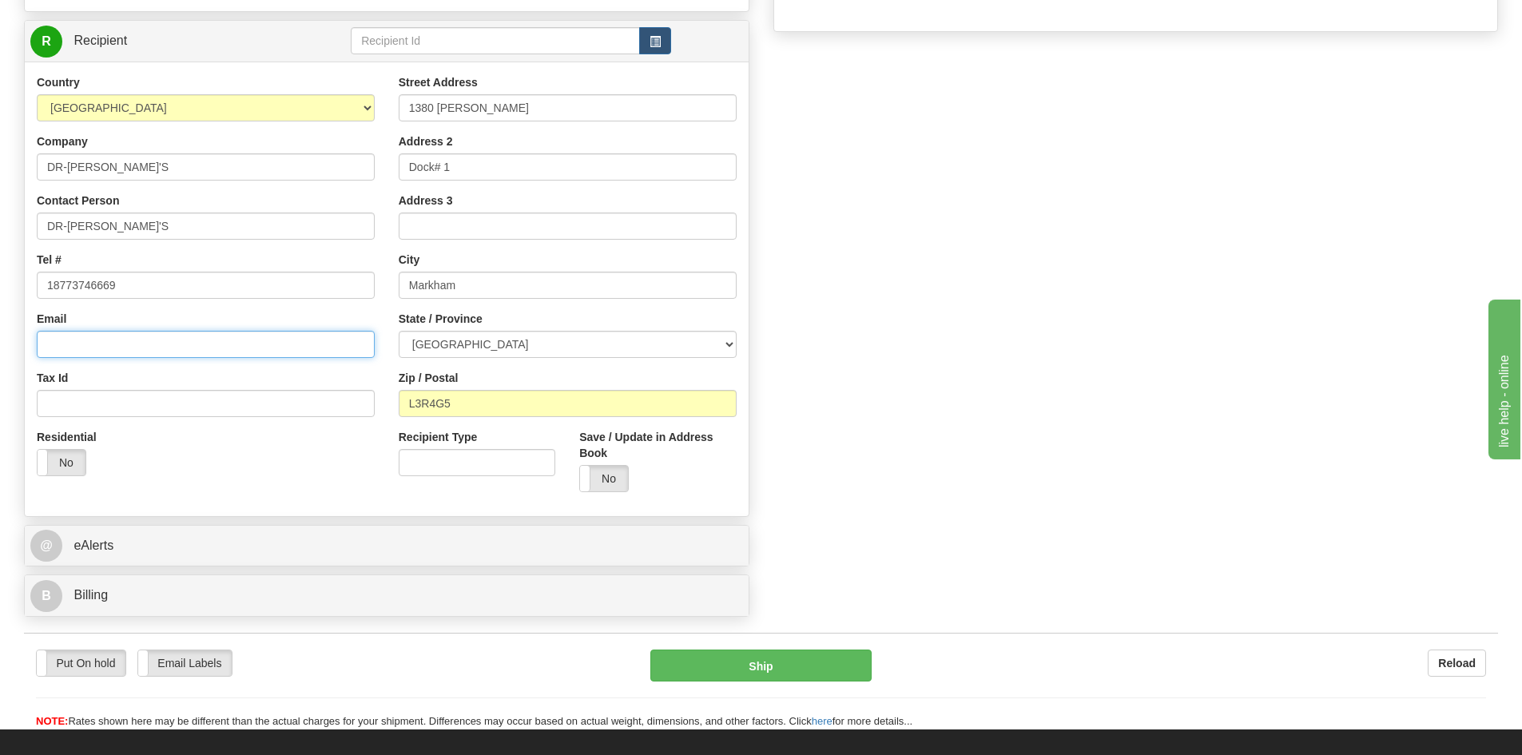
click at [69, 351] on input "Email" at bounding box center [206, 344] width 338 height 27
type input "maria@drhonow.com"
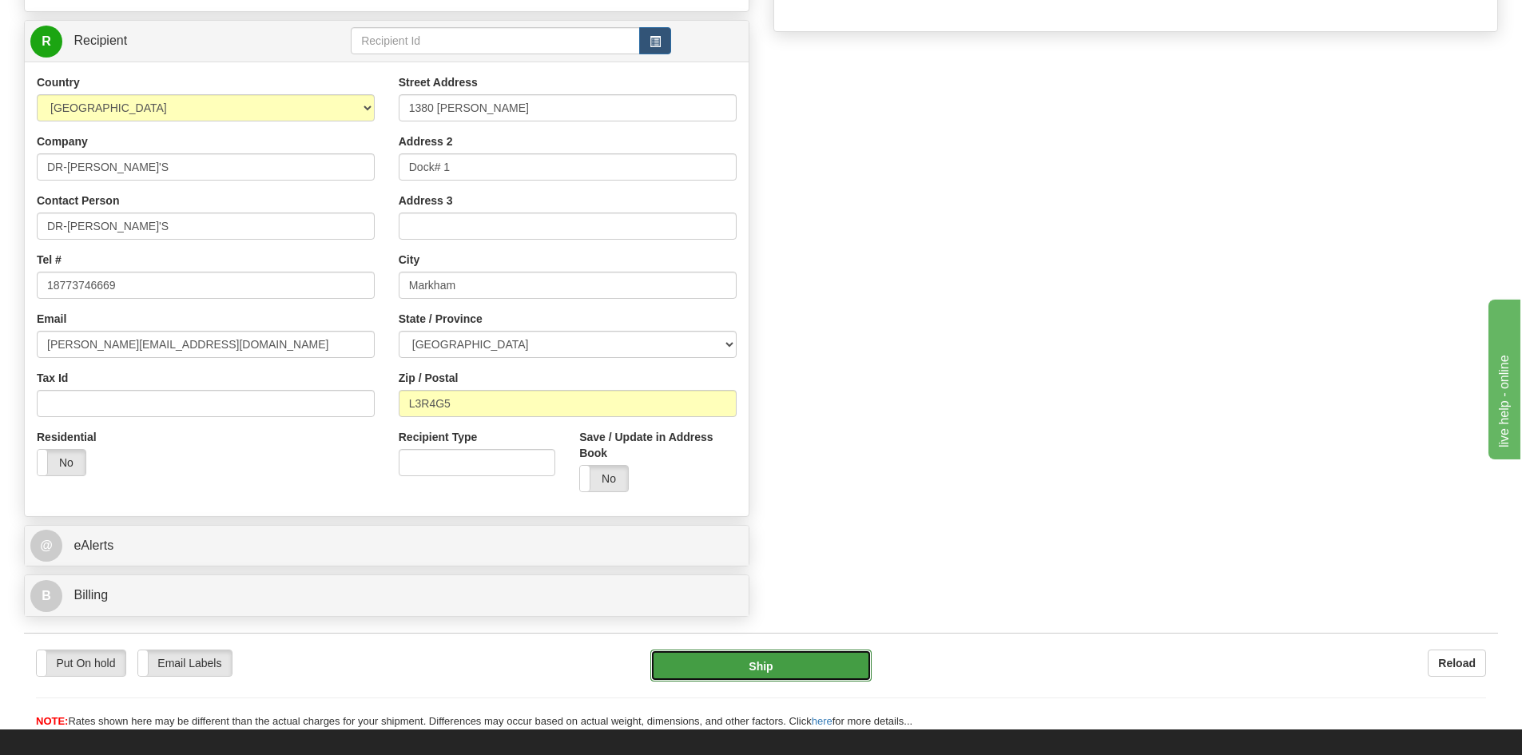
click at [733, 669] on button "Ship" at bounding box center [760, 665] width 221 height 32
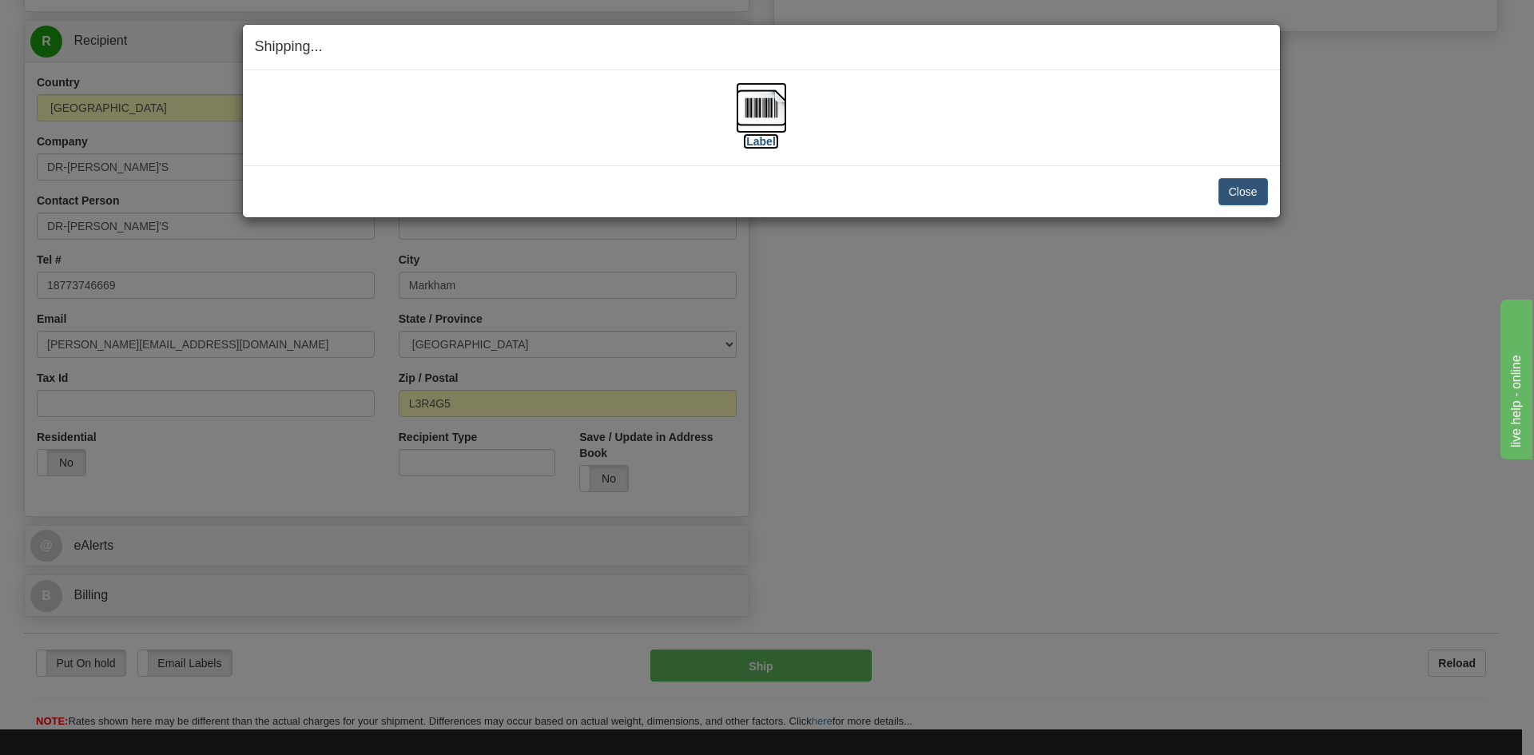
click at [770, 92] on img at bounding box center [761, 107] width 51 height 51
drag, startPoint x: 1247, startPoint y: 193, endPoint x: 1216, endPoint y: 189, distance: 31.4
click at [1241, 192] on button "Close" at bounding box center [1243, 191] width 50 height 27
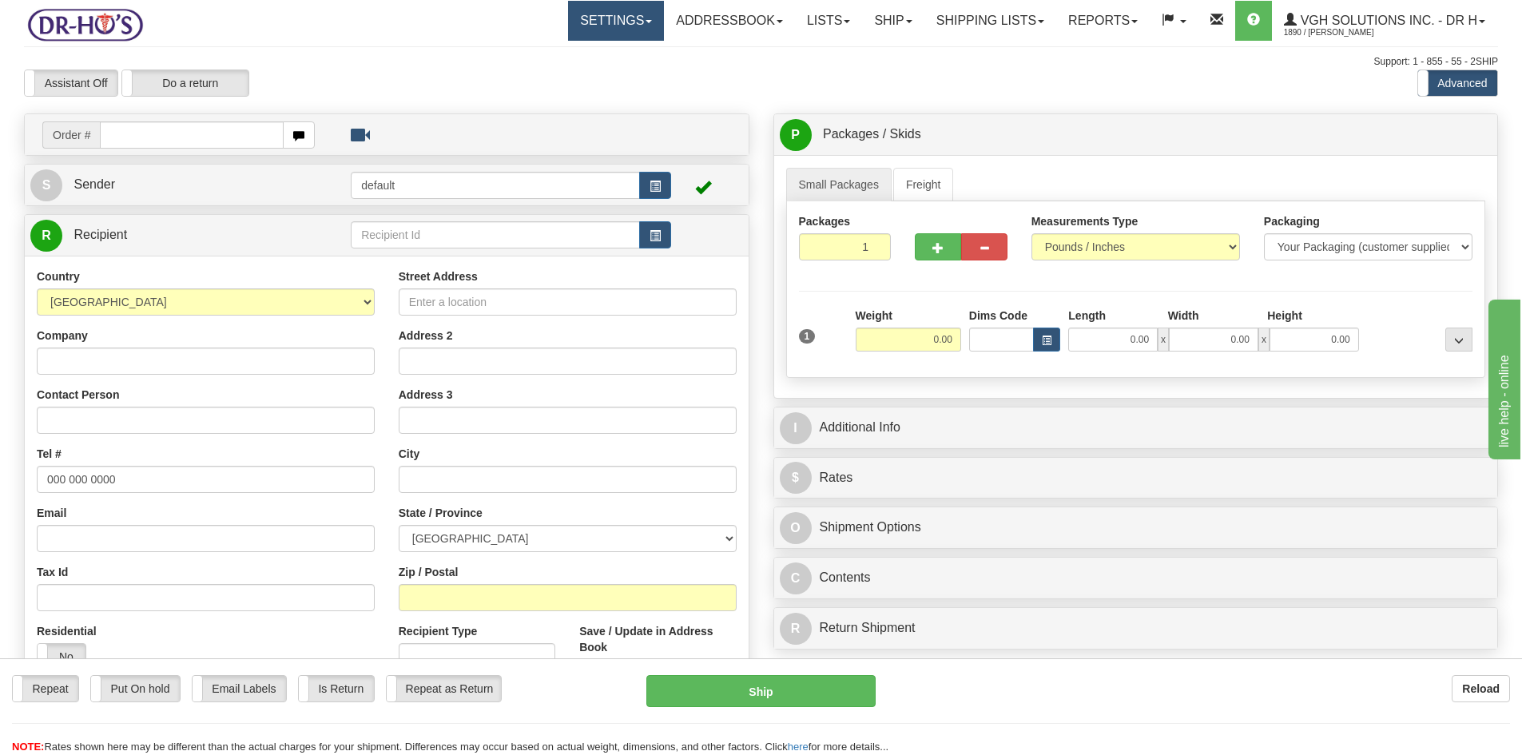
drag, startPoint x: 570, startPoint y: 17, endPoint x: 578, endPoint y: 22, distance: 9.1
click at [570, 17] on link "Settings" at bounding box center [616, 21] width 96 height 40
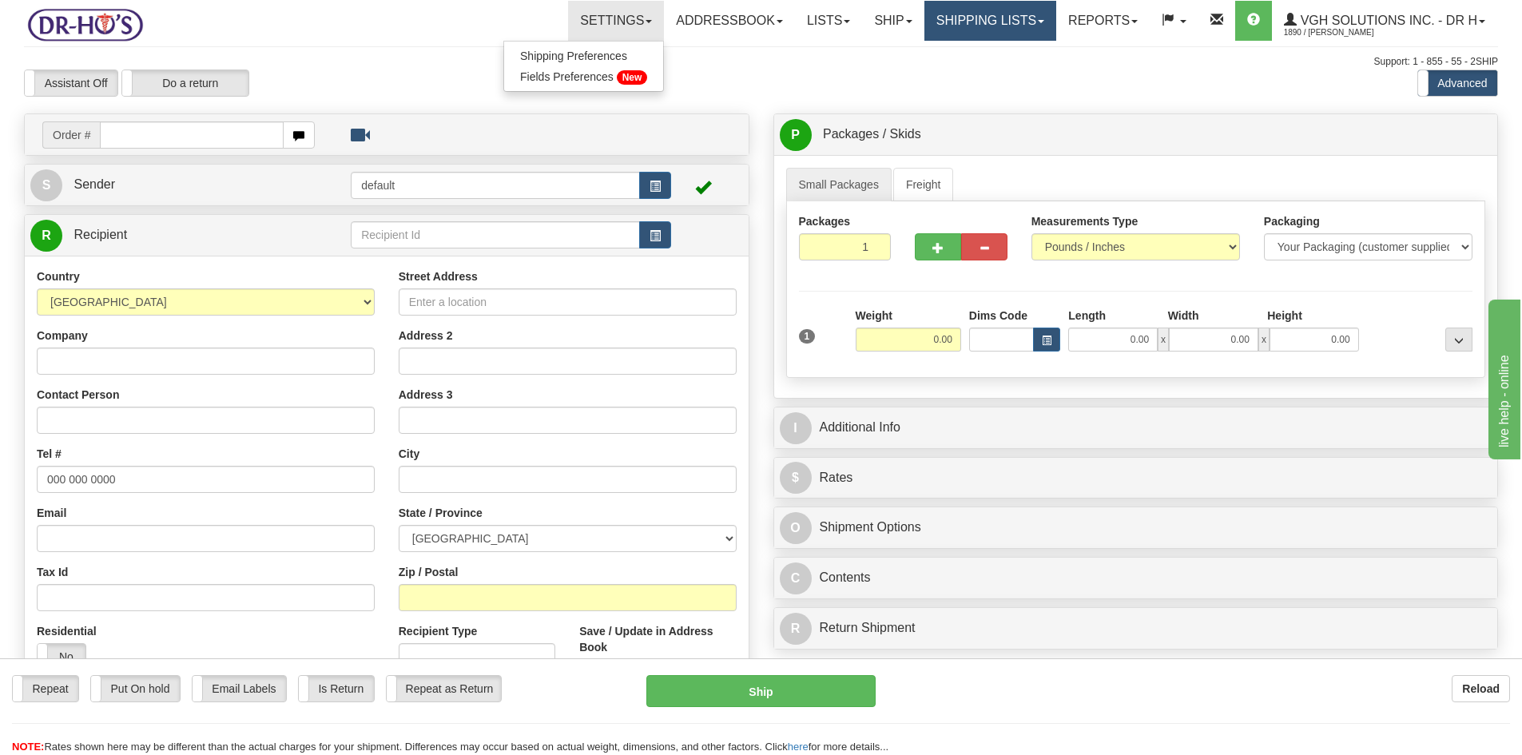
click at [967, 19] on link "Shipping lists" at bounding box center [990, 21] width 132 height 40
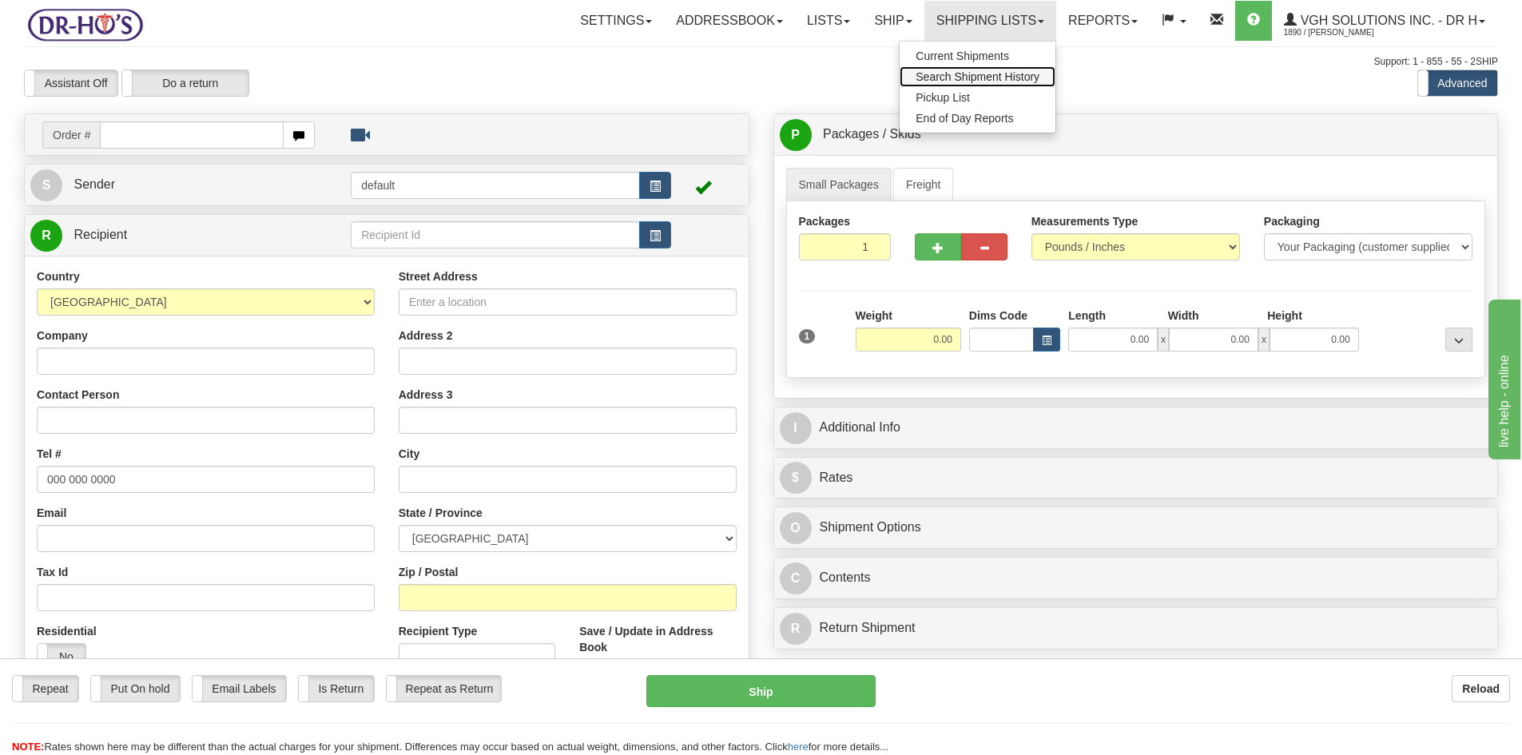
click at [935, 74] on span "Search Shipment History" at bounding box center [977, 76] width 124 height 13
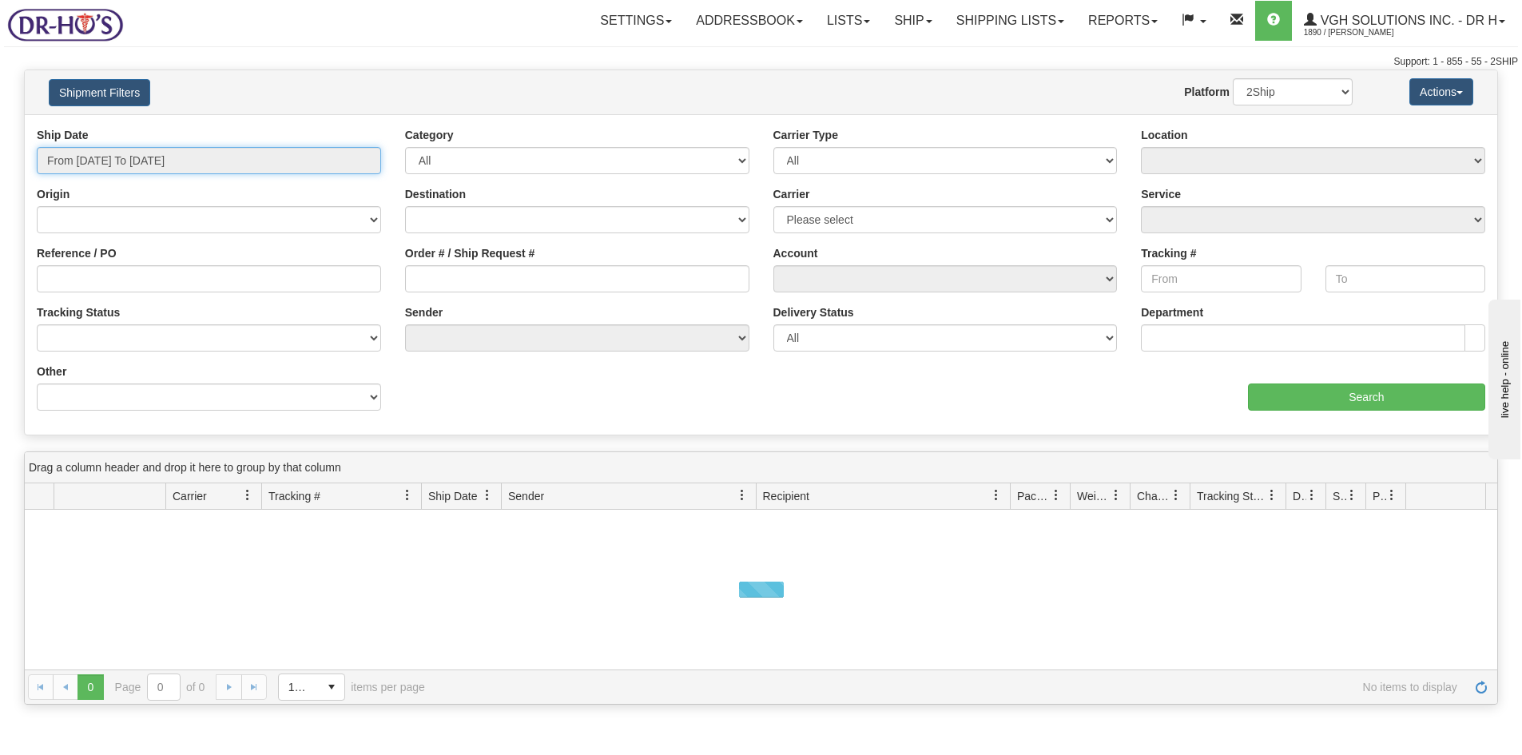
type input "[DATE]"
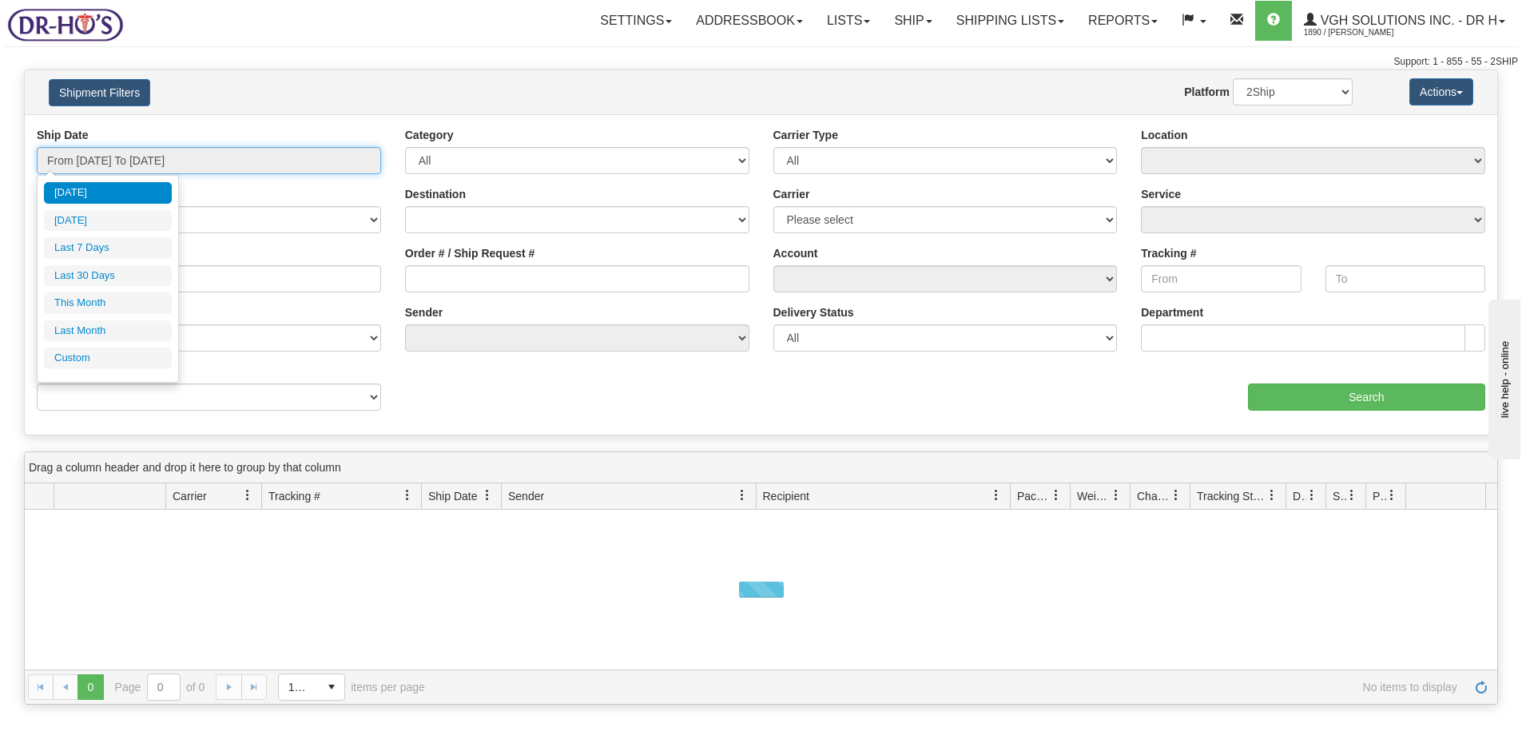
click at [102, 164] on input "From [DATE] To [DATE]" at bounding box center [209, 160] width 344 height 27
type input "[DATE]"
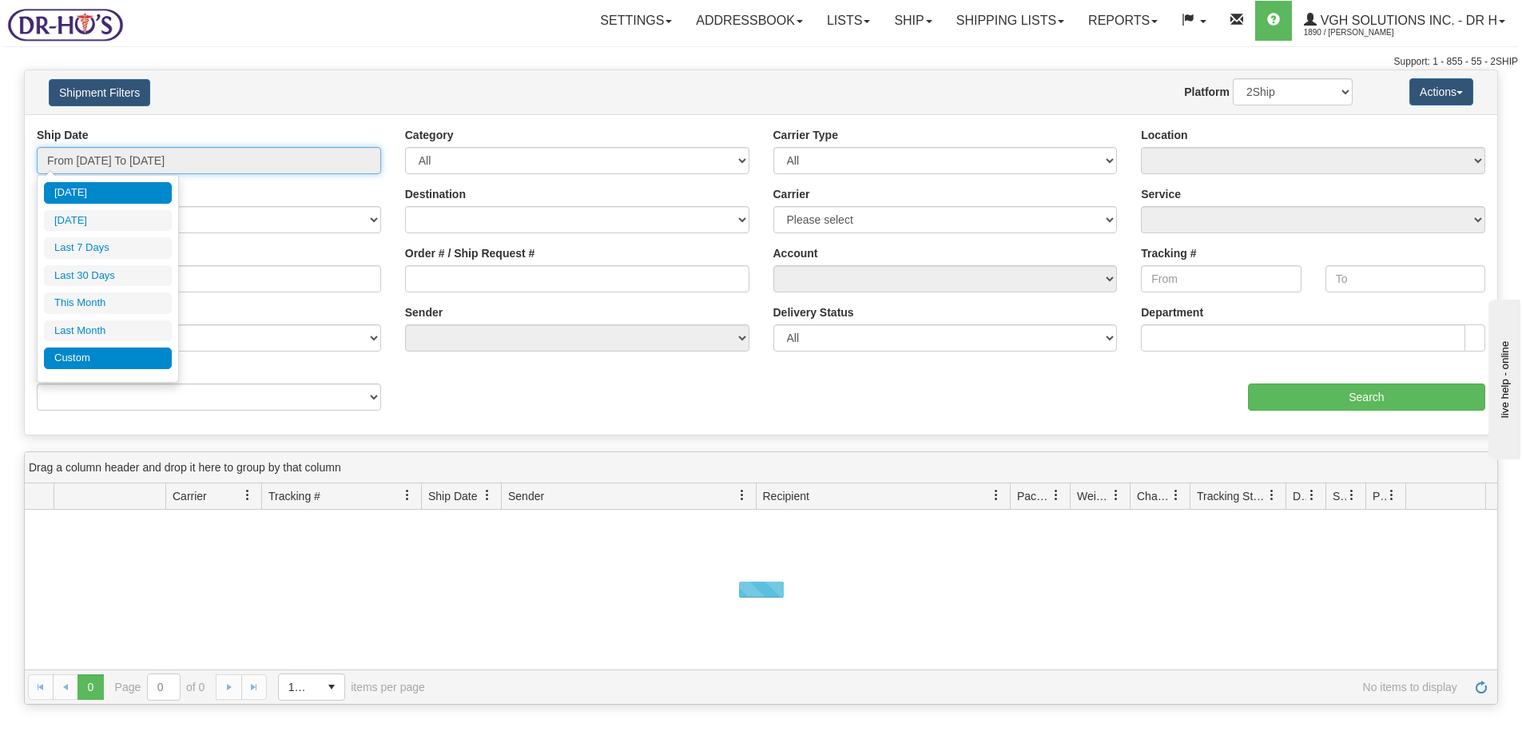
type input "[DATE]"
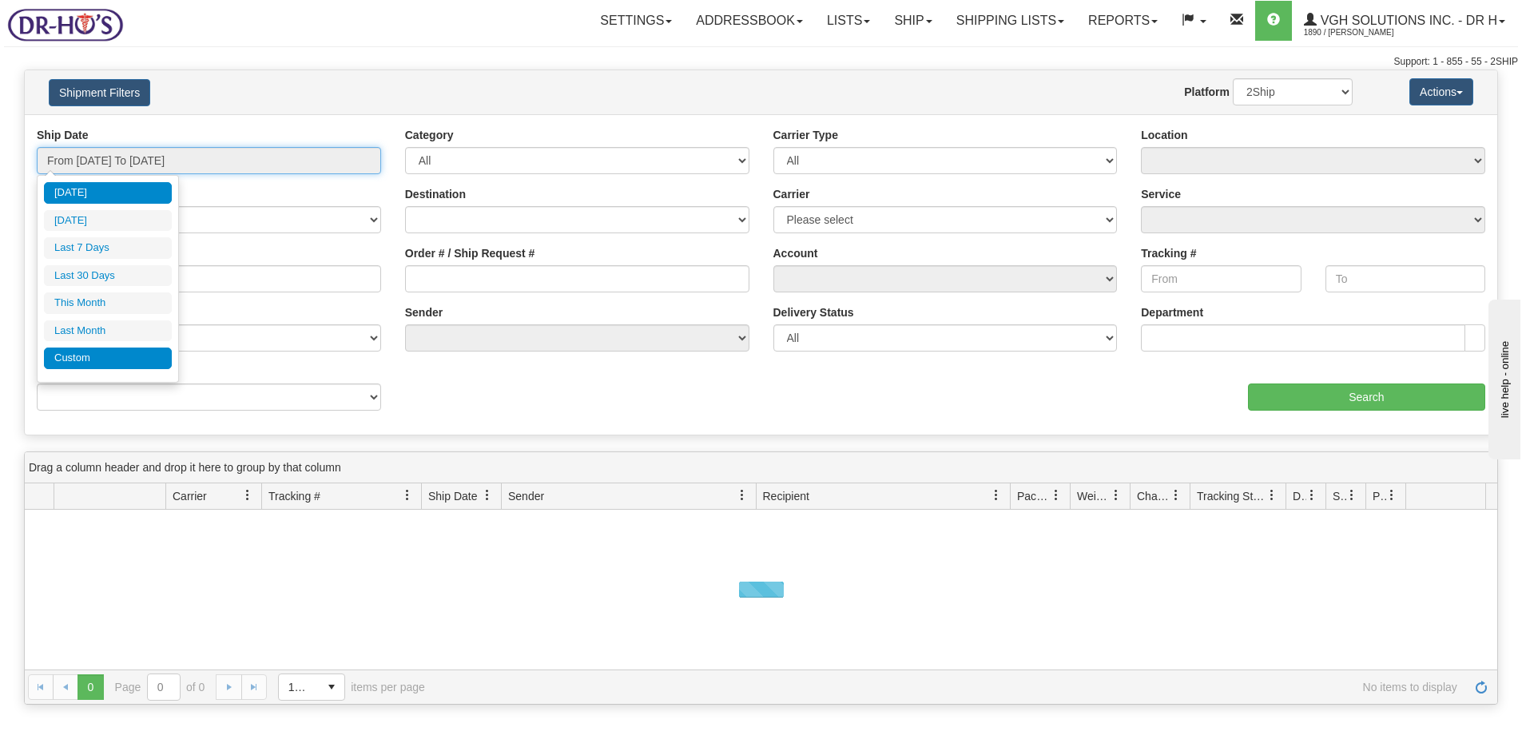
type input "[DATE]"
click at [66, 358] on li "Custom" at bounding box center [108, 358] width 128 height 22
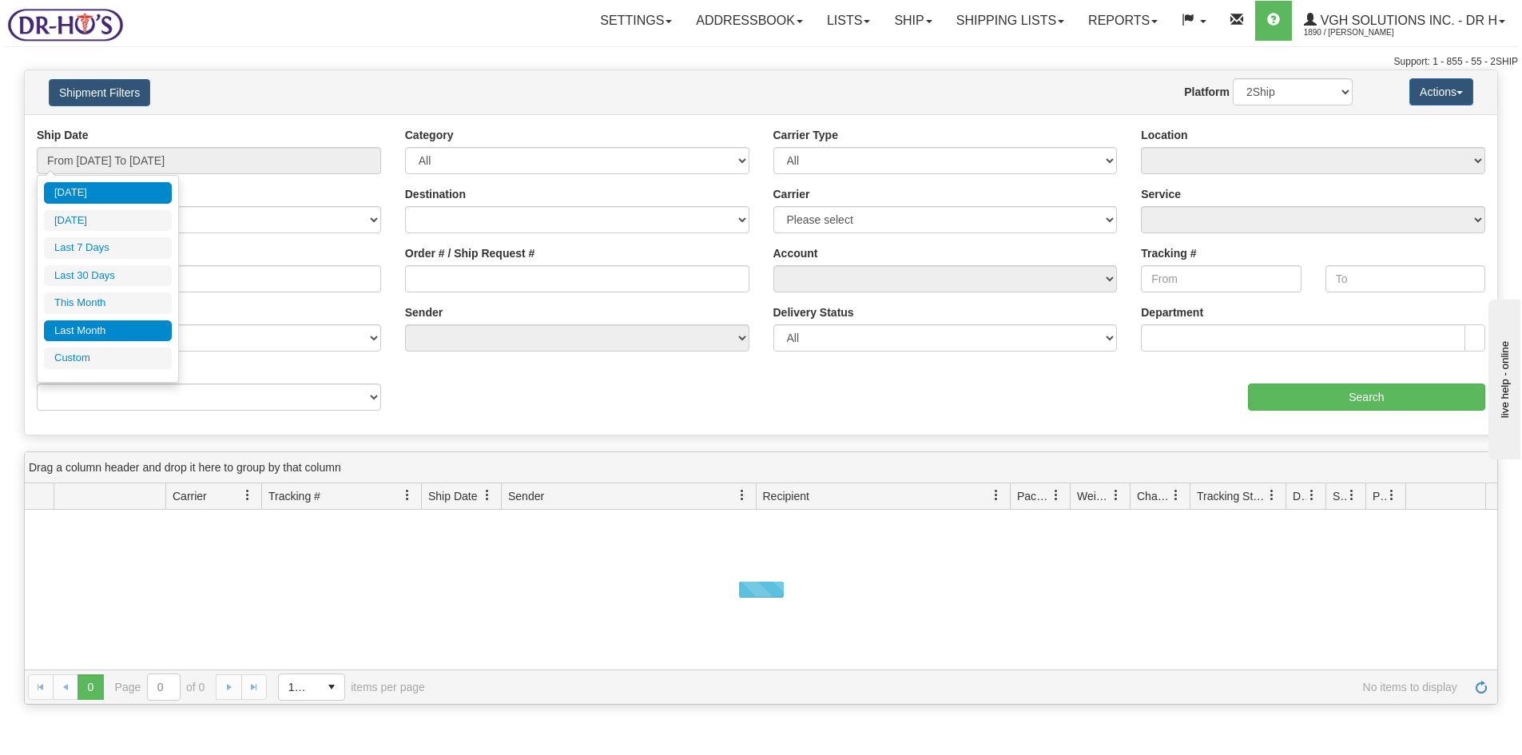
type input "[DATE]"
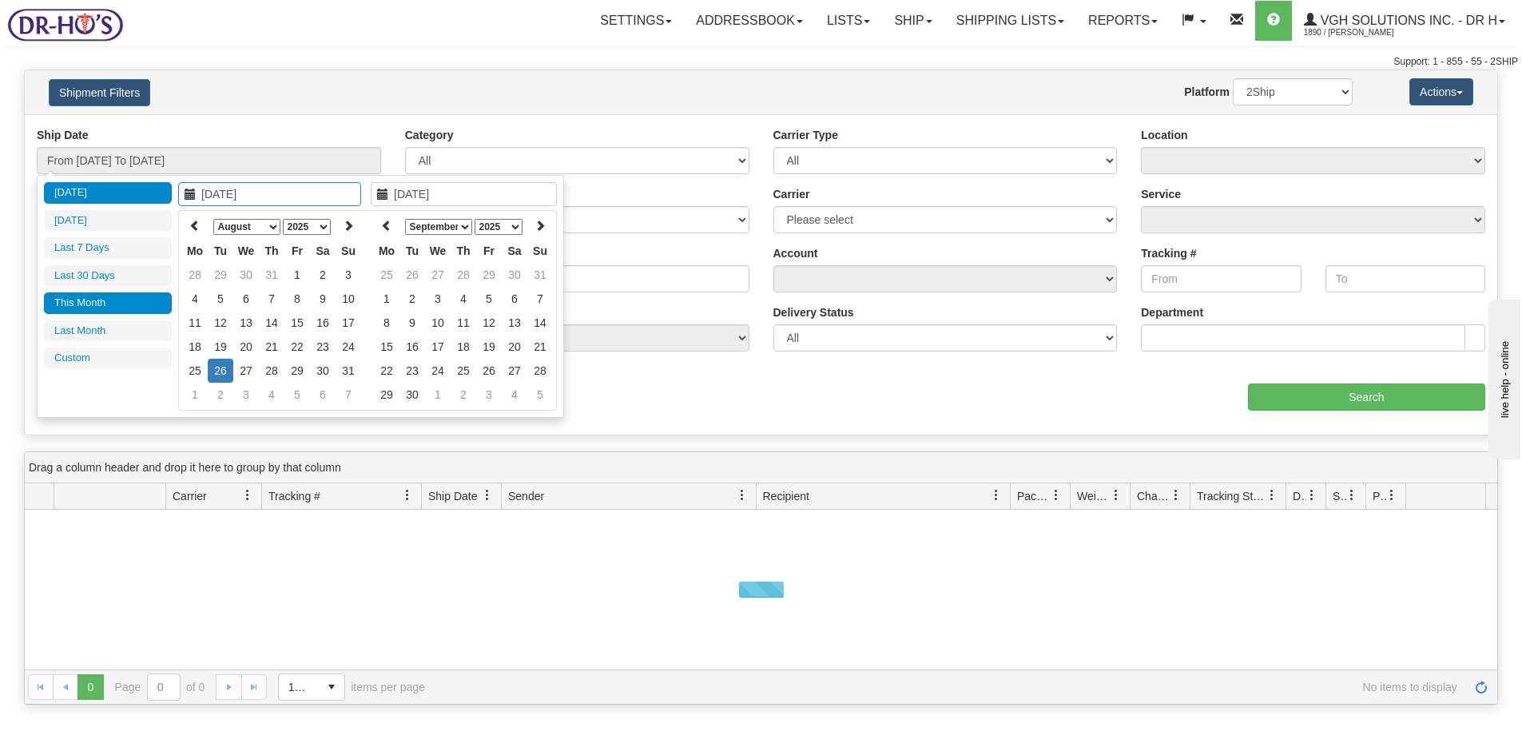
type input "[DATE]"
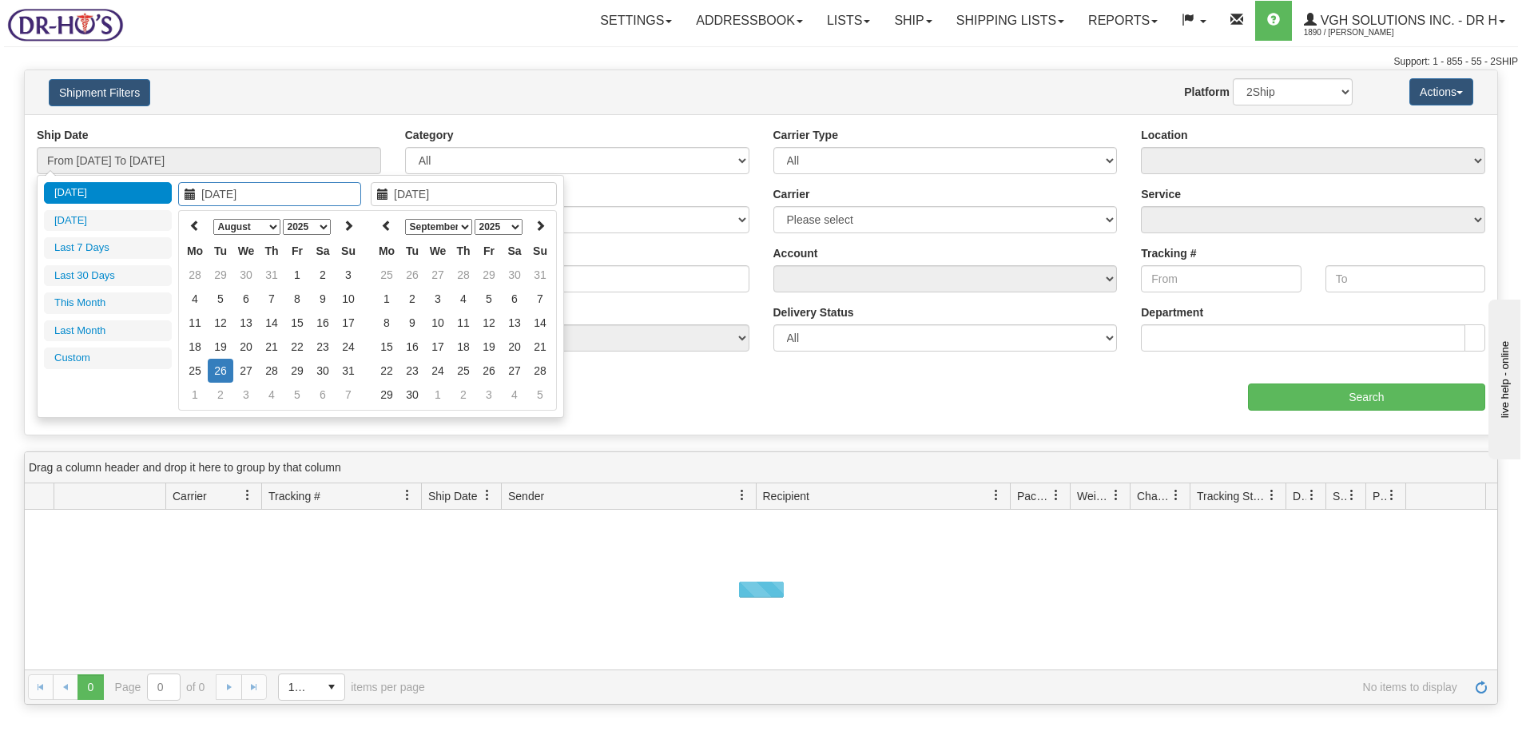
type input "[DATE]"
click at [270, 276] on td "31" at bounding box center [272, 275] width 26 height 24
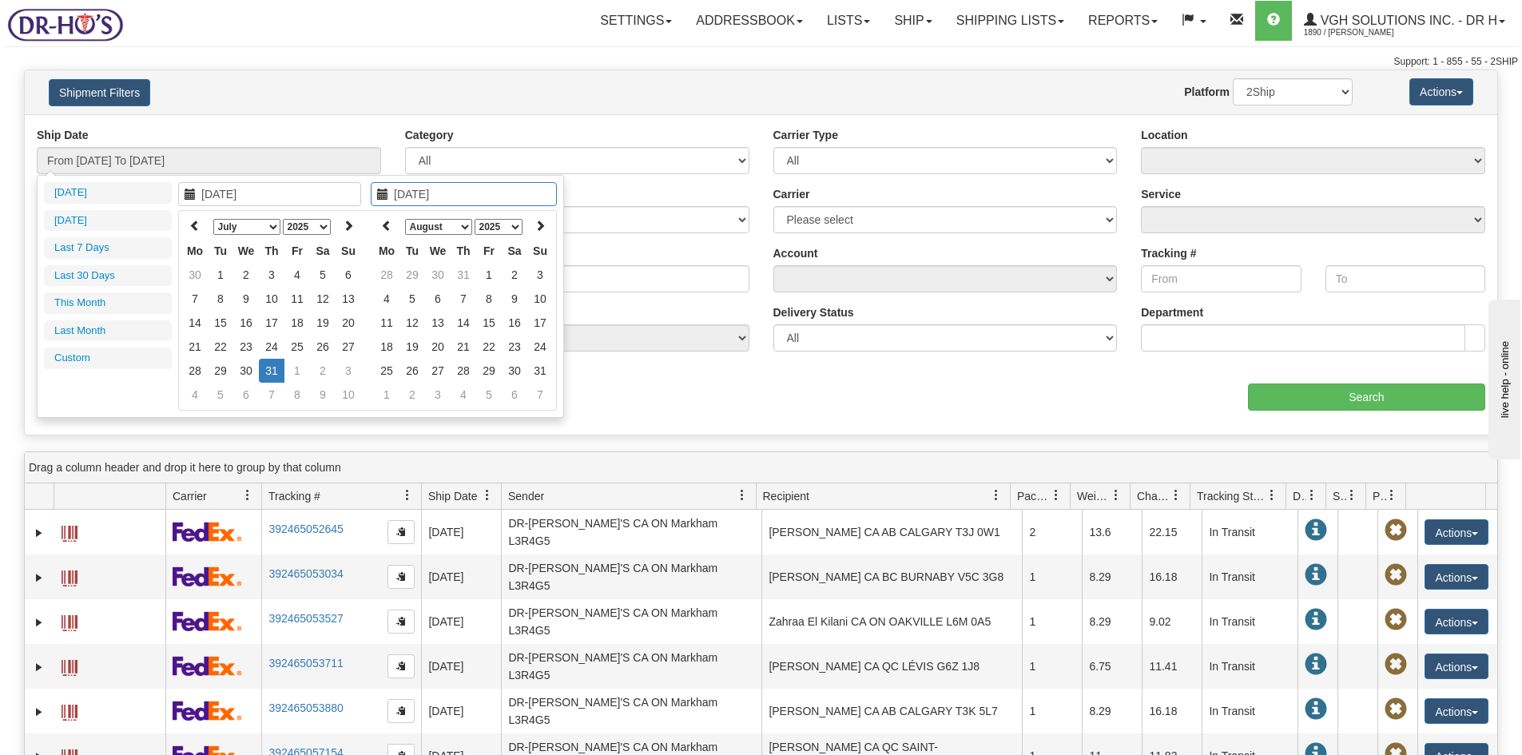
type input "[DATE]"
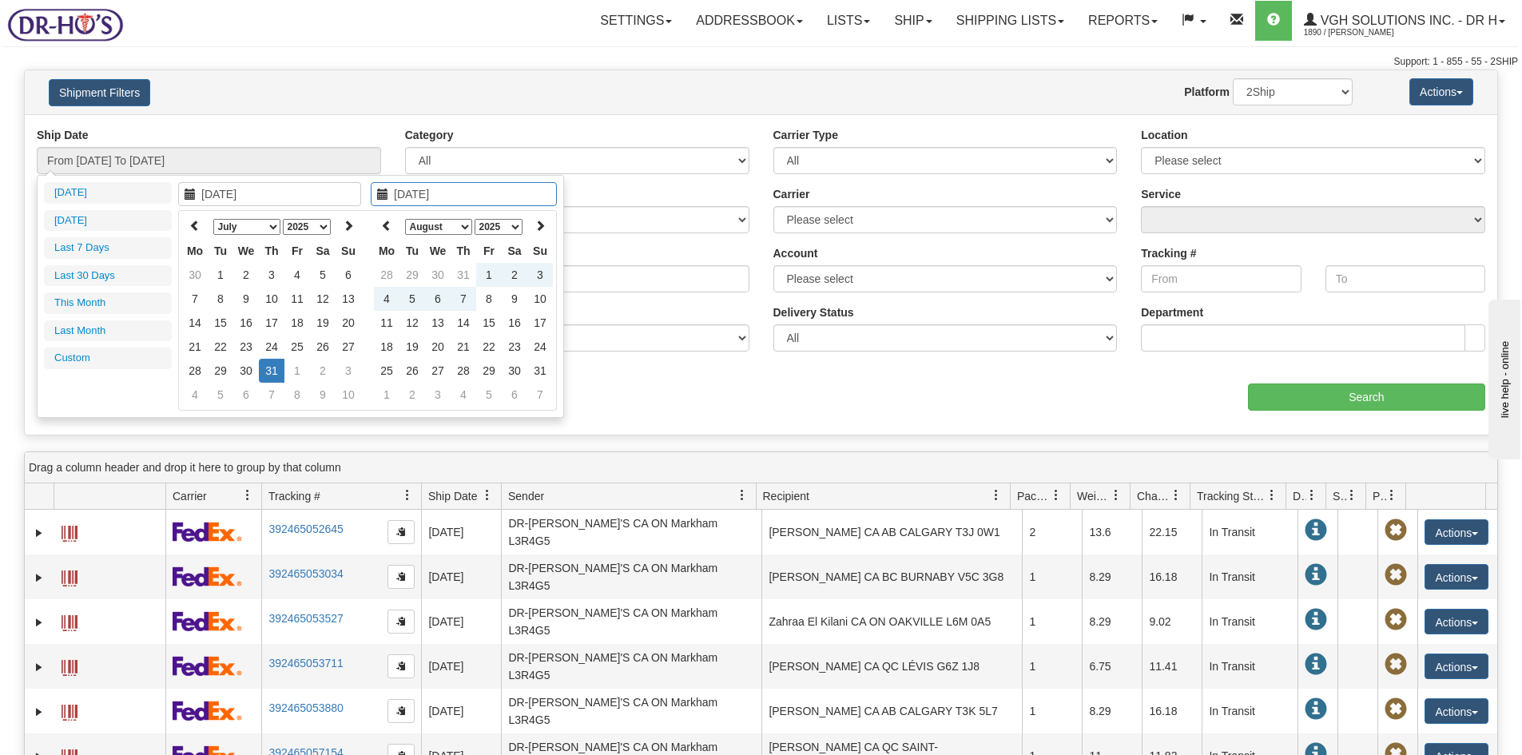
type input "[DATE]"
drag, startPoint x: 279, startPoint y: 369, endPoint x: 375, endPoint y: 327, distance: 105.5
click at [278, 368] on td "31" at bounding box center [272, 371] width 26 height 24
type input "From [DATE] To [DATE]"
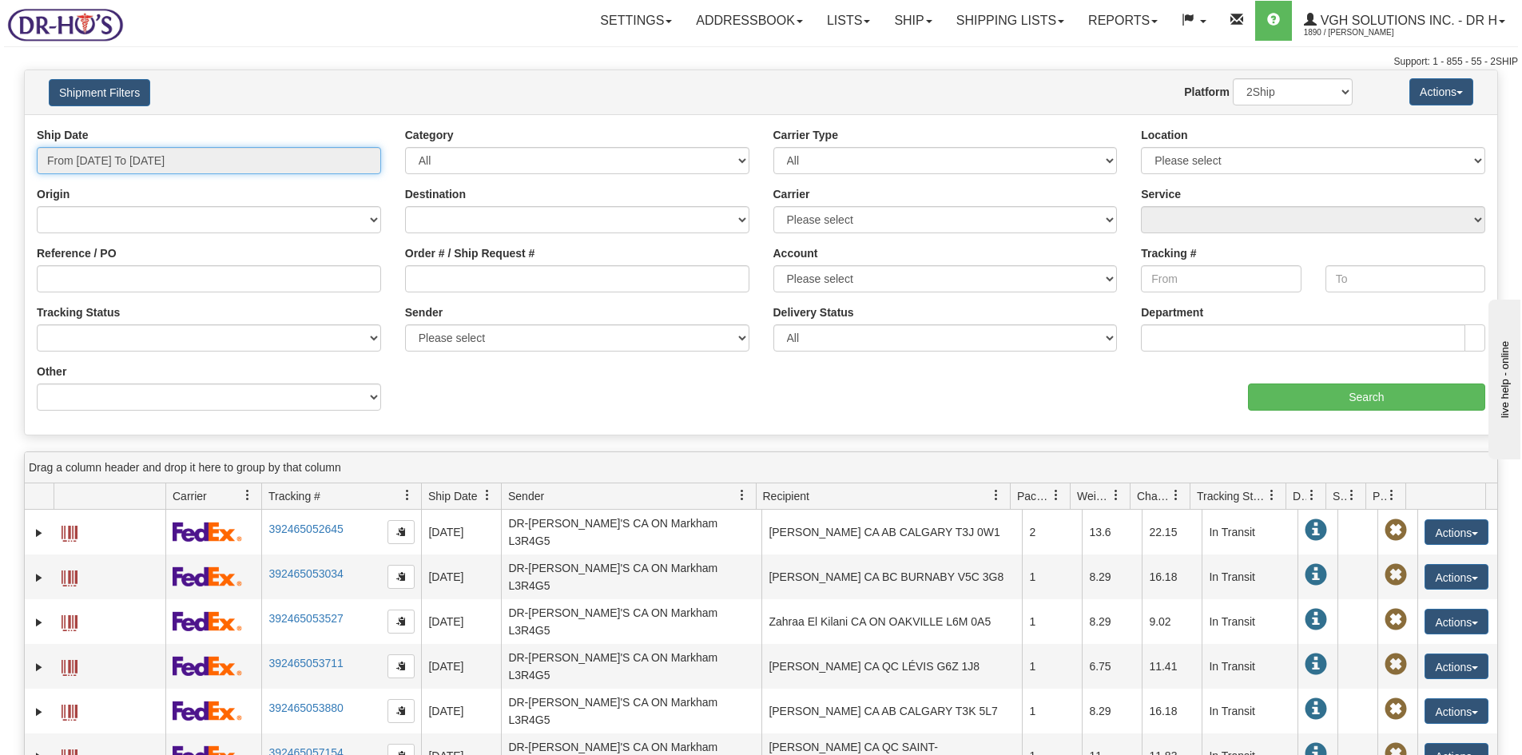
click at [240, 153] on input "From 07/31/2025 To 07/31/2025" at bounding box center [209, 160] width 344 height 27
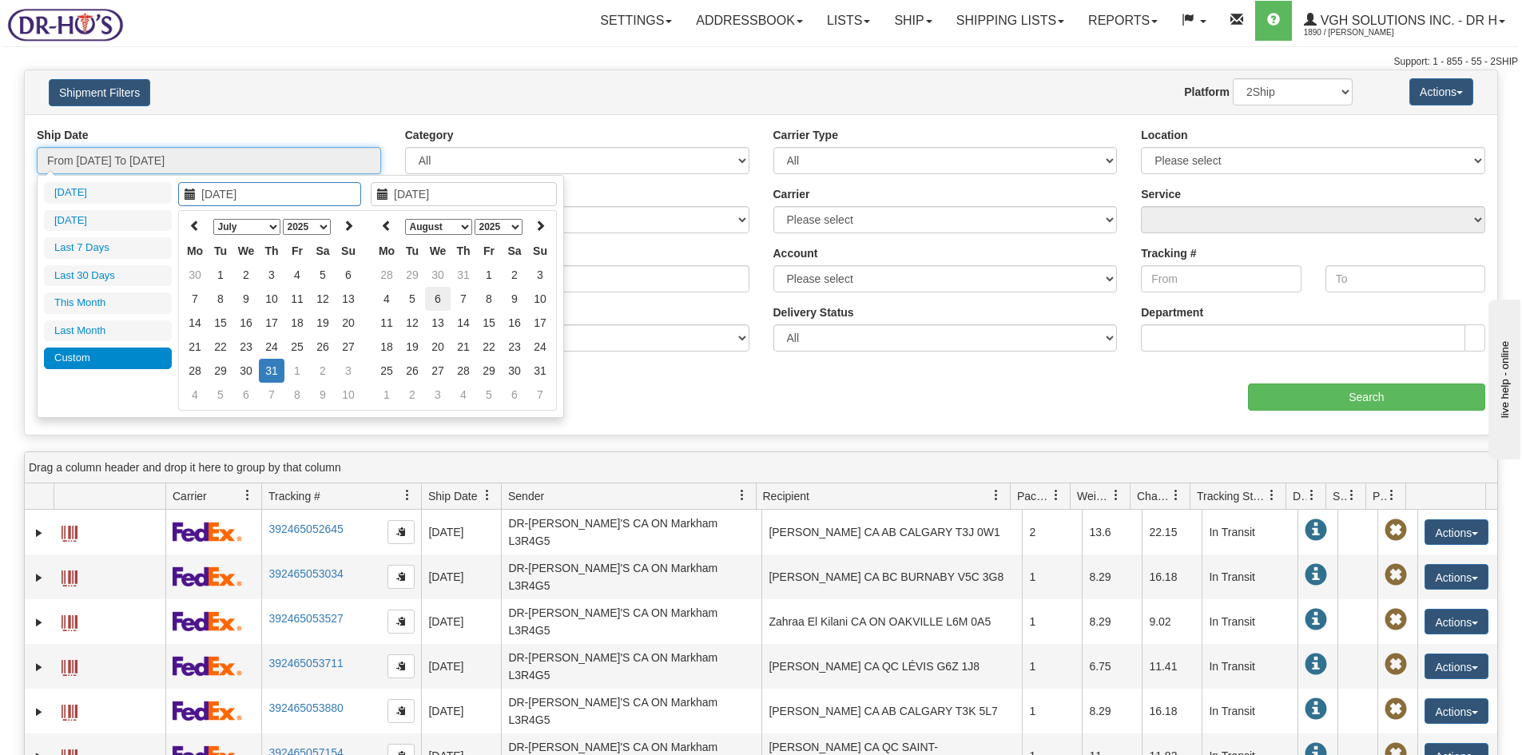
type input "[DATE]"
click at [435, 296] on td "6" at bounding box center [438, 299] width 26 height 24
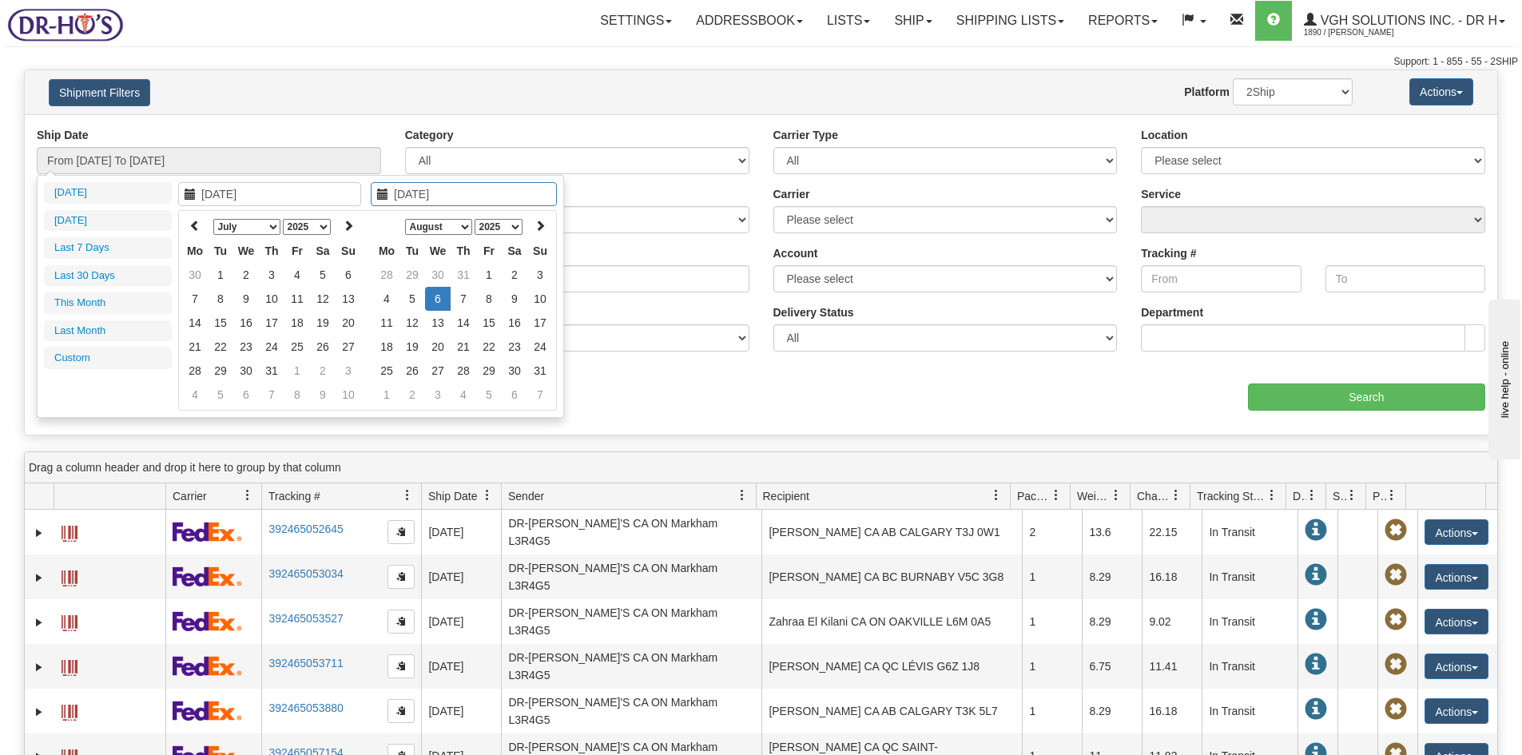
type input "07/16/2025"
type input "[DATE]"
type input "08/31/2025"
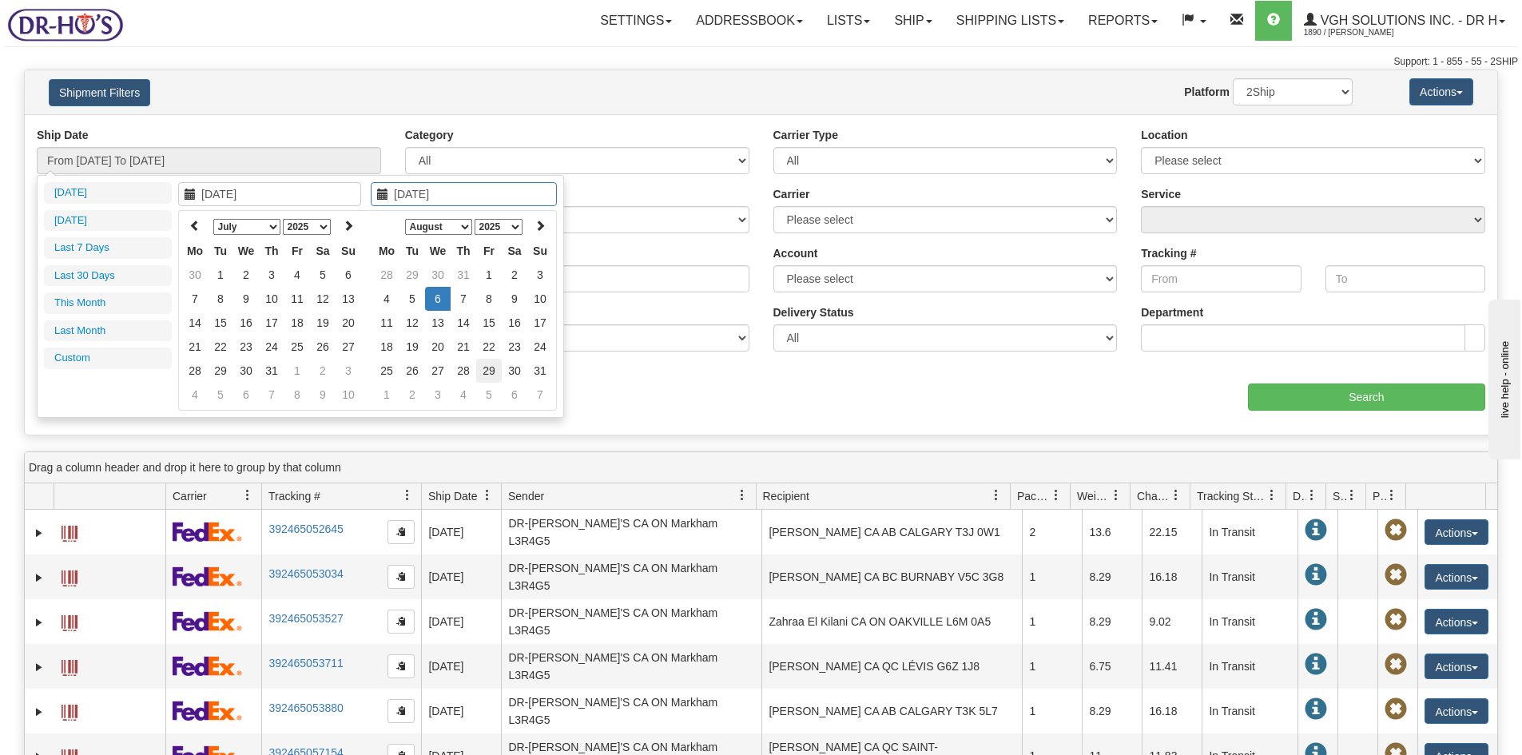
type input "[DATE]"
drag, startPoint x: 738, startPoint y: 395, endPoint x: 193, endPoint y: 285, distance: 555.9
click at [732, 395] on div "Ship Date From 07/31/2025 To 07/31/2025 Category All Inbound Outbound Carrier T…" at bounding box center [761, 275] width 1472 height 296
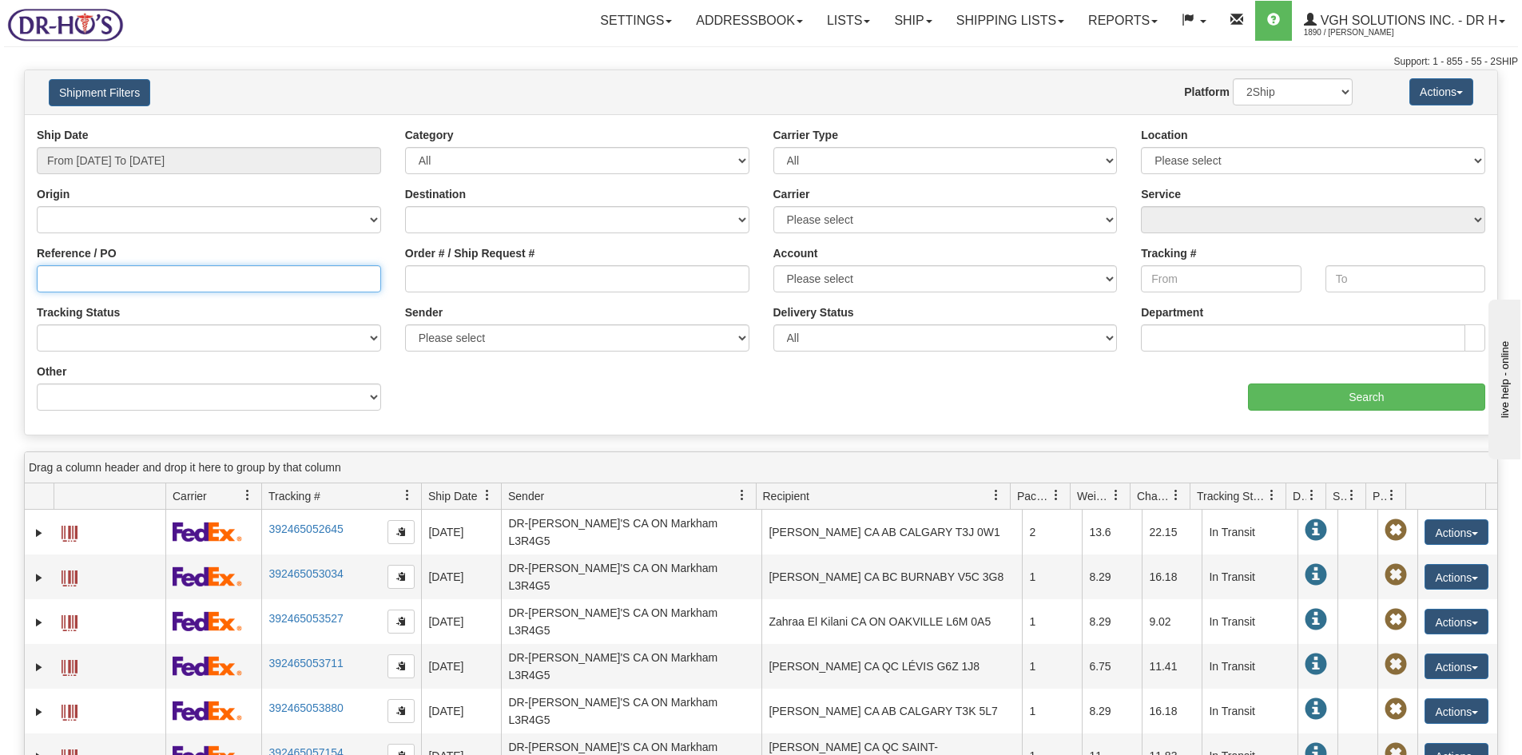
click at [125, 279] on input "Reference / PO" at bounding box center [209, 278] width 344 height 27
paste input "1197548"
type input "1197548"
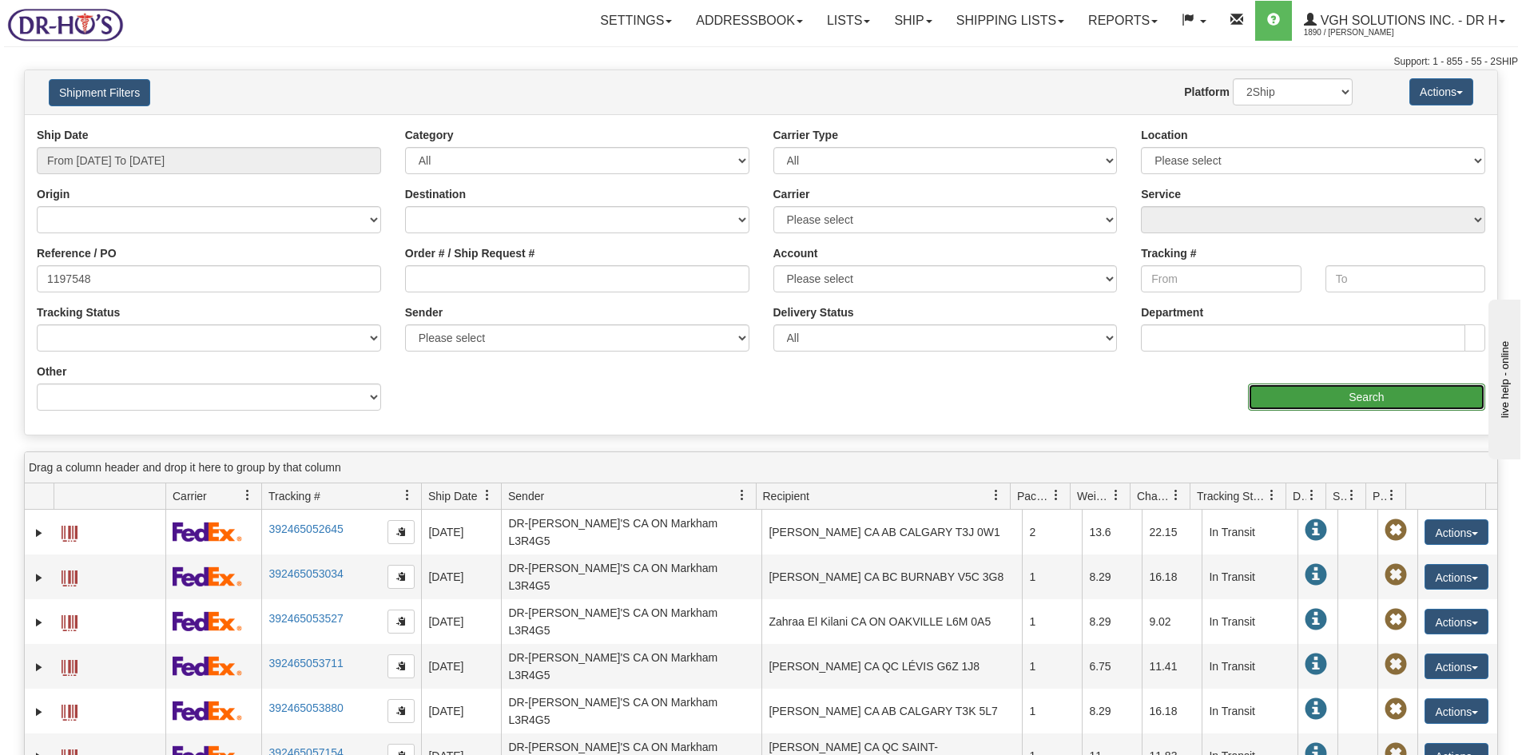
click at [1380, 399] on input "Search" at bounding box center [1366, 396] width 237 height 27
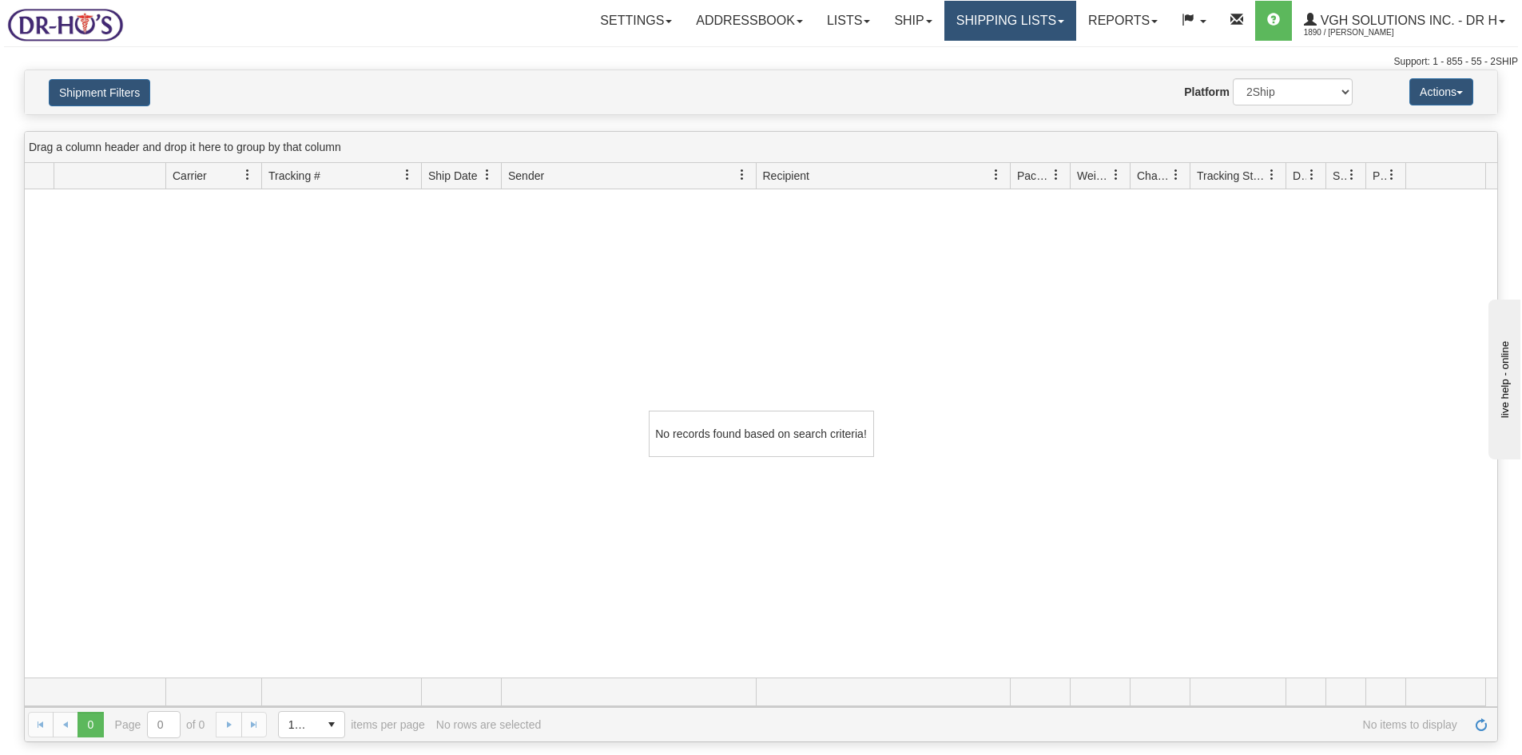
click at [954, 21] on link "Shipping lists" at bounding box center [1010, 21] width 132 height 40
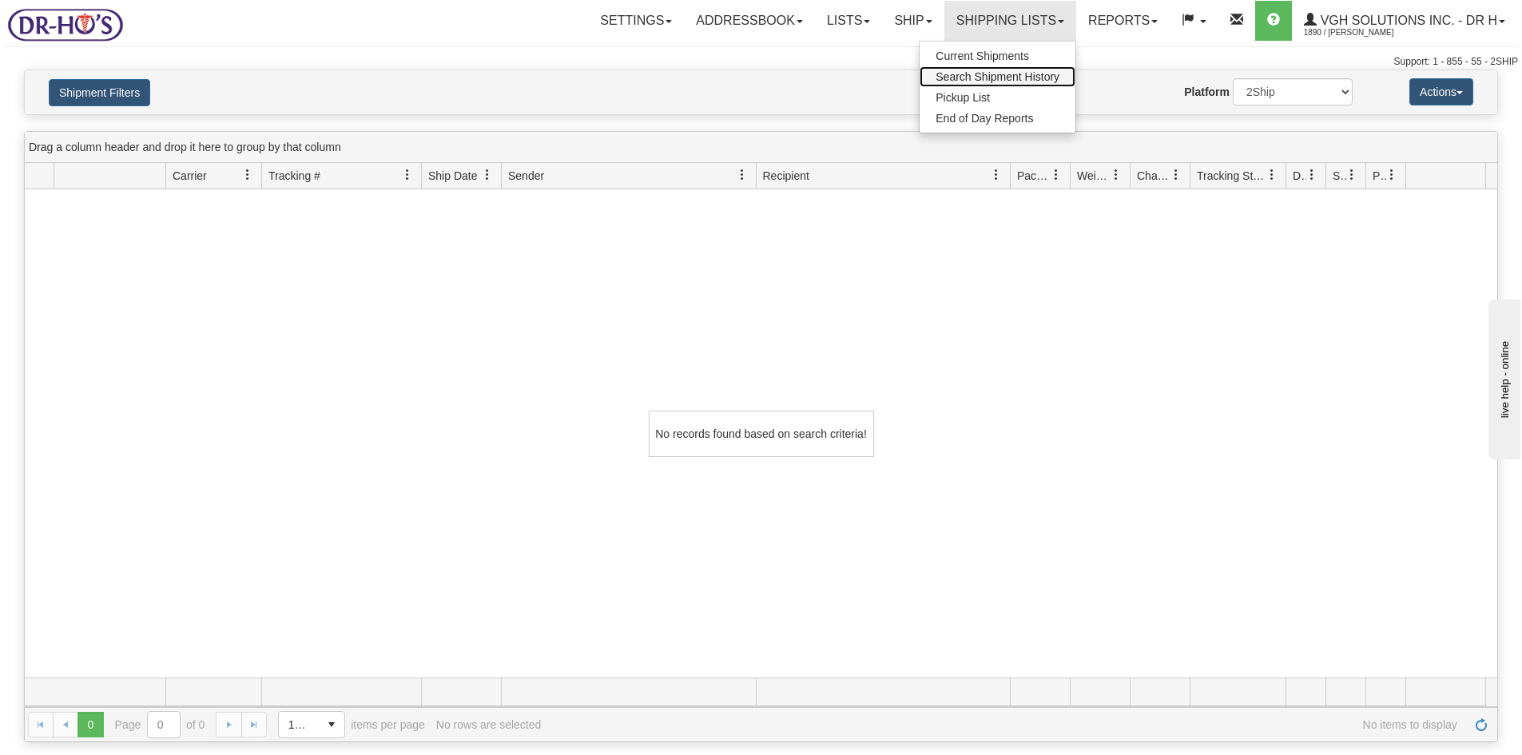
click at [952, 73] on span "Search Shipment History" at bounding box center [997, 76] width 124 height 13
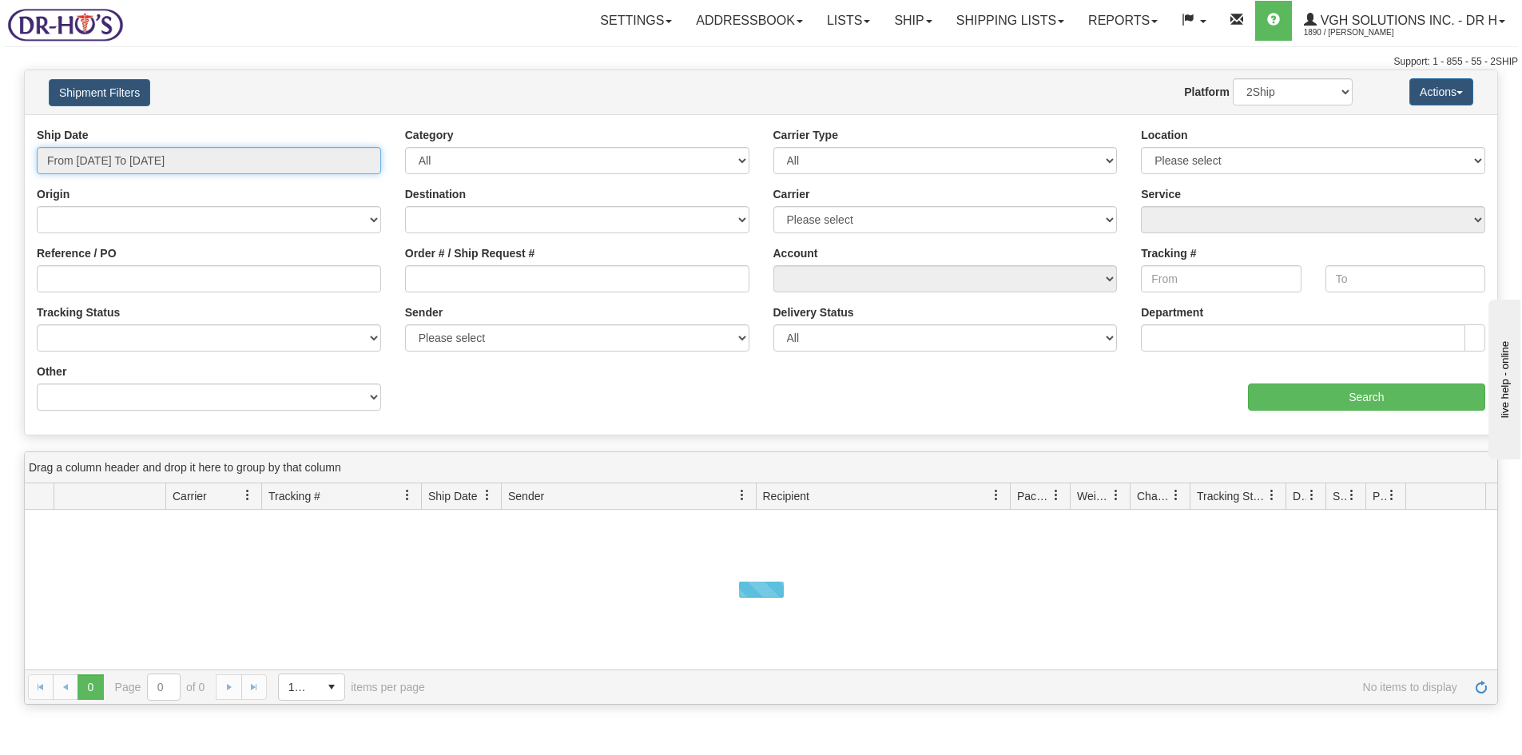
type input "[DATE]"
click at [138, 162] on input "From [DATE] To [DATE]" at bounding box center [209, 160] width 344 height 27
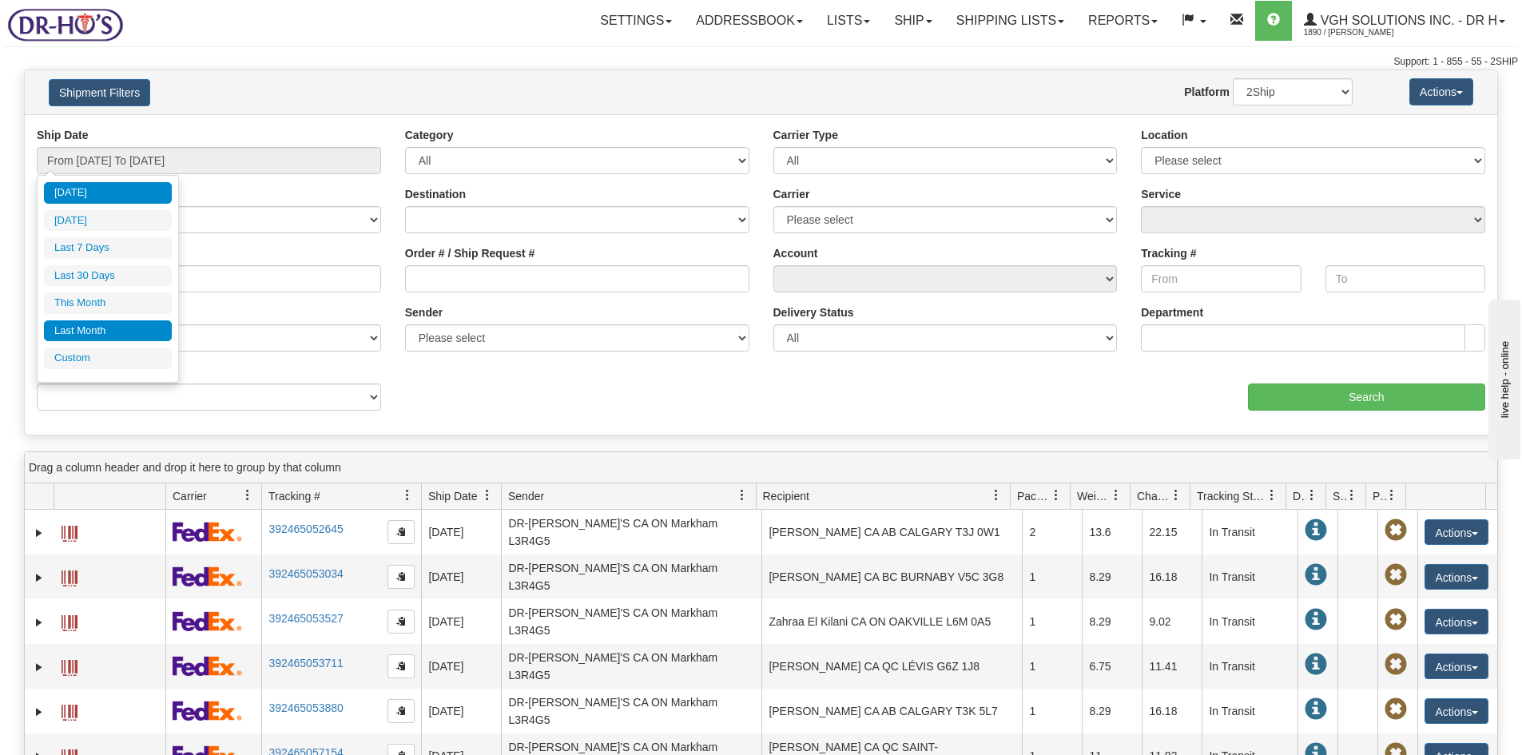
click at [63, 351] on li "Custom" at bounding box center [108, 358] width 128 height 22
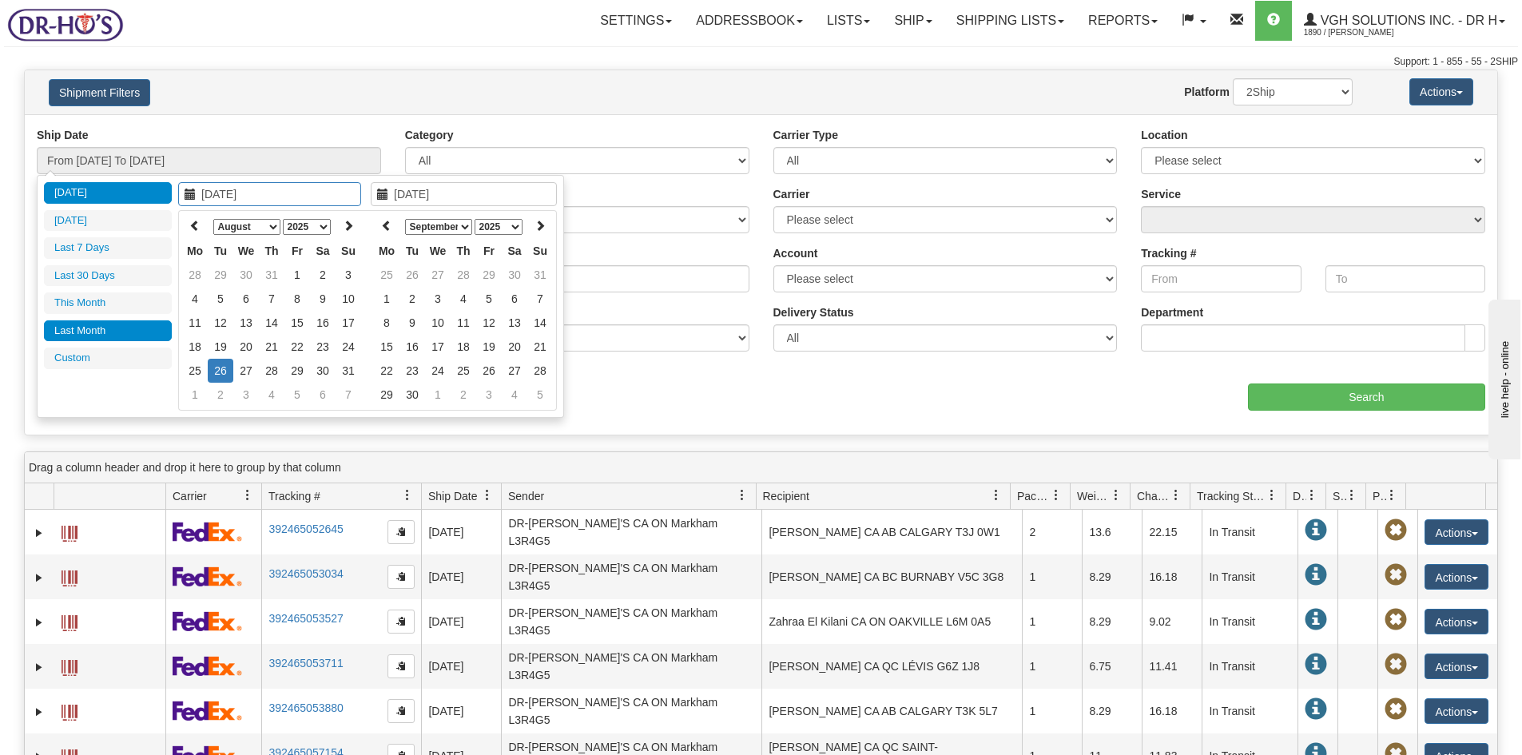
type input "[DATE]"
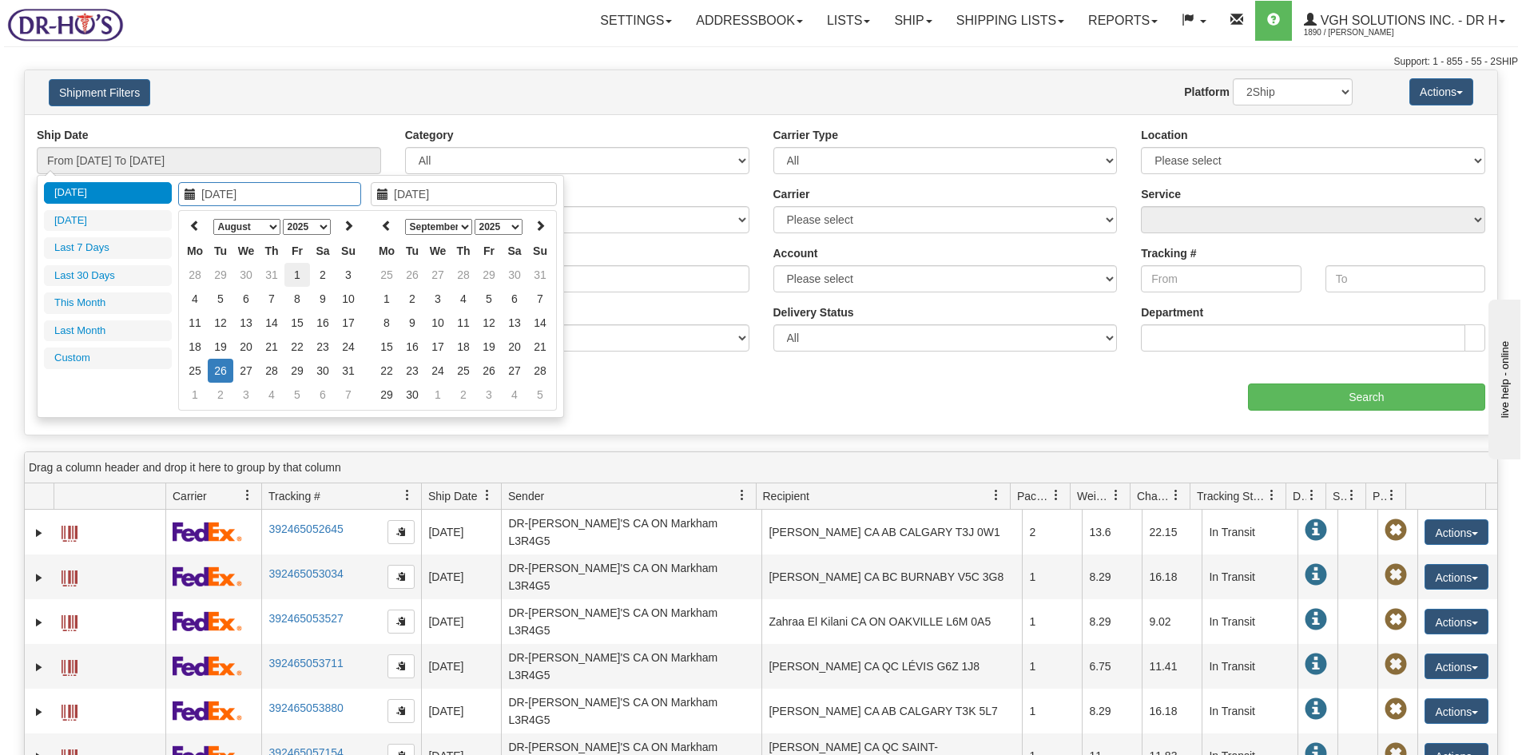
click at [293, 271] on td "1" at bounding box center [297, 275] width 26 height 24
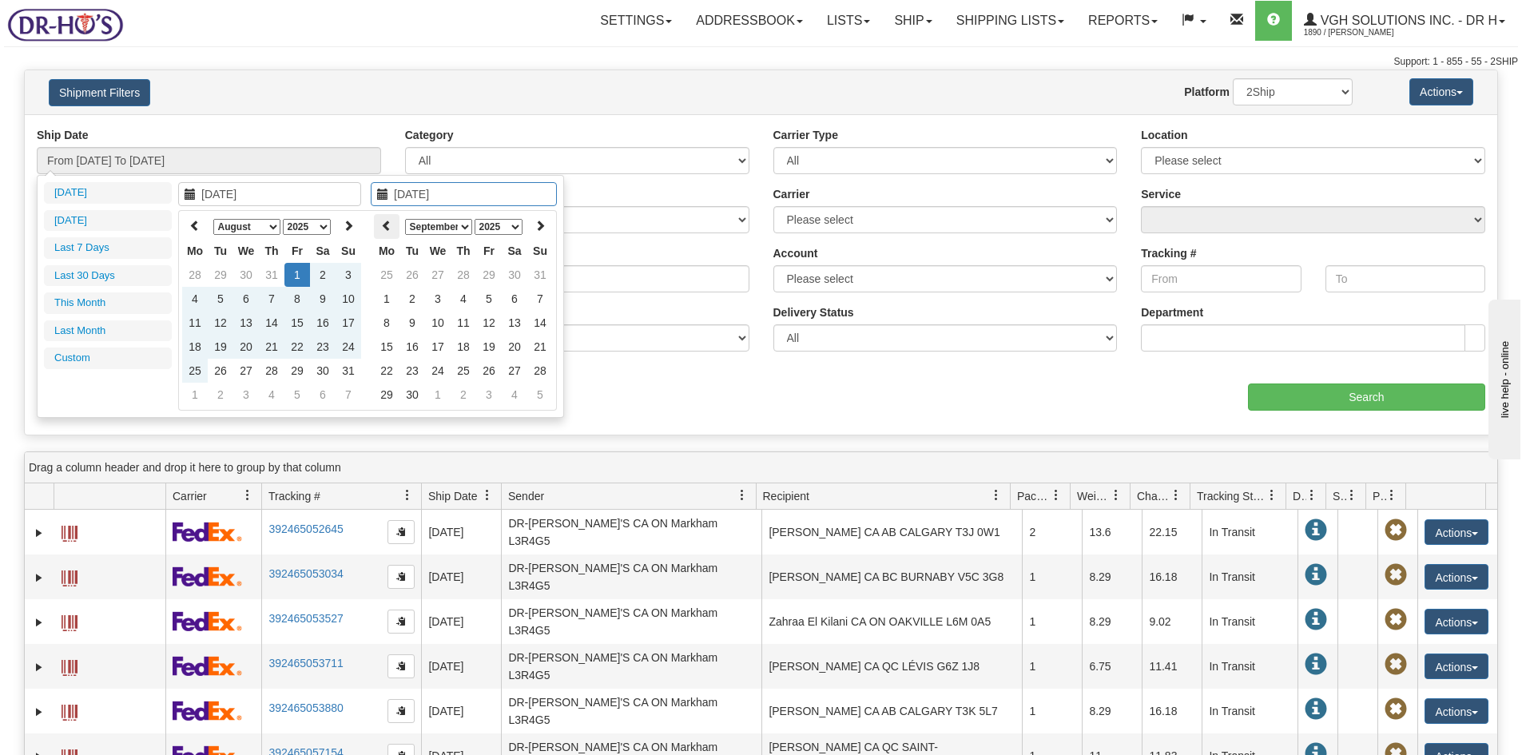
click at [390, 220] on icon at bounding box center [386, 225] width 11 height 11
type input "[DATE]"
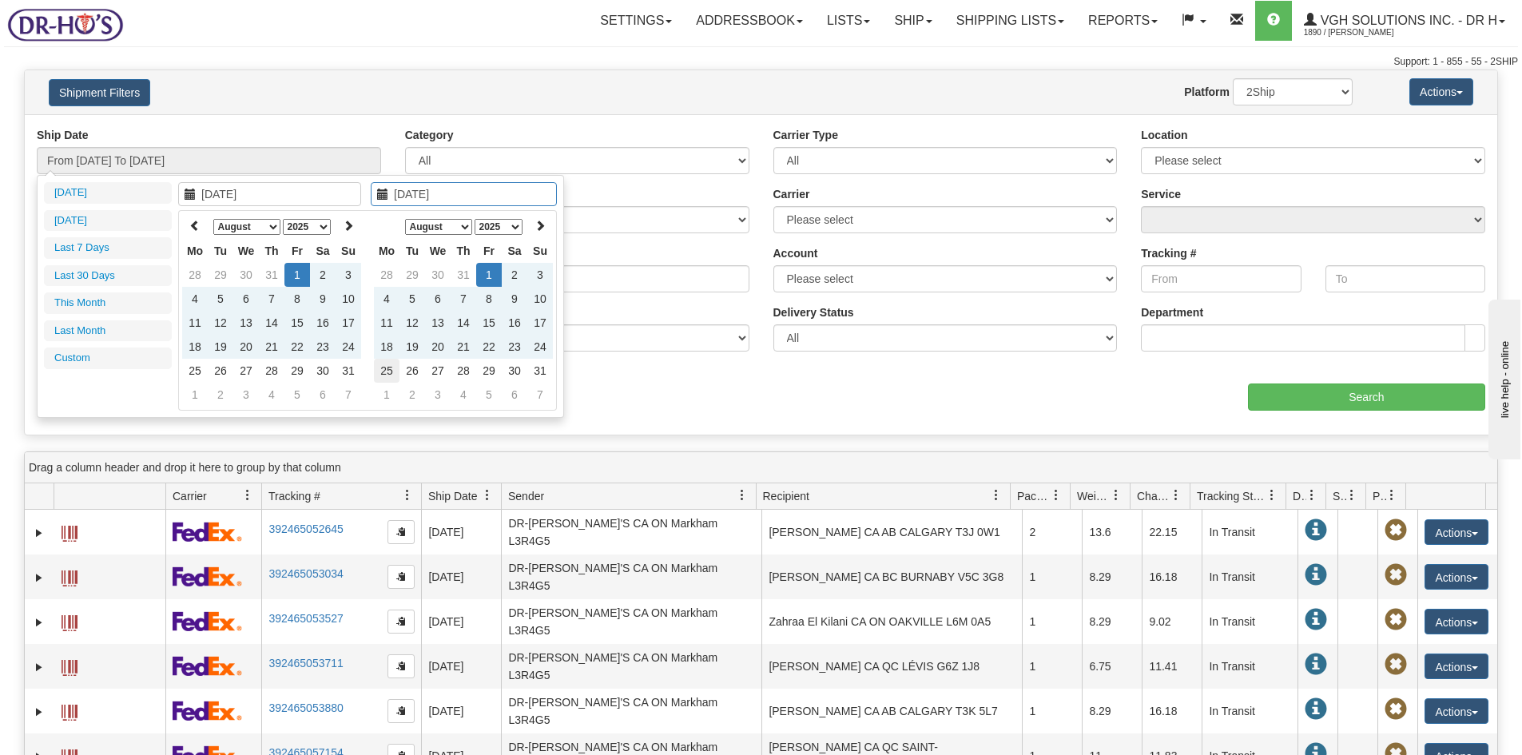
click at [384, 367] on td "25" at bounding box center [387, 371] width 26 height 24
type input "From [DATE] To [DATE]"
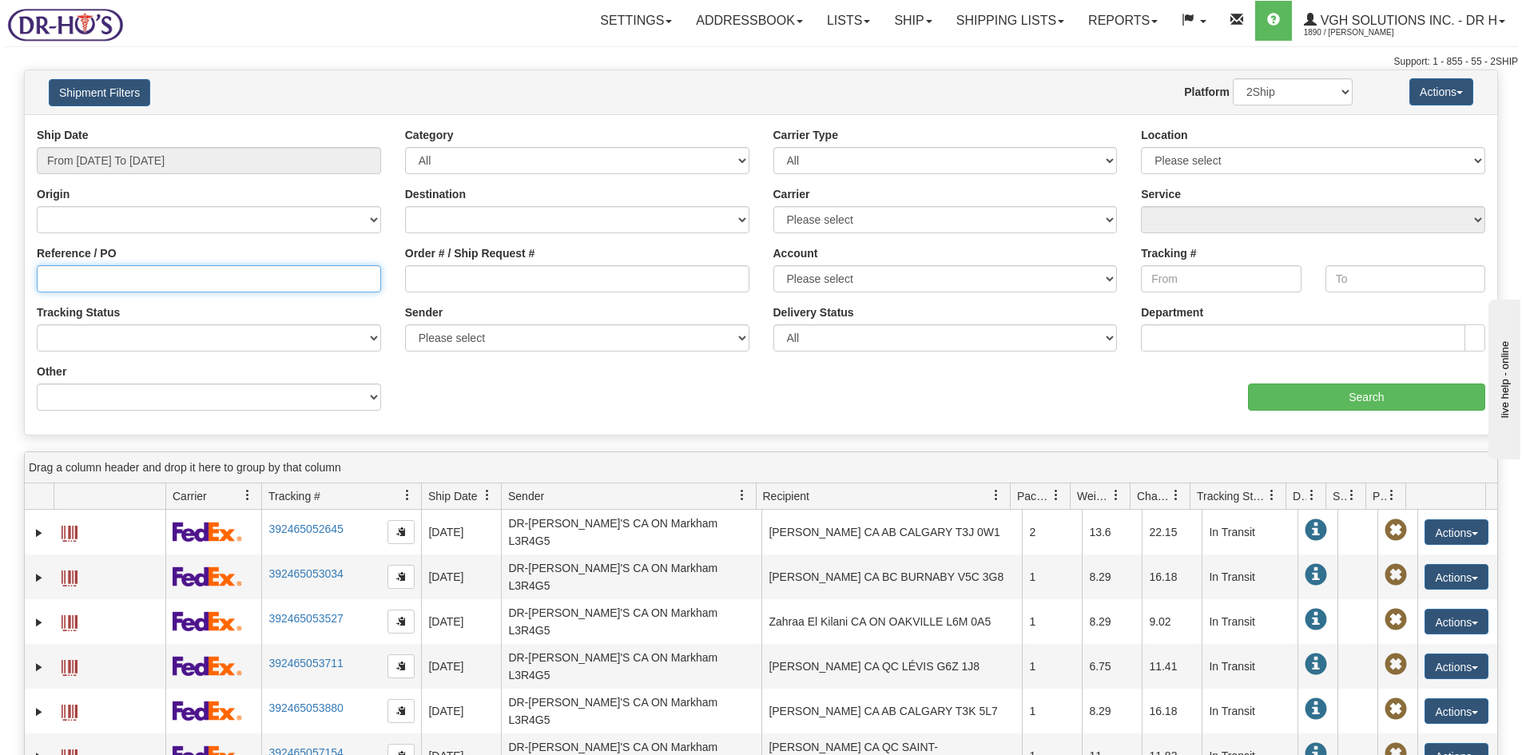
click at [95, 280] on input "Reference / PO" at bounding box center [209, 278] width 344 height 27
paste input "1197548"
type input "1197548"
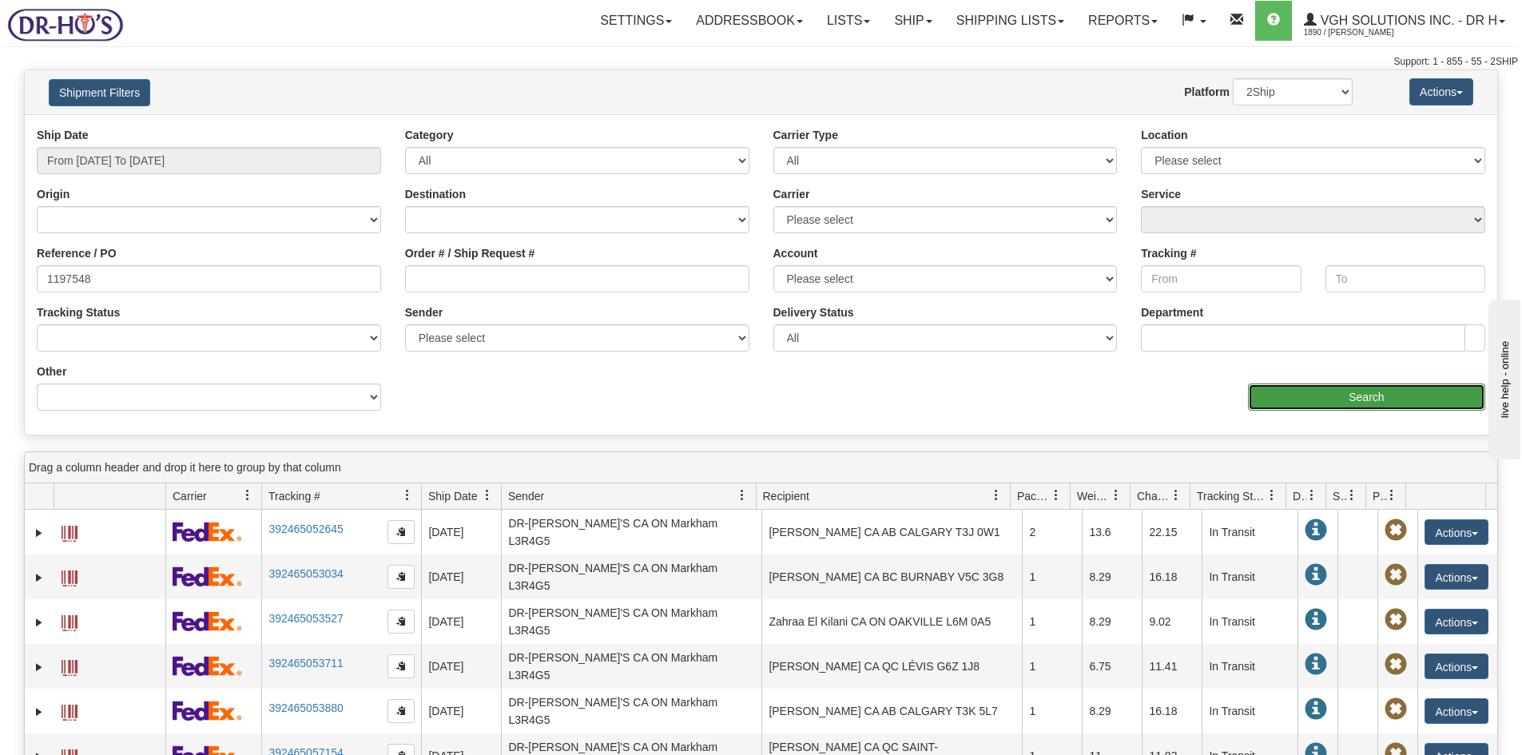
click at [1360, 395] on input "Search" at bounding box center [1366, 396] width 237 height 27
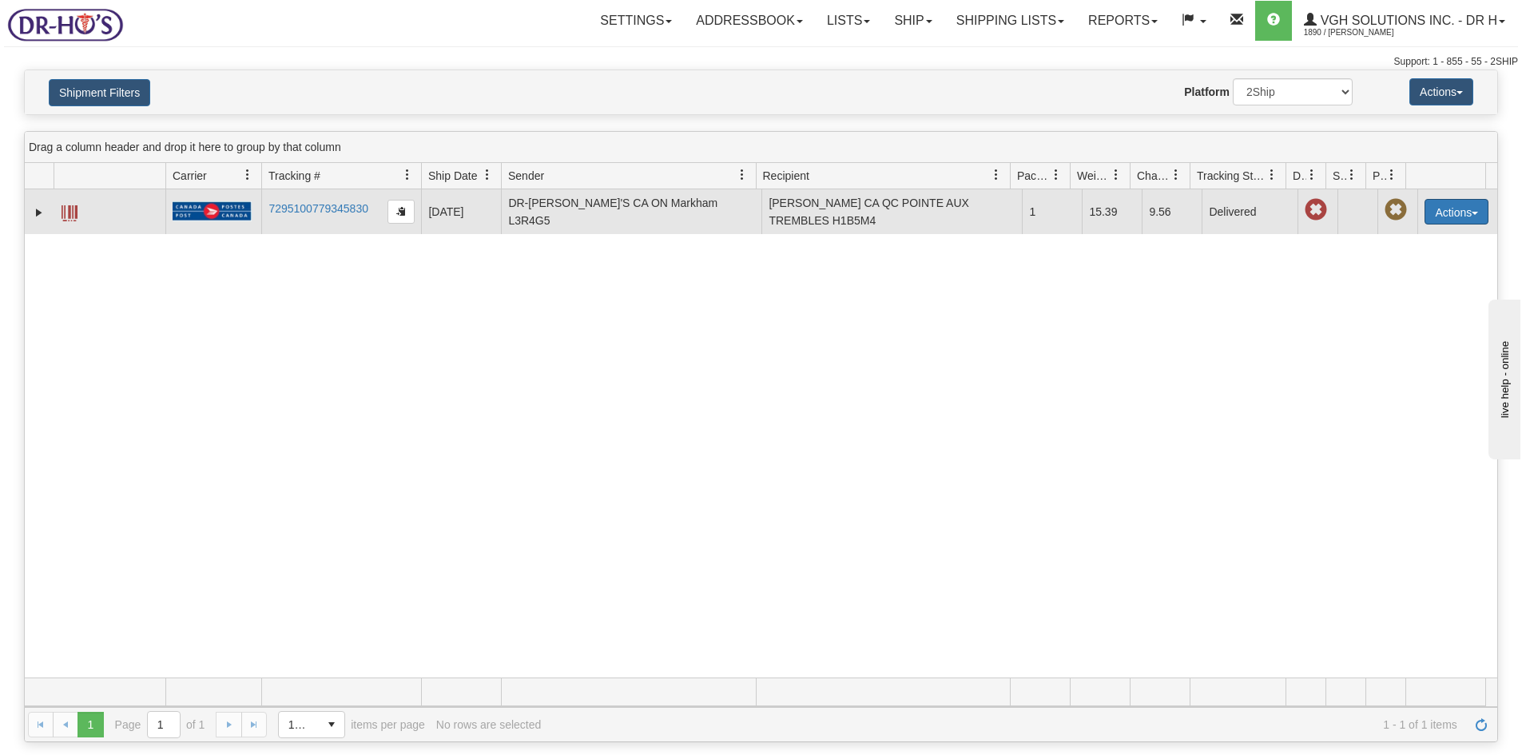
click at [1446, 208] on button "Actions" at bounding box center [1456, 212] width 64 height 26
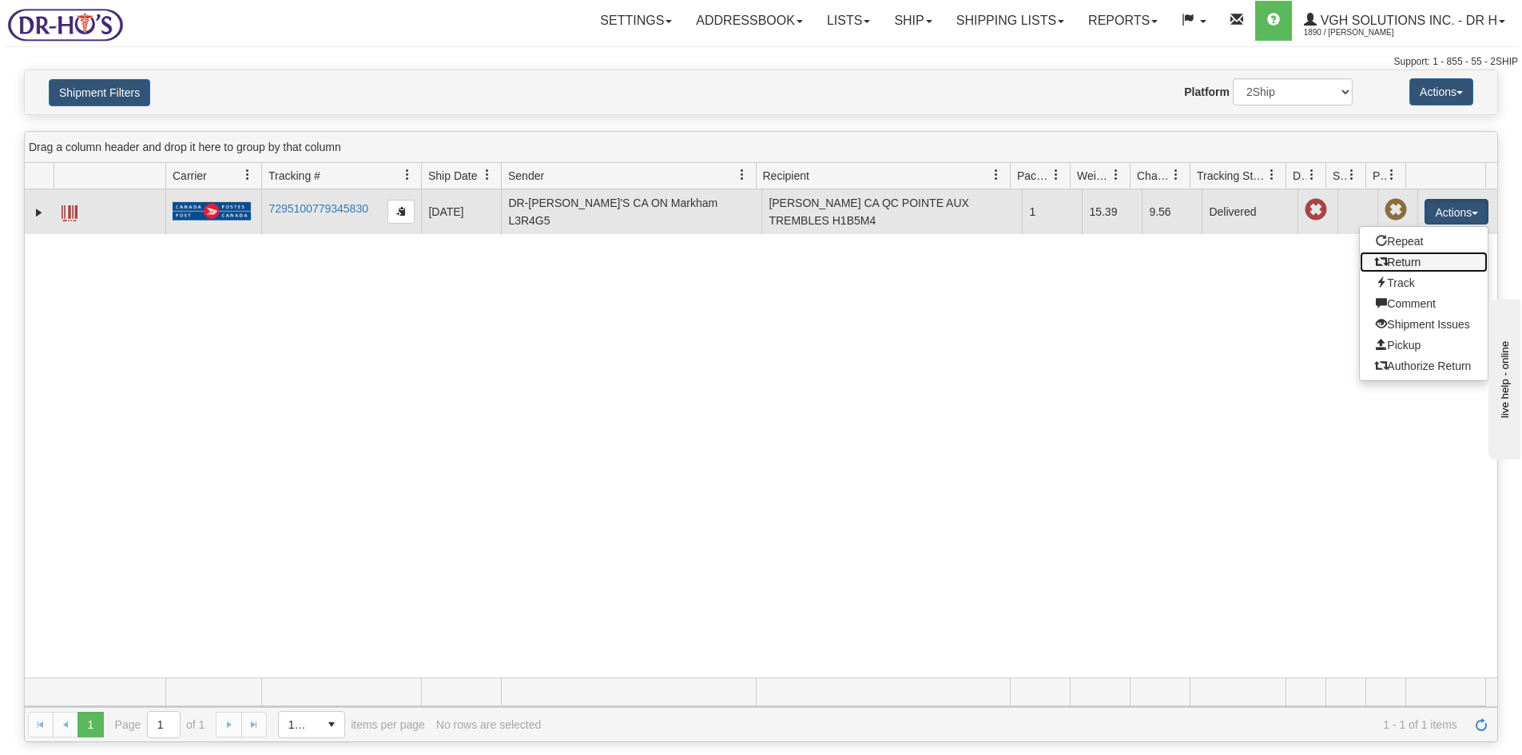
click at [1402, 261] on link "Return" at bounding box center [1424, 262] width 128 height 21
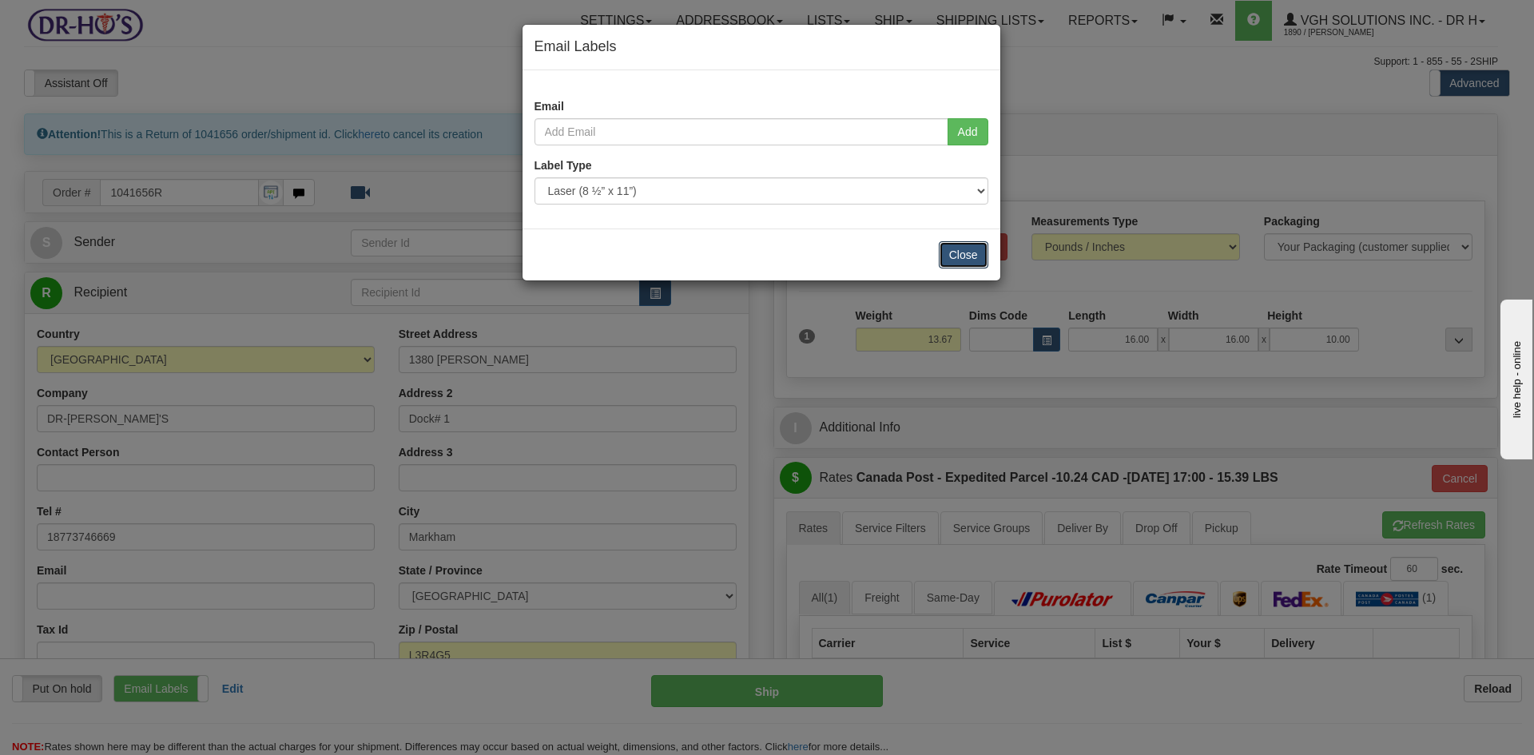
drag, startPoint x: 959, startPoint y: 254, endPoint x: 718, endPoint y: 395, distance: 278.5
click at [959, 254] on button "Close" at bounding box center [964, 254] width 50 height 27
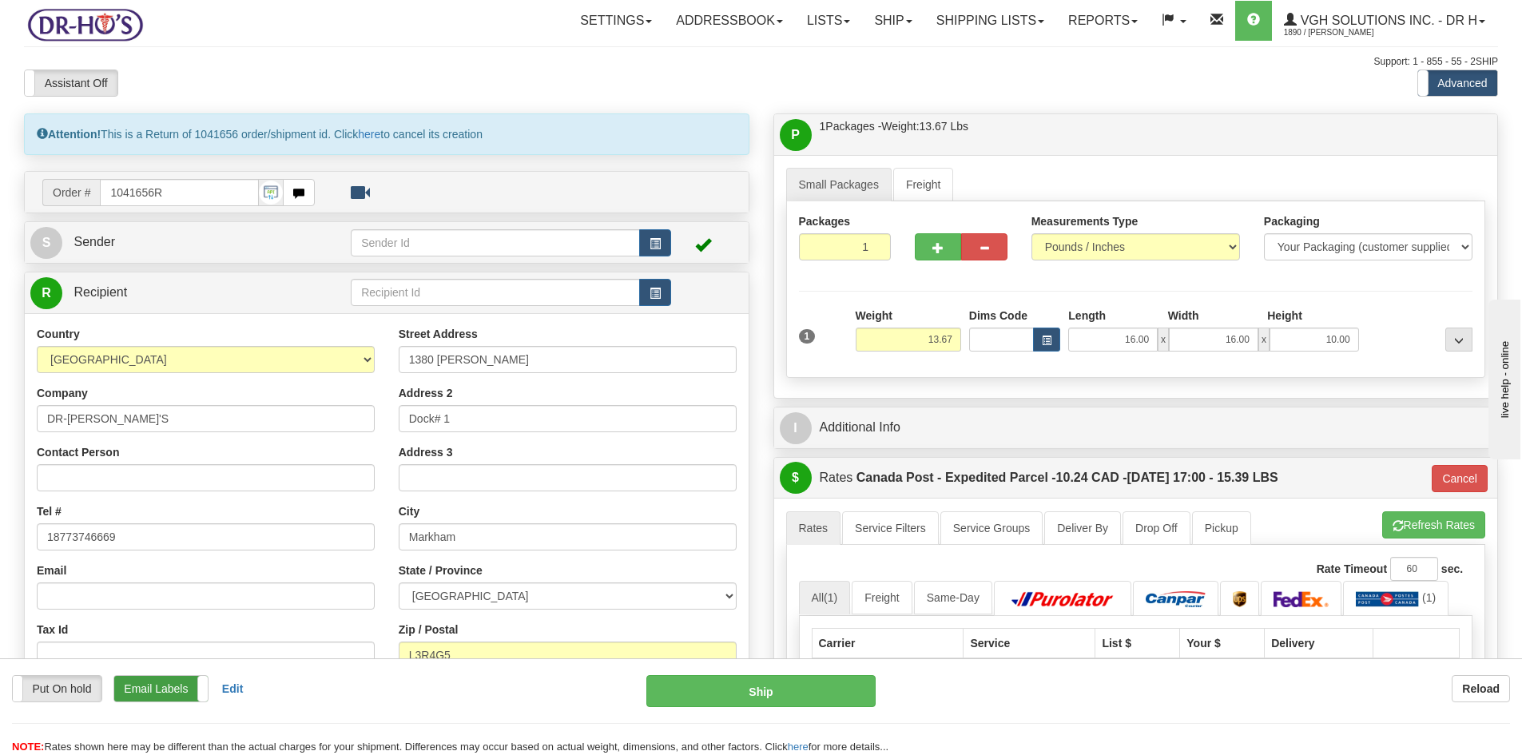
click at [156, 685] on label "Email Labels" at bounding box center [160, 689] width 93 height 26
drag, startPoint x: 97, startPoint y: 416, endPoint x: -3, endPoint y: 414, distance: 99.9
click at [0, 414] on html "Training Course Close Toggle navigation Settings Shipping Preferences New Sende…" at bounding box center [761, 377] width 1522 height 755
click at [72, 482] on input "Contact Person" at bounding box center [206, 477] width 338 height 27
paste input "DR-[PERSON_NAME]'S"
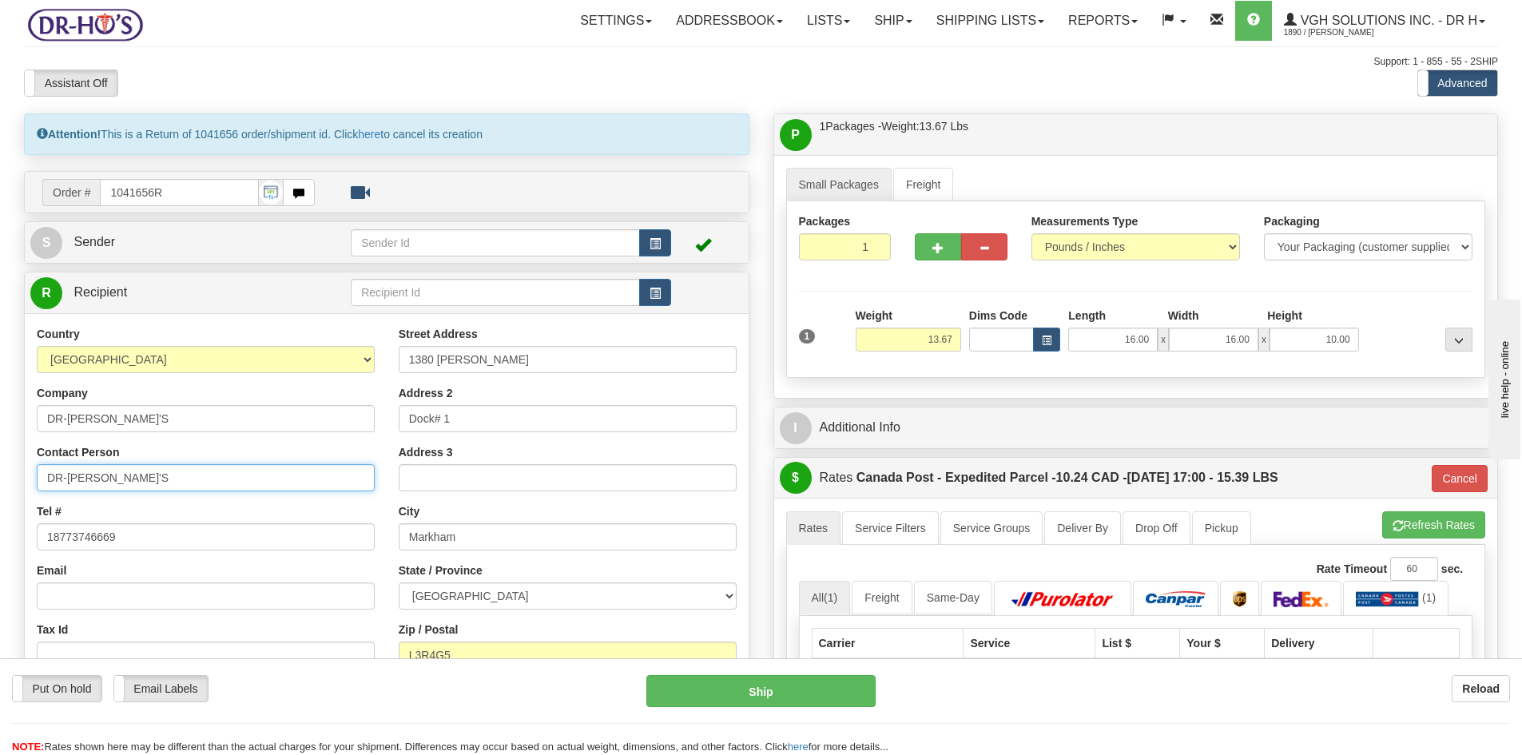
type input "DR-[PERSON_NAME]'S"
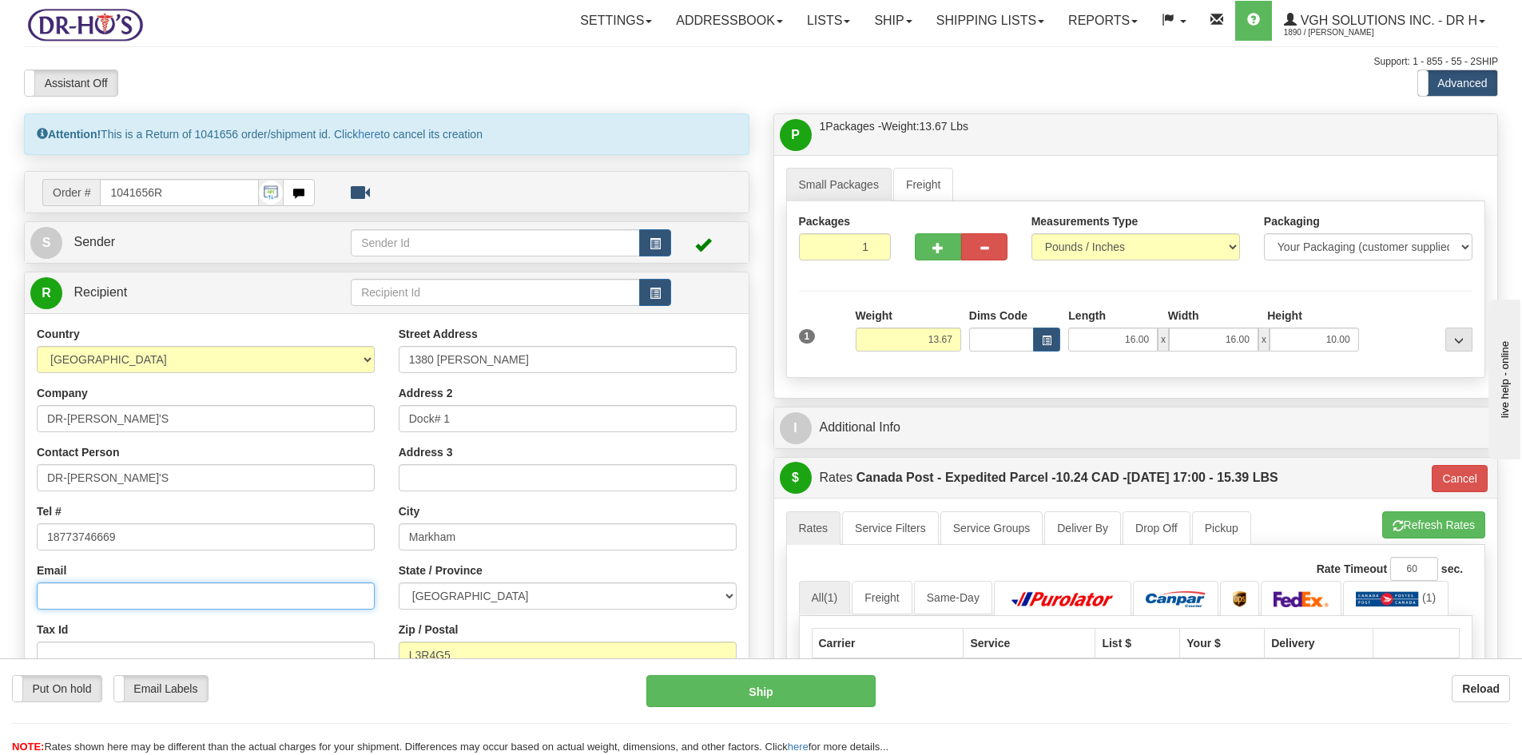
click at [66, 594] on input "Email" at bounding box center [206, 595] width 338 height 27
type input "[PERSON_NAME][EMAIL_ADDRESS][DOMAIN_NAME]"
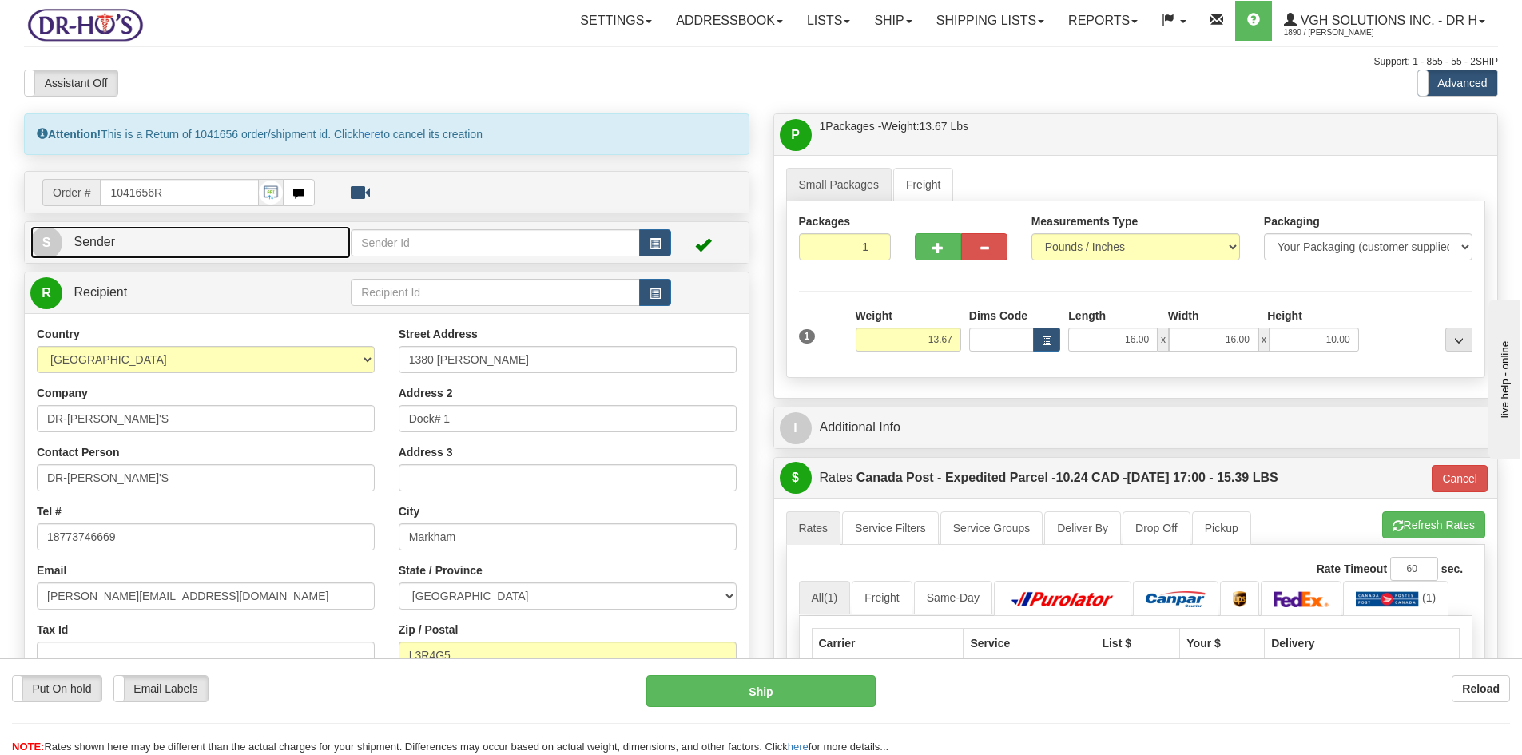
click at [106, 239] on span "Sender" at bounding box center [94, 242] width 42 height 14
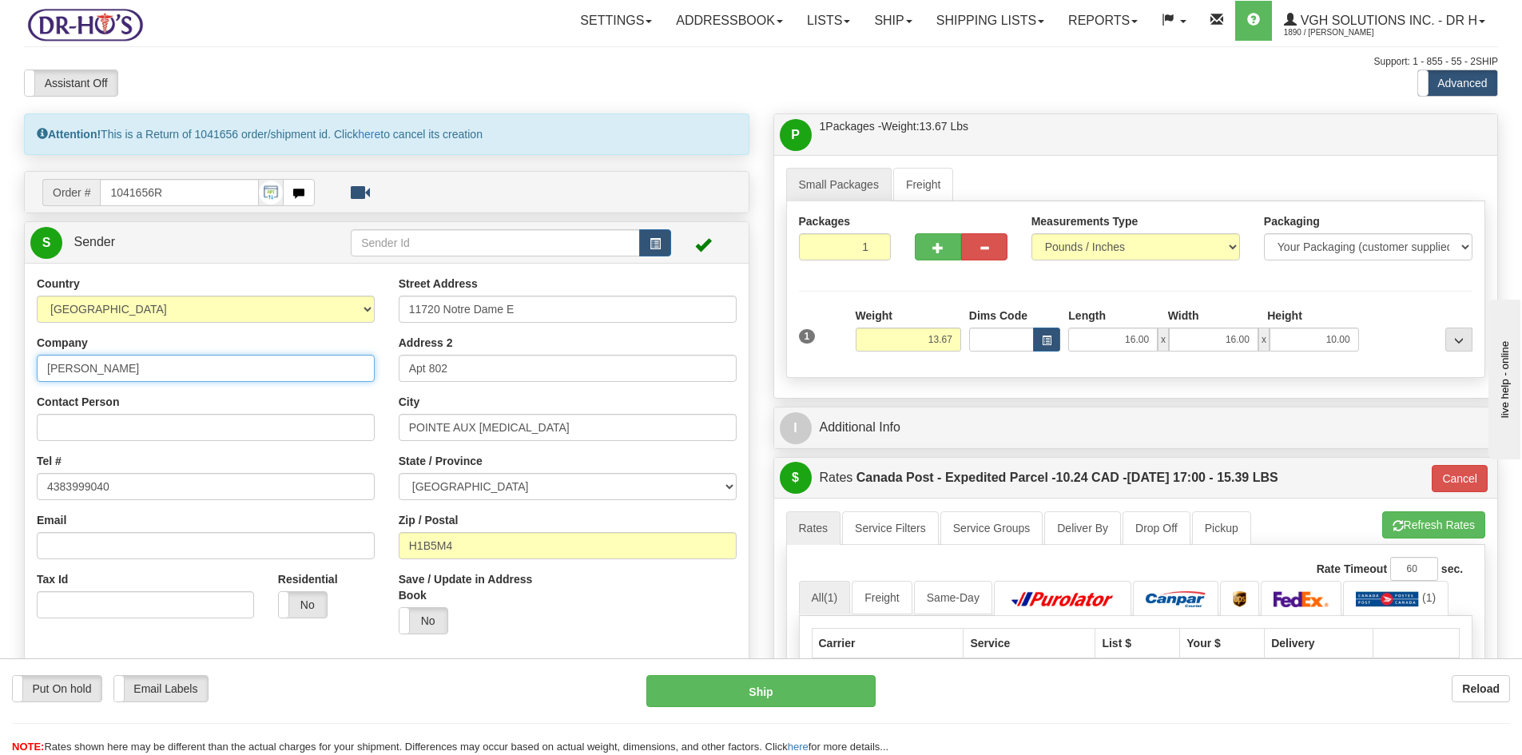
drag, startPoint x: 128, startPoint y: 361, endPoint x: 1, endPoint y: 364, distance: 127.1
click at [2, 363] on div "Toggle navigation Settings Shipping Preferences Fields Preferences New" at bounding box center [761, 712] width 1522 height 1425
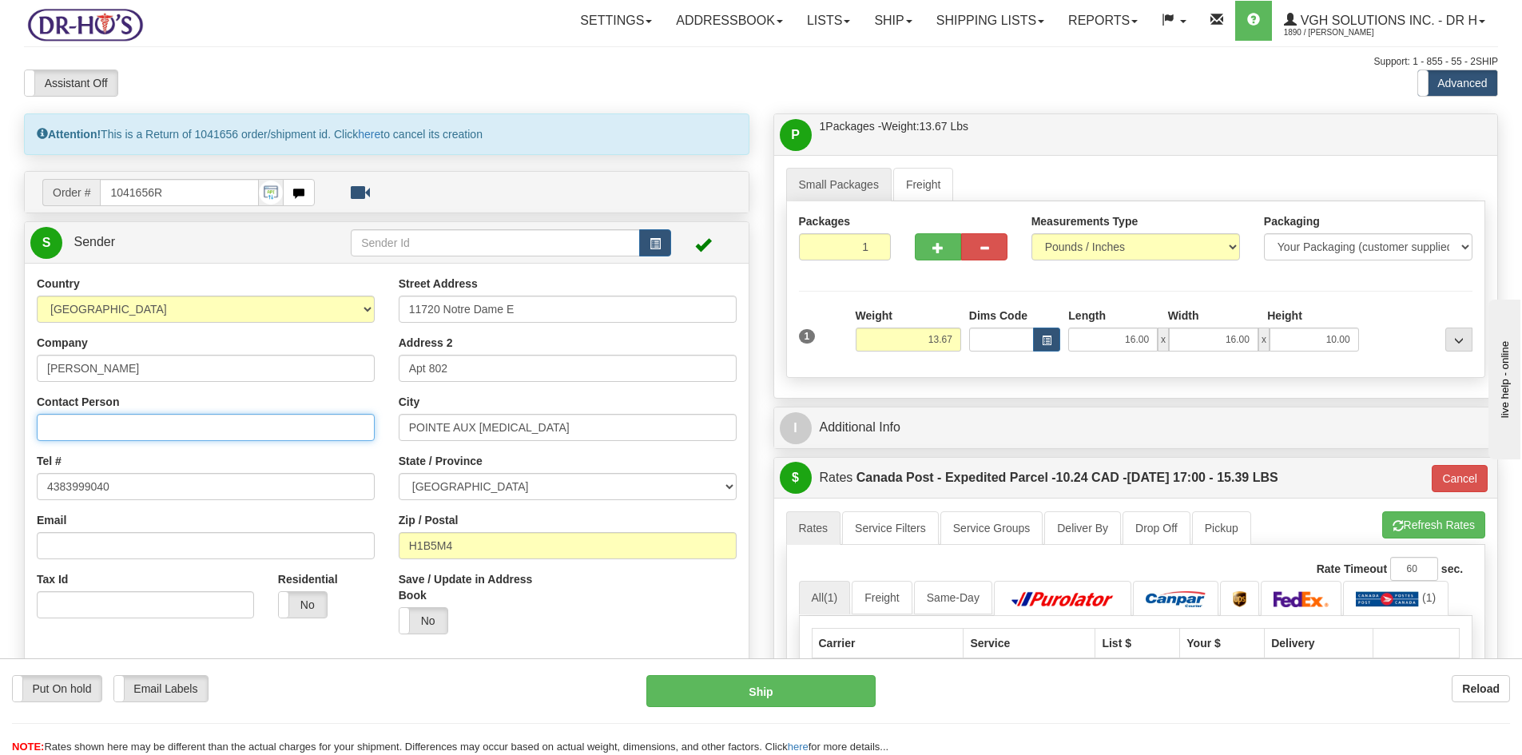
click at [52, 426] on input "Contact Person" at bounding box center [206, 427] width 338 height 27
paste input "Richard pageau"
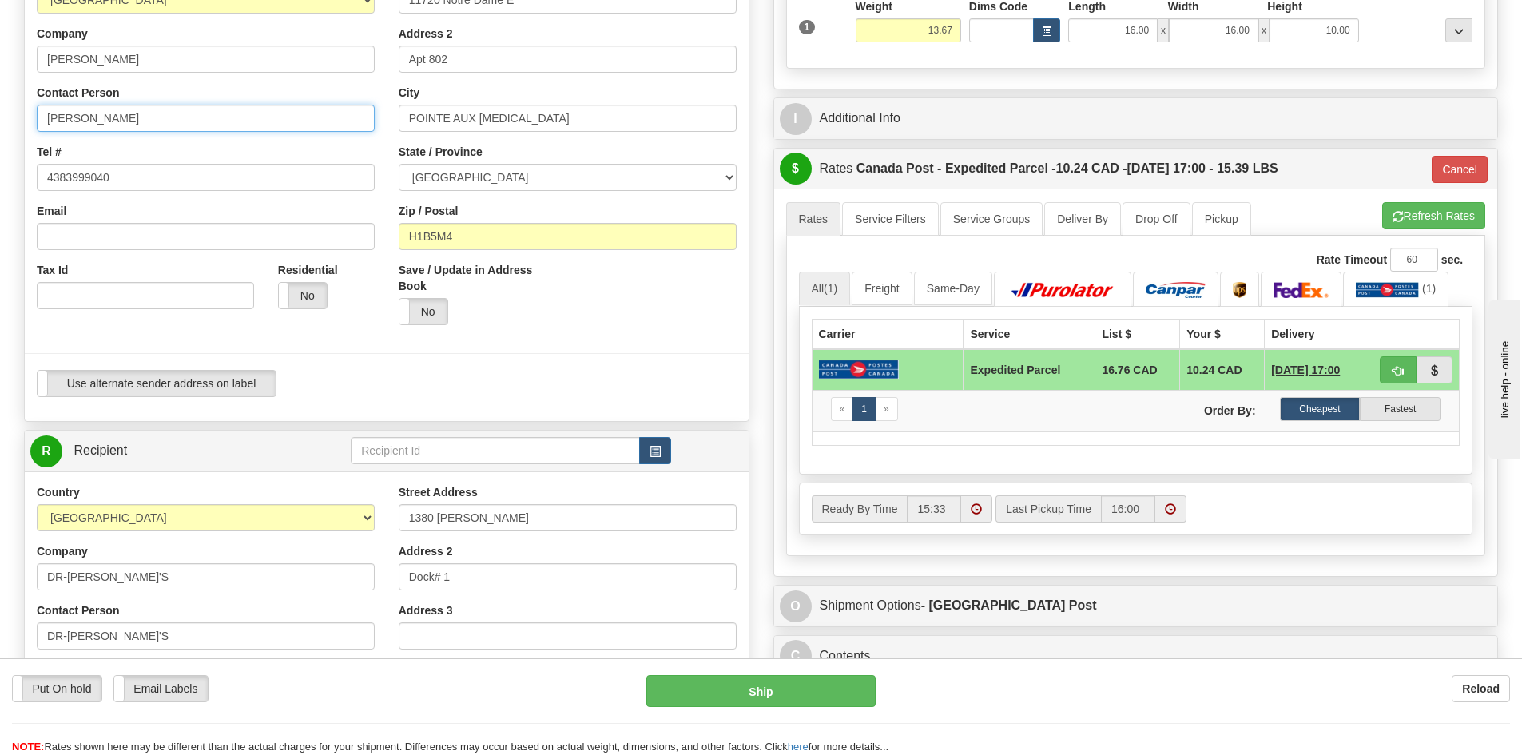
scroll to position [479, 0]
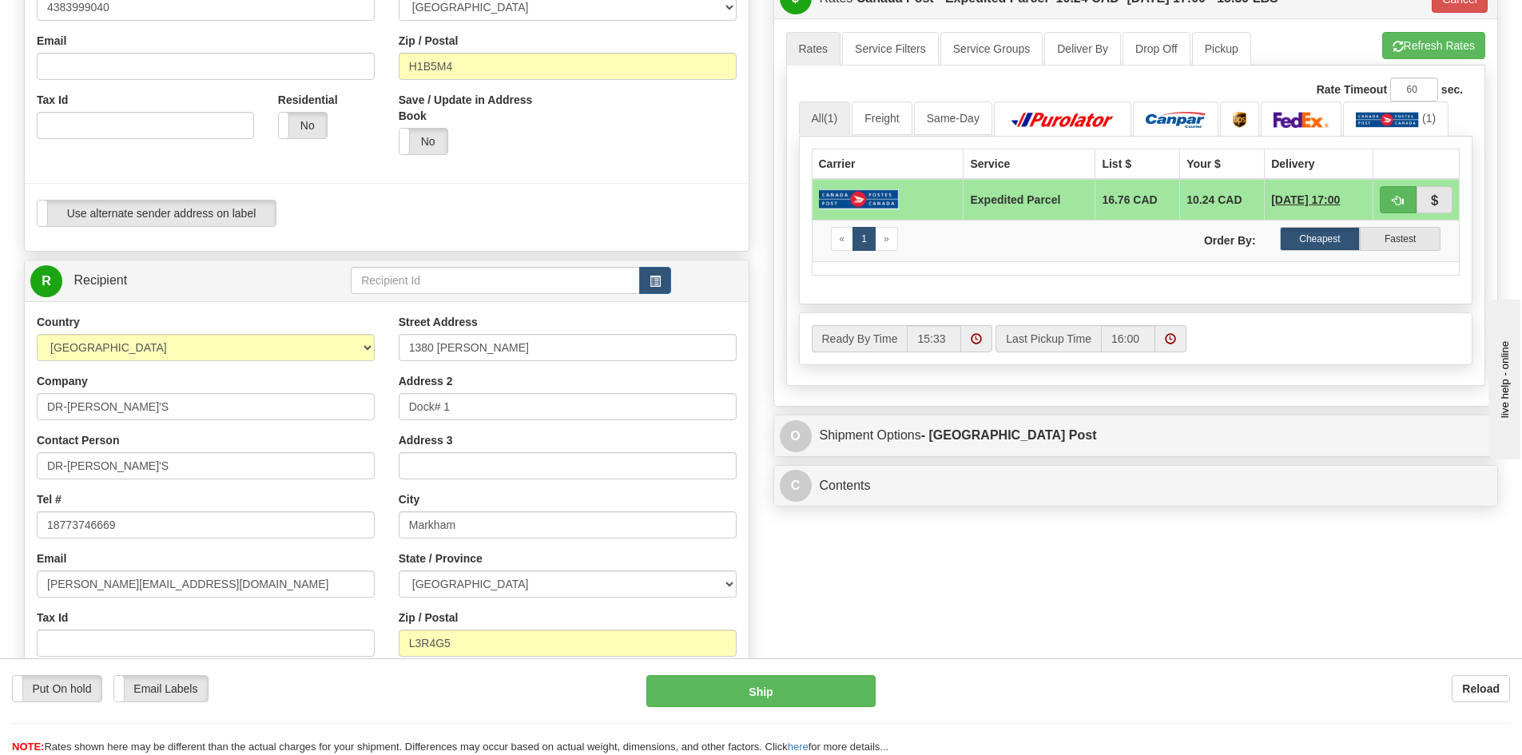
type input "Richard pageau"
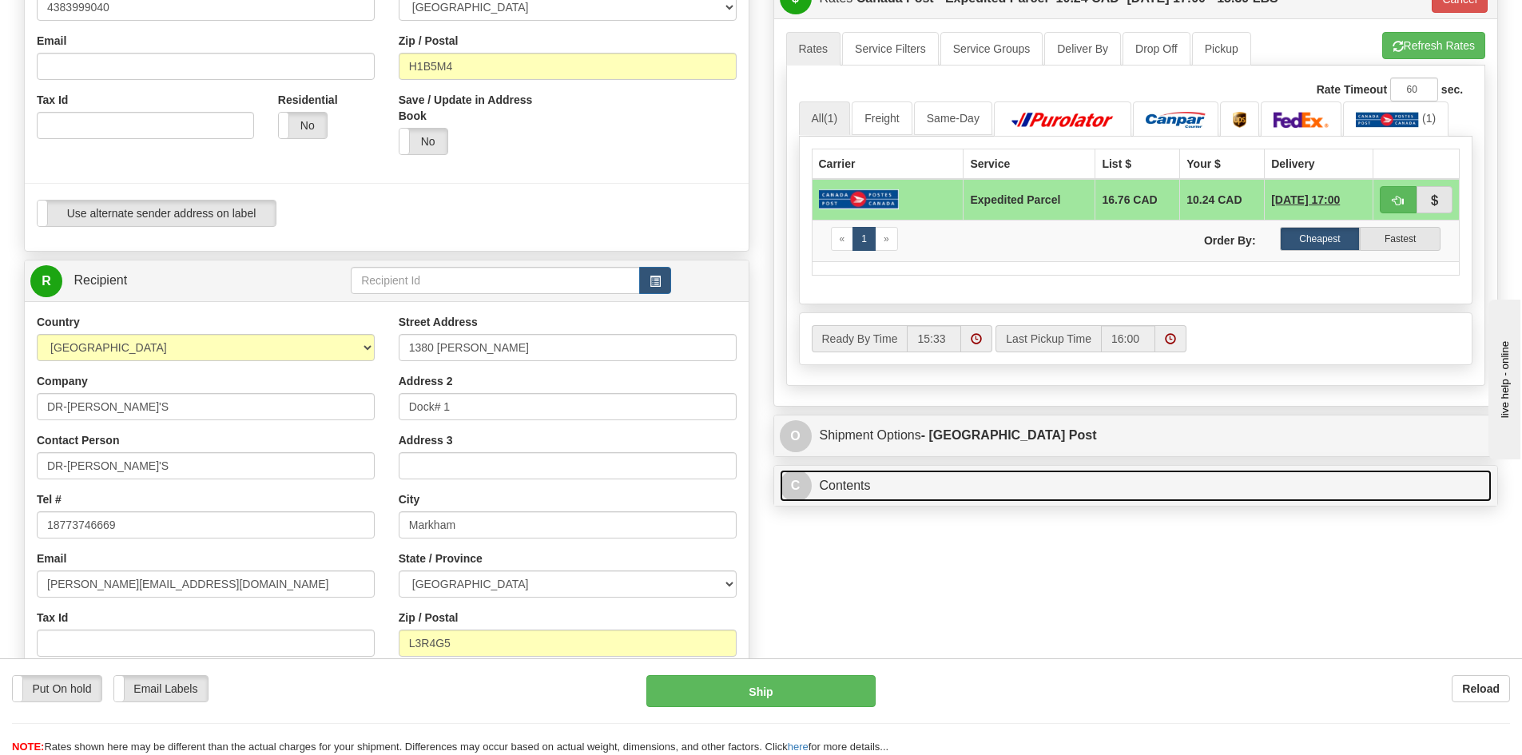
click at [916, 490] on link "C Contents" at bounding box center [1136, 486] width 713 height 33
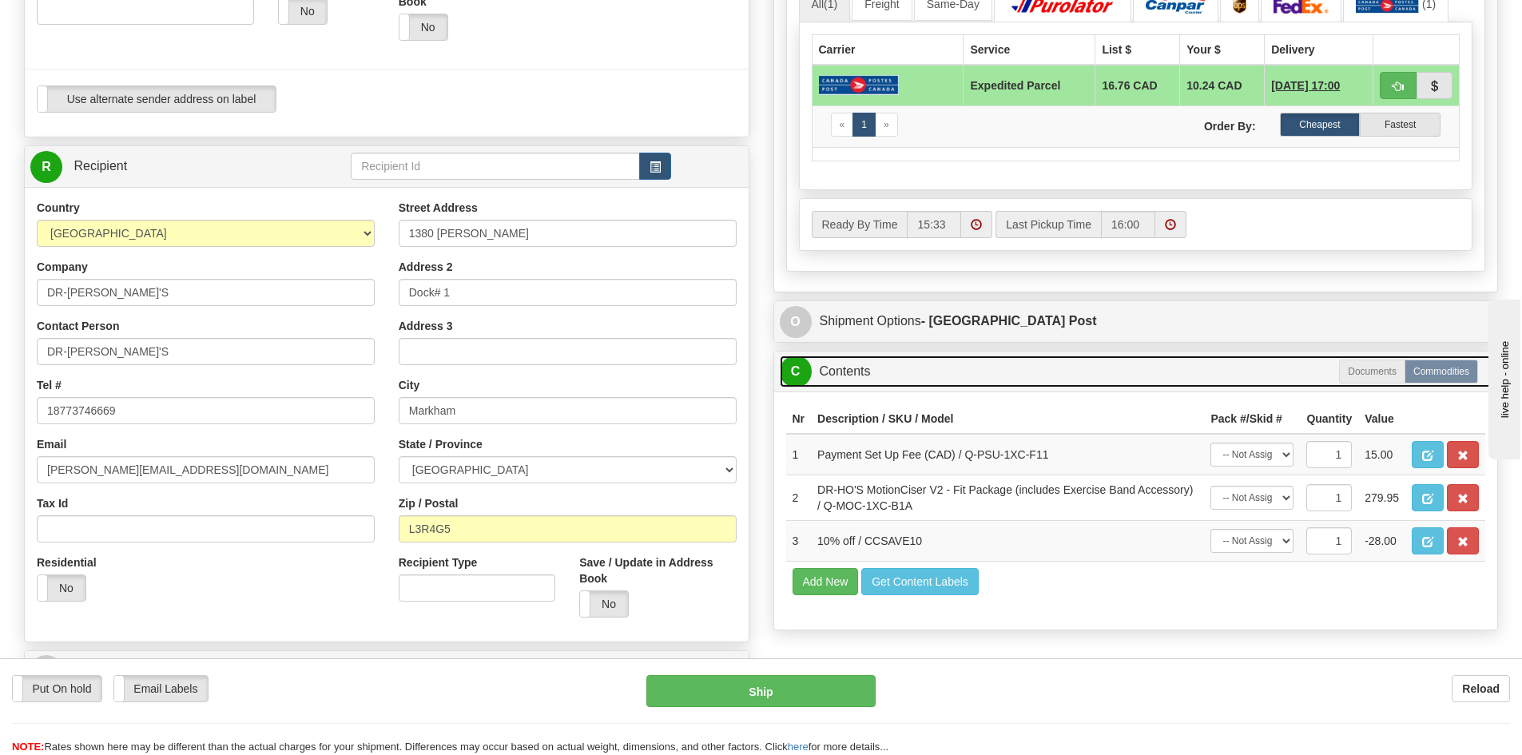
scroll to position [719, 0]
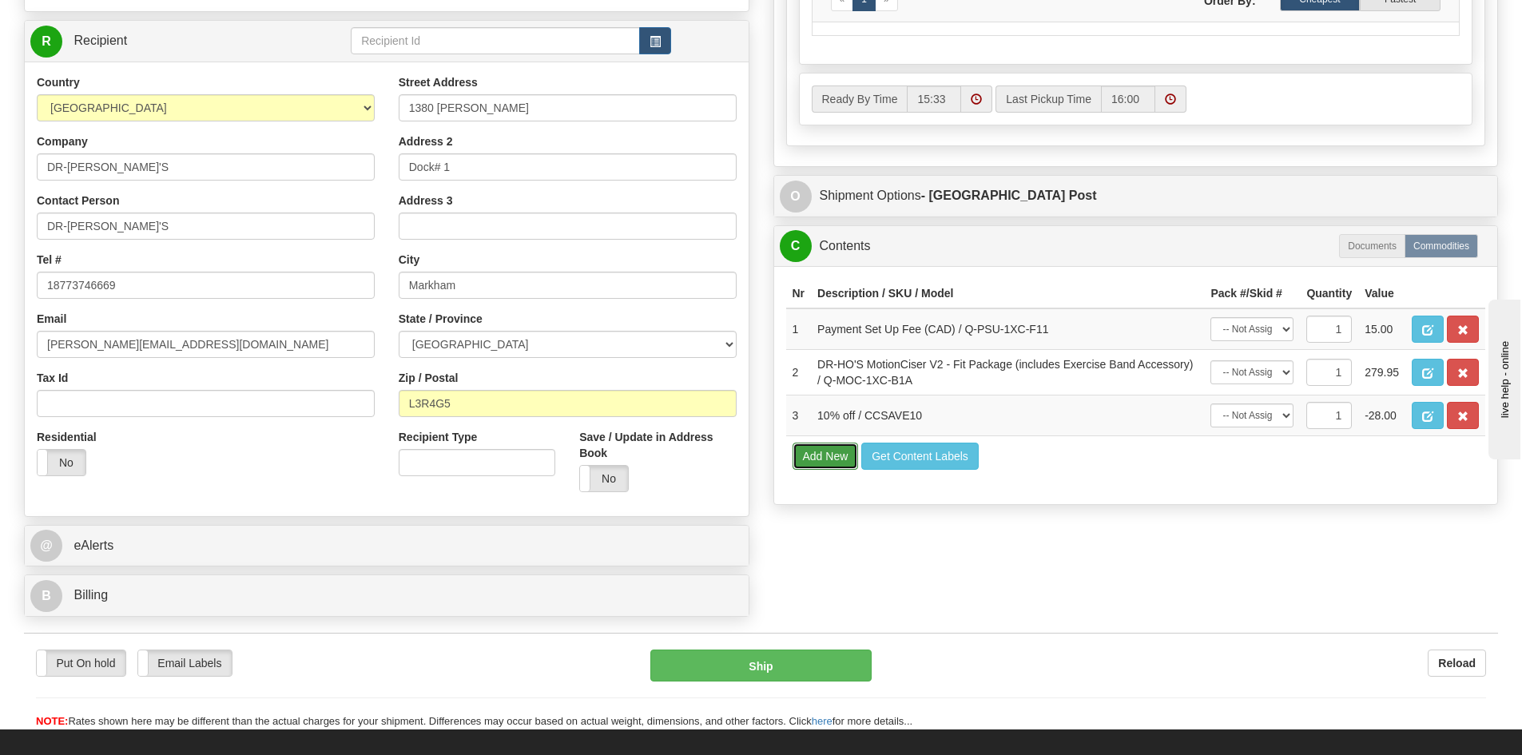
click at [810, 458] on button "Add New" at bounding box center [825, 456] width 66 height 27
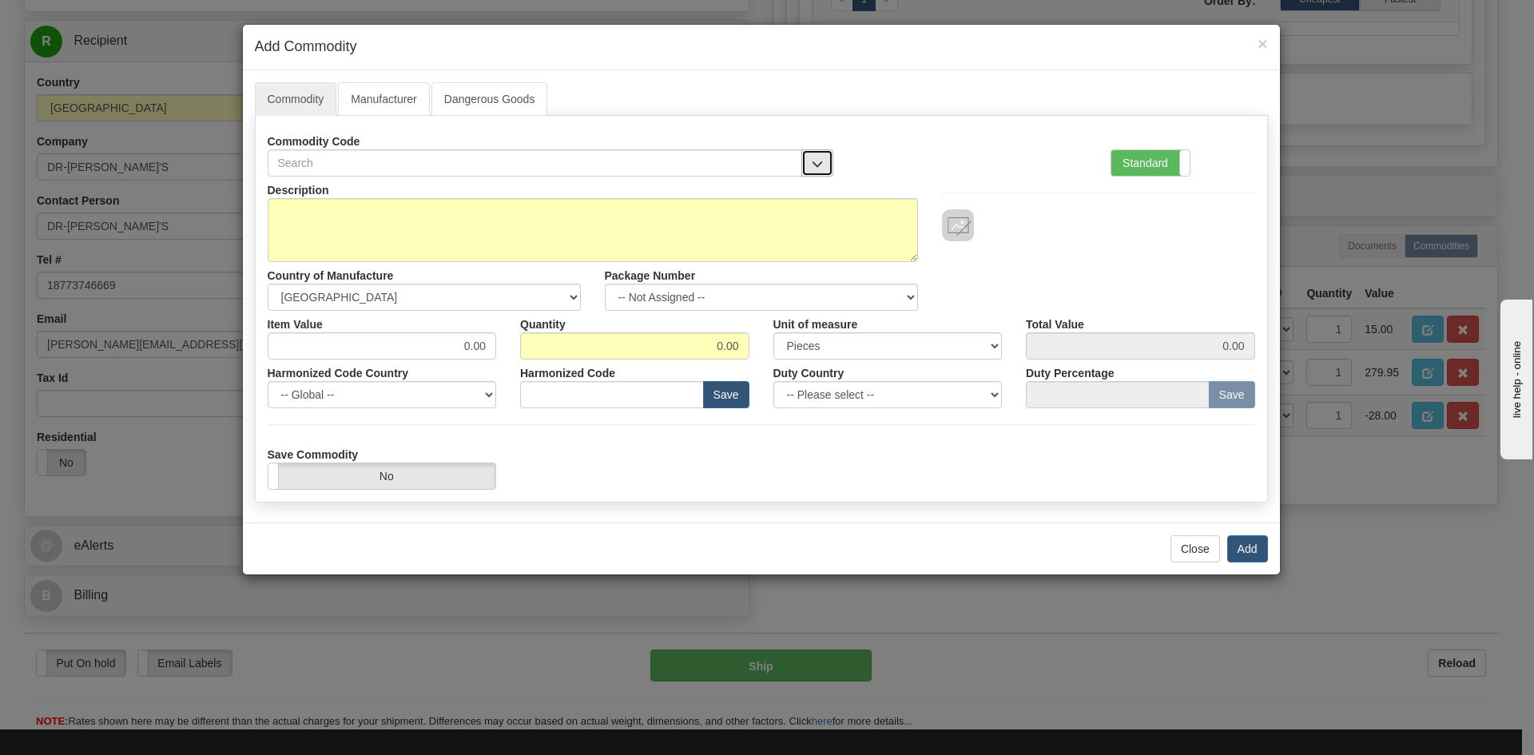
click at [815, 159] on span "button" at bounding box center [817, 164] width 11 height 10
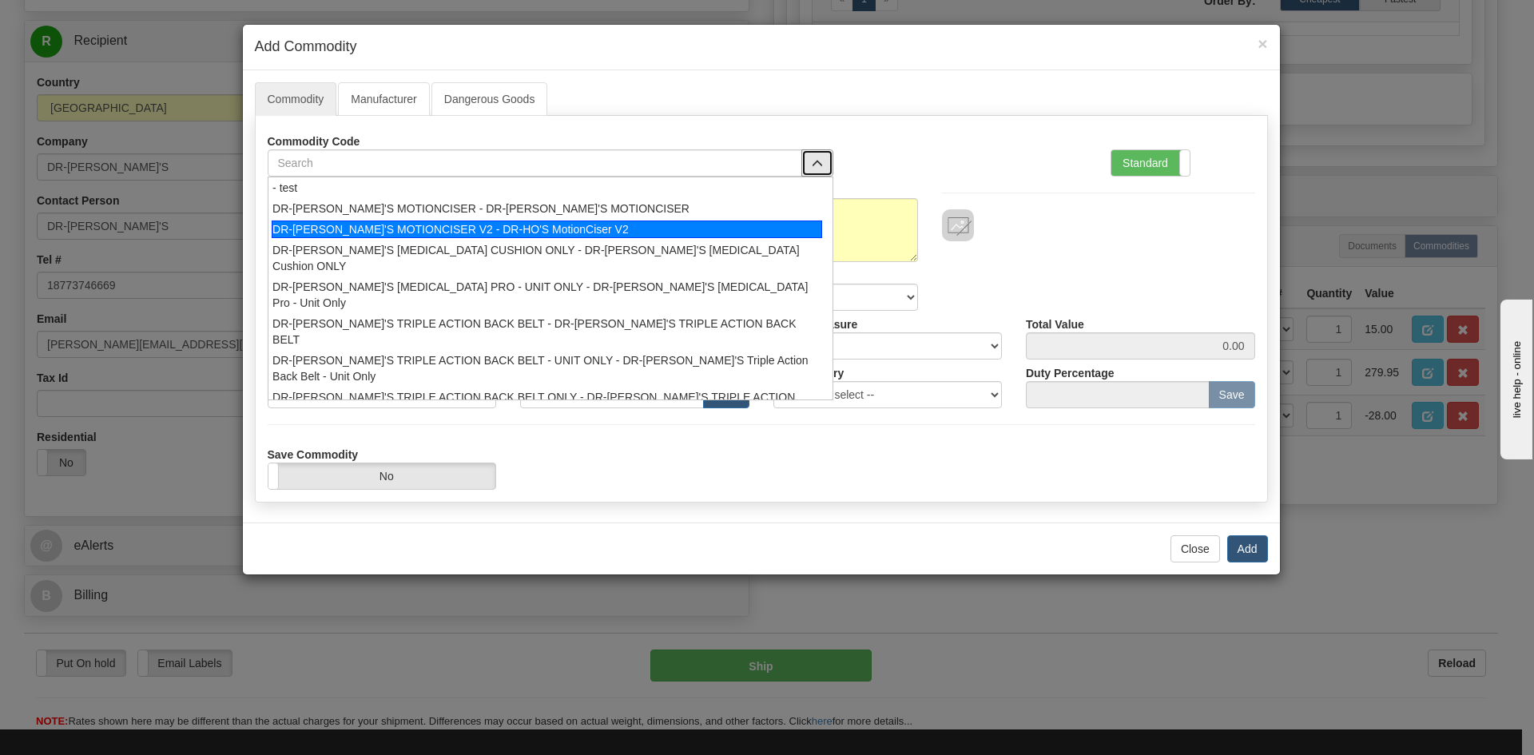
click at [504, 227] on div "DR-HO'S MOTIONCISER V2 - DR-HO'S MotionCiser V2" at bounding box center [547, 229] width 550 height 18
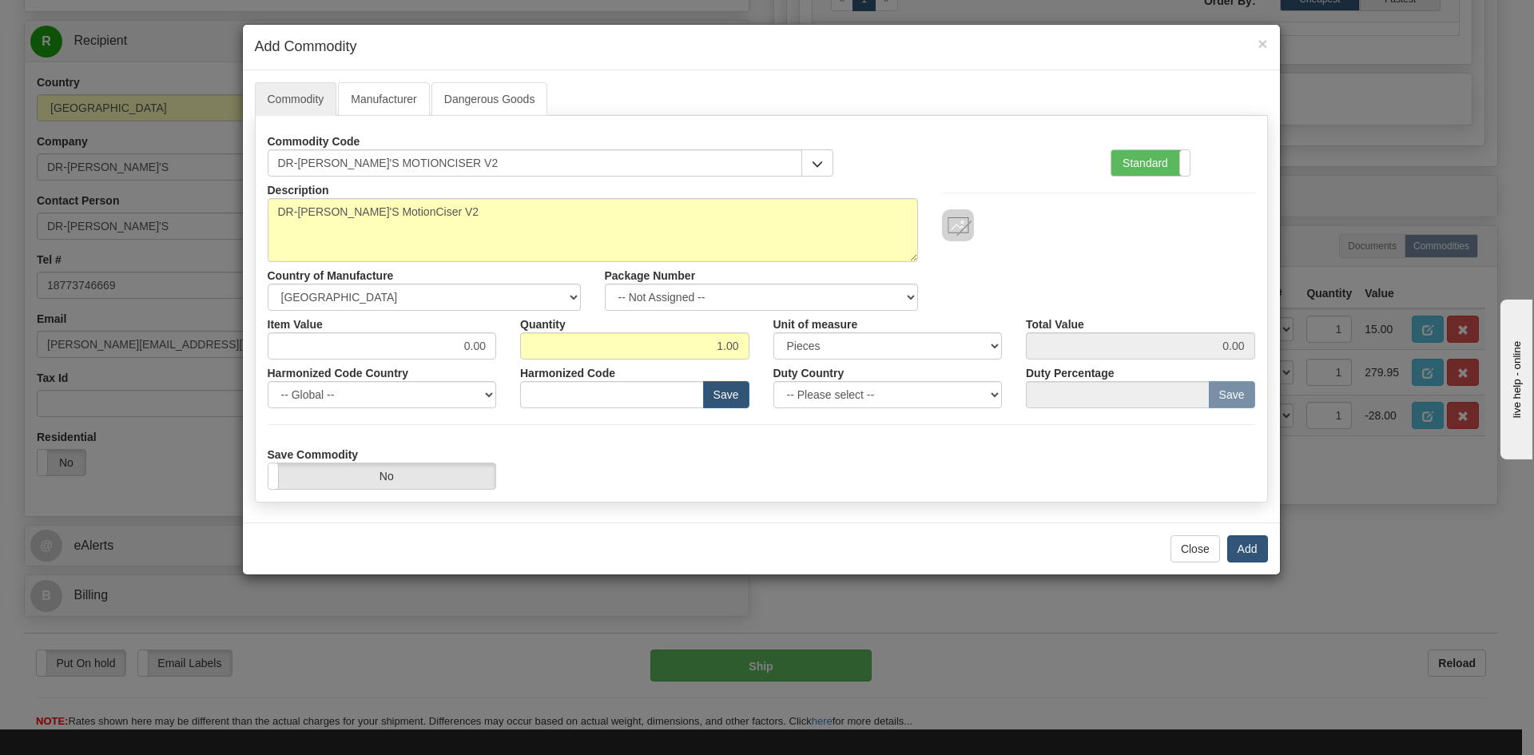
click at [1248, 313] on div "Total Value 0.00" at bounding box center [1140, 335] width 253 height 49
click at [1257, 545] on button "Add" at bounding box center [1247, 548] width 41 height 27
click at [1248, 546] on button "Add" at bounding box center [1247, 548] width 41 height 27
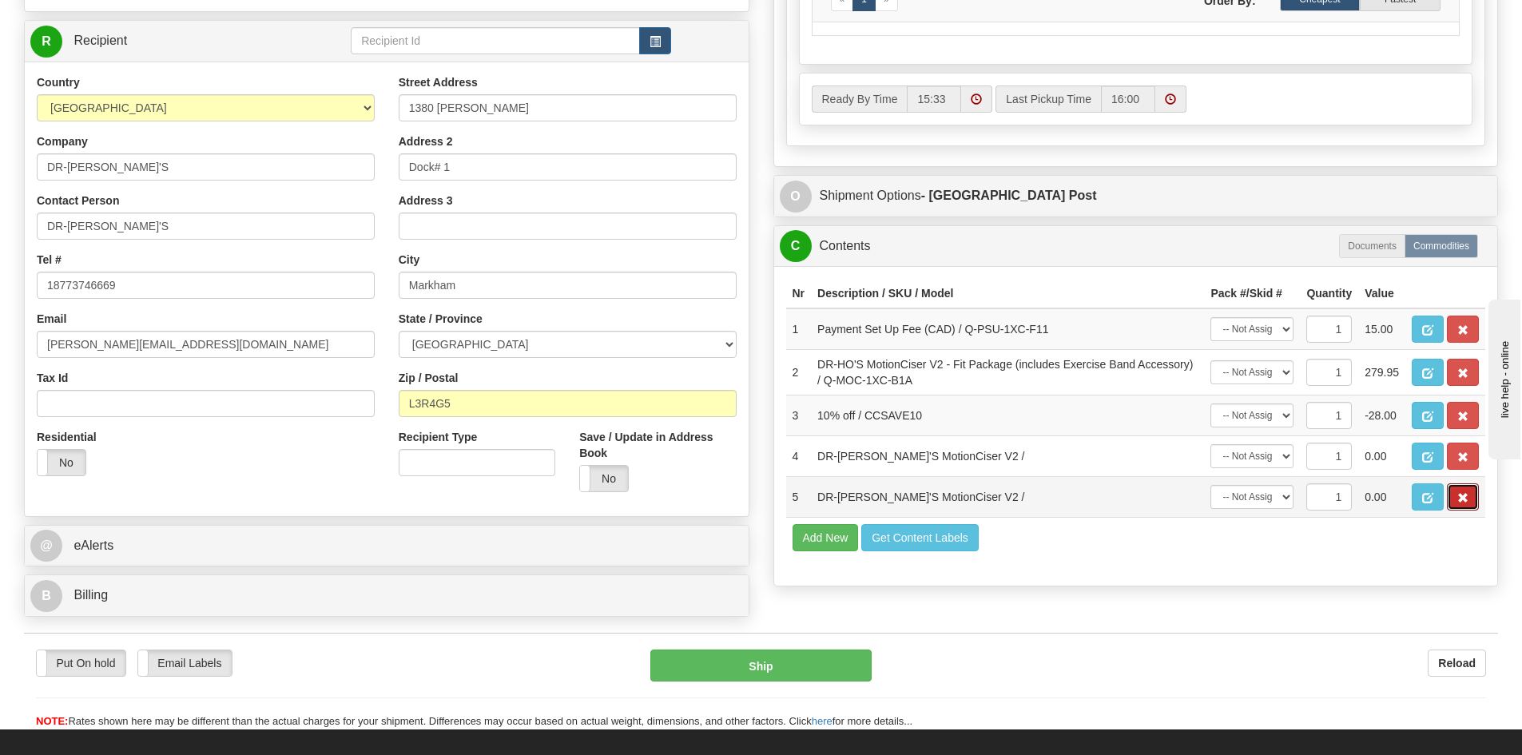
drag, startPoint x: 1456, startPoint y: 496, endPoint x: 1458, endPoint y: 482, distance: 14.5
click at [1458, 496] on button "button" at bounding box center [1463, 496] width 32 height 27
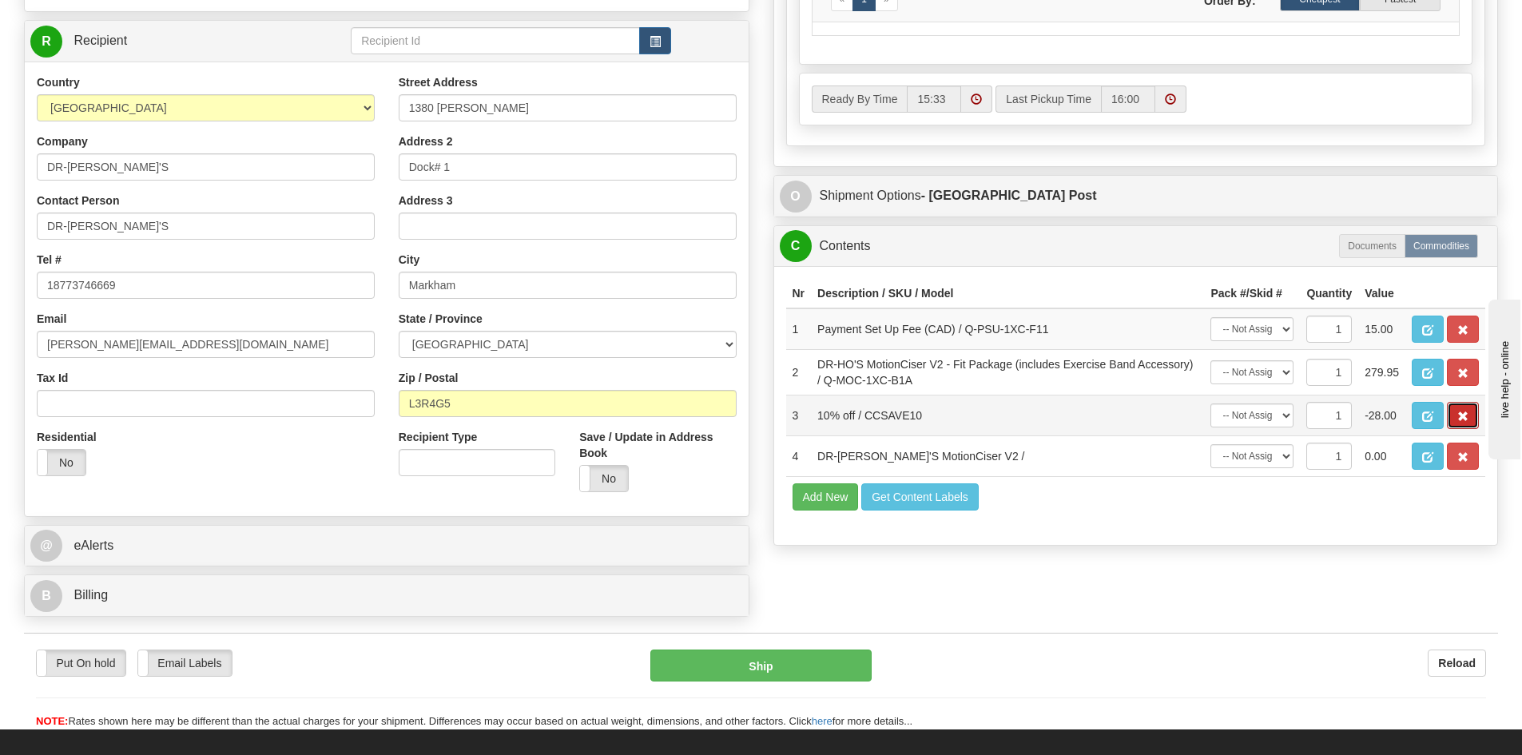
click at [1457, 411] on span "button" at bounding box center [1462, 416] width 11 height 10
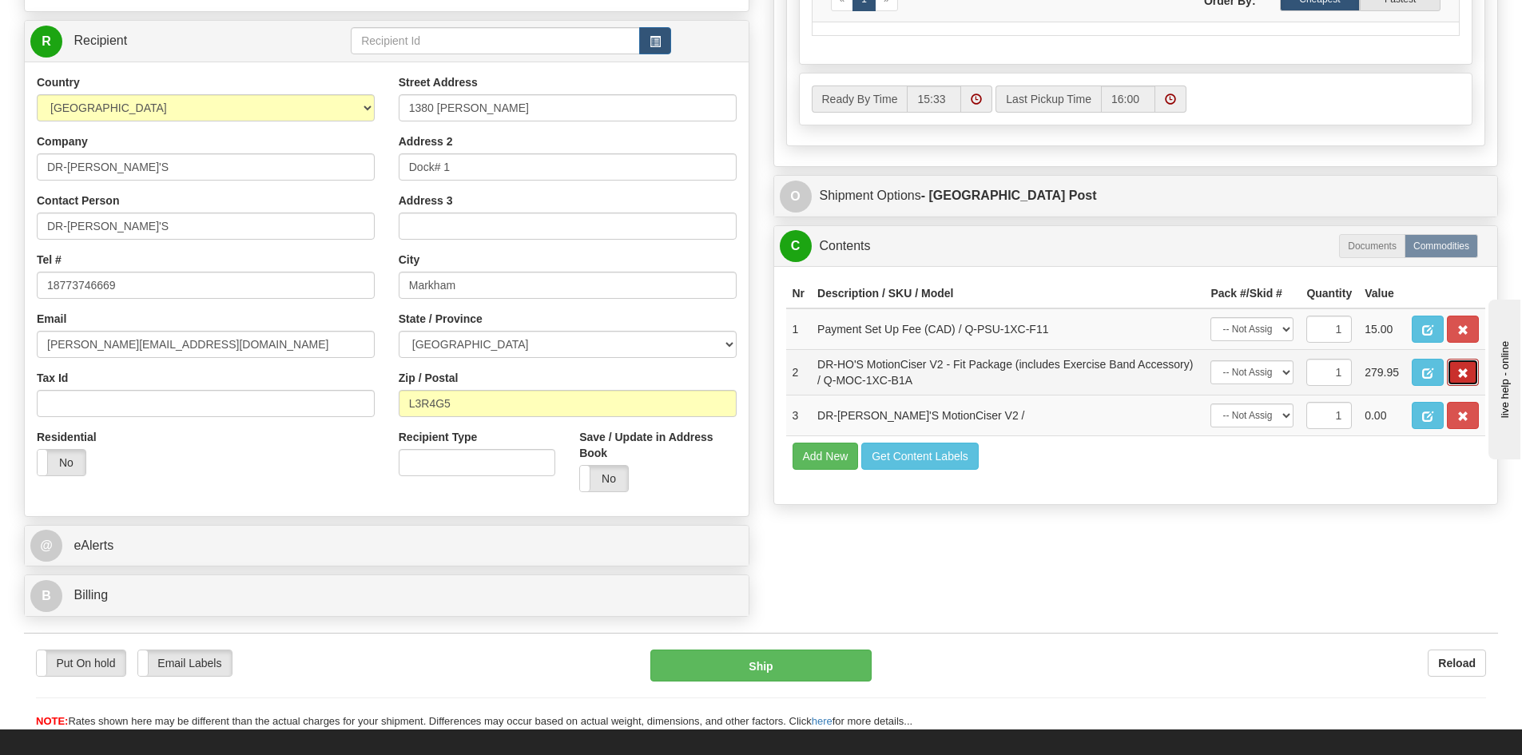
click at [1461, 368] on span "button" at bounding box center [1462, 373] width 11 height 10
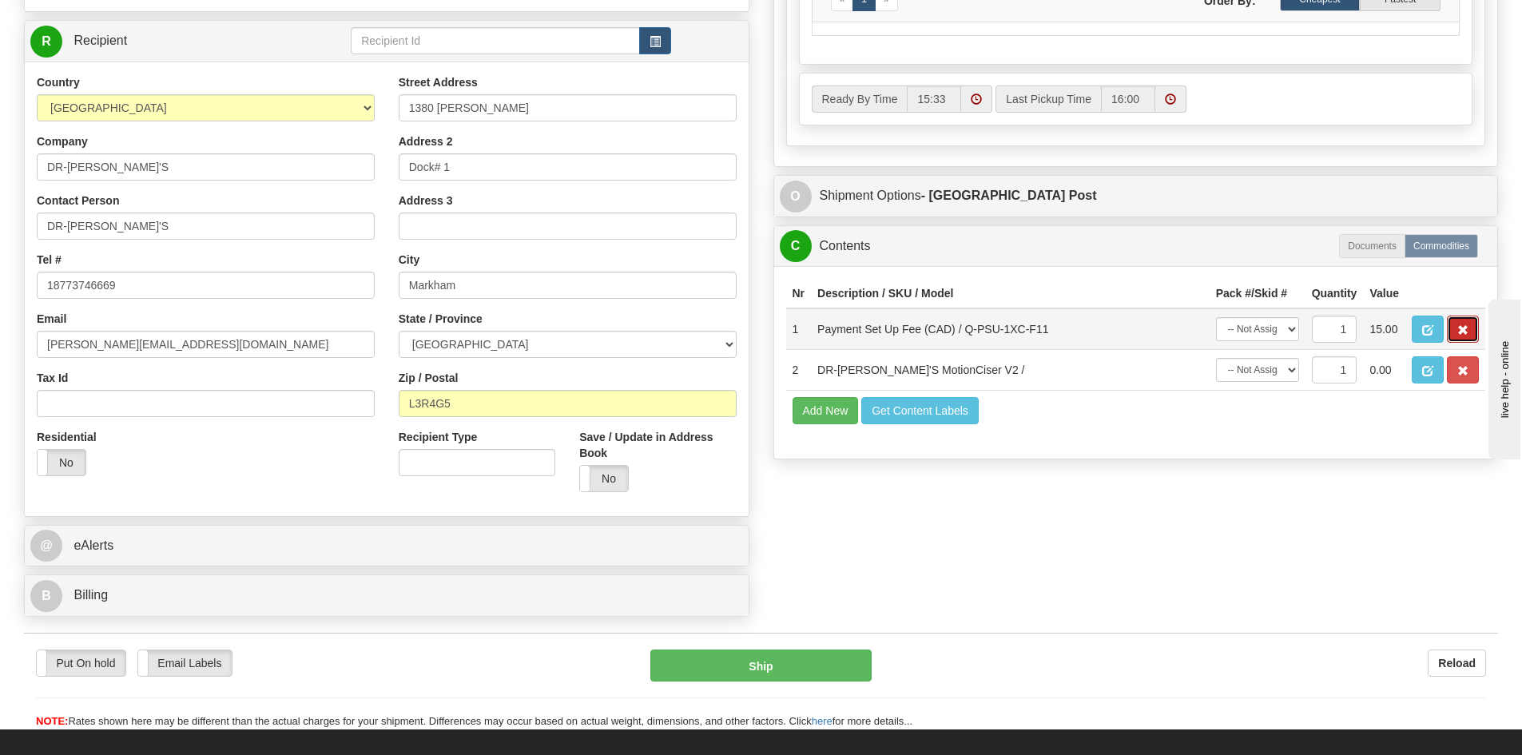
click at [1453, 323] on button "button" at bounding box center [1463, 329] width 32 height 27
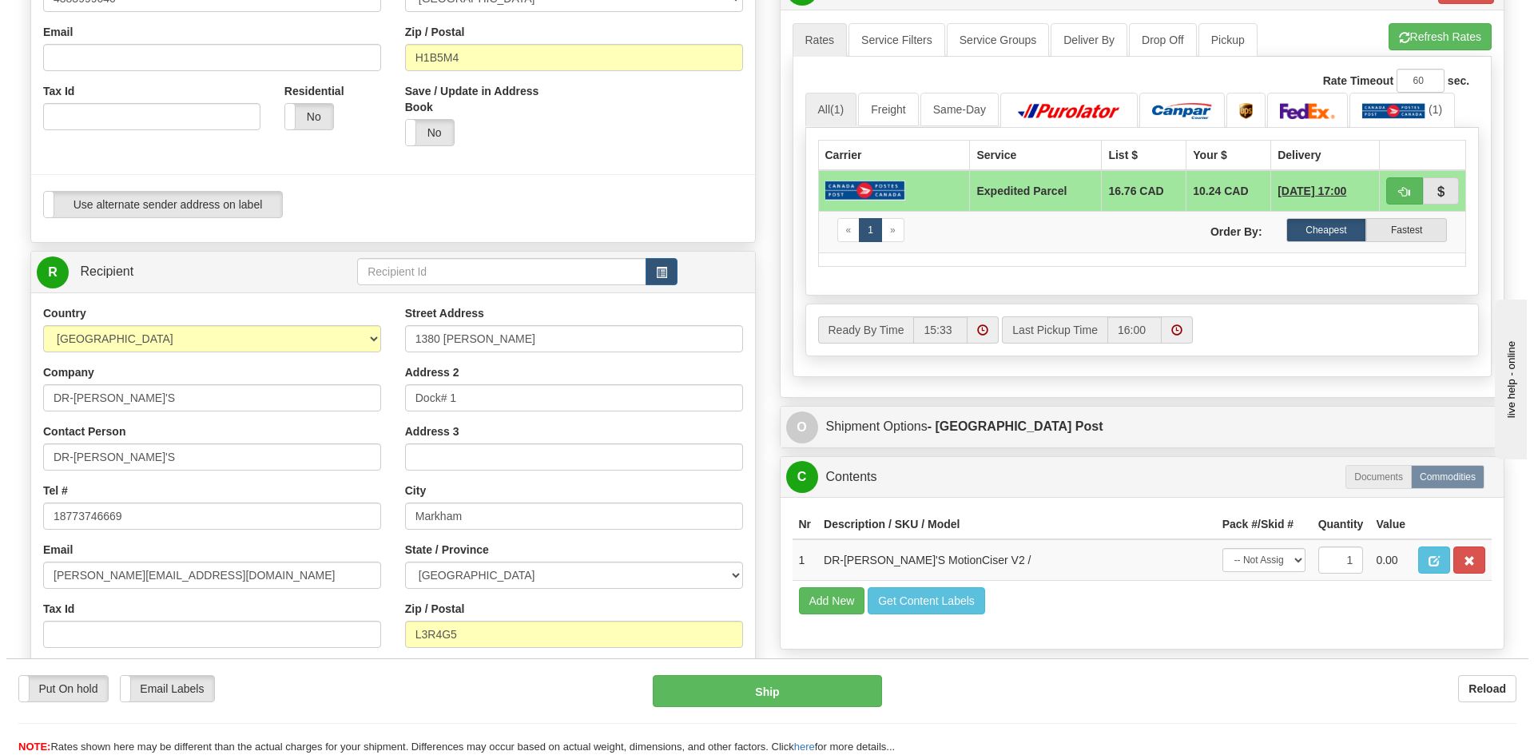
scroll to position [639, 0]
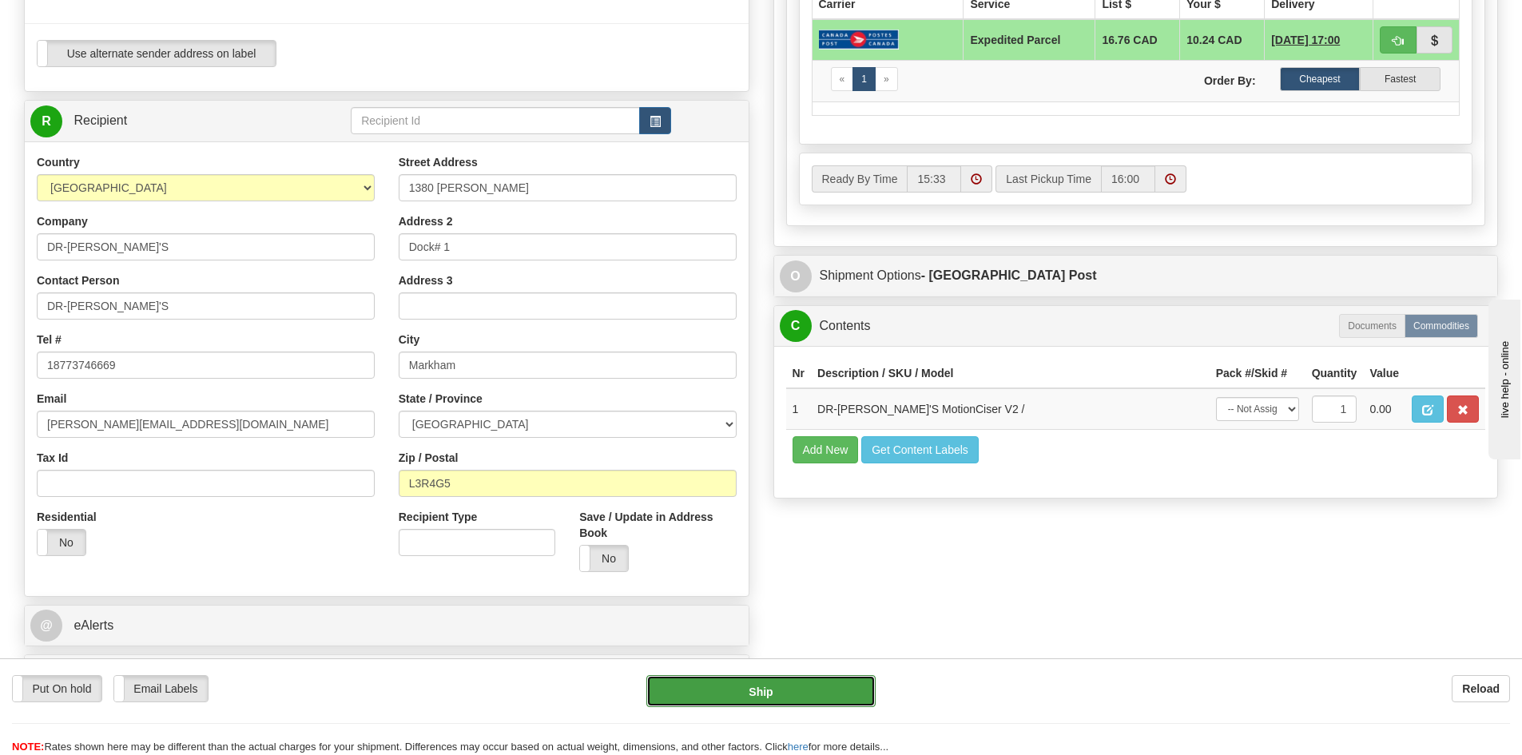
click at [763, 689] on button "Ship" at bounding box center [760, 691] width 229 height 32
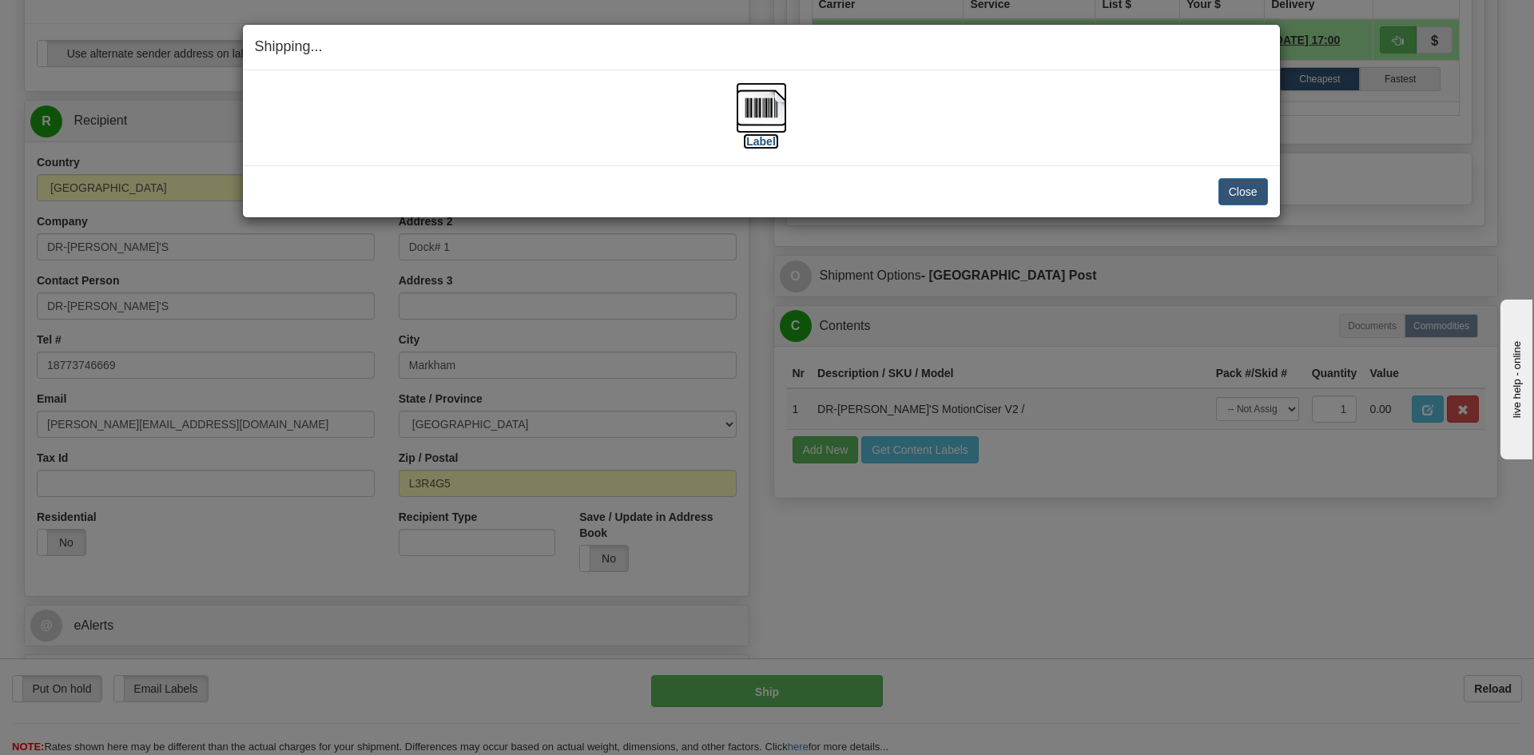
click at [784, 97] on img at bounding box center [761, 107] width 51 height 51
click at [1223, 190] on button "Close" at bounding box center [1243, 191] width 50 height 27
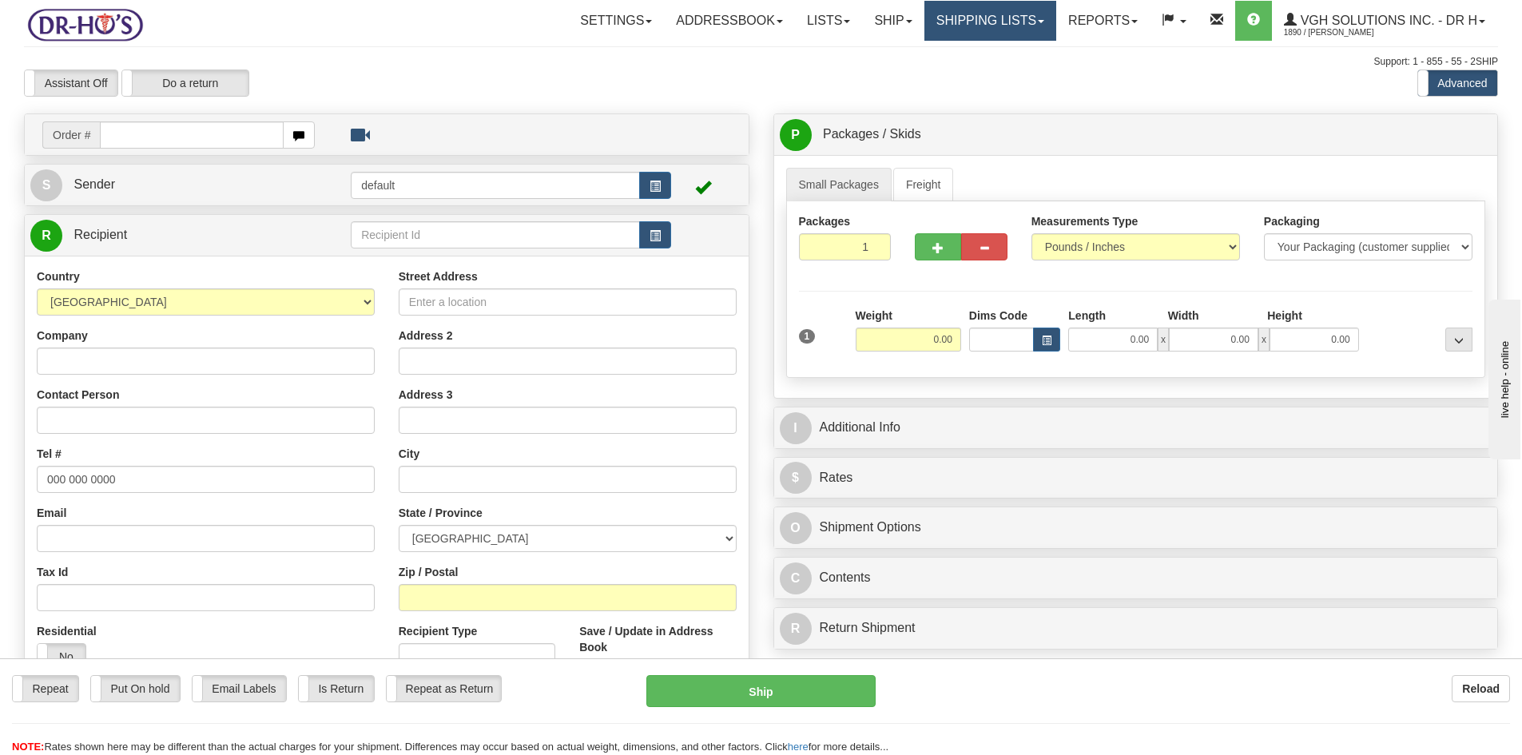
click at [947, 28] on link "Shipping lists" at bounding box center [990, 21] width 132 height 40
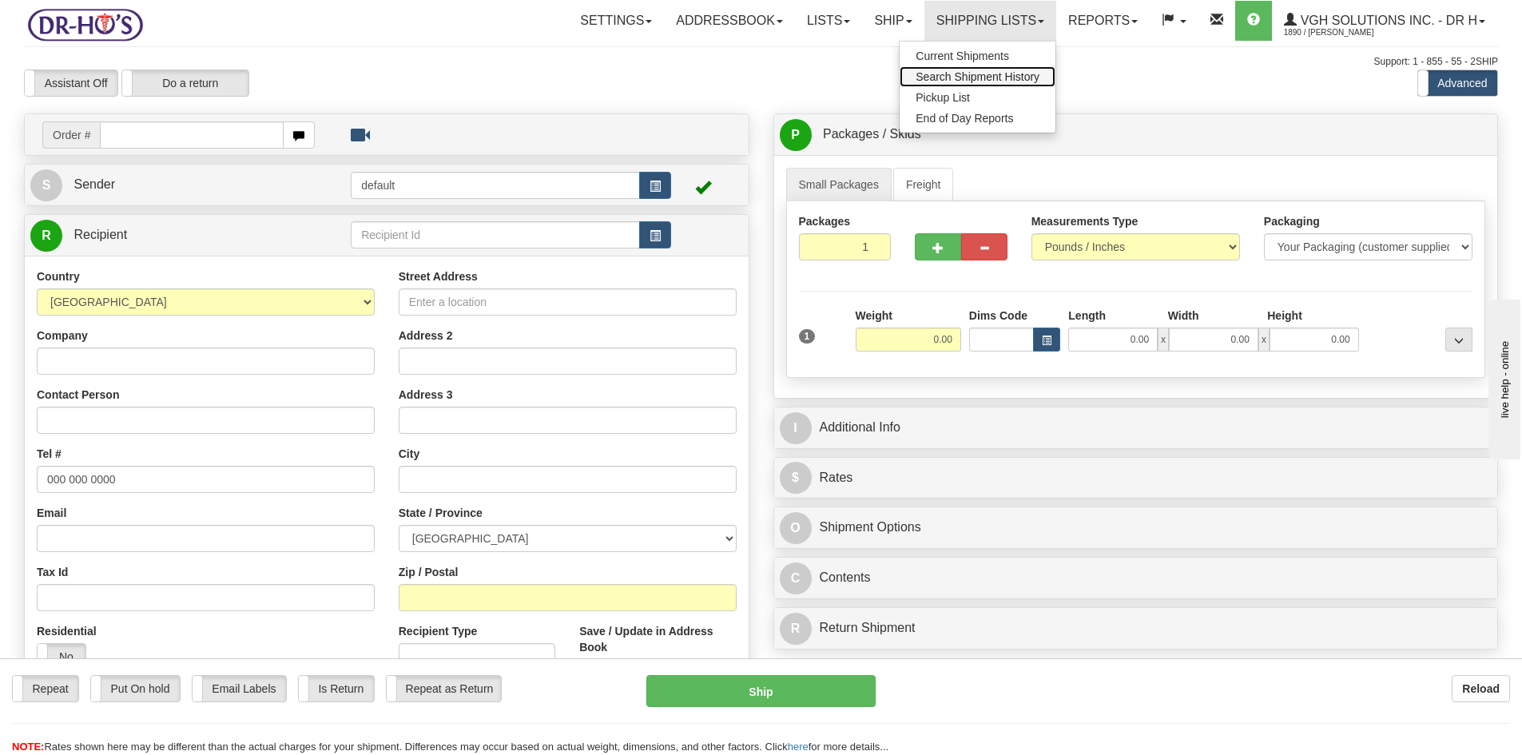
click at [939, 74] on span "Search Shipment History" at bounding box center [977, 76] width 124 height 13
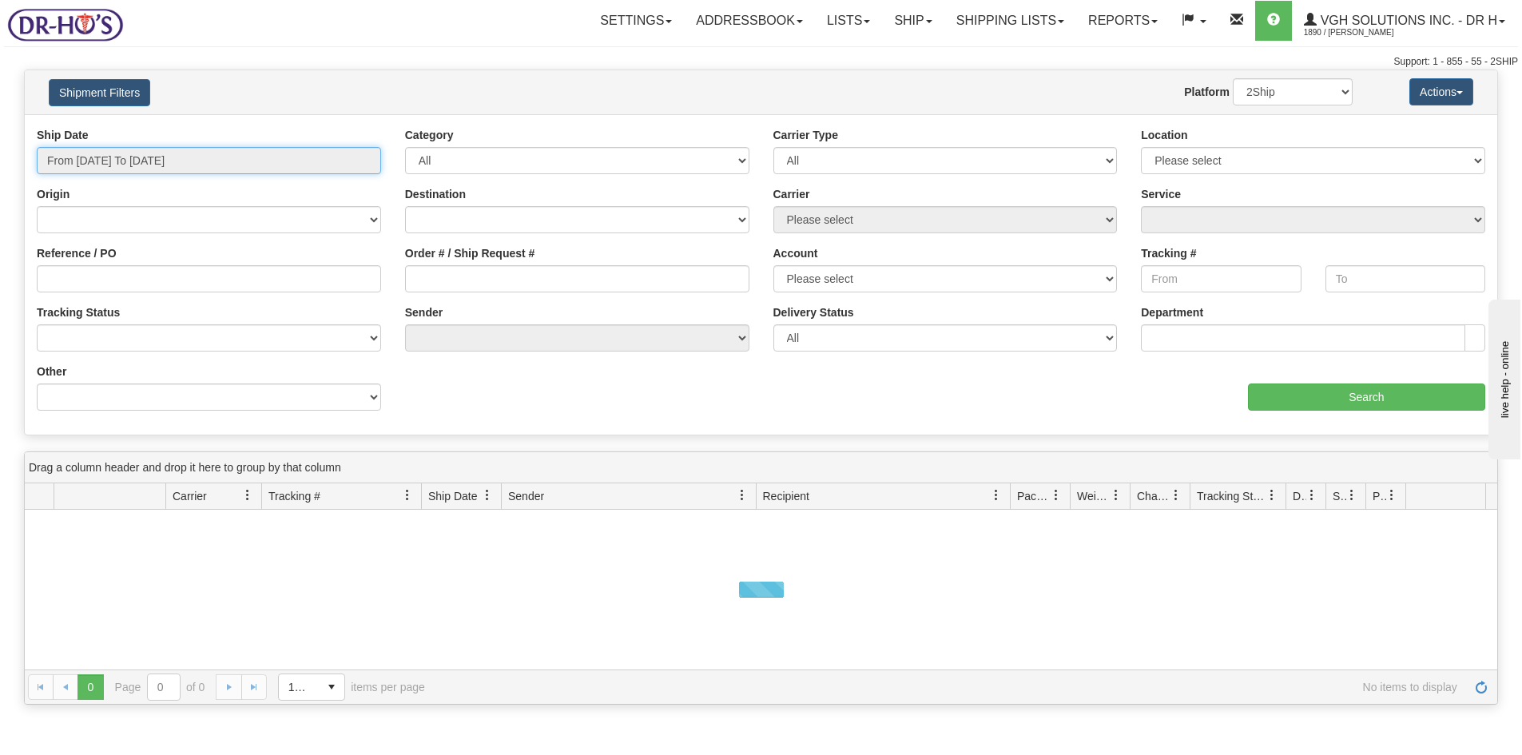
type input "[DATE]"
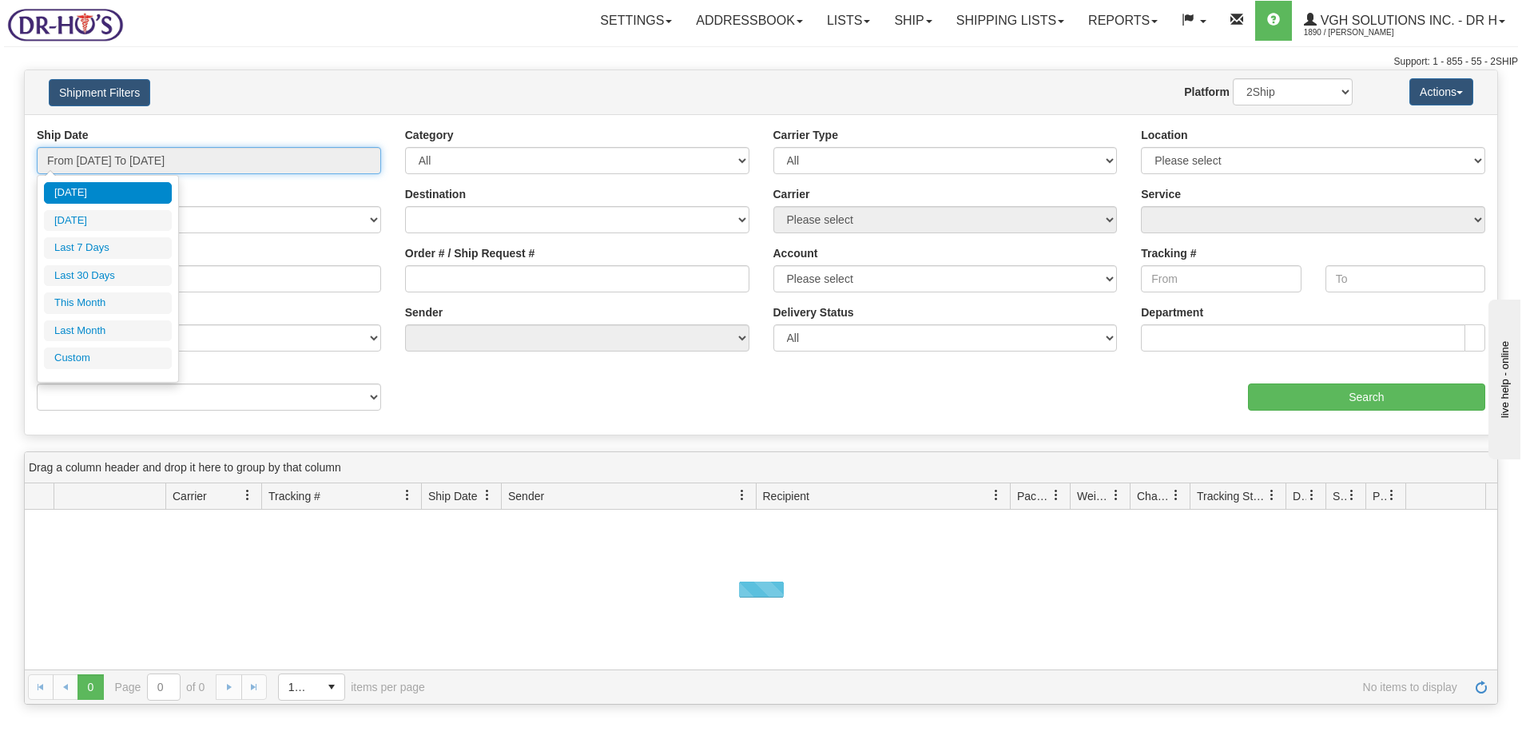
click at [105, 161] on input "From [DATE] To [DATE]" at bounding box center [209, 160] width 344 height 27
type input "[DATE]"
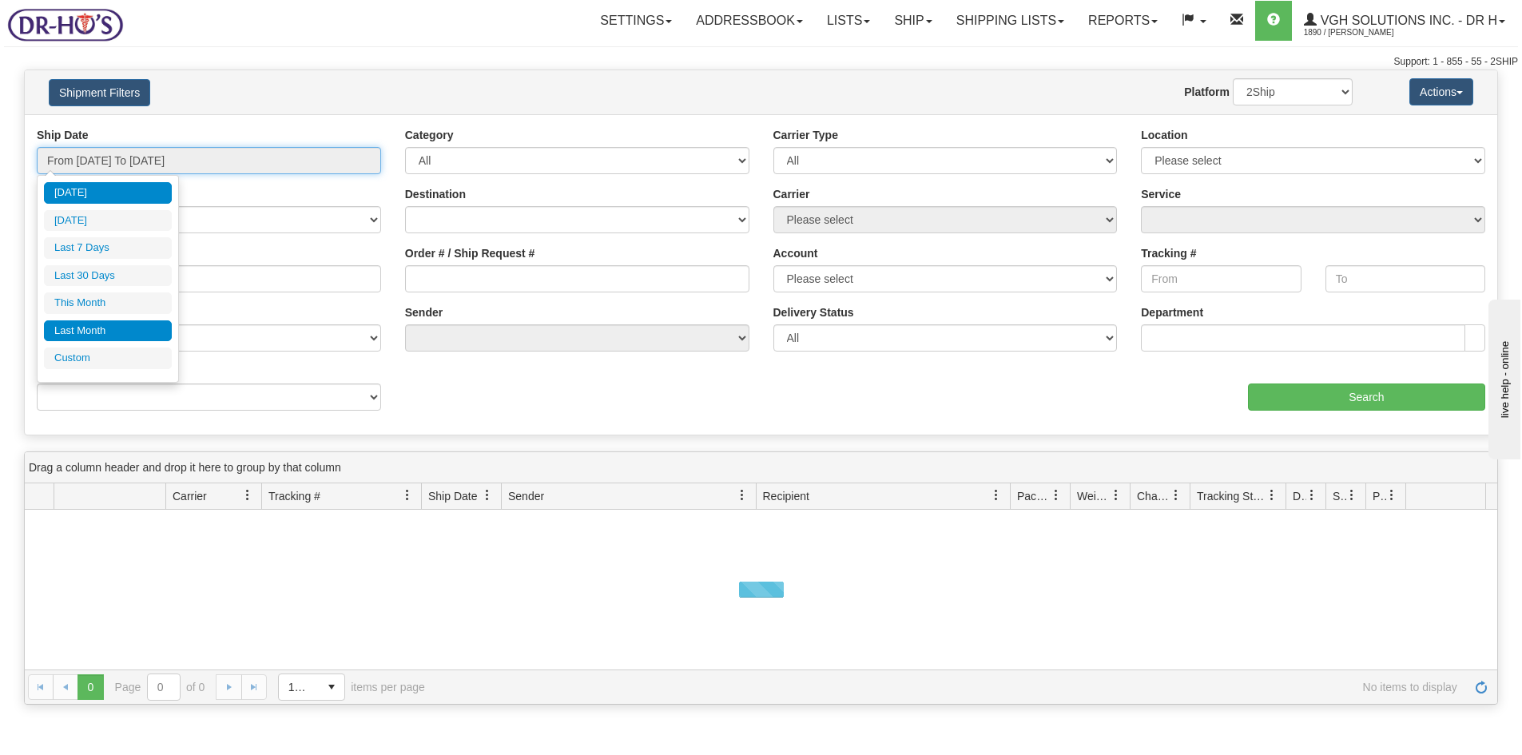
type input "[DATE]"
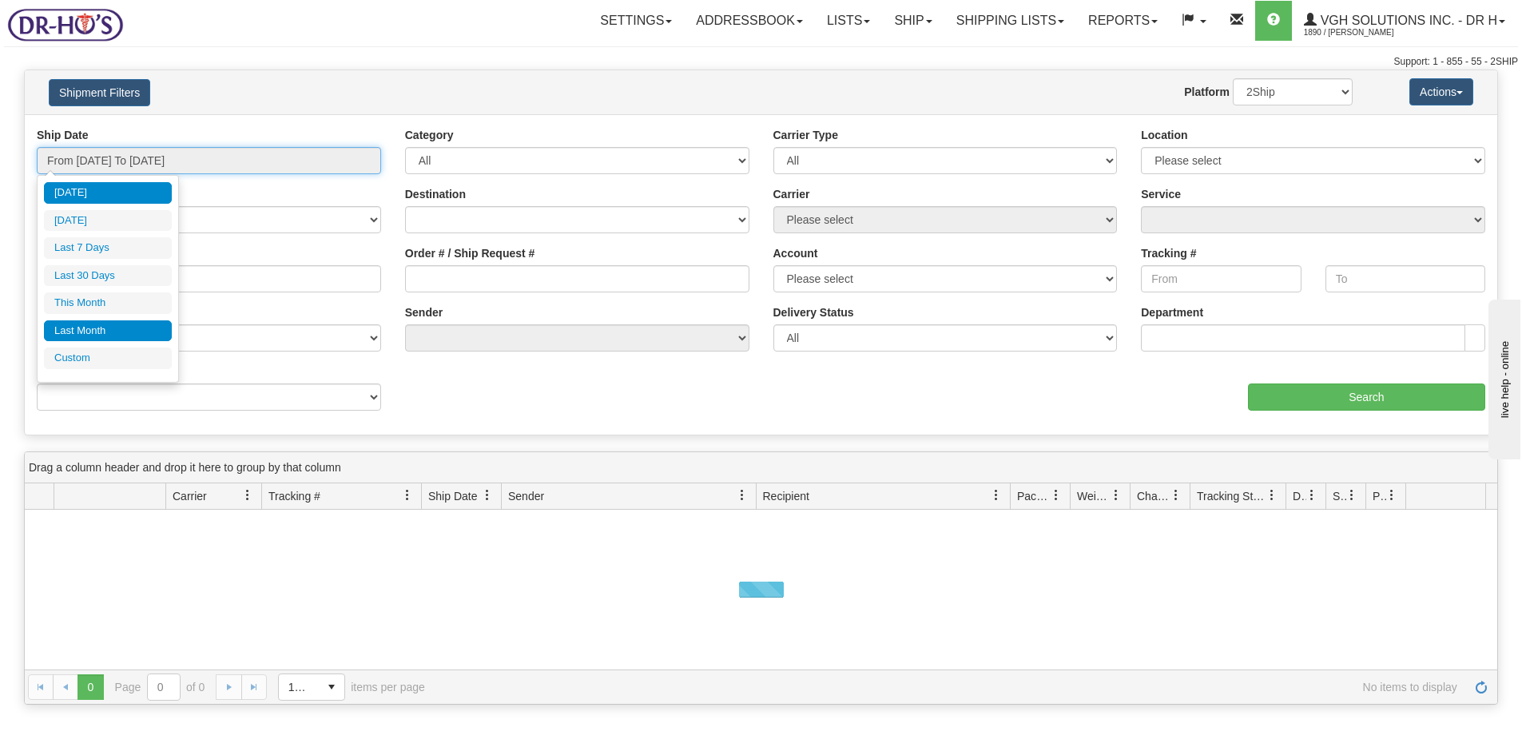
type input "[DATE]"
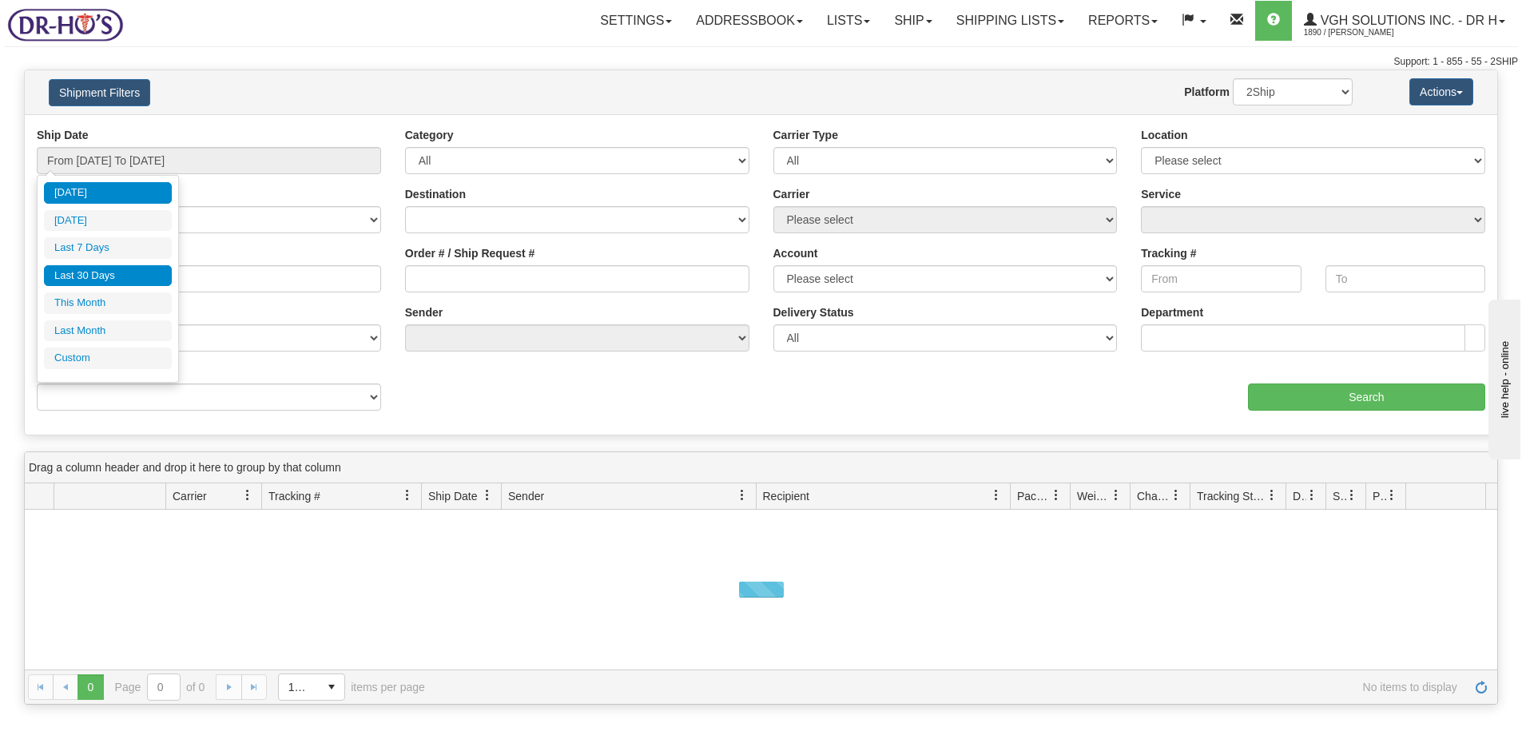
click at [66, 359] on li "Custom" at bounding box center [108, 358] width 128 height 22
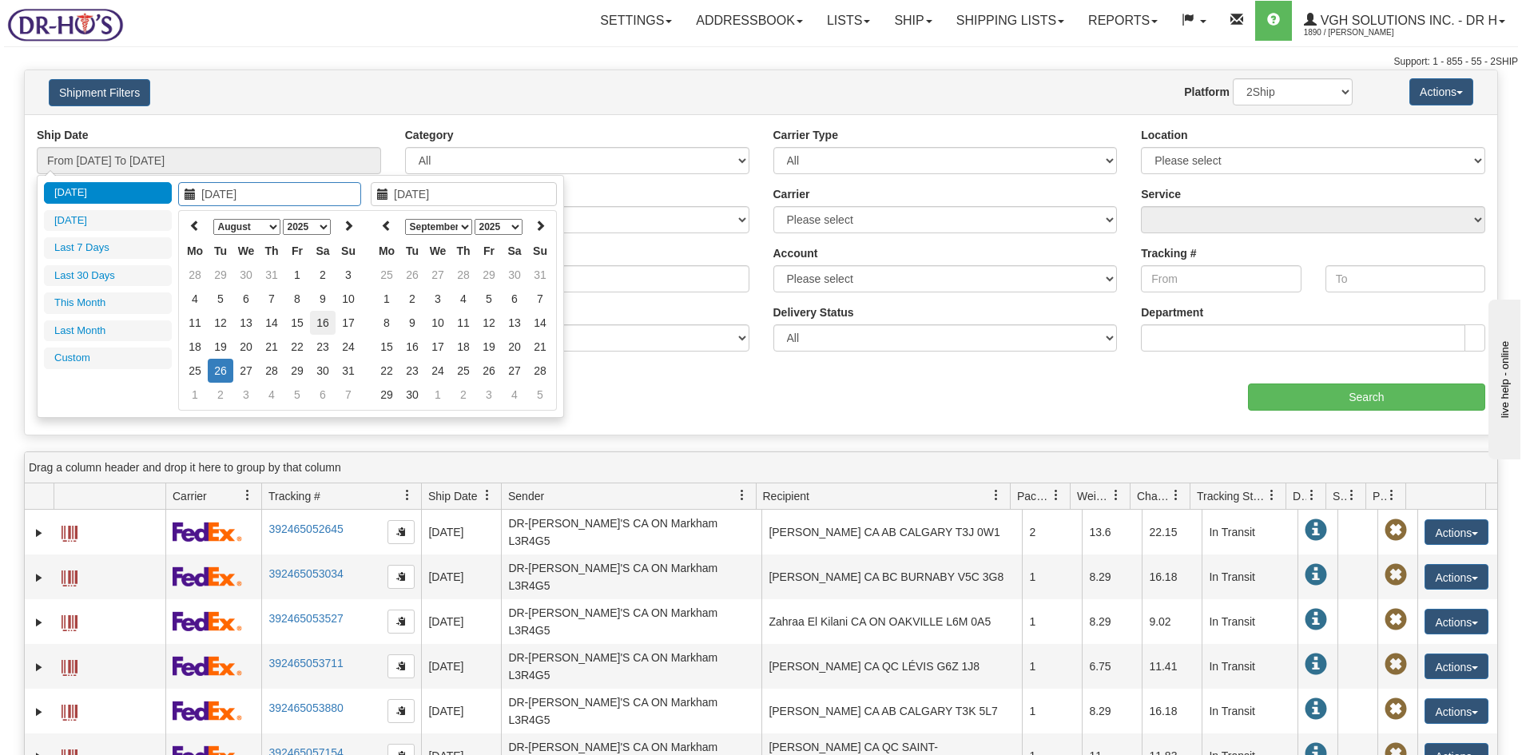
type input "[DATE]"
click at [319, 324] on td "16" at bounding box center [323, 323] width 26 height 24
click at [386, 227] on icon at bounding box center [386, 225] width 11 height 11
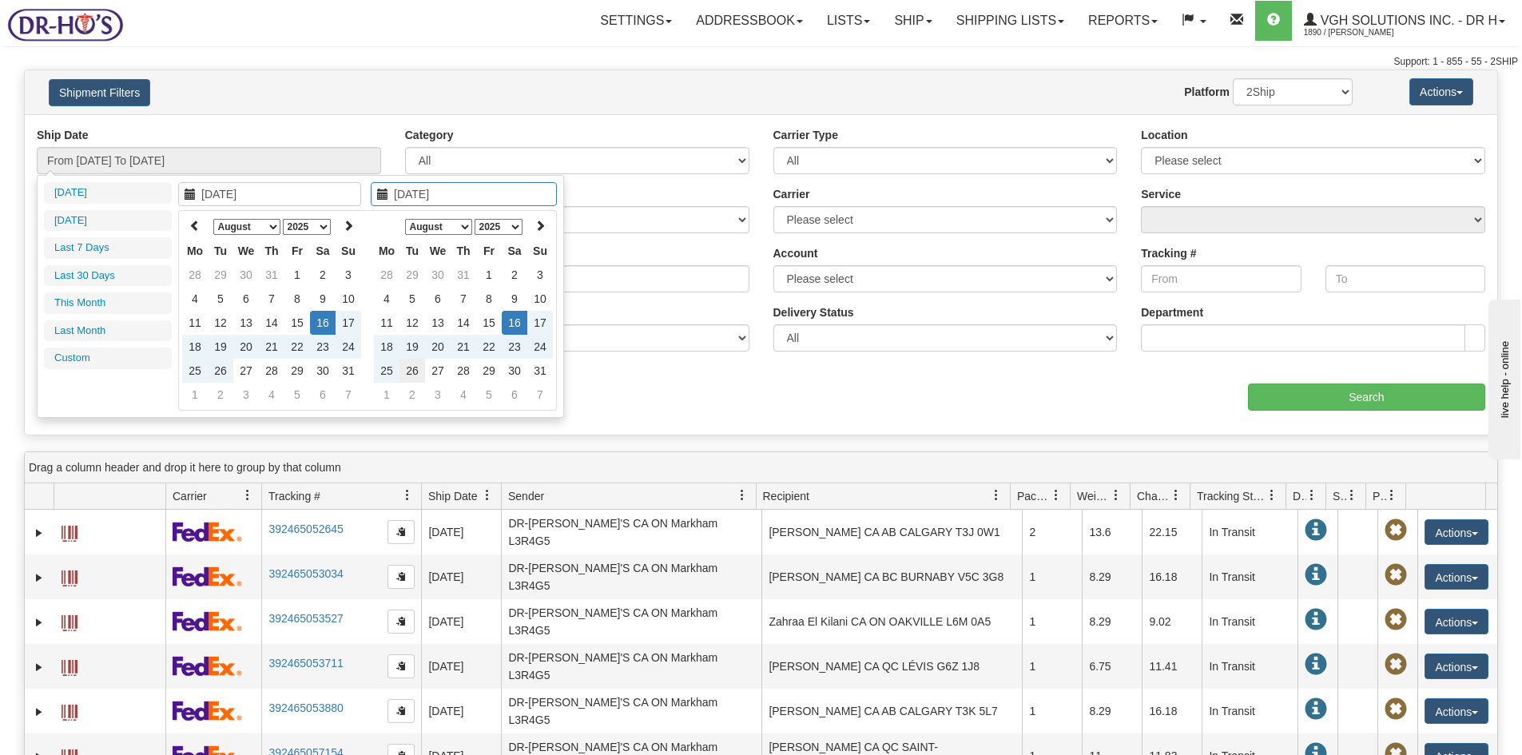
type input "[DATE]"
click at [410, 367] on td "26" at bounding box center [412, 371] width 26 height 24
type input "From 08/16/2025 To 08/26/2025"
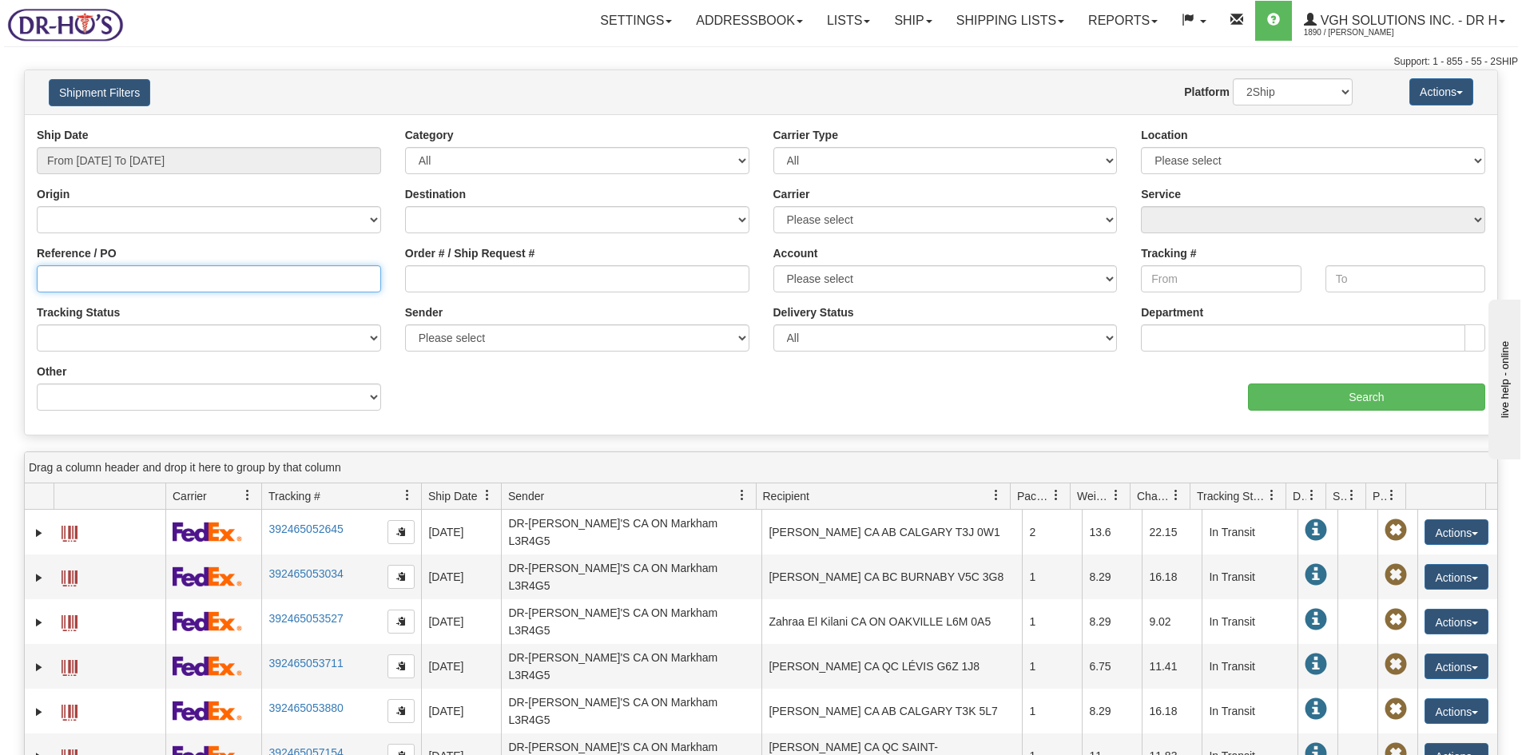
click at [85, 276] on input "Reference / PO" at bounding box center [209, 278] width 344 height 27
paste input "1200548"
type input "1200548"
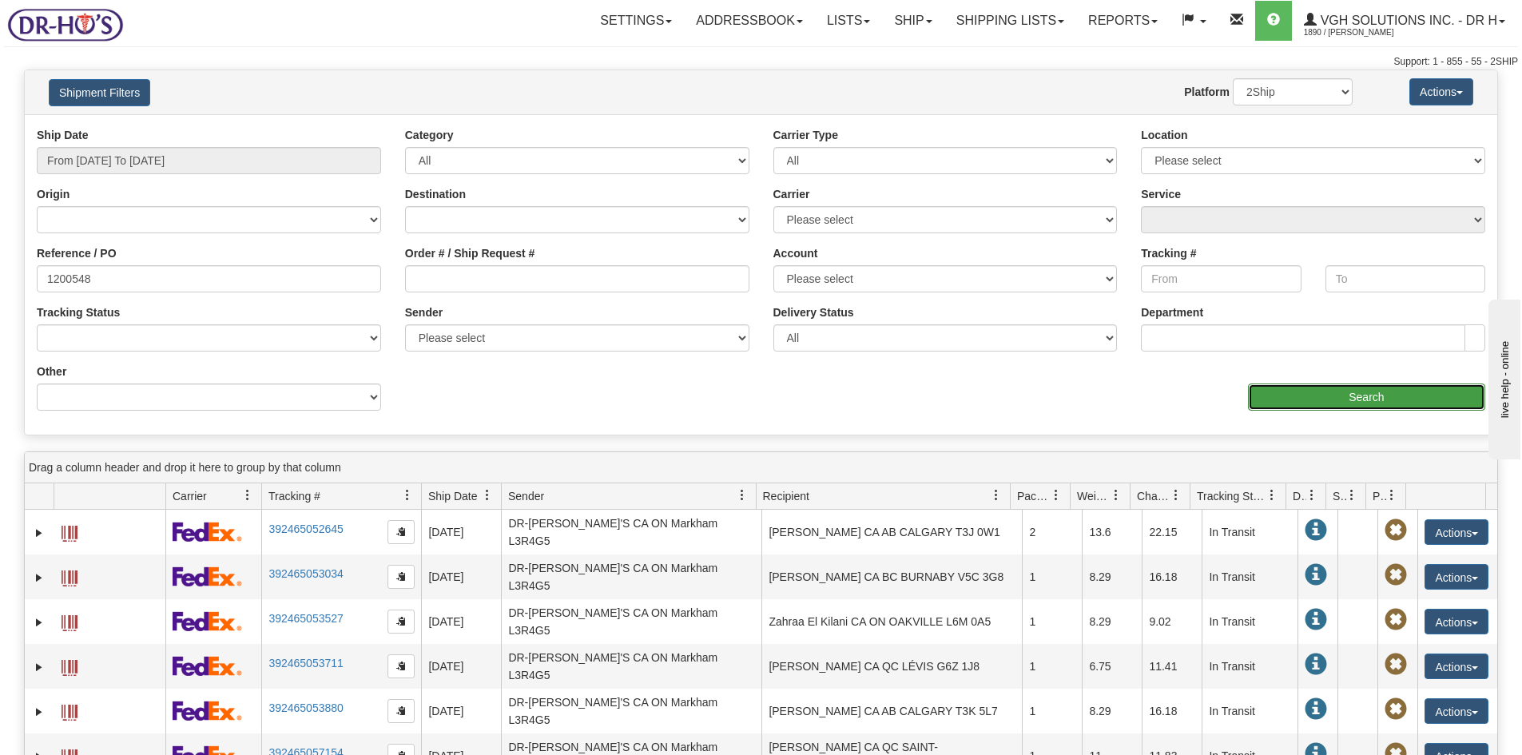
click at [1352, 394] on input "Search" at bounding box center [1366, 396] width 237 height 27
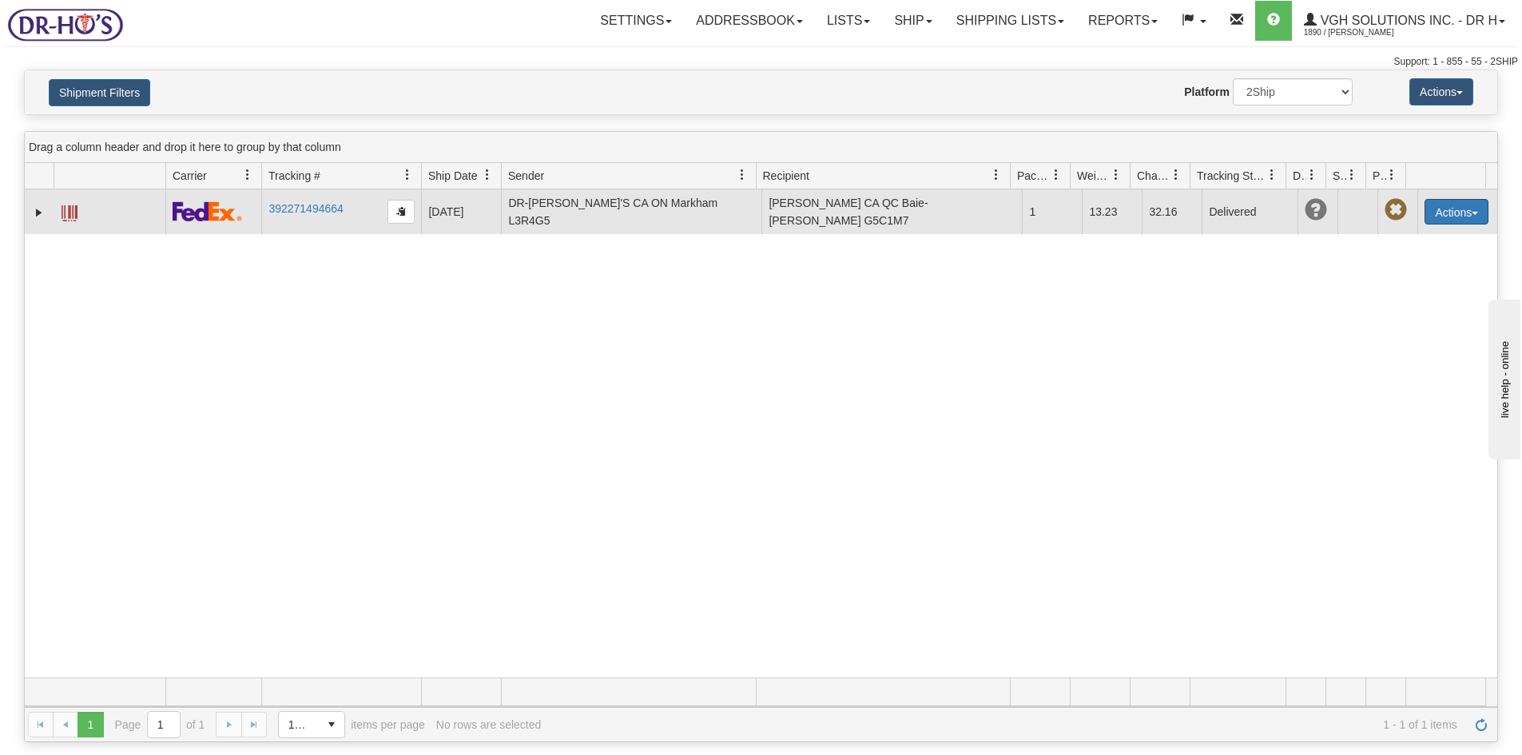
click at [1434, 209] on button "Actions" at bounding box center [1456, 212] width 64 height 26
click at [1376, 256] on span at bounding box center [1381, 261] width 11 height 11
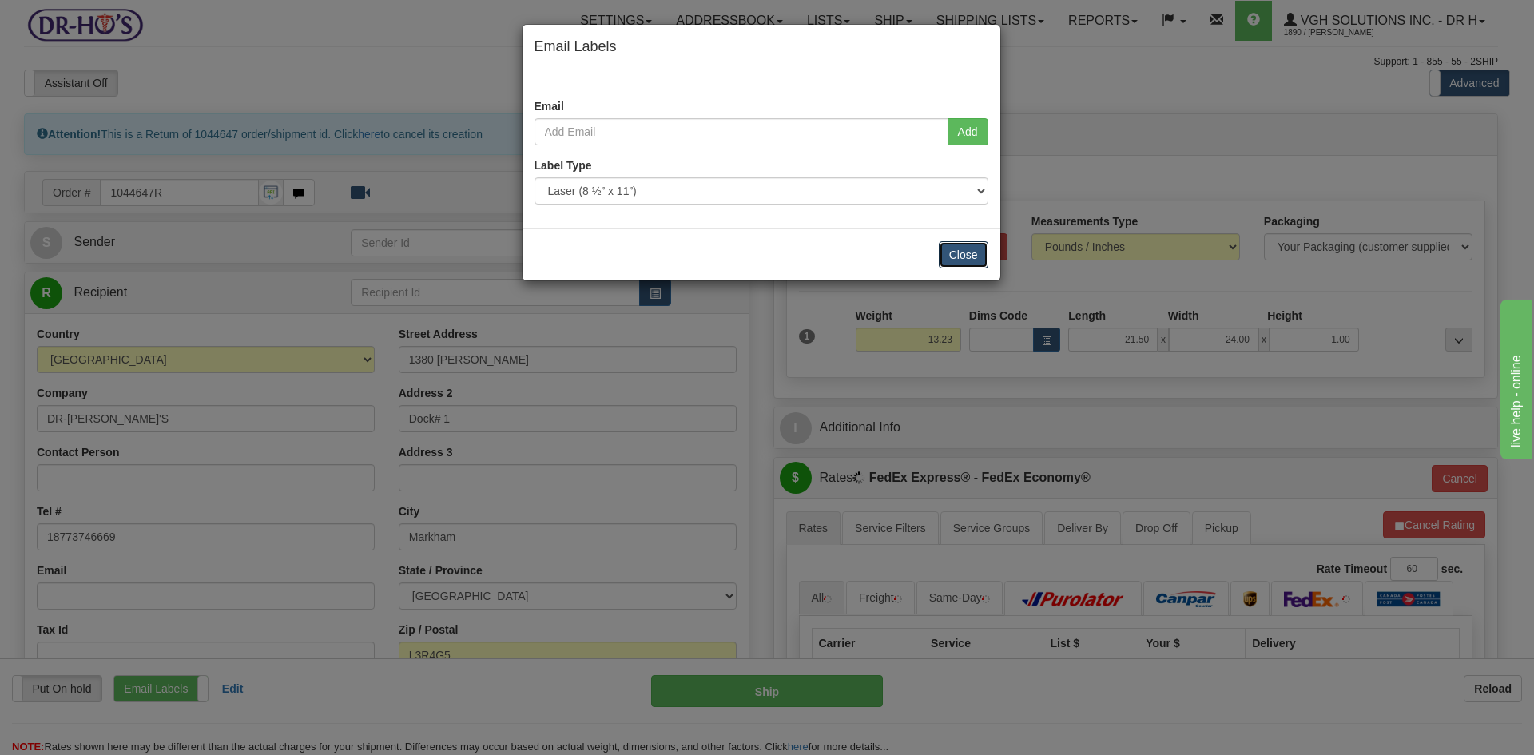
drag, startPoint x: 969, startPoint y: 256, endPoint x: 886, endPoint y: 296, distance: 92.5
click at [967, 256] on button "Close" at bounding box center [964, 254] width 50 height 27
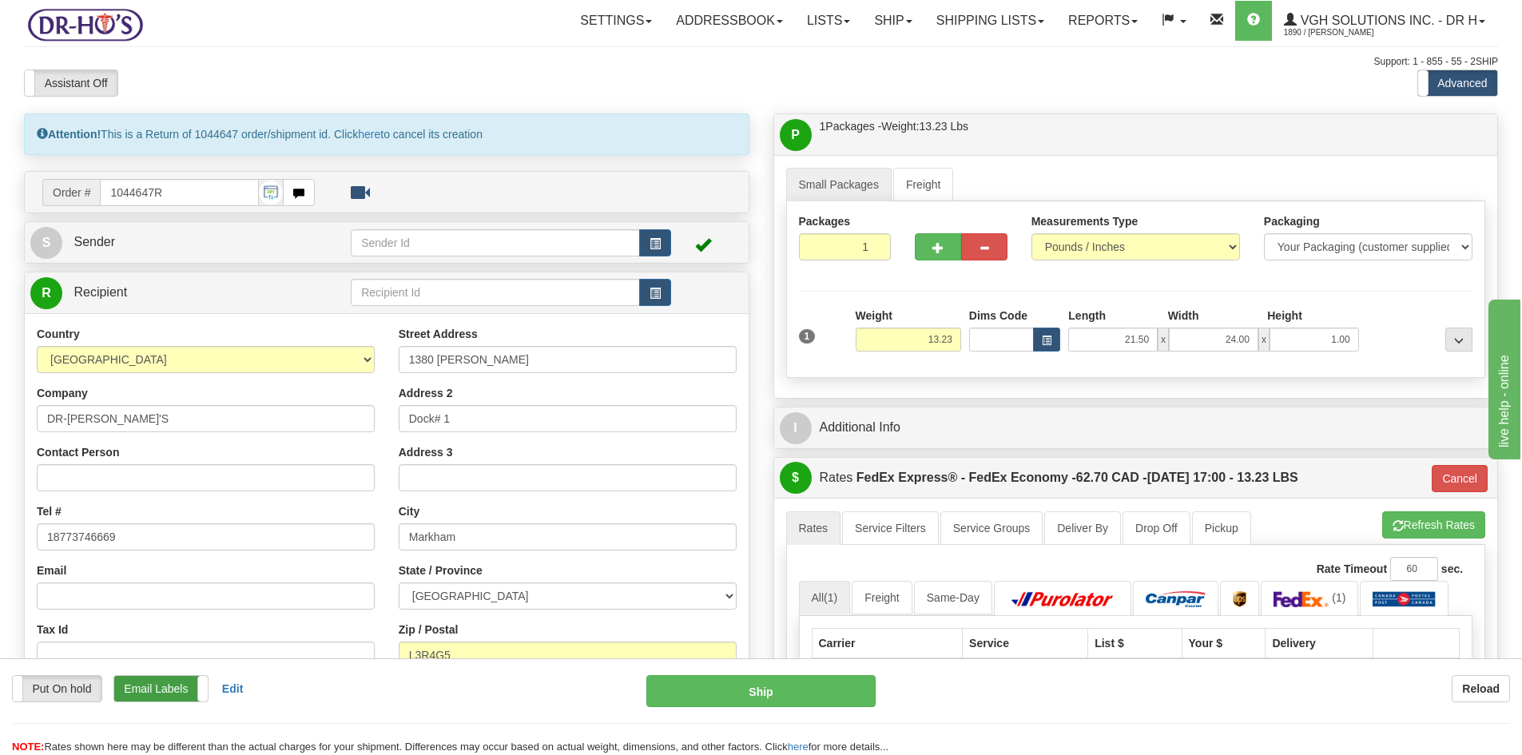
click at [148, 684] on label "Email Labels" at bounding box center [160, 689] width 93 height 26
drag, startPoint x: 104, startPoint y: 423, endPoint x: 1, endPoint y: 423, distance: 103.1
click at [1, 423] on div "Toggle navigation Settings Shipping Preferences Fields Preferences New" at bounding box center [761, 537] width 1522 height 1075
drag, startPoint x: 76, startPoint y: 475, endPoint x: 73, endPoint y: 483, distance: 8.6
click at [75, 475] on input "Contact Person" at bounding box center [206, 477] width 338 height 27
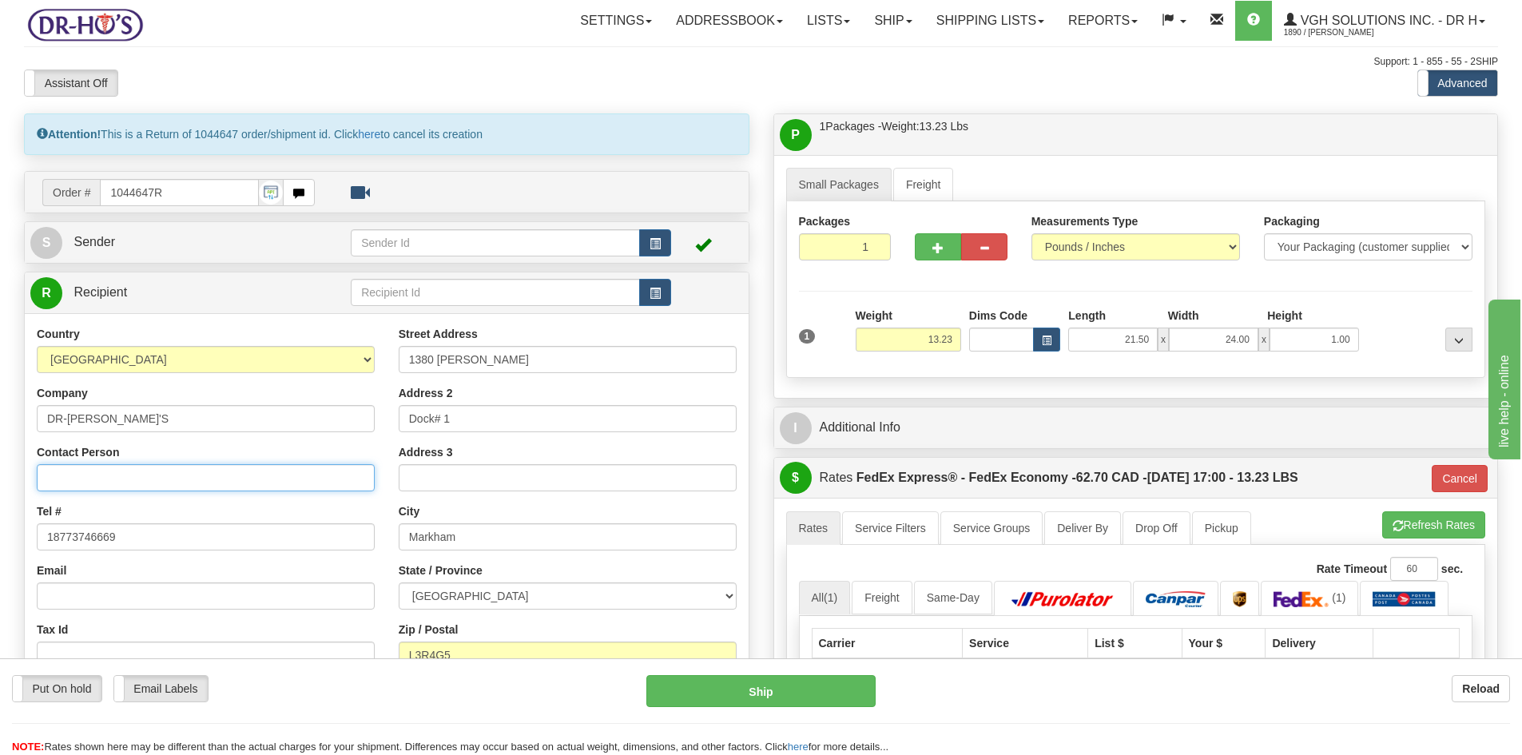
paste input "DR-[PERSON_NAME]'S"
type input "DR-[PERSON_NAME]'S"
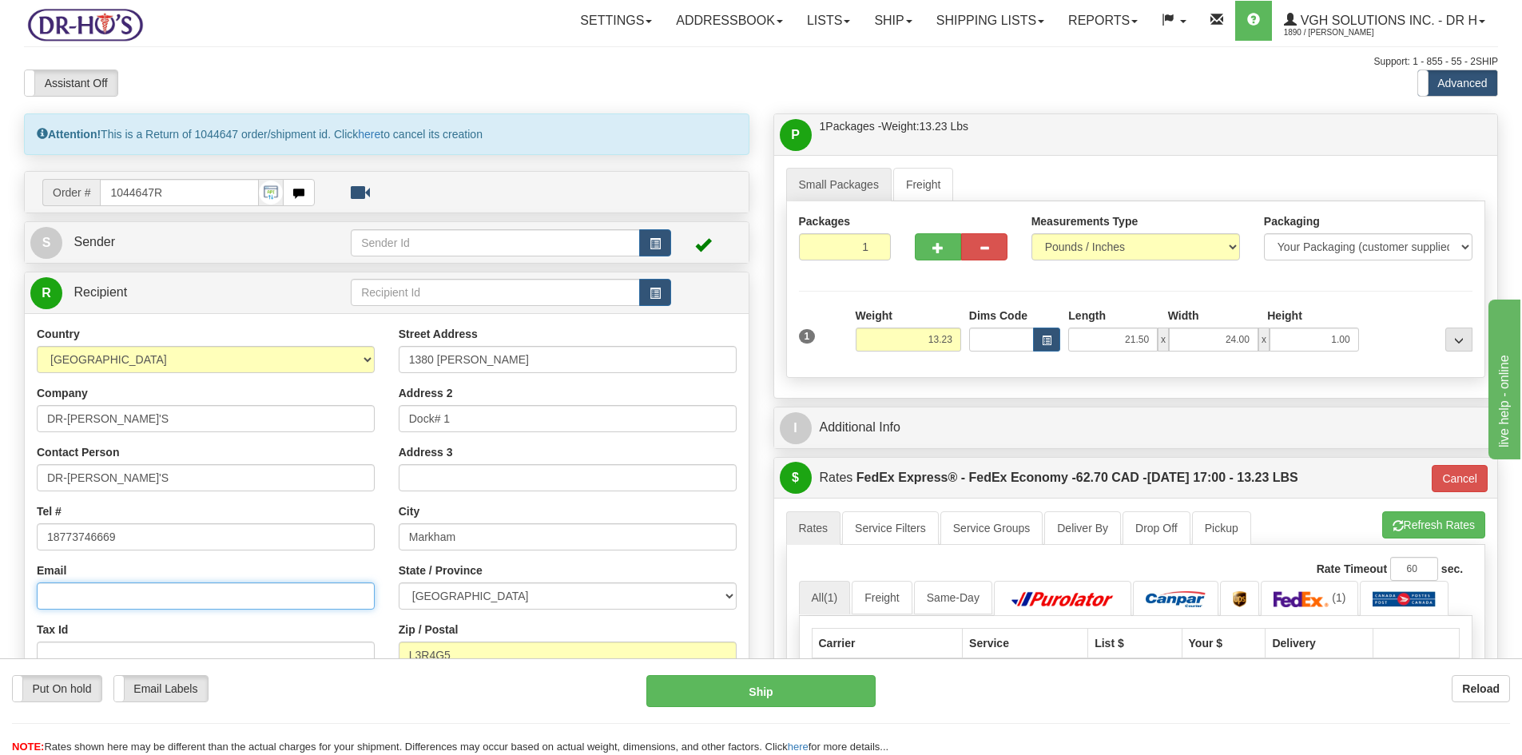
click at [77, 593] on input "Email" at bounding box center [206, 595] width 338 height 27
type input "[PERSON_NAME][EMAIL_ADDRESS][DOMAIN_NAME]"
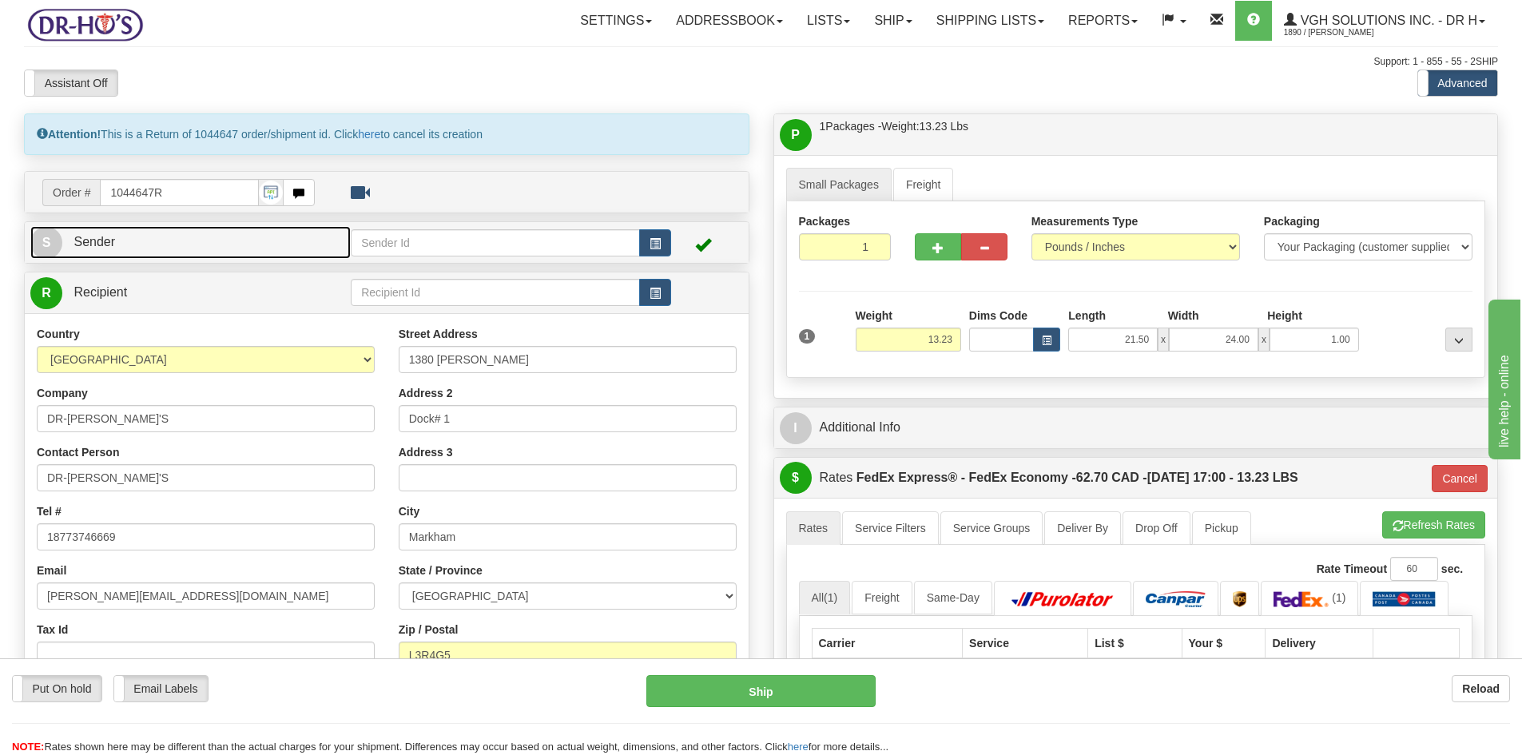
click at [112, 234] on link "S Sender" at bounding box center [190, 242] width 320 height 33
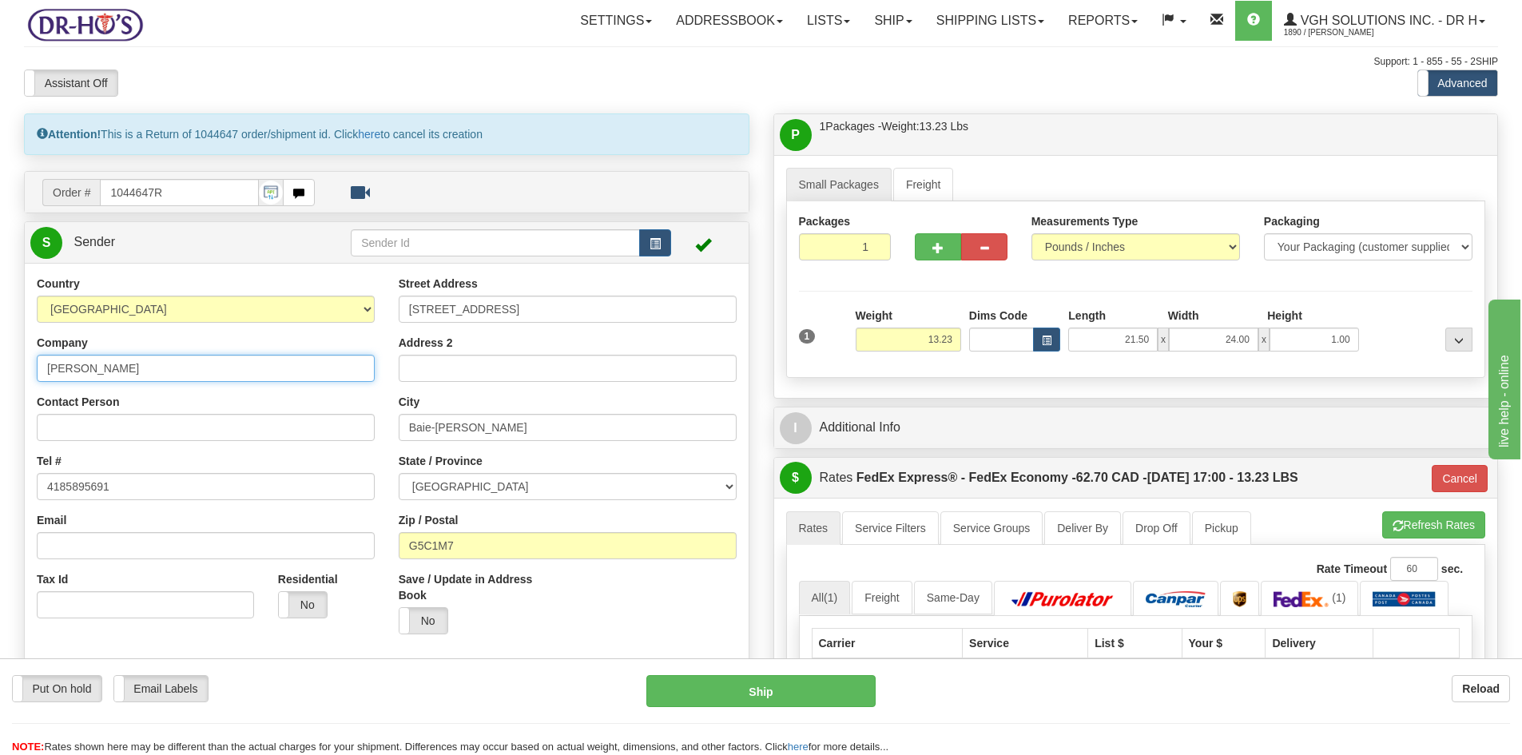
drag, startPoint x: 99, startPoint y: 361, endPoint x: -18, endPoint y: 373, distance: 117.2
click at [0, 373] on html "Training Course Close Toggle navigation Settings Shipping Preferences New Sende…" at bounding box center [761, 377] width 1522 height 755
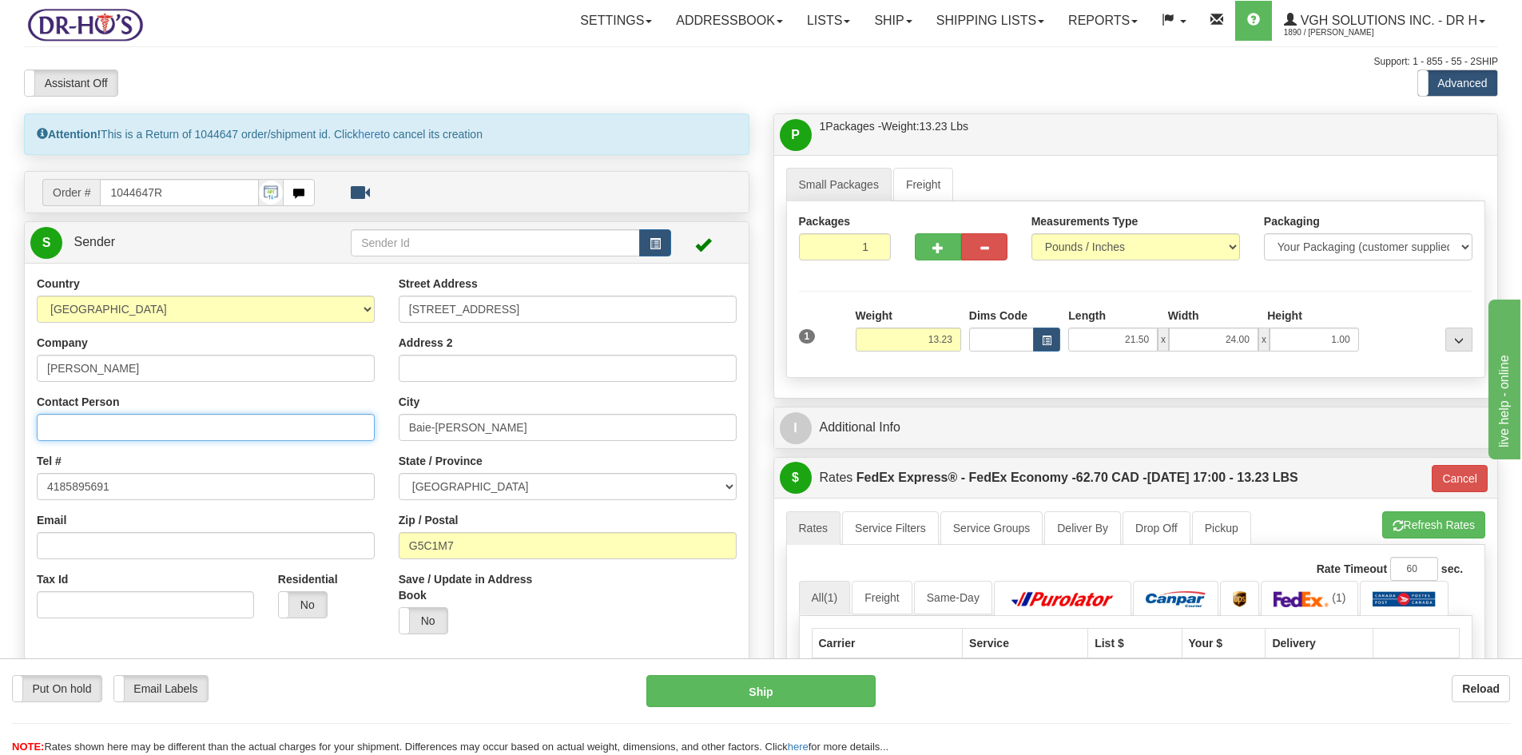
click at [71, 424] on input "Contact Person" at bounding box center [206, 427] width 338 height 27
paste input "[PERSON_NAME]"
type input "[PERSON_NAME]"
drag, startPoint x: 1471, startPoint y: 478, endPoint x: 1456, endPoint y: 474, distance: 14.9
click at [1468, 477] on button "Cancel" at bounding box center [1460, 478] width 56 height 27
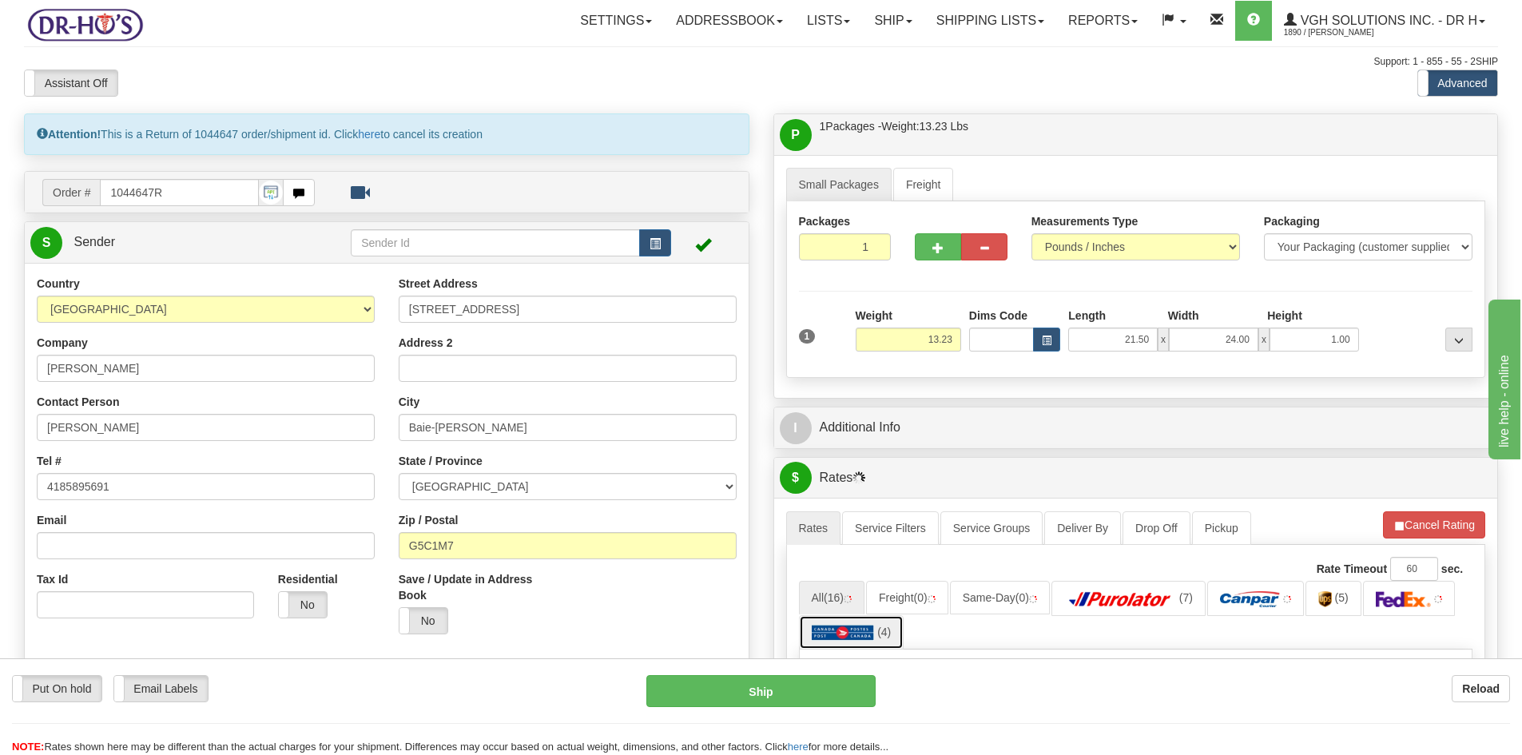
click at [842, 622] on link "(4)" at bounding box center [851, 632] width 105 height 34
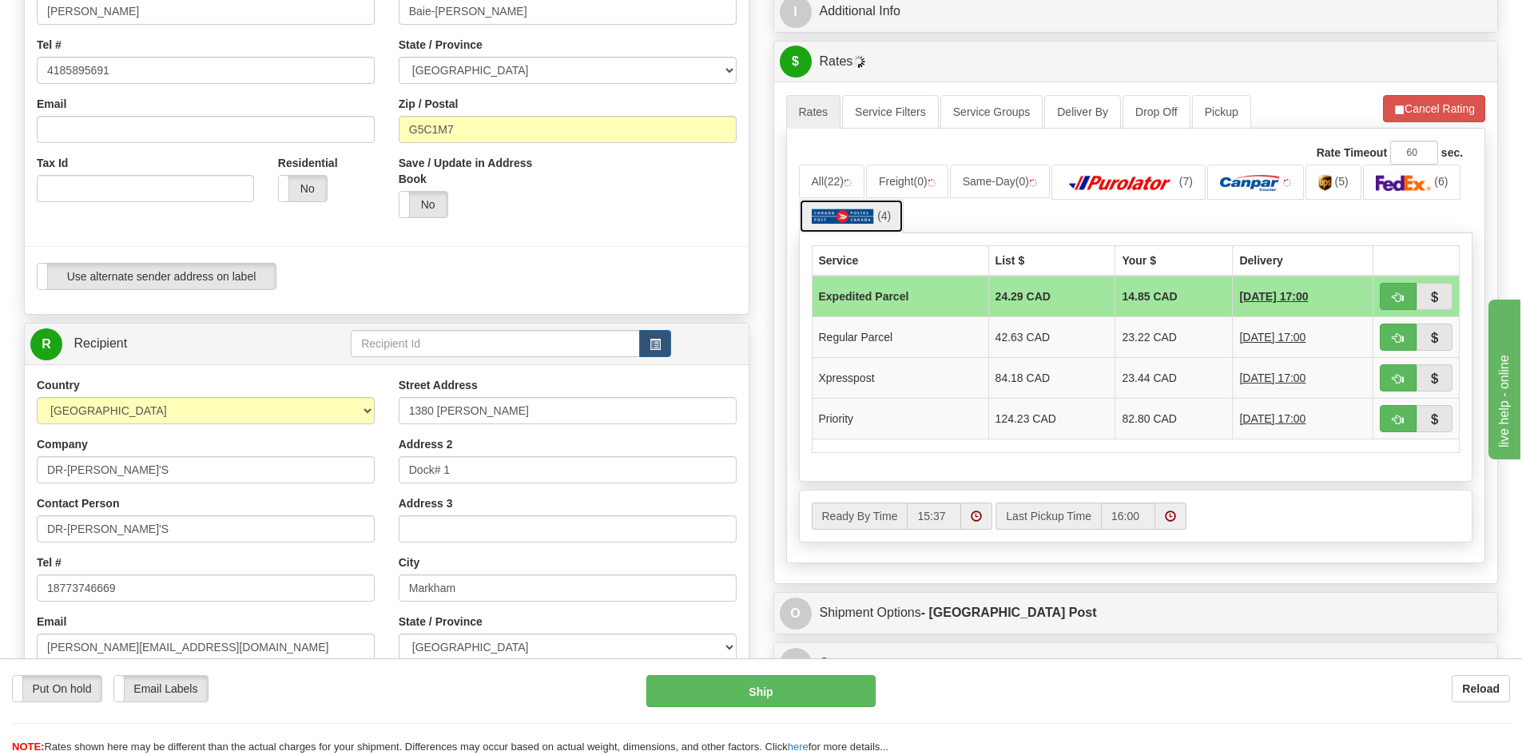
scroll to position [559, 0]
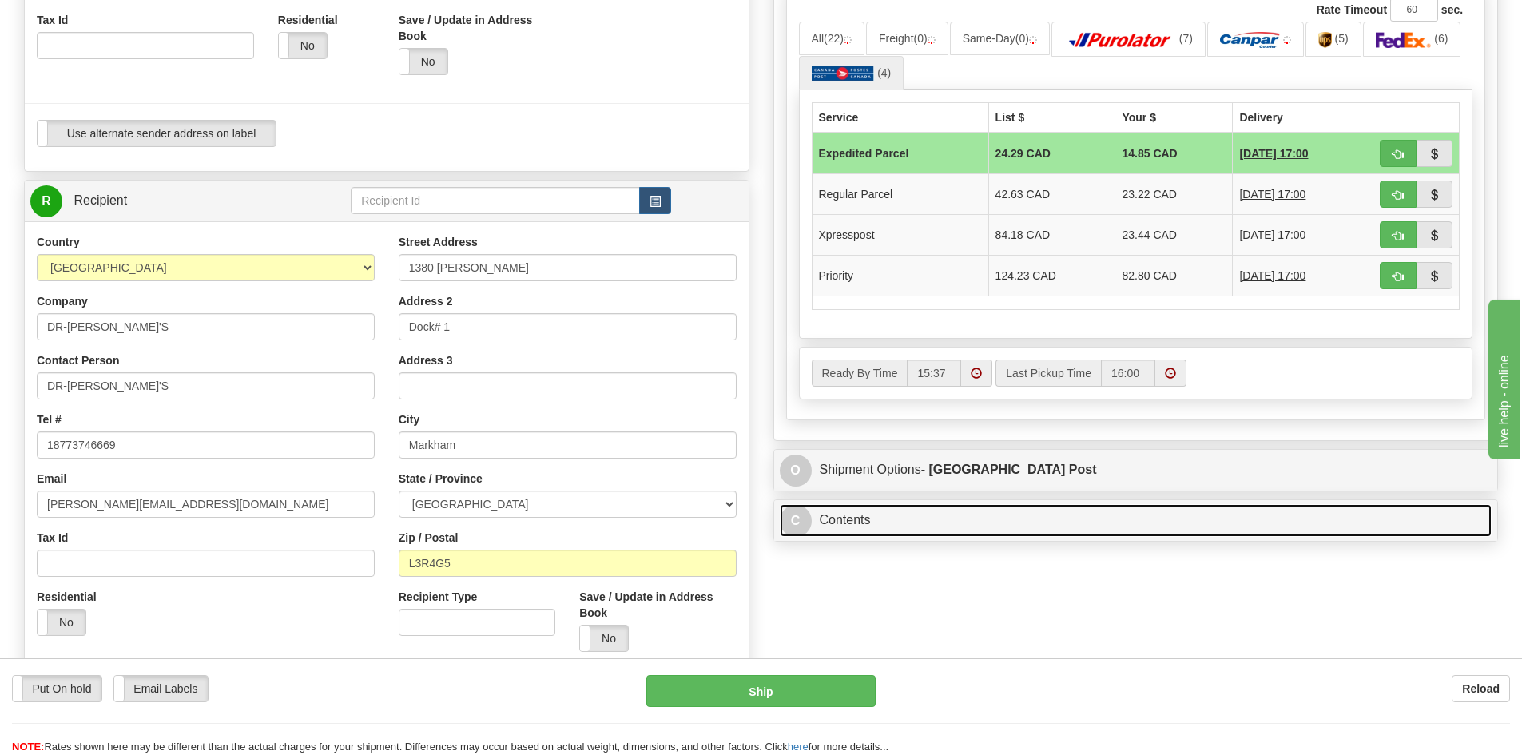
click at [961, 522] on link "C Contents" at bounding box center [1136, 520] width 713 height 33
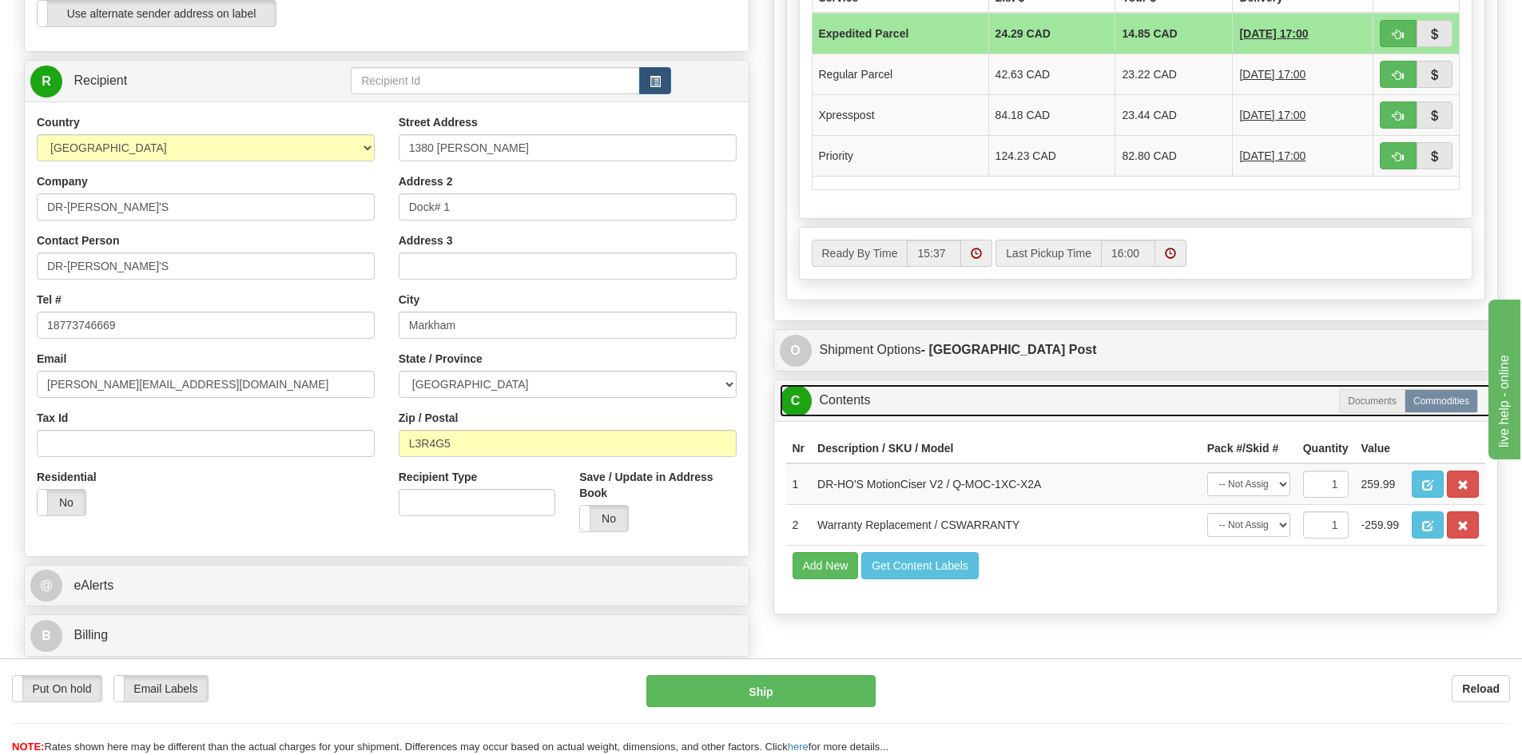
scroll to position [719, 0]
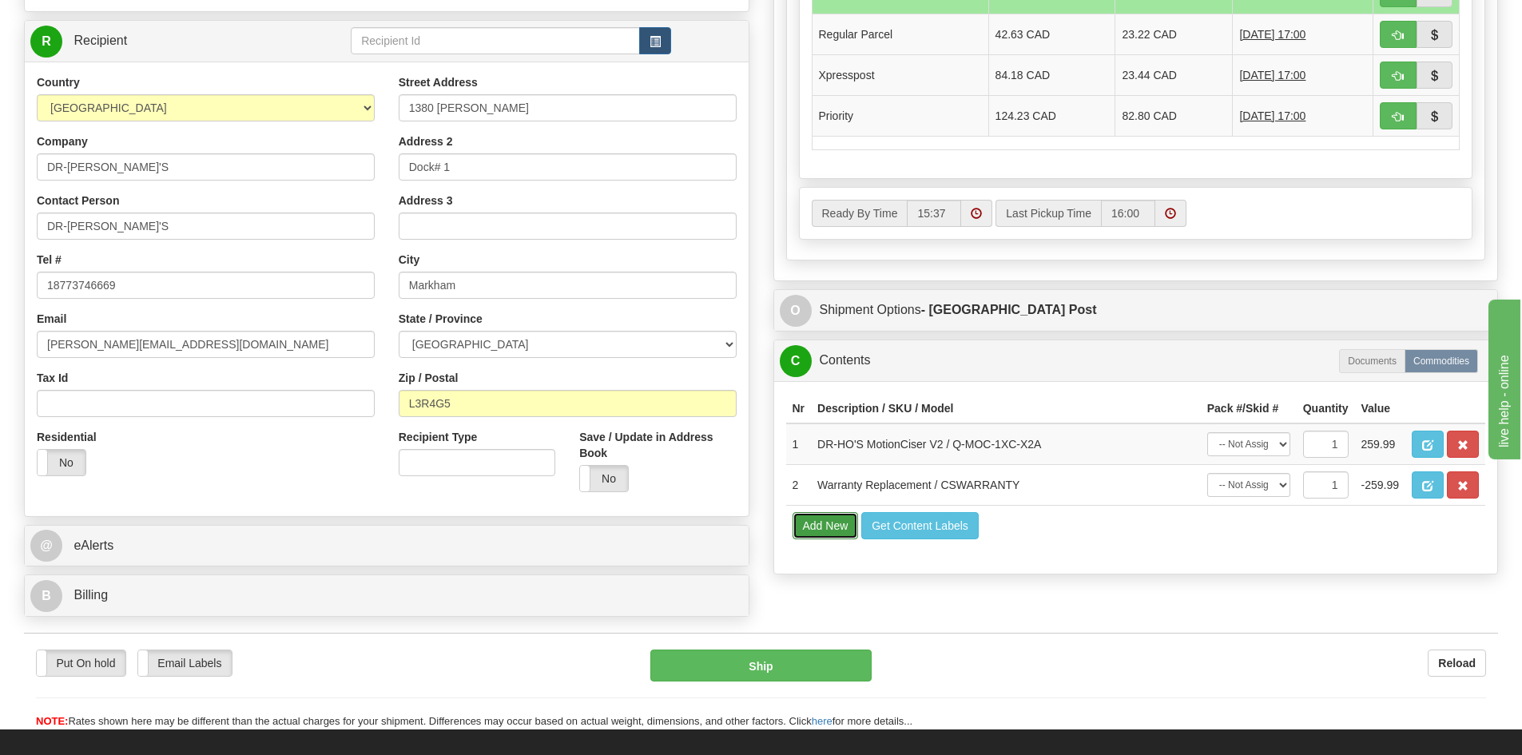
click at [813, 528] on button "Add New" at bounding box center [825, 525] width 66 height 27
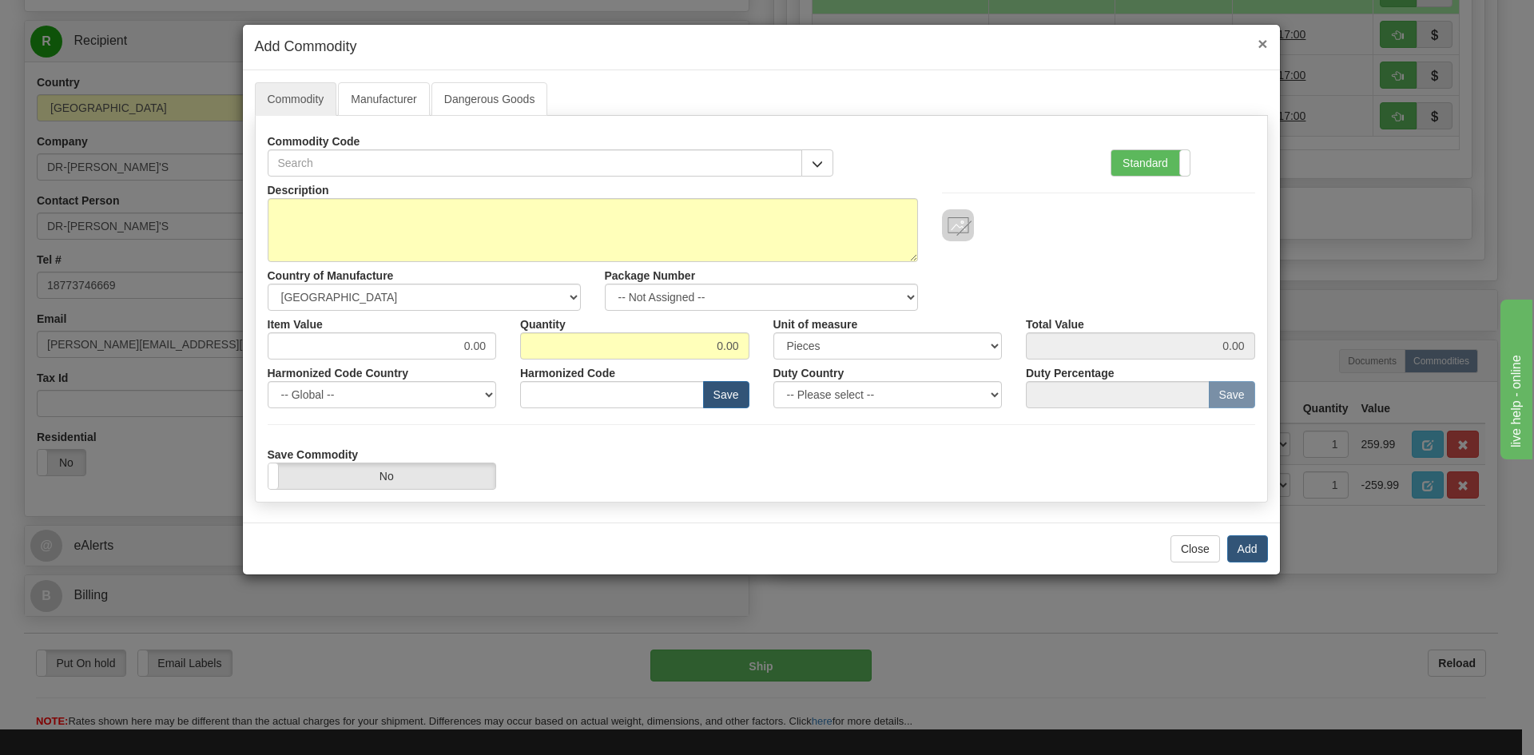
click at [1264, 41] on span "×" at bounding box center [1262, 43] width 10 height 18
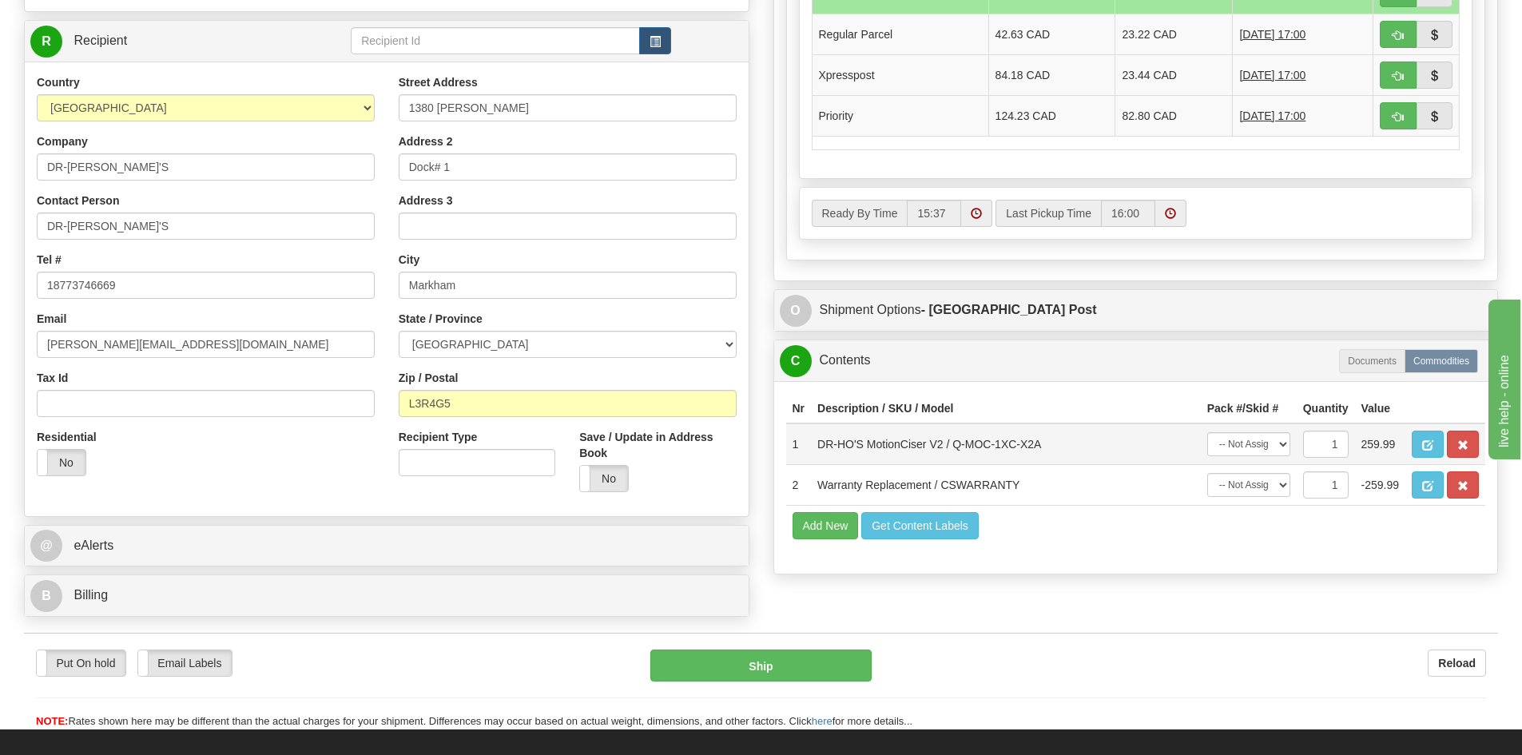
click at [1375, 445] on td "259.99" at bounding box center [1380, 444] width 50 height 42
click at [1422, 443] on span "button" at bounding box center [1427, 445] width 11 height 10
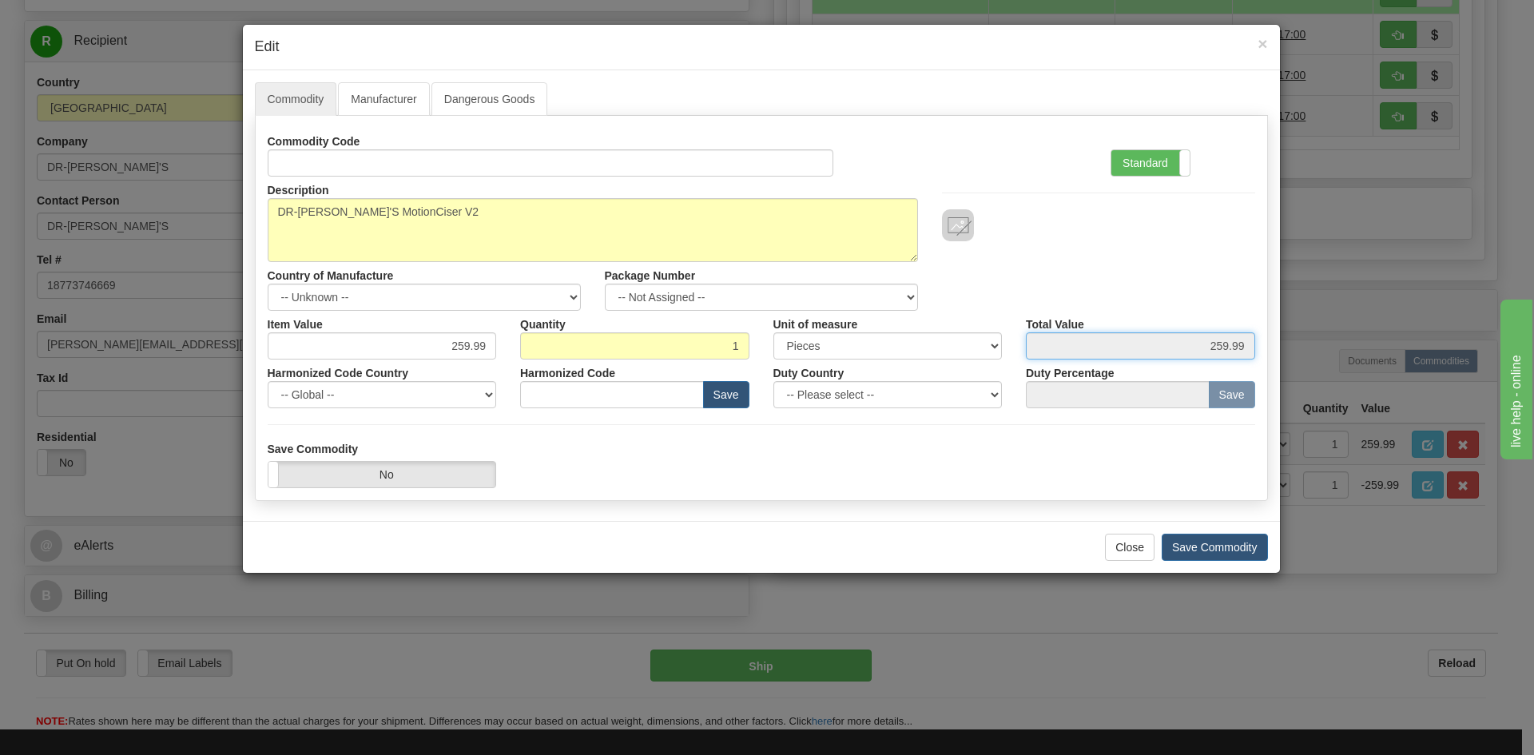
drag, startPoint x: 1201, startPoint y: 350, endPoint x: 1281, endPoint y: 336, distance: 81.0
click at [1279, 337] on div "Commodity Manufacturer Dangerous Goods Commodity Code Standard Advanced Descrip…" at bounding box center [761, 295] width 1037 height 451
click at [1225, 343] on input "259.99" at bounding box center [1140, 345] width 229 height 27
click at [1114, 434] on form "Commodity Code Standard Advanced Description DR-[PERSON_NAME]'S MotionCiser V2 …" at bounding box center [761, 308] width 987 height 360
drag, startPoint x: 440, startPoint y: 347, endPoint x: 512, endPoint y: 345, distance: 71.9
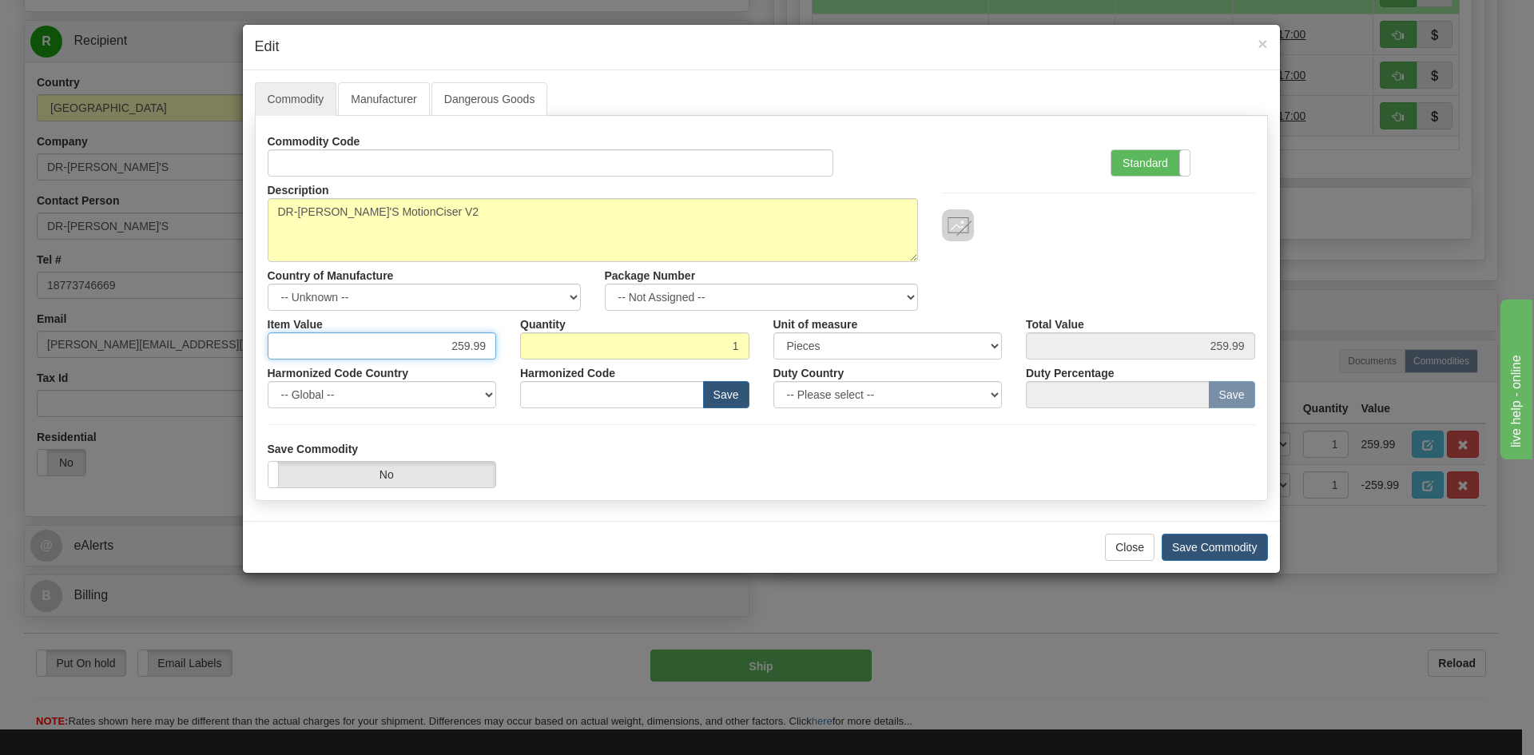
click at [512, 345] on div "Item Value 259.99 Quantity 1 Unit of measure 3 Thousand Square Inches Adjustmen…" at bounding box center [761, 335] width 1011 height 49
type input "0.00"
click at [1150, 351] on input "0.00" at bounding box center [1140, 345] width 229 height 27
click at [1225, 342] on input "0.00" at bounding box center [1140, 345] width 229 height 27
click at [1245, 344] on input "0.00" at bounding box center [1140, 345] width 229 height 27
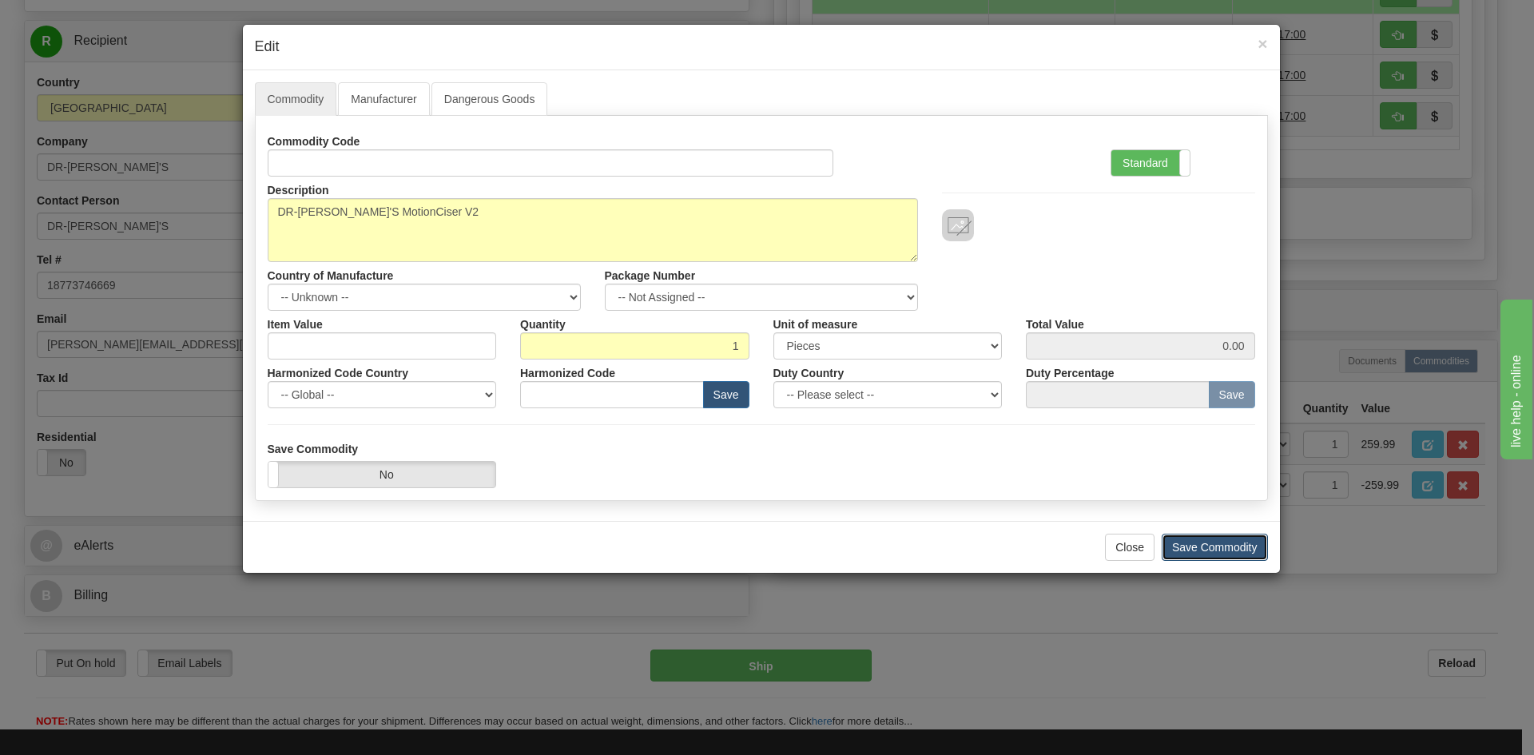
click at [1193, 550] on button "Save Commodity" at bounding box center [1215, 547] width 106 height 27
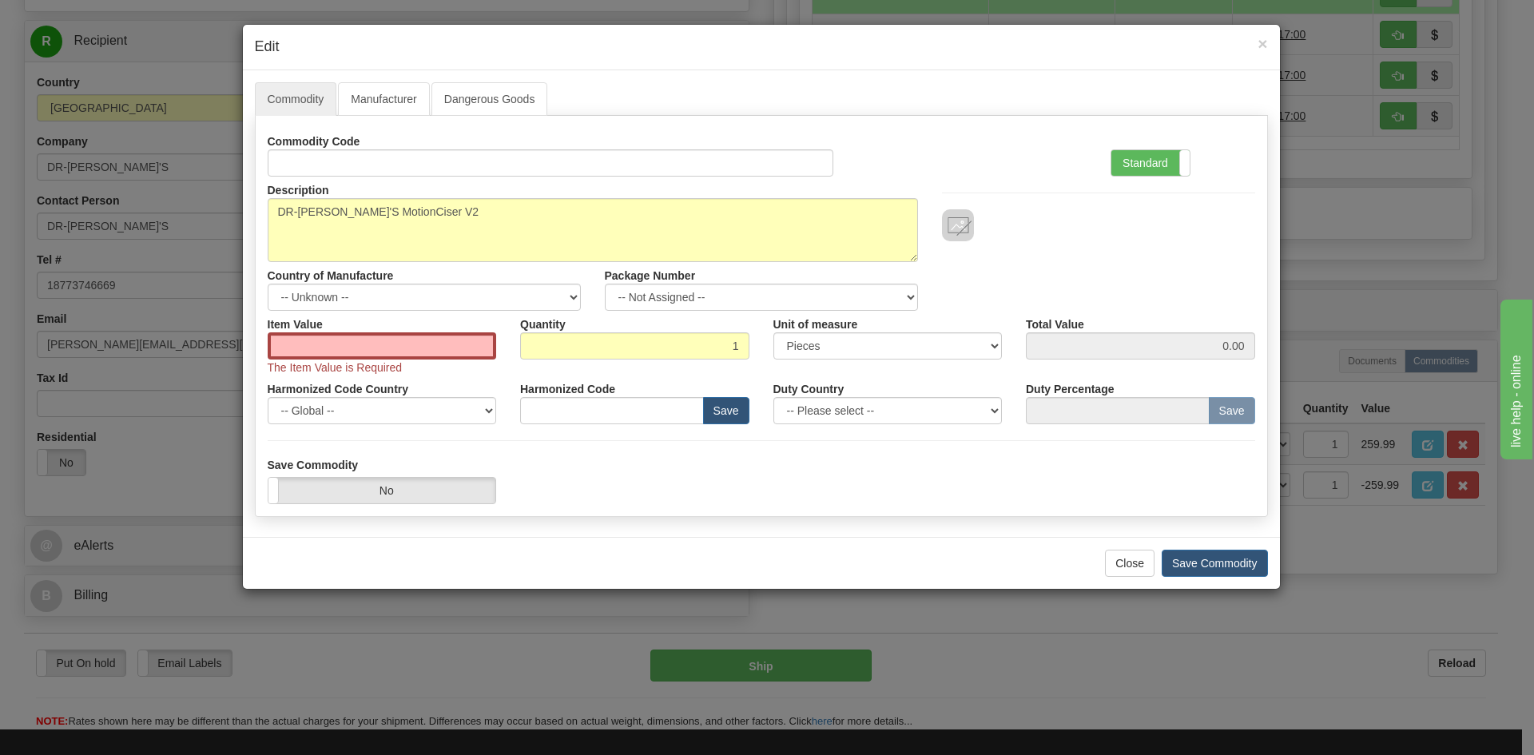
click at [332, 325] on div "Item Value The Item Value is Required" at bounding box center [382, 343] width 253 height 65
click at [324, 342] on input "Item Value" at bounding box center [382, 345] width 229 height 27
type input "0.00"
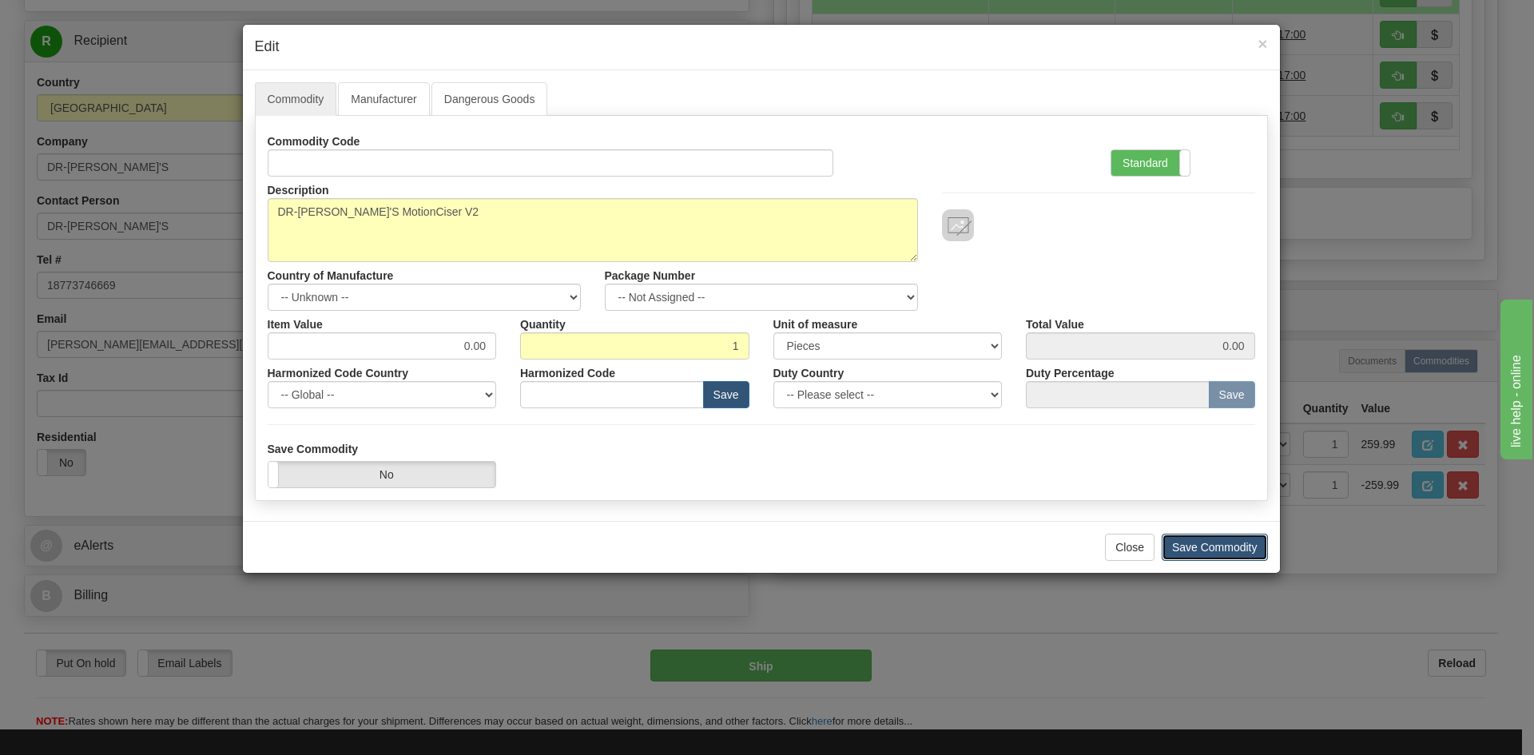
click at [1208, 552] on button "Save Commodity" at bounding box center [1215, 547] width 106 height 27
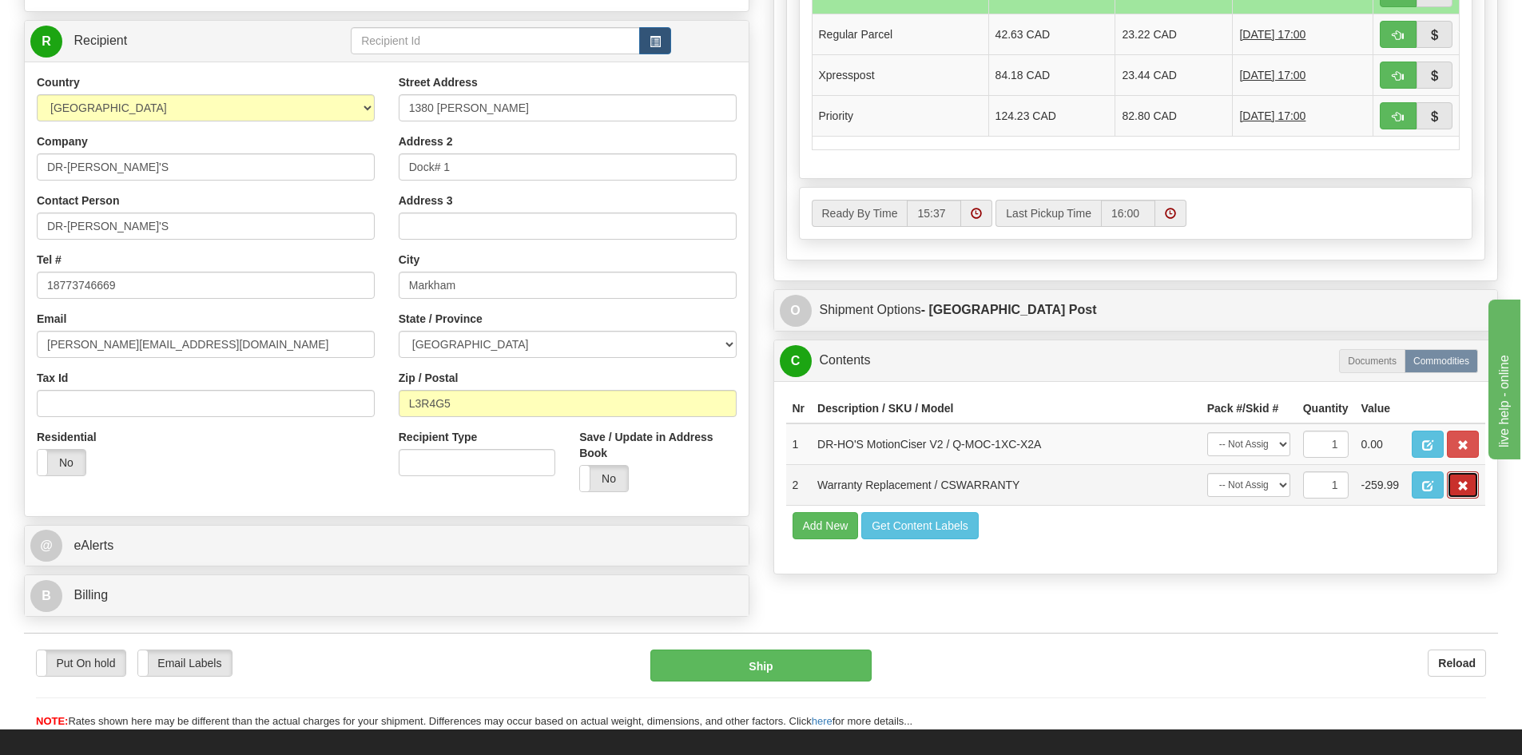
click at [1469, 490] on button "button" at bounding box center [1463, 484] width 32 height 27
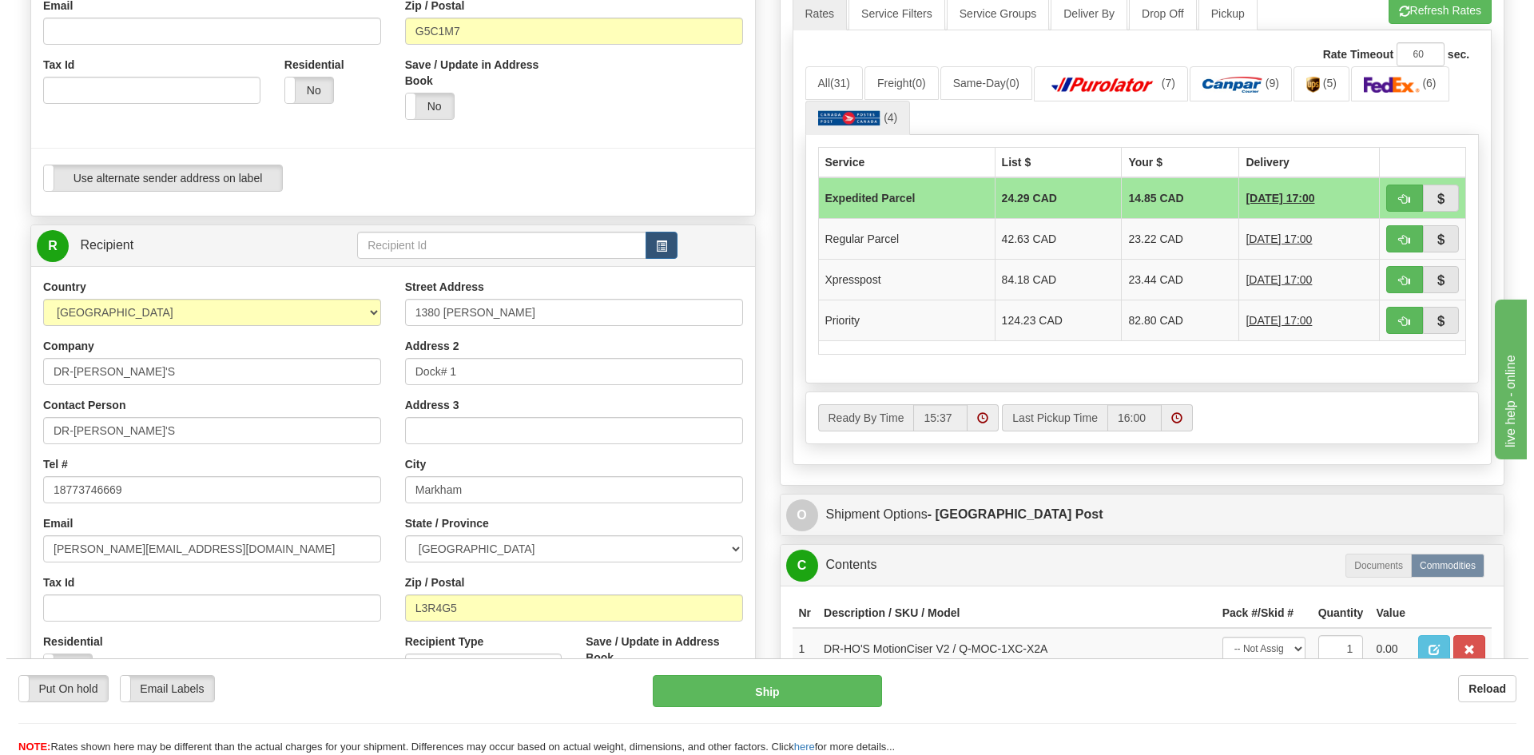
scroll to position [479, 0]
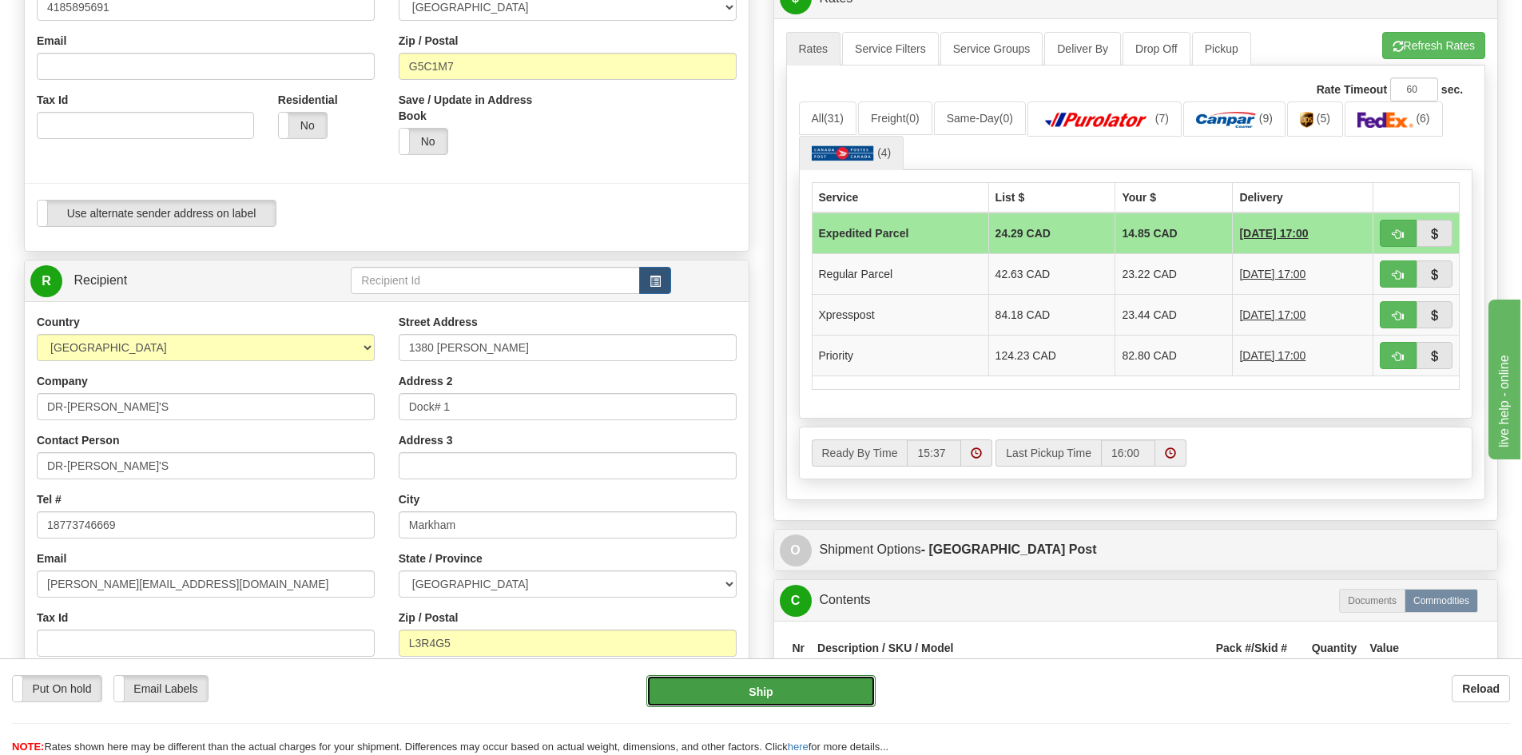
click at [770, 694] on button "Ship" at bounding box center [760, 691] width 229 height 32
type input "DOM.EP"
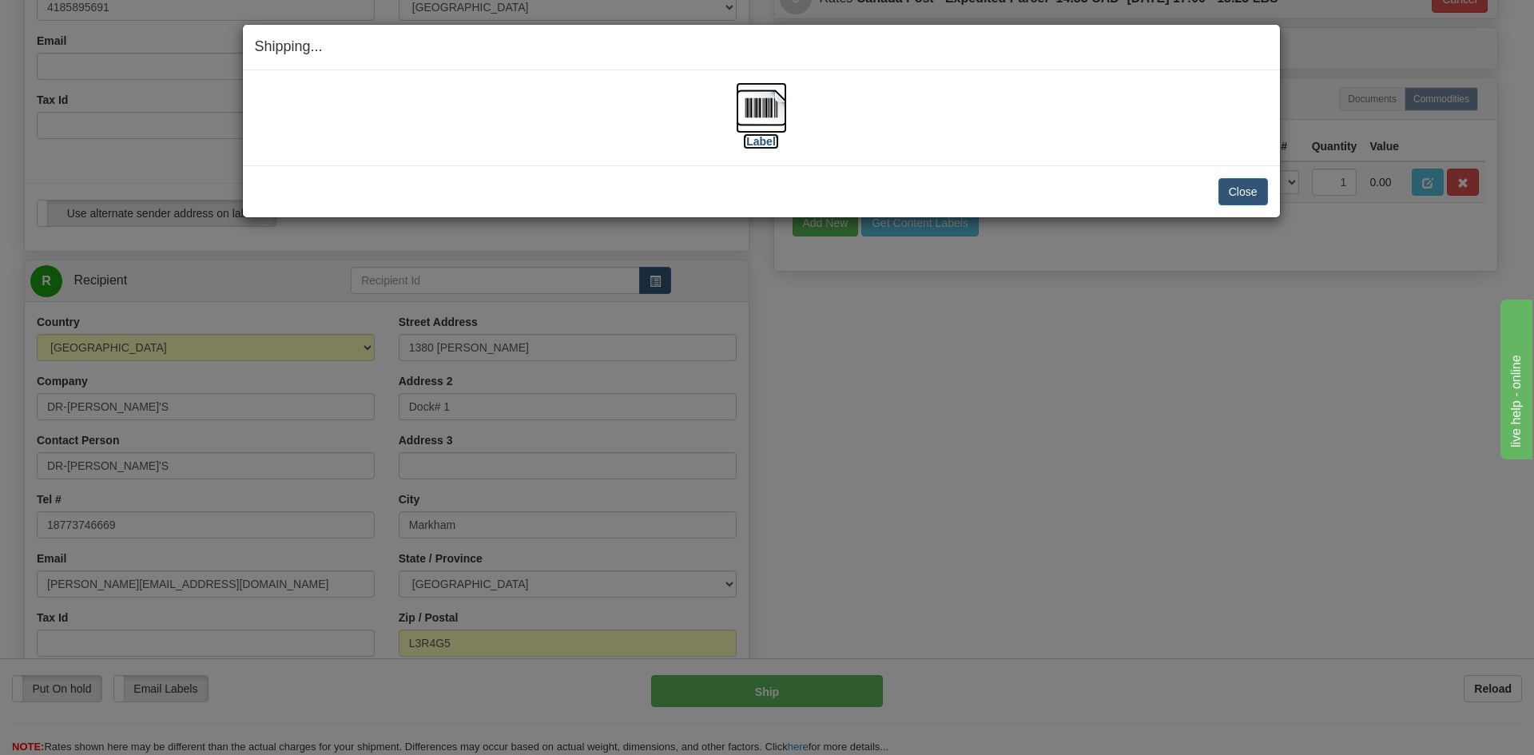
click at [752, 108] on img at bounding box center [761, 107] width 51 height 51
